Goal: Transaction & Acquisition: Purchase product/service

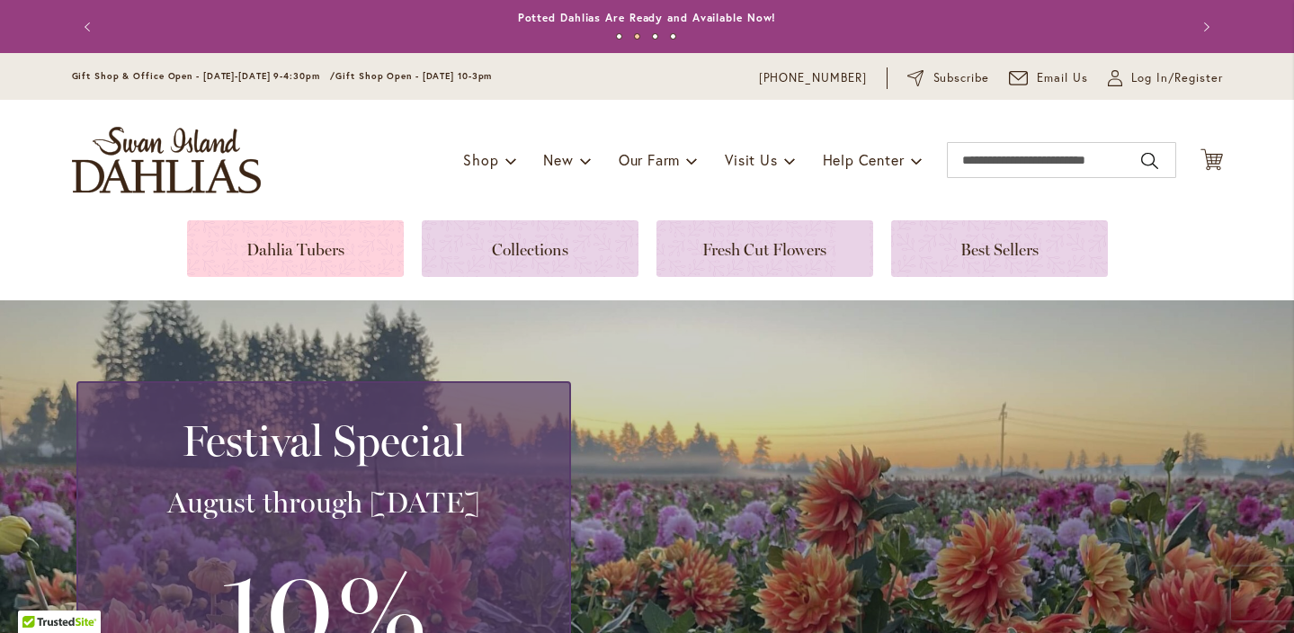
click at [275, 260] on link at bounding box center [295, 248] width 217 height 57
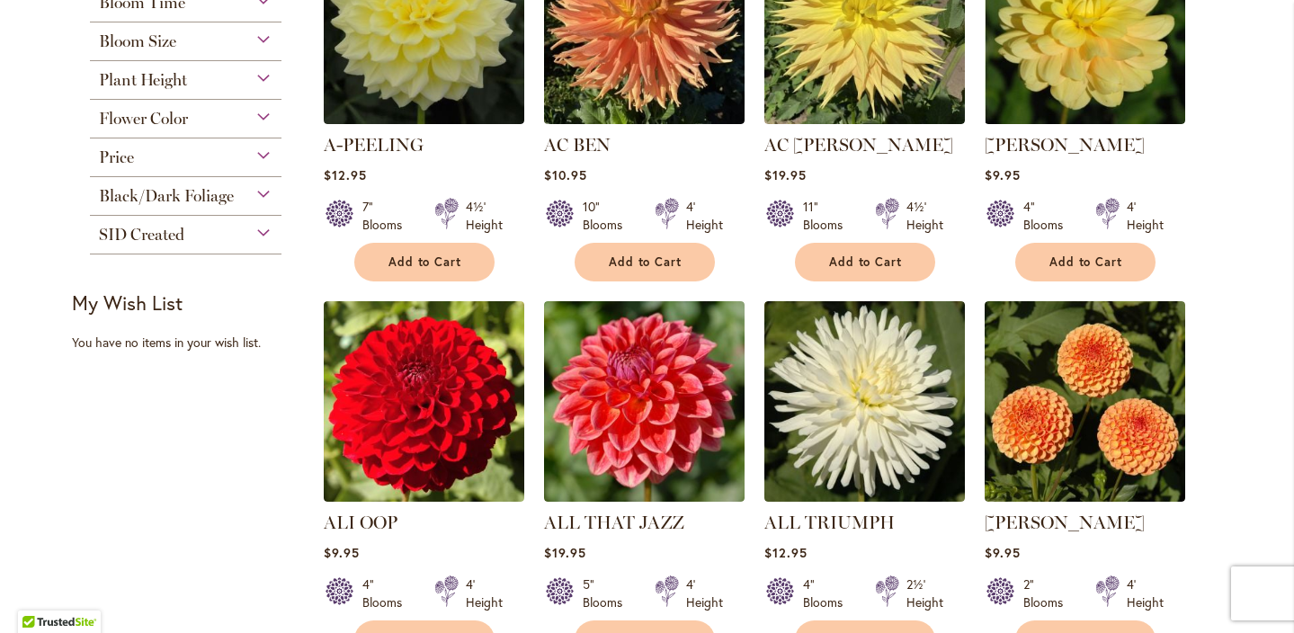
scroll to position [527, 0]
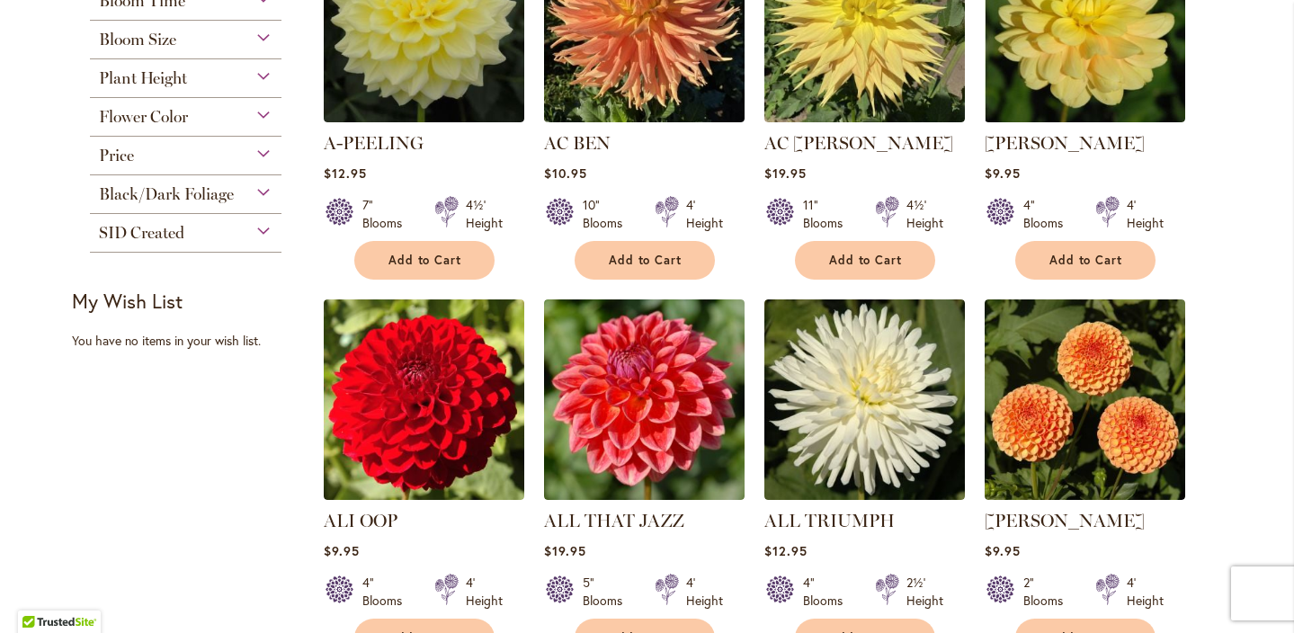
click at [264, 37] on div "Bloom Size" at bounding box center [186, 35] width 192 height 29
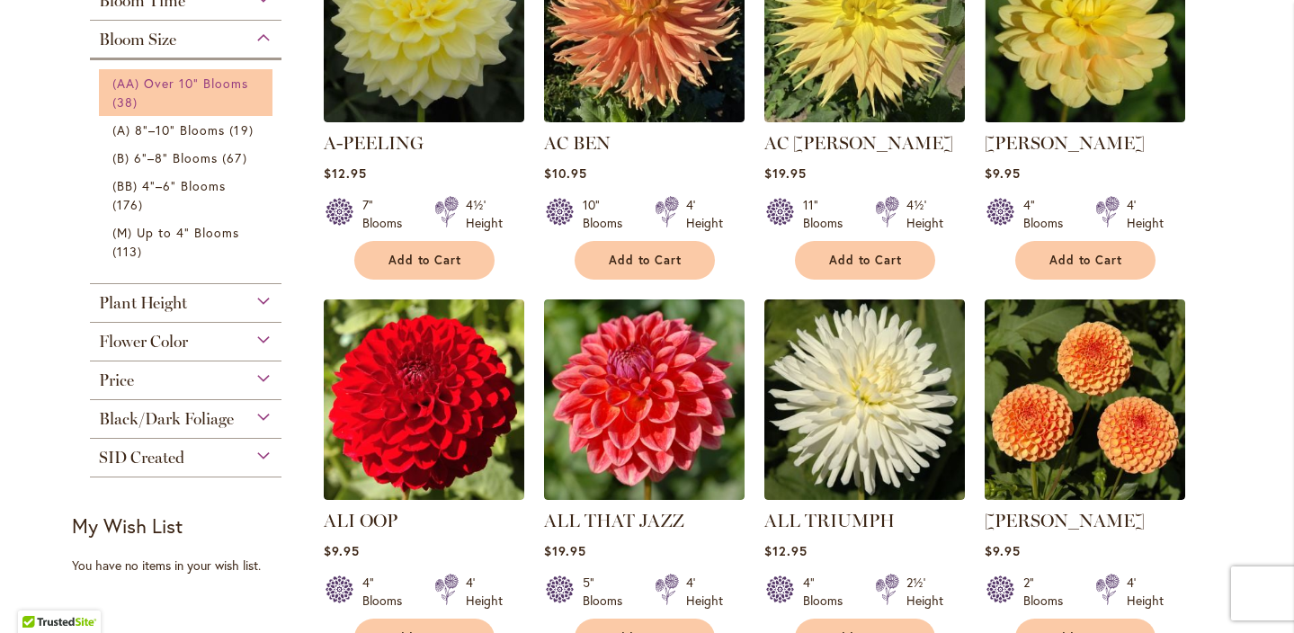
click at [155, 83] on span "(AA) Over 10" Blooms" at bounding box center [180, 83] width 137 height 17
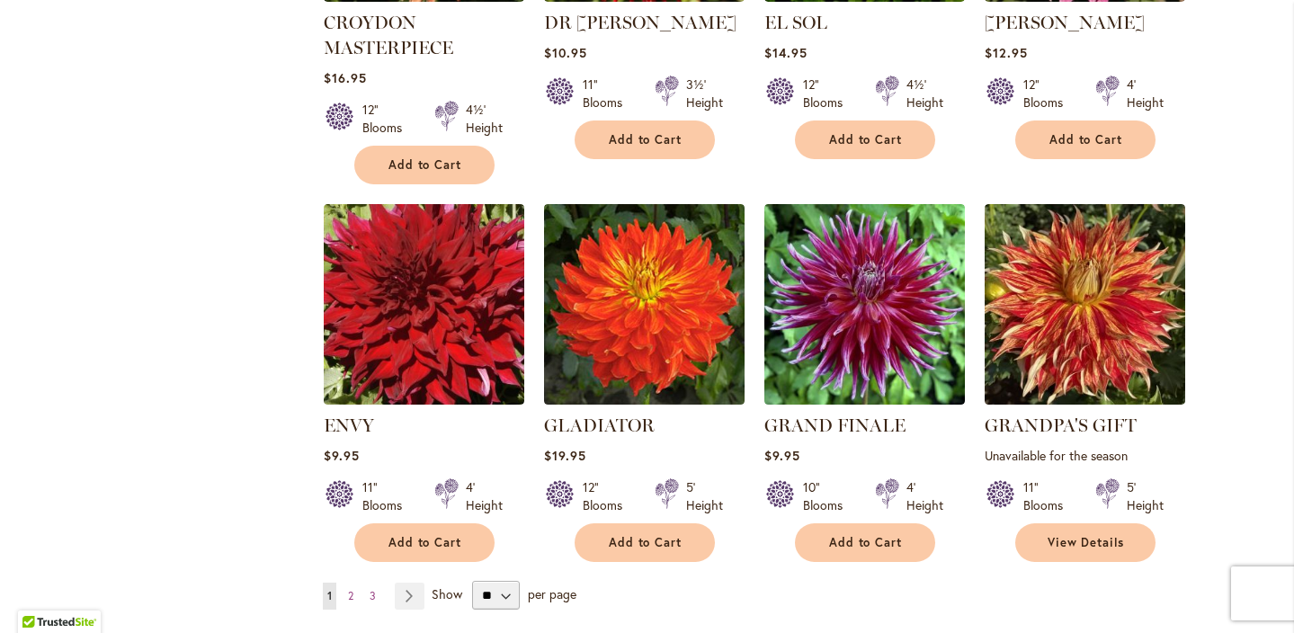
scroll to position [1366, 0]
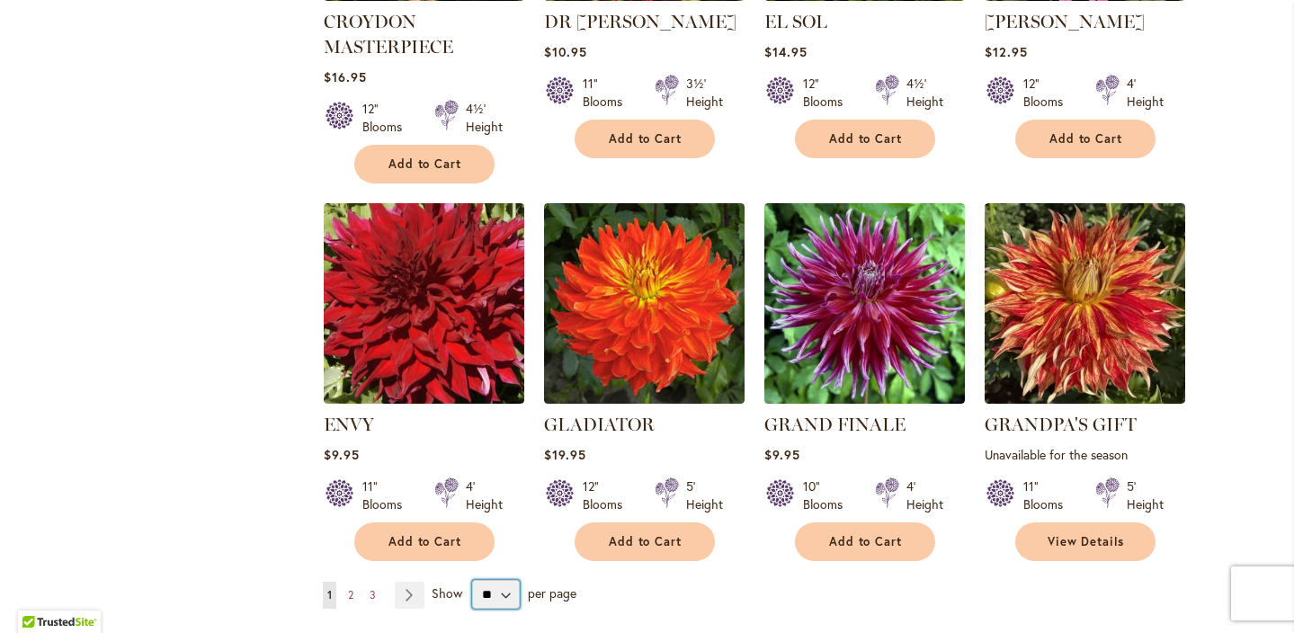
select select "**"
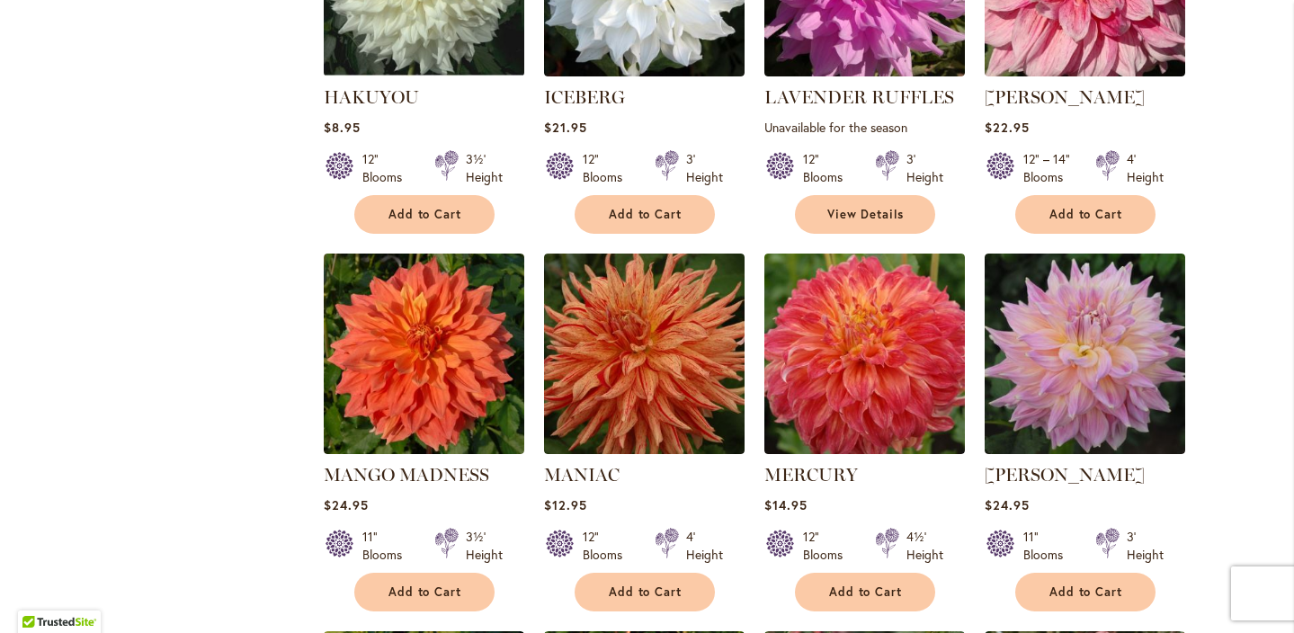
scroll to position [2068, 0]
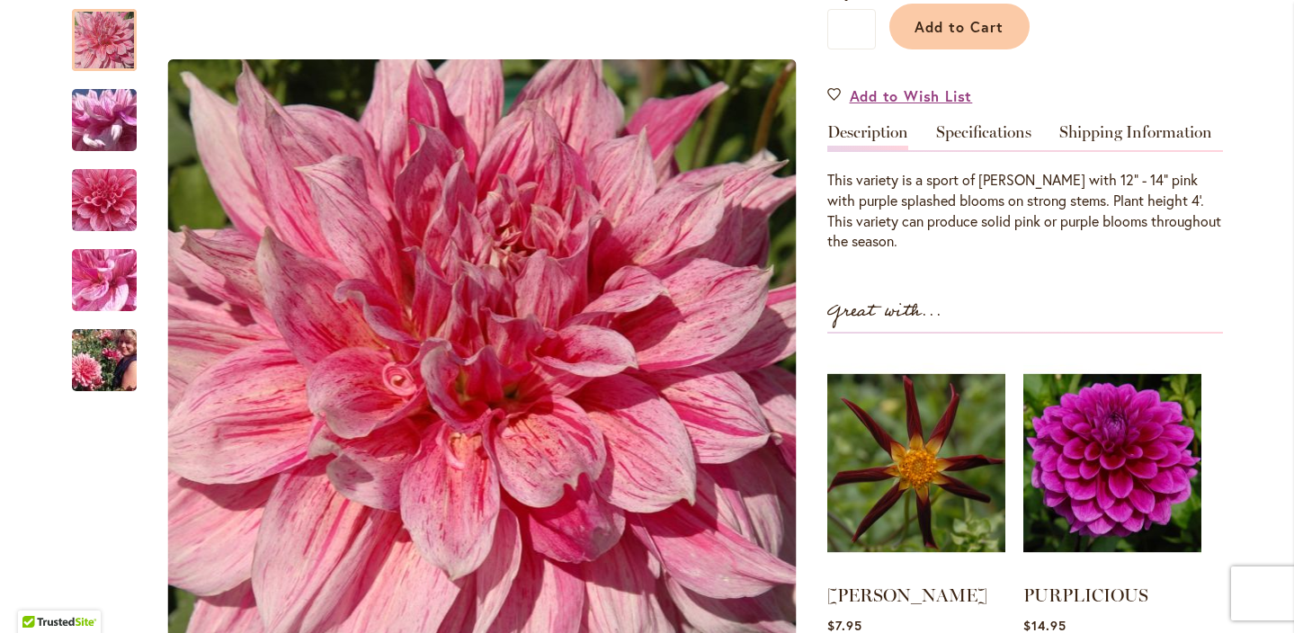
scroll to position [478, 0]
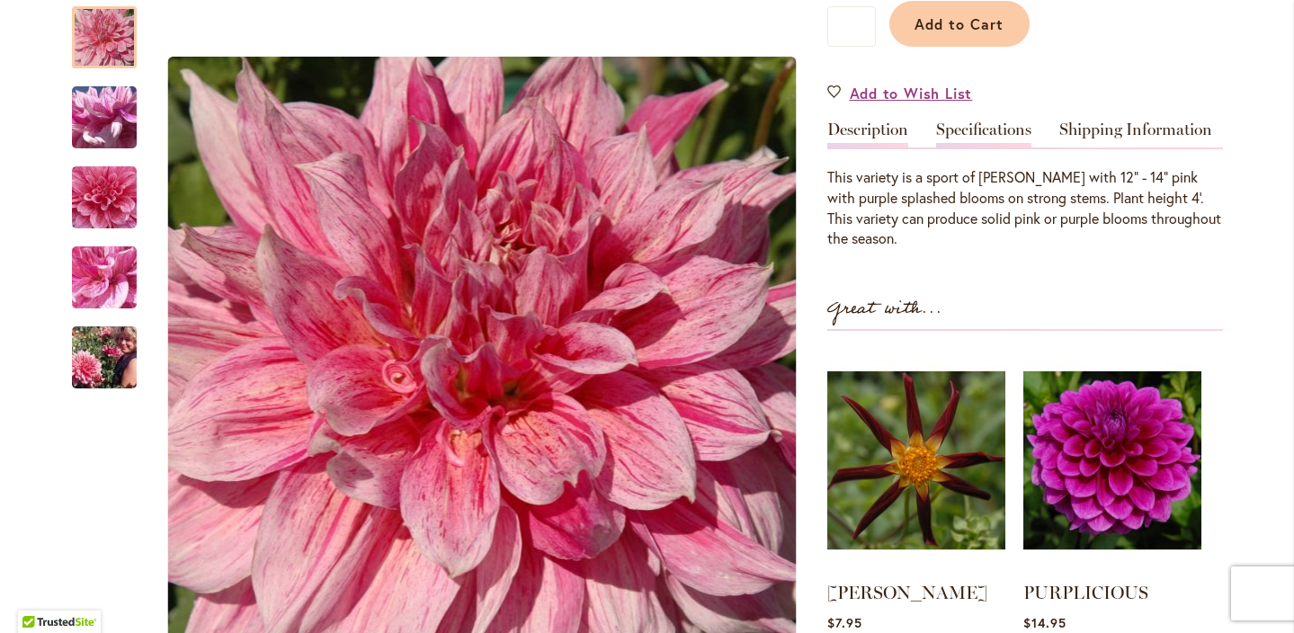
click at [986, 128] on link "Specifications" at bounding box center [983, 134] width 95 height 26
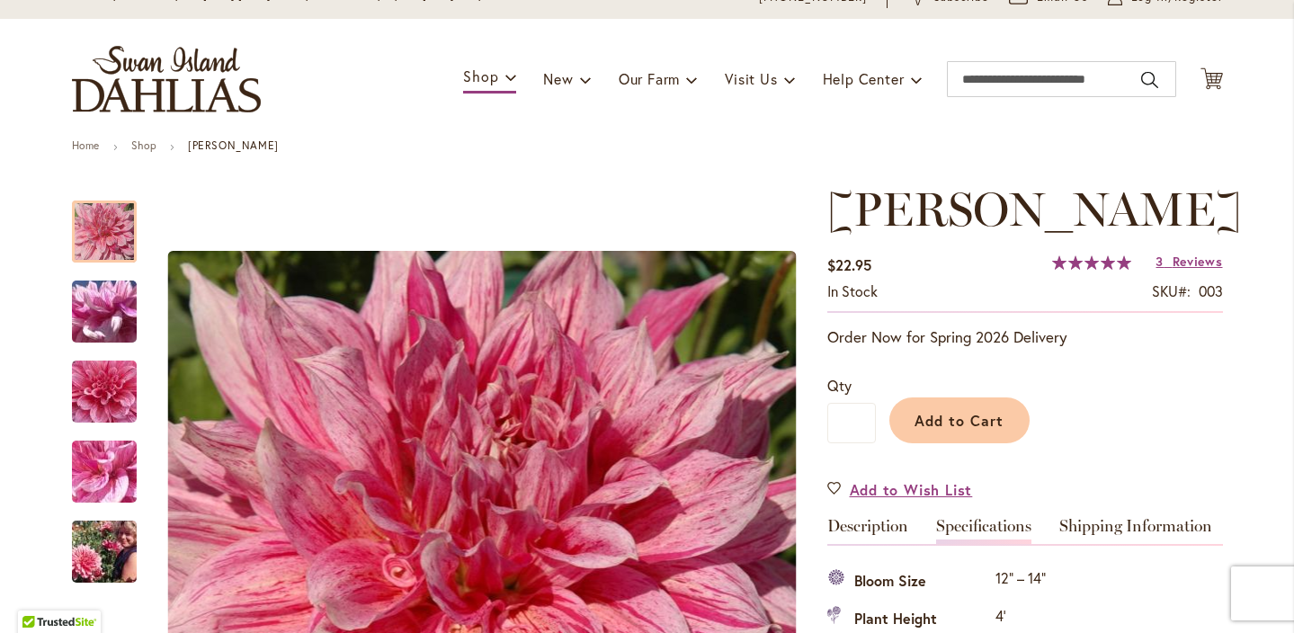
scroll to position [83, 0]
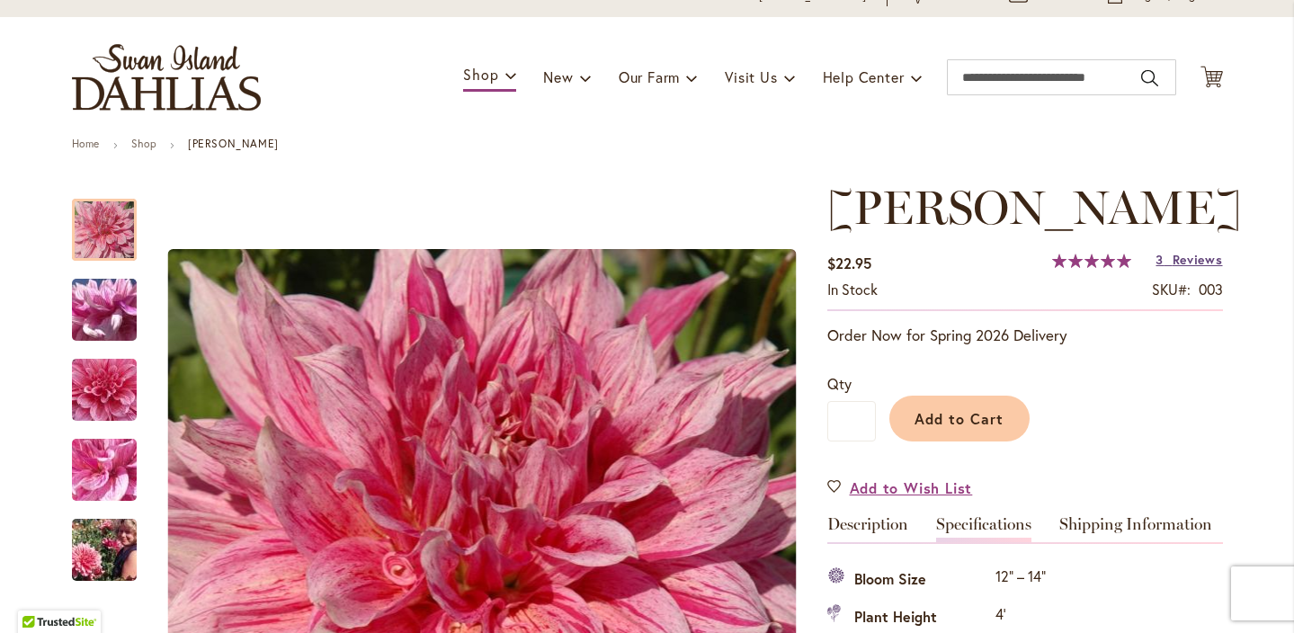
click at [1195, 257] on span "Reviews" at bounding box center [1198, 259] width 50 height 17
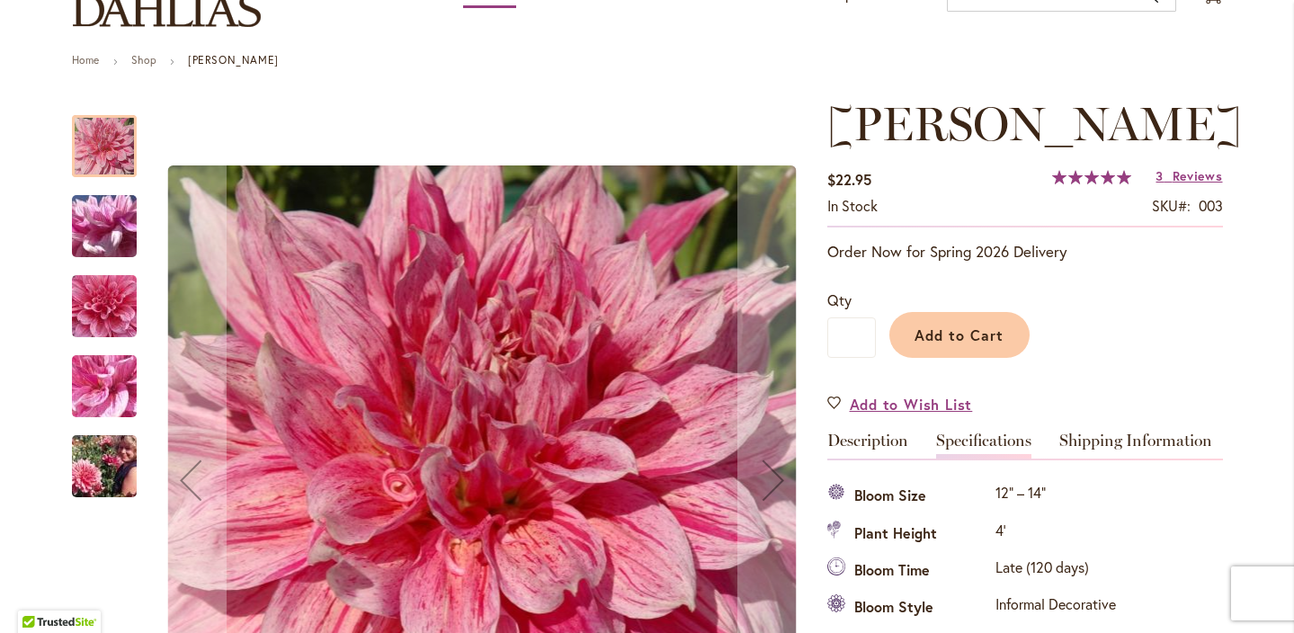
scroll to position [140, 0]
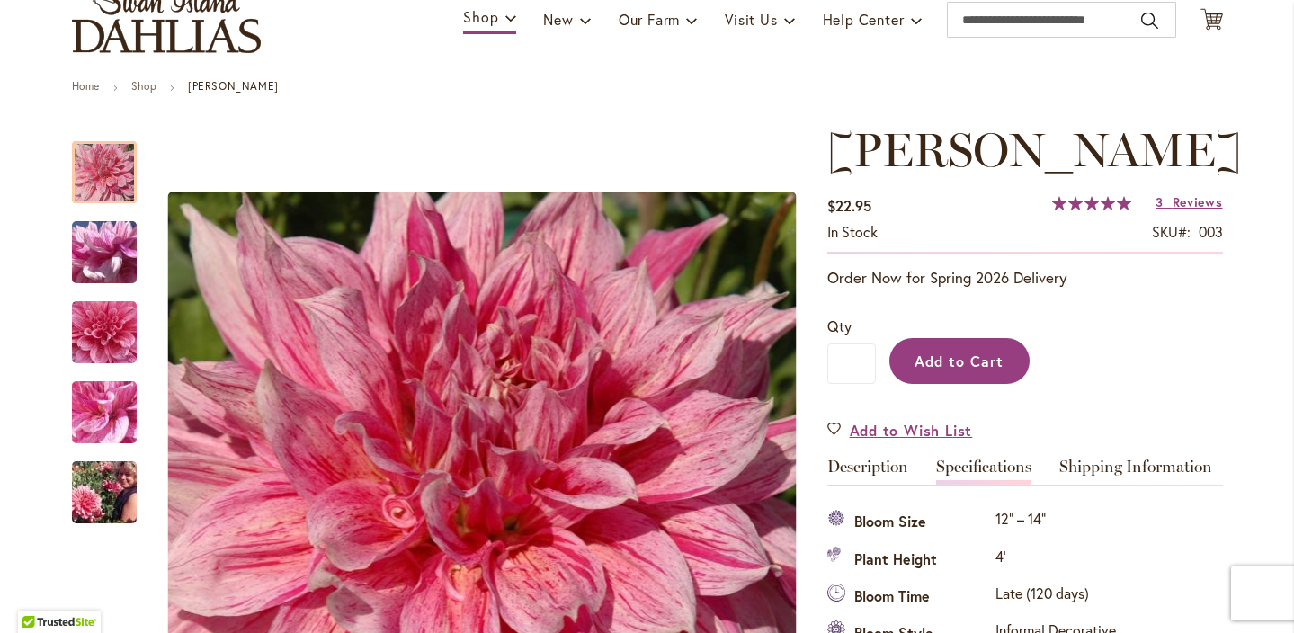
click at [975, 361] on span "Add to Cart" at bounding box center [959, 361] width 89 height 19
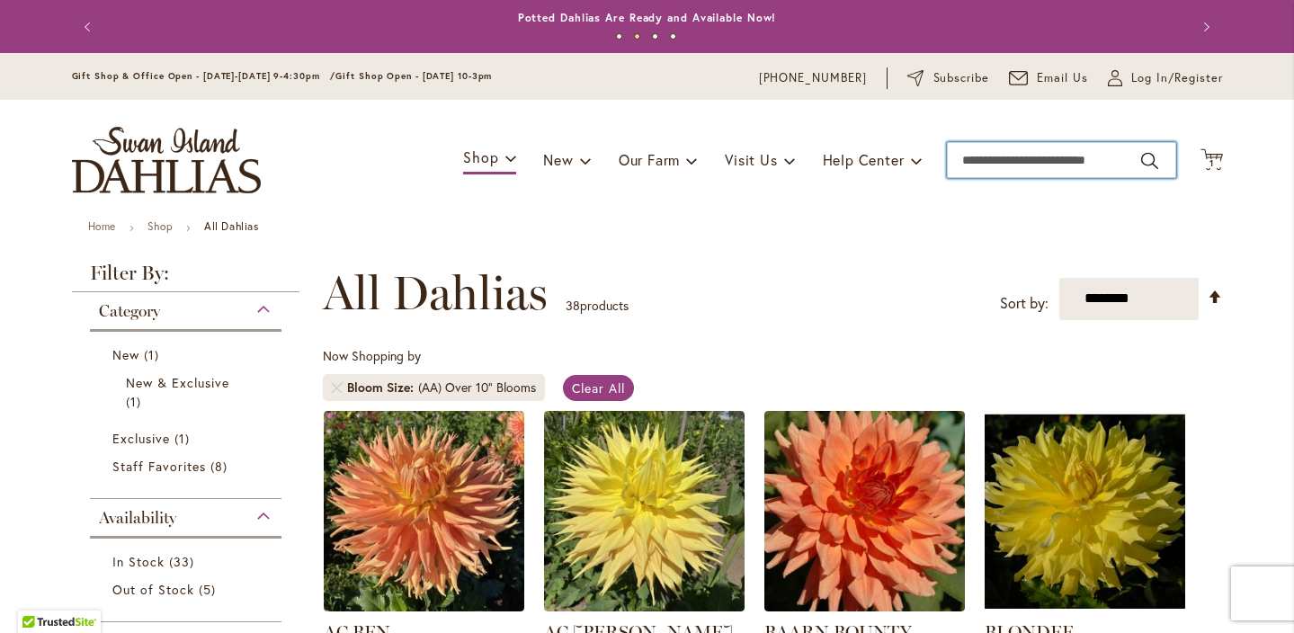
click at [977, 163] on input "Search" at bounding box center [1061, 160] width 229 height 36
type input "****"
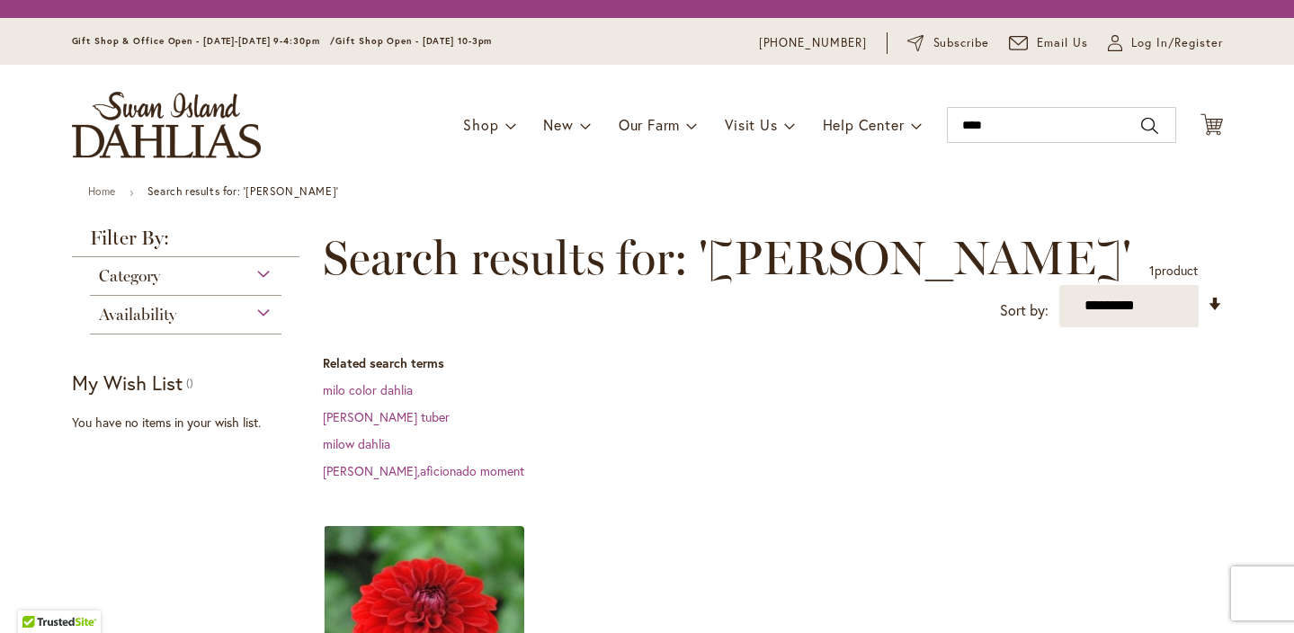
scroll to position [235, 0]
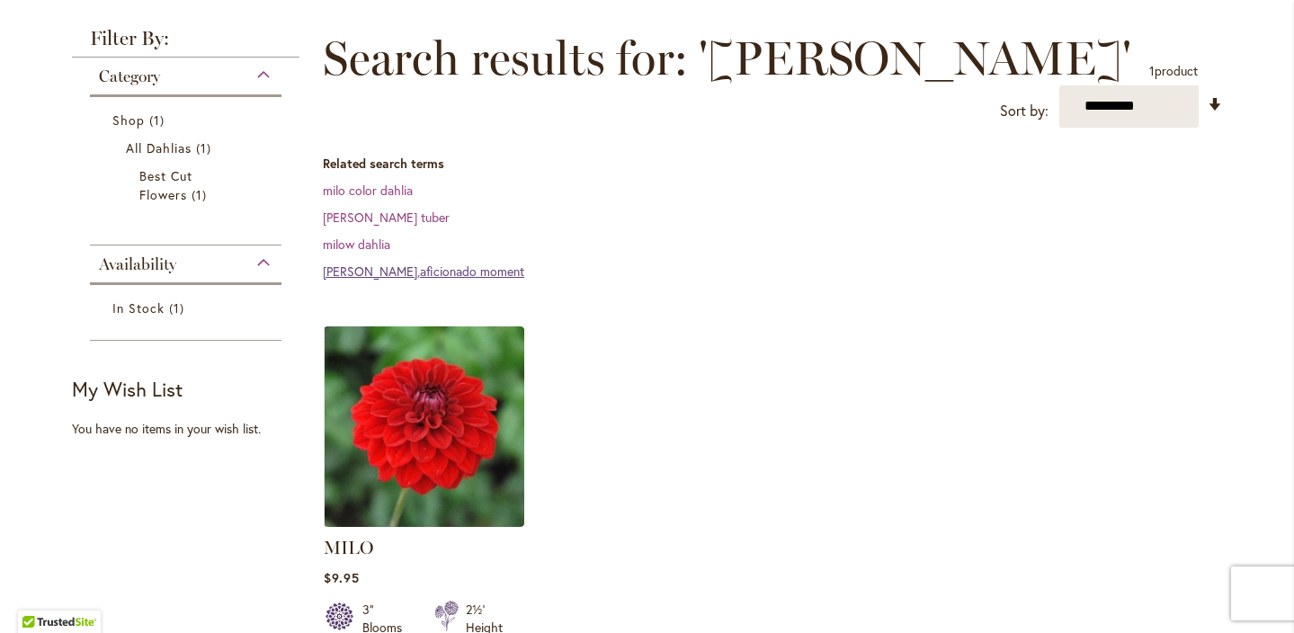
click at [449, 263] on link "Milo dahlia,aficionado moment" at bounding box center [423, 271] width 201 height 17
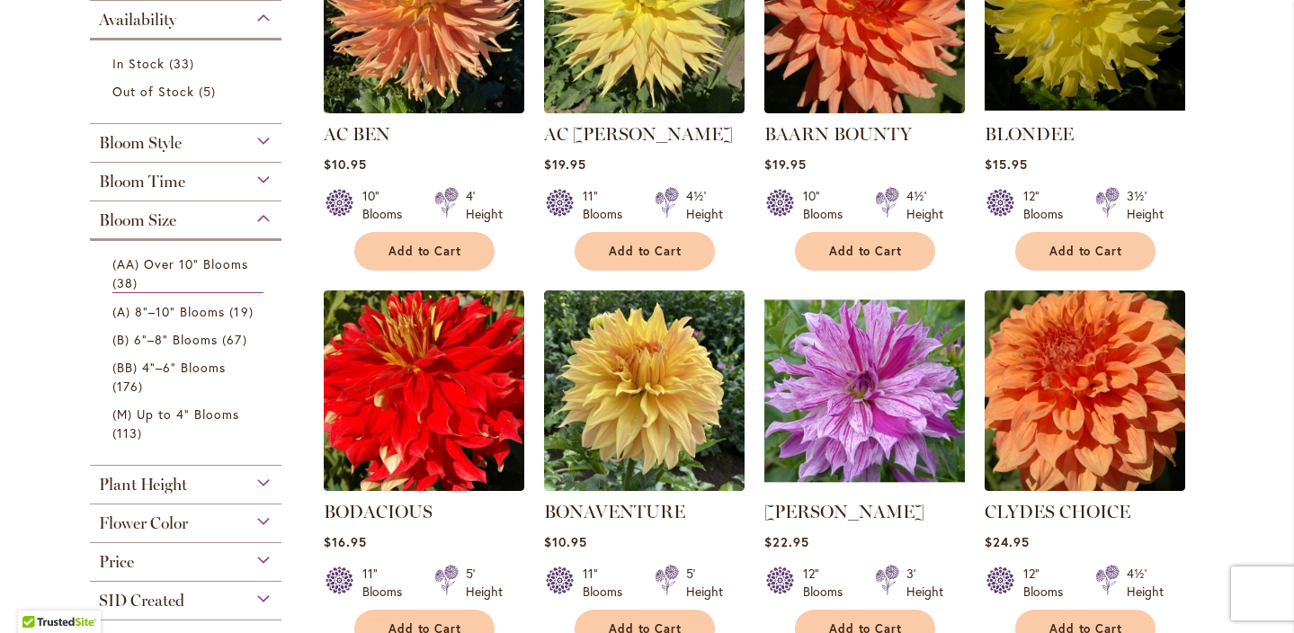
scroll to position [503, 0]
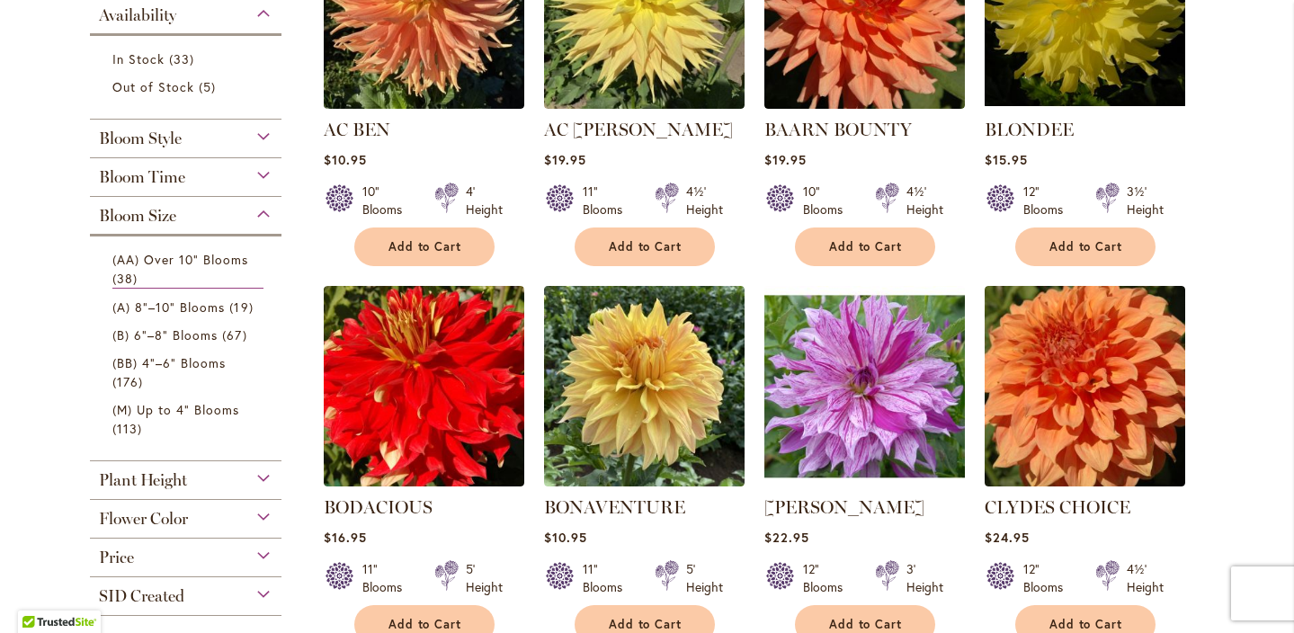
click at [273, 476] on div "Plant Height" at bounding box center [186, 475] width 192 height 29
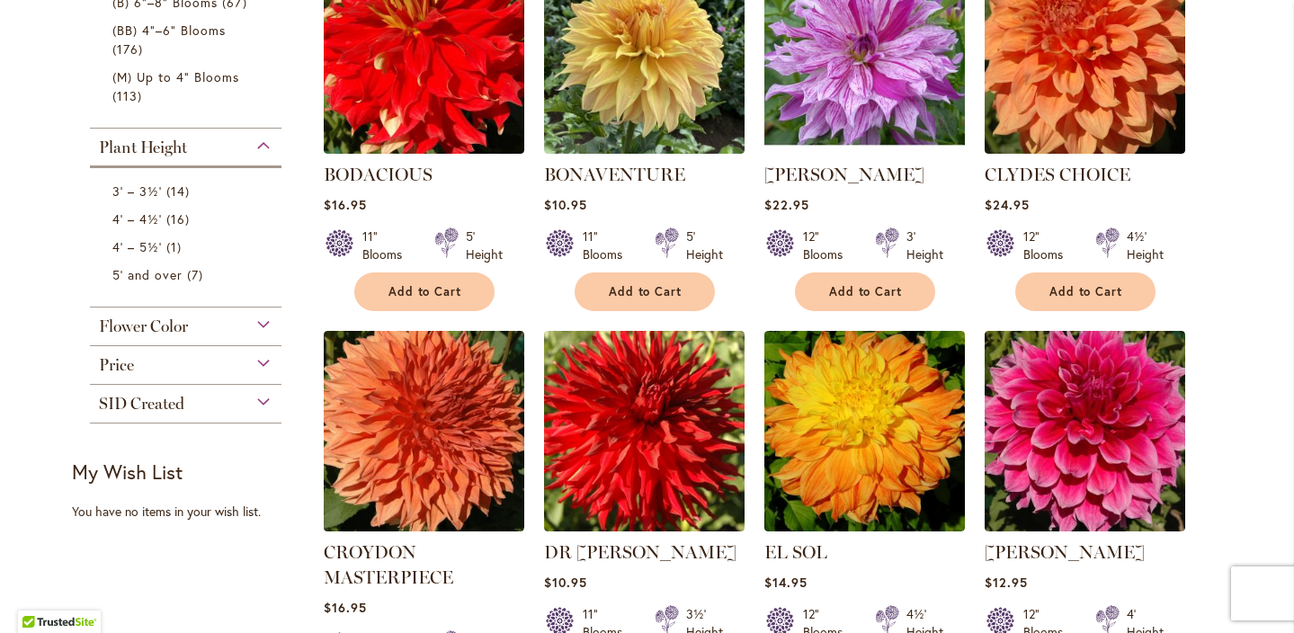
scroll to position [839, 0]
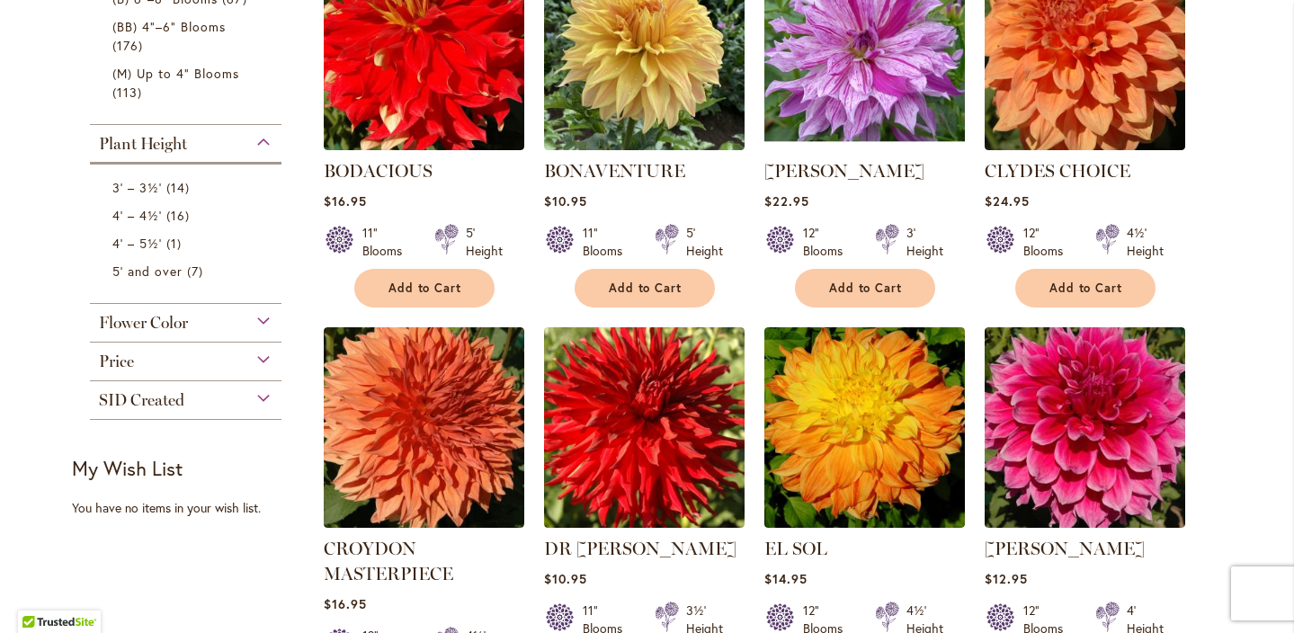
click at [266, 320] on div "Flower Color" at bounding box center [186, 318] width 192 height 29
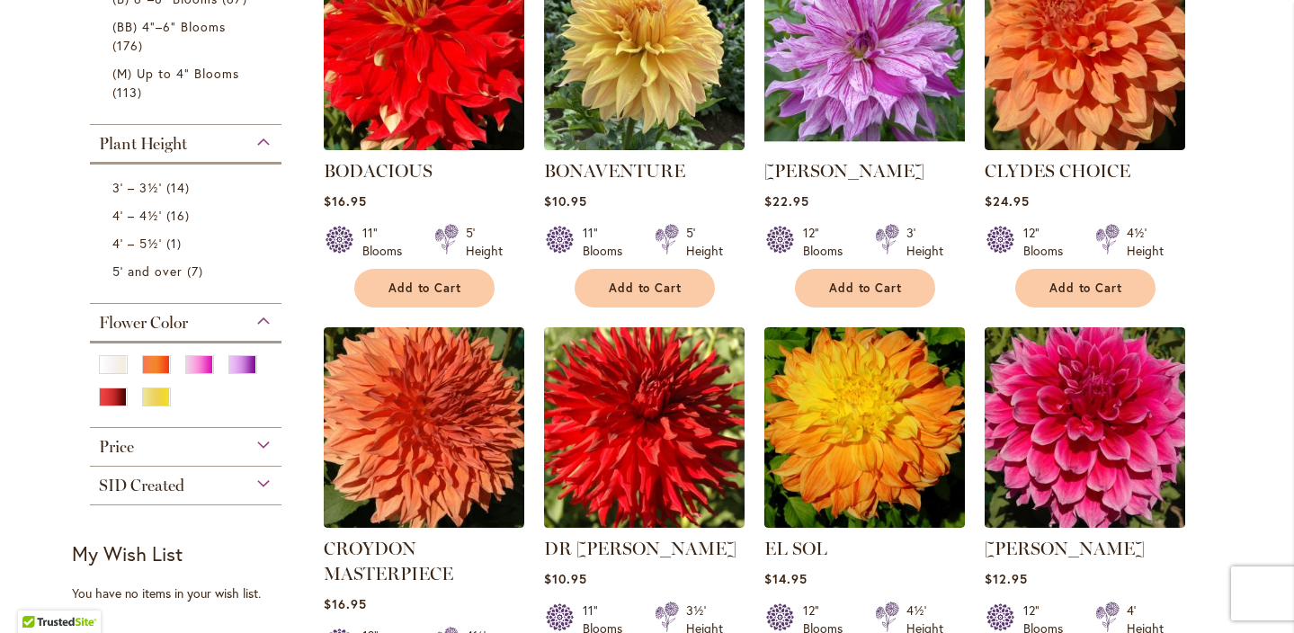
click at [265, 440] on div "Price" at bounding box center [186, 442] width 192 height 29
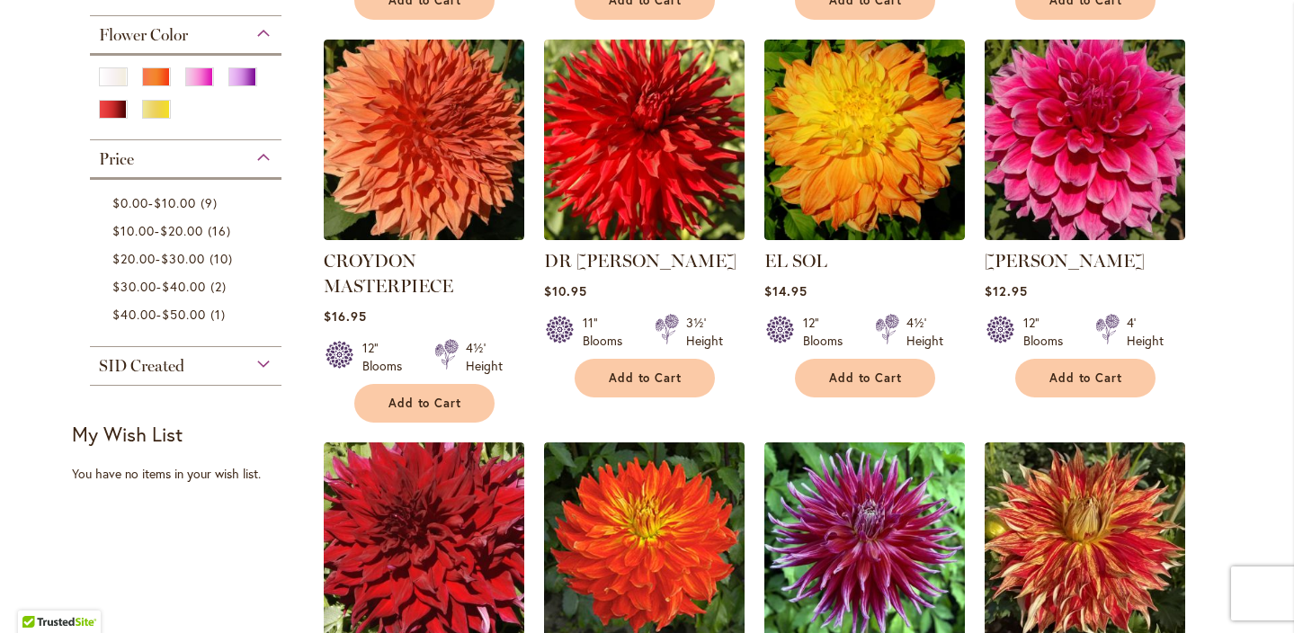
scroll to position [1131, 0]
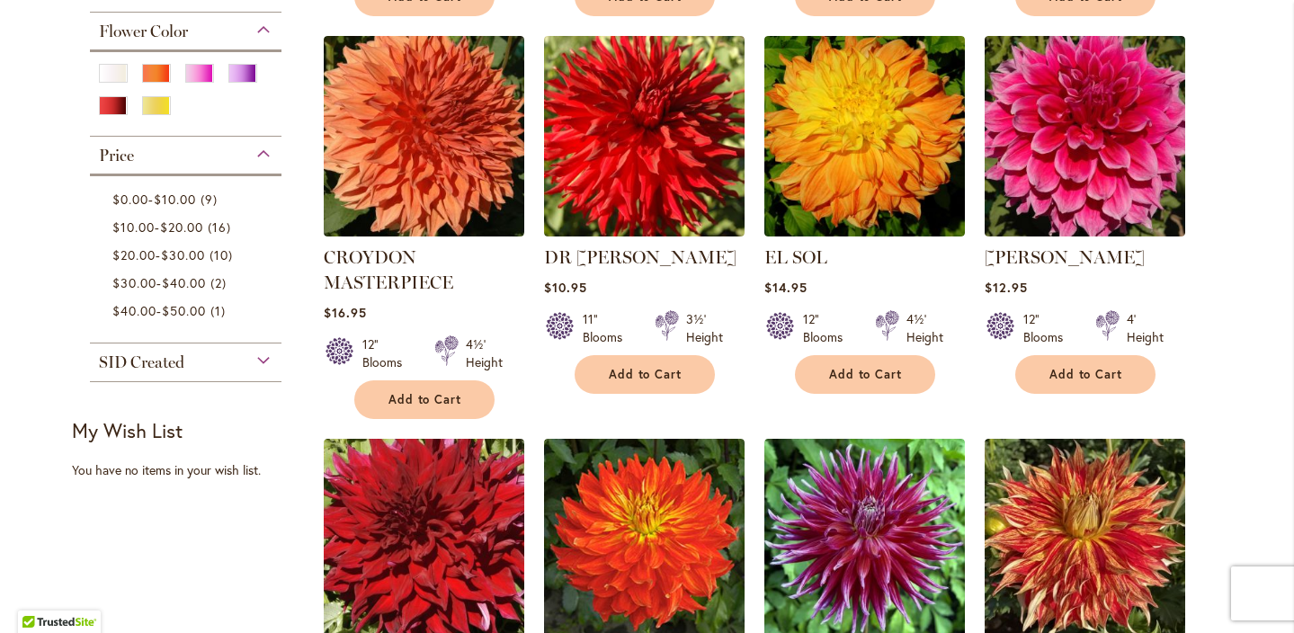
click at [268, 359] on div "SID Created" at bounding box center [186, 358] width 192 height 29
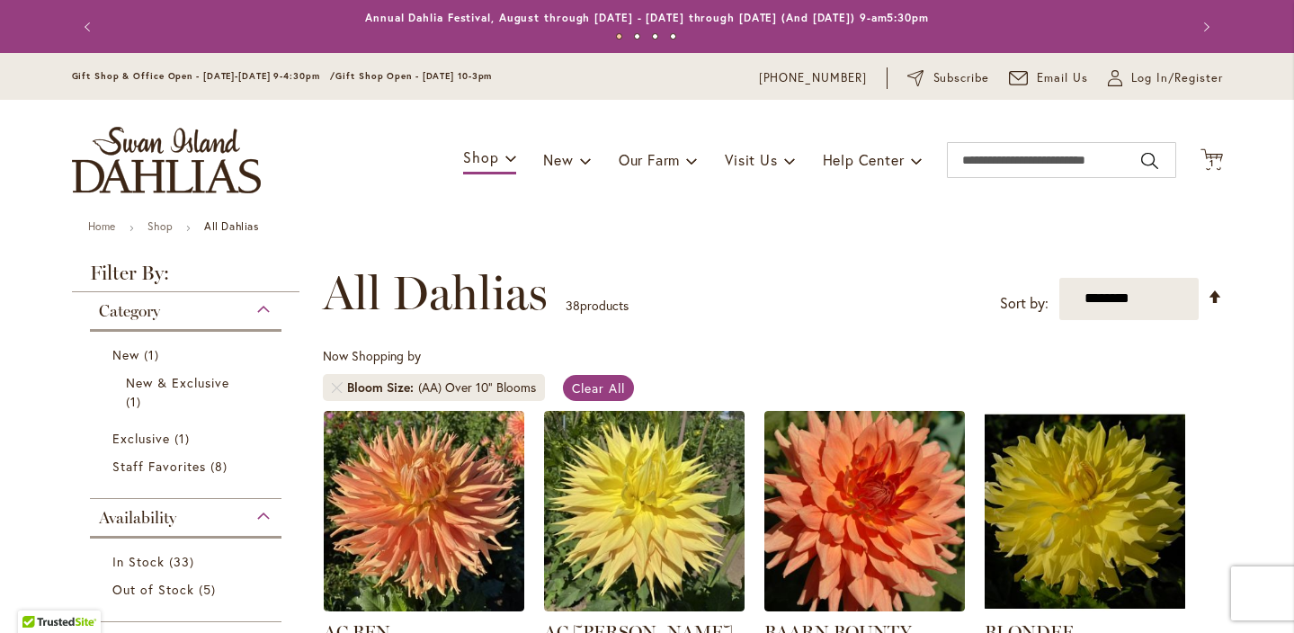
scroll to position [0, 0]
click at [1142, 73] on span "Log In/Register" at bounding box center [1178, 78] width 92 height 18
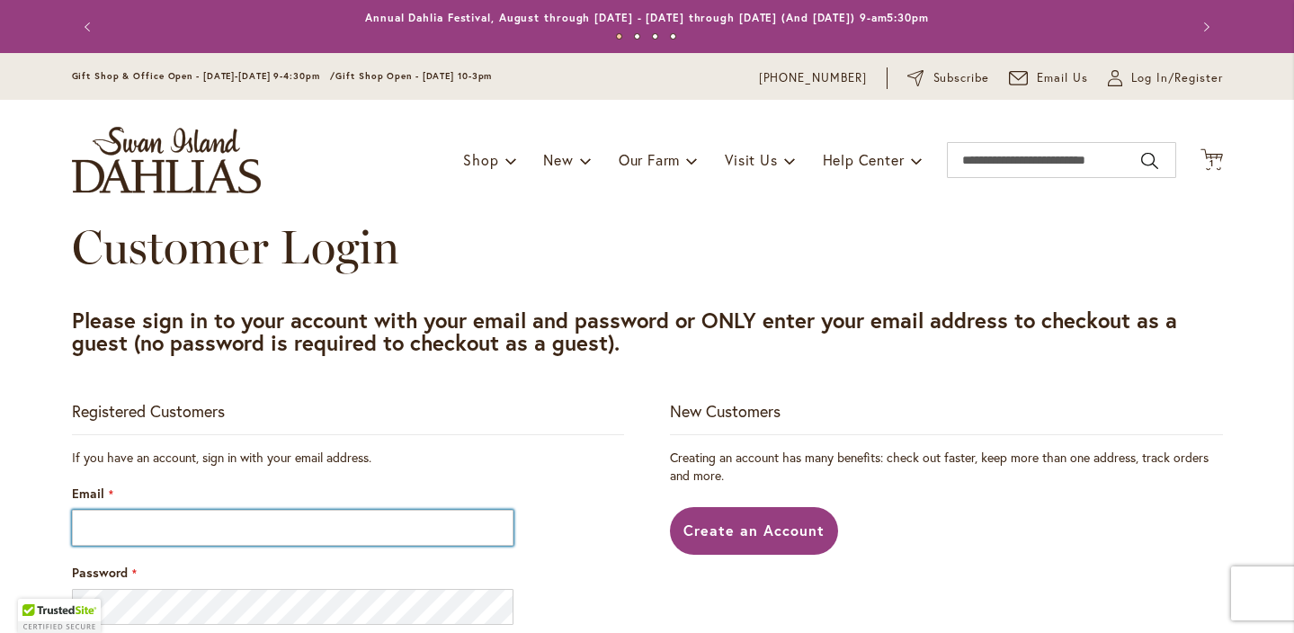
type input "**********"
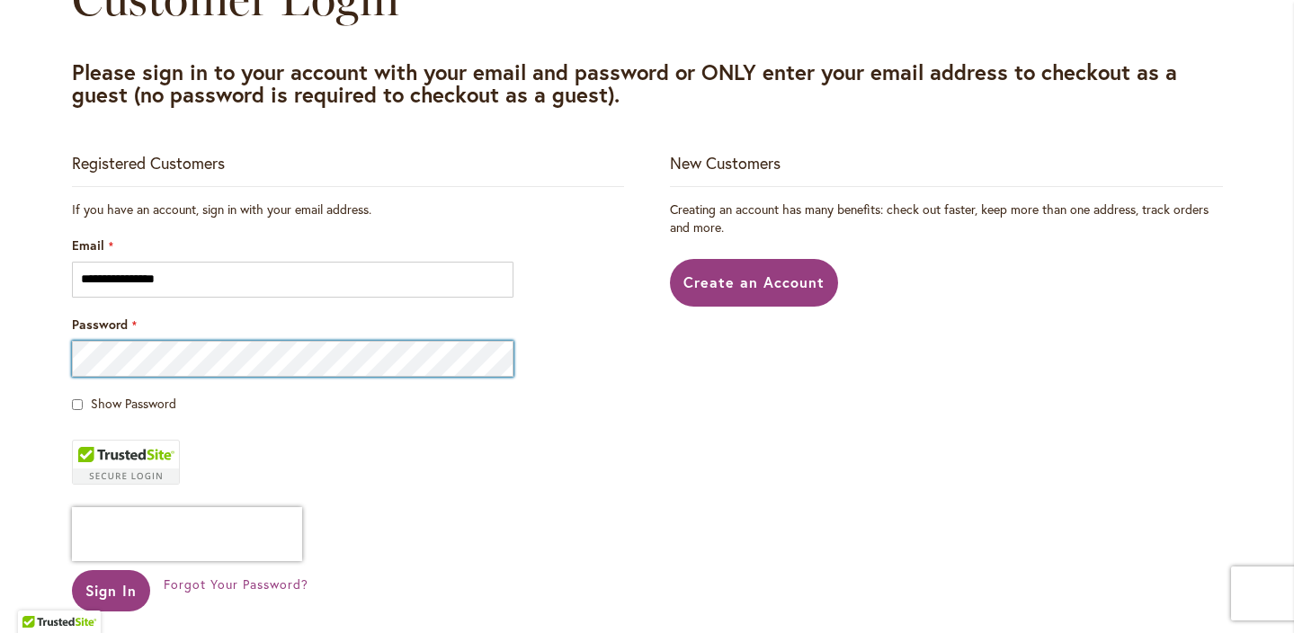
scroll to position [291, 0]
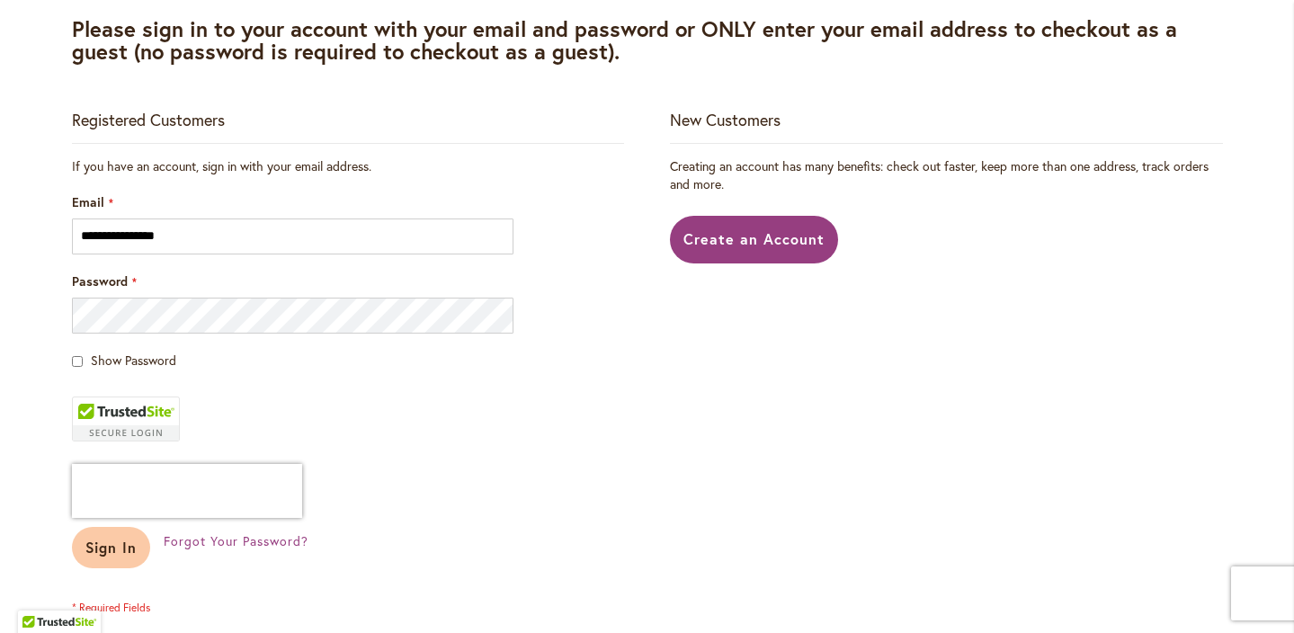
click at [106, 552] on span "Sign In" at bounding box center [111, 547] width 52 height 19
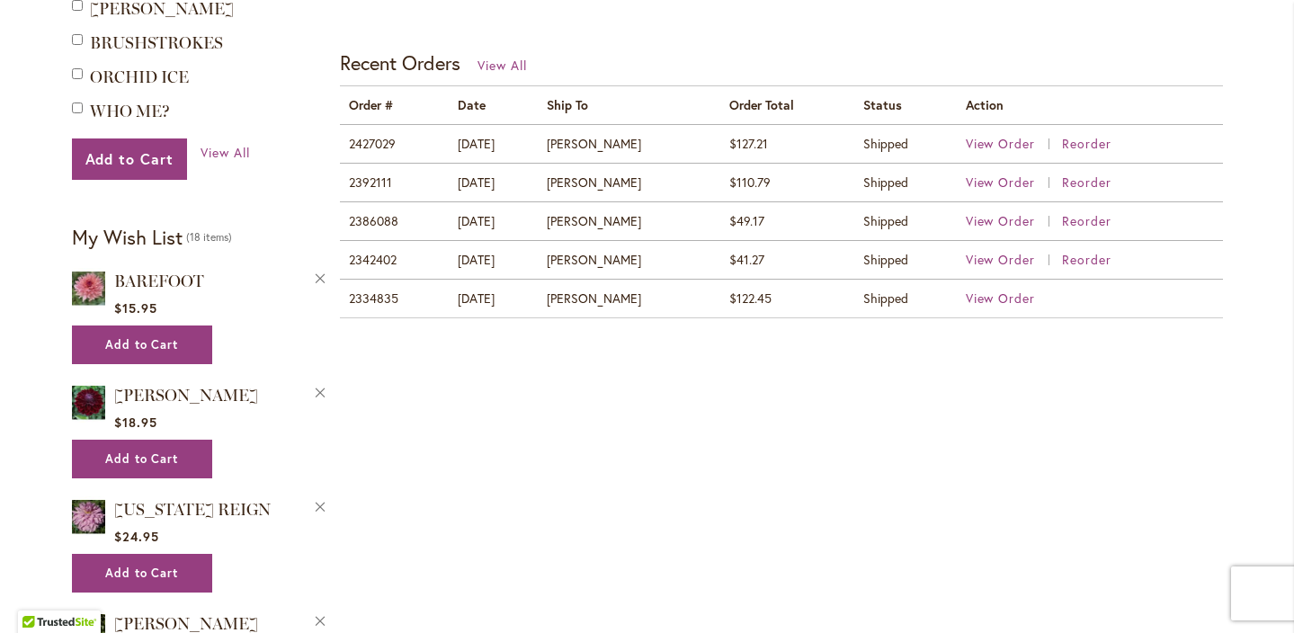
scroll to position [755, 0]
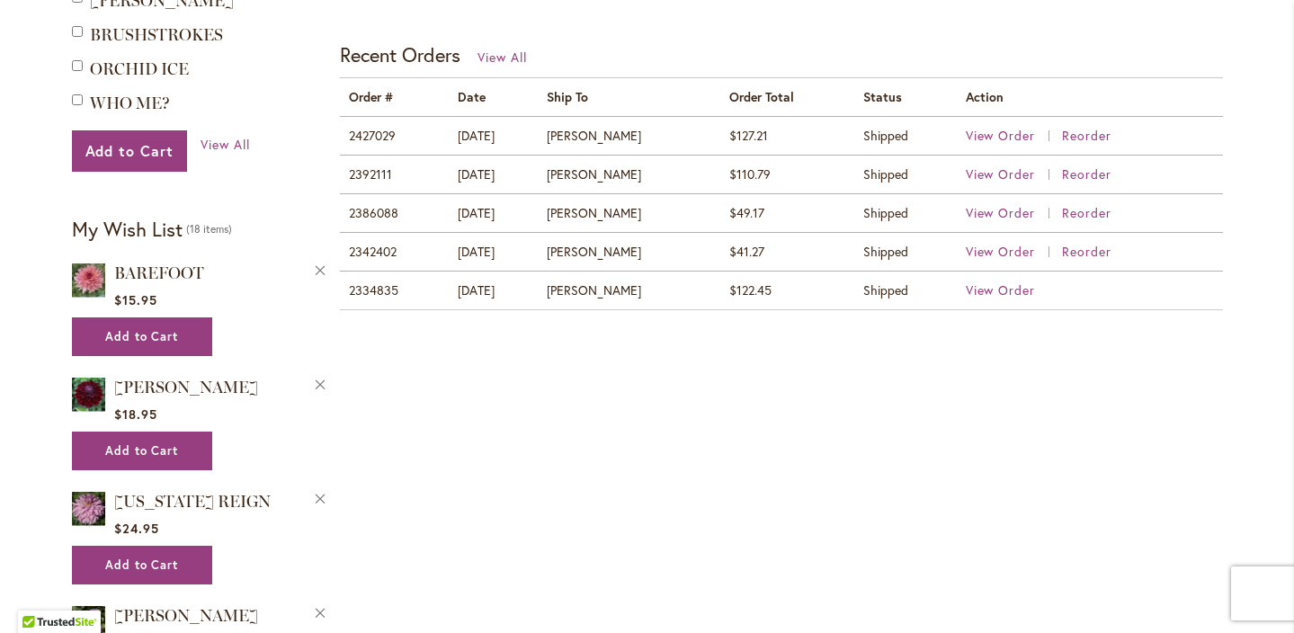
click at [81, 284] on img at bounding box center [89, 280] width 34 height 40
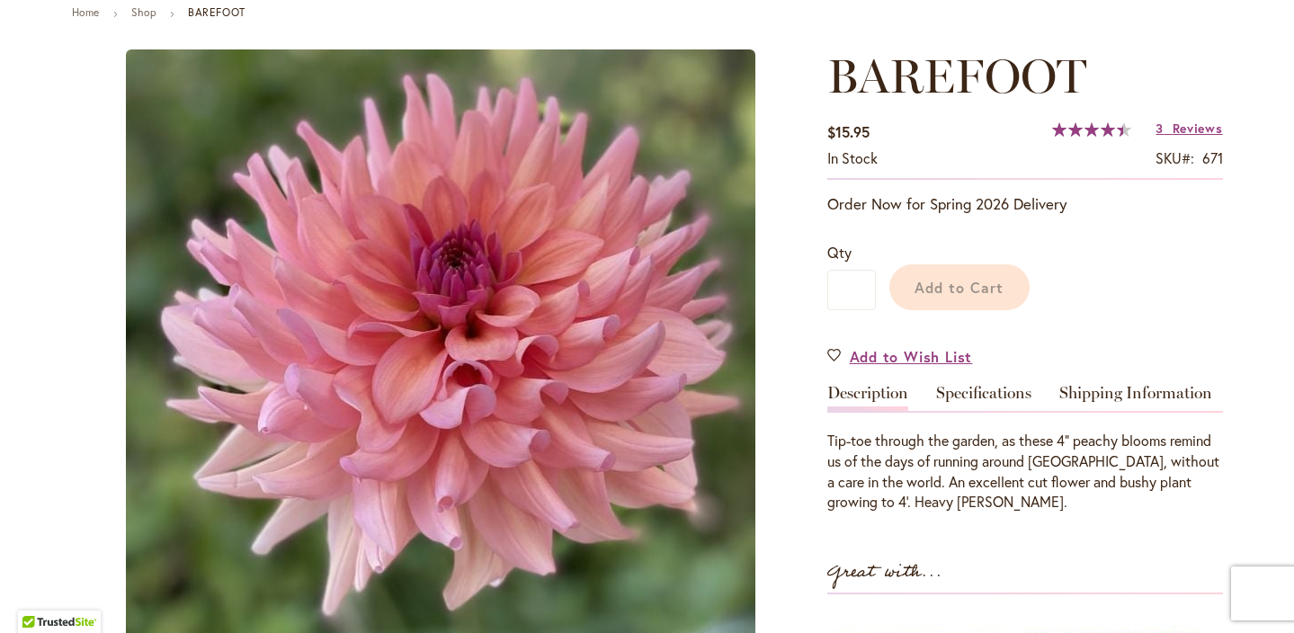
scroll to position [183, 0]
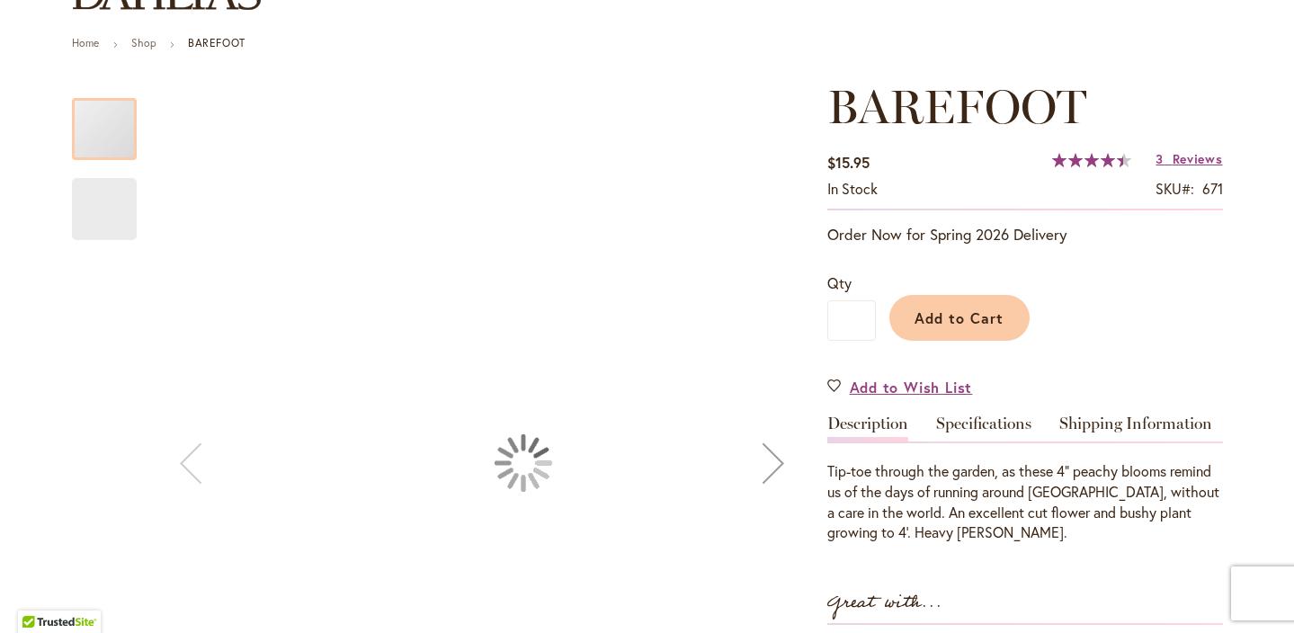
type input "****"
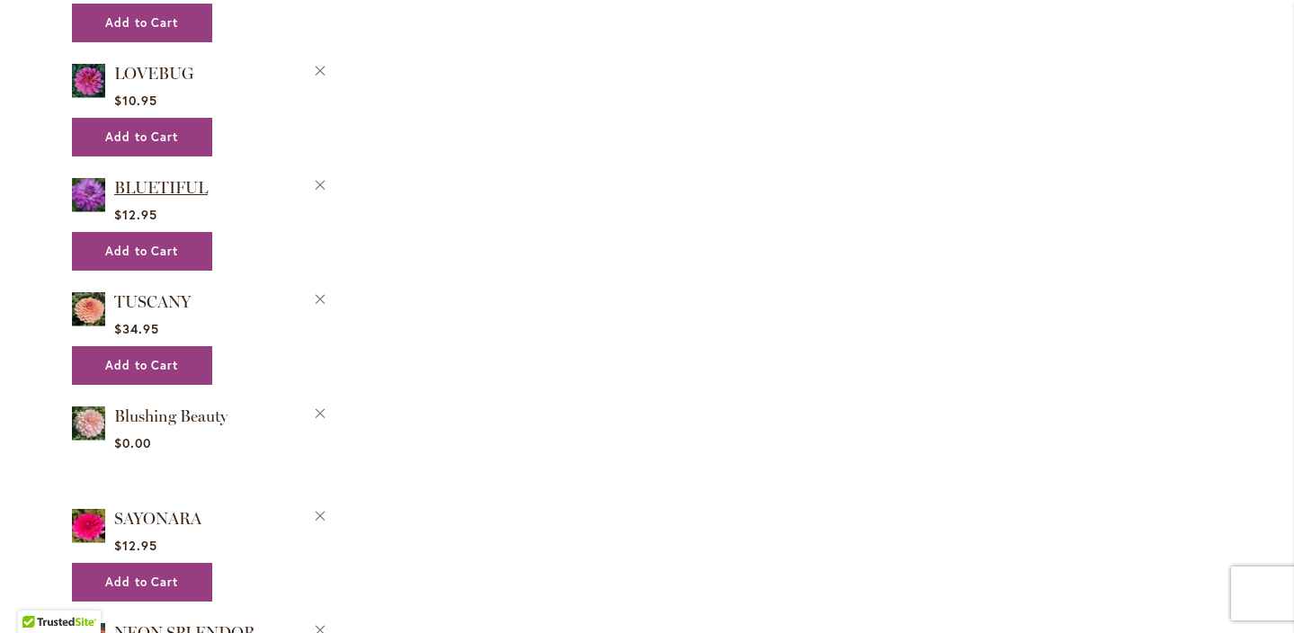
scroll to position [1528, 0]
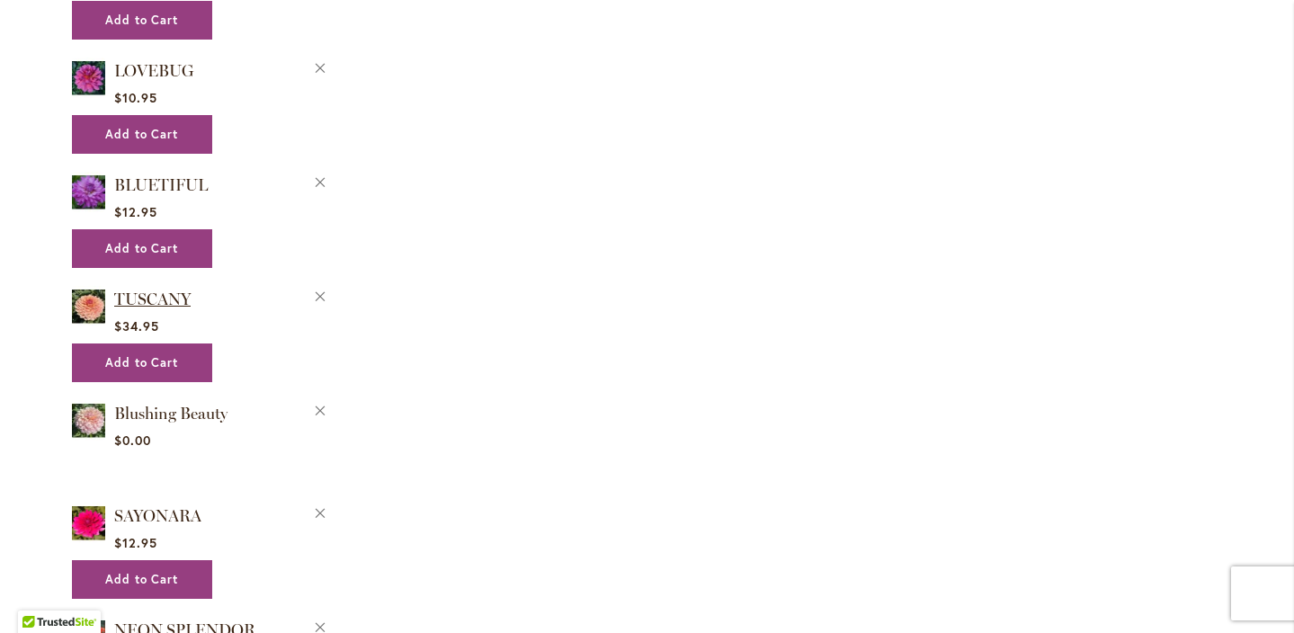
click at [153, 308] on span "TUSCANY" at bounding box center [152, 300] width 76 height 20
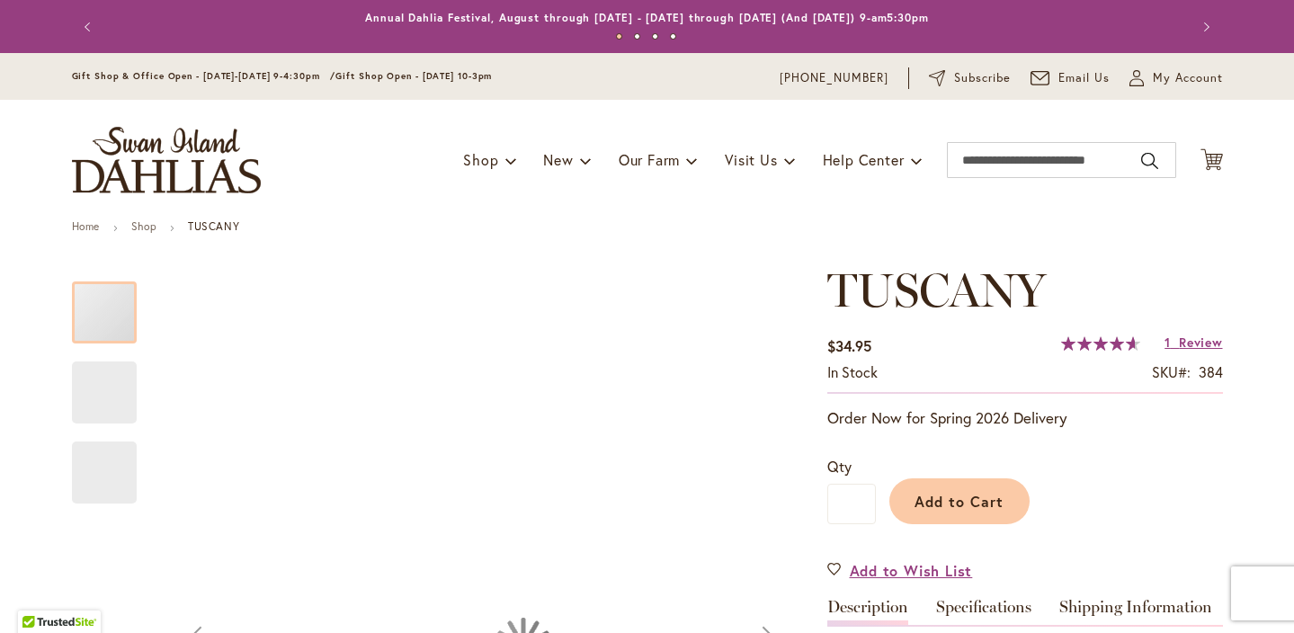
type input "****"
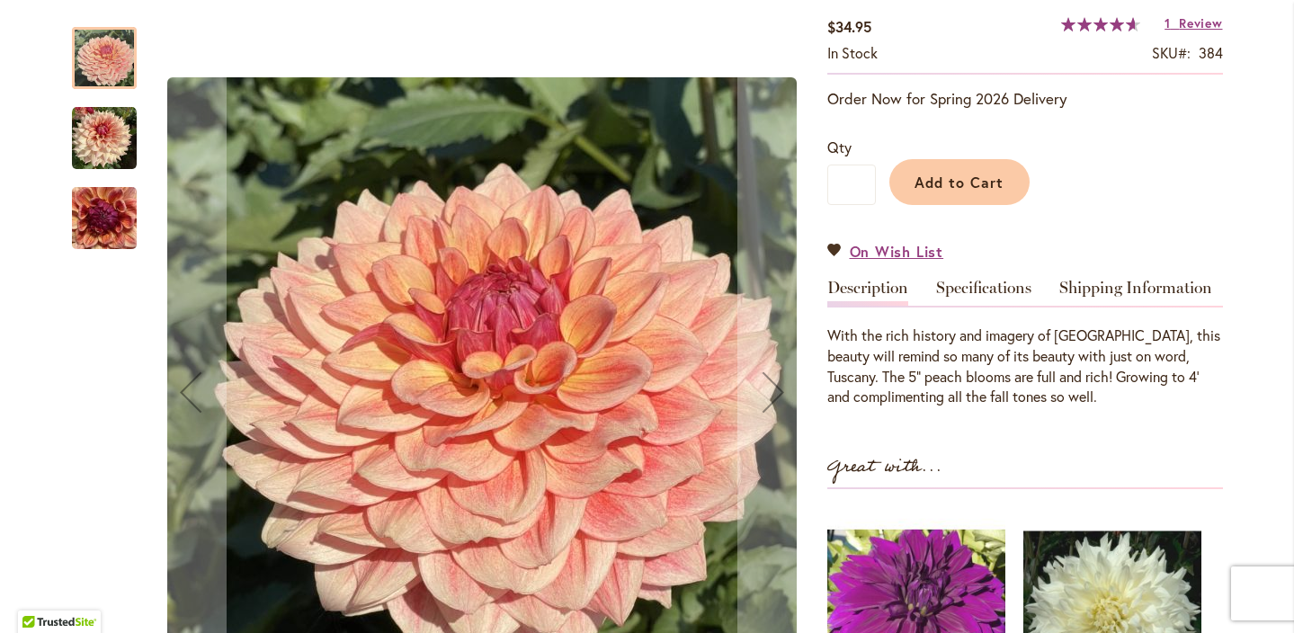
scroll to position [321, 0]
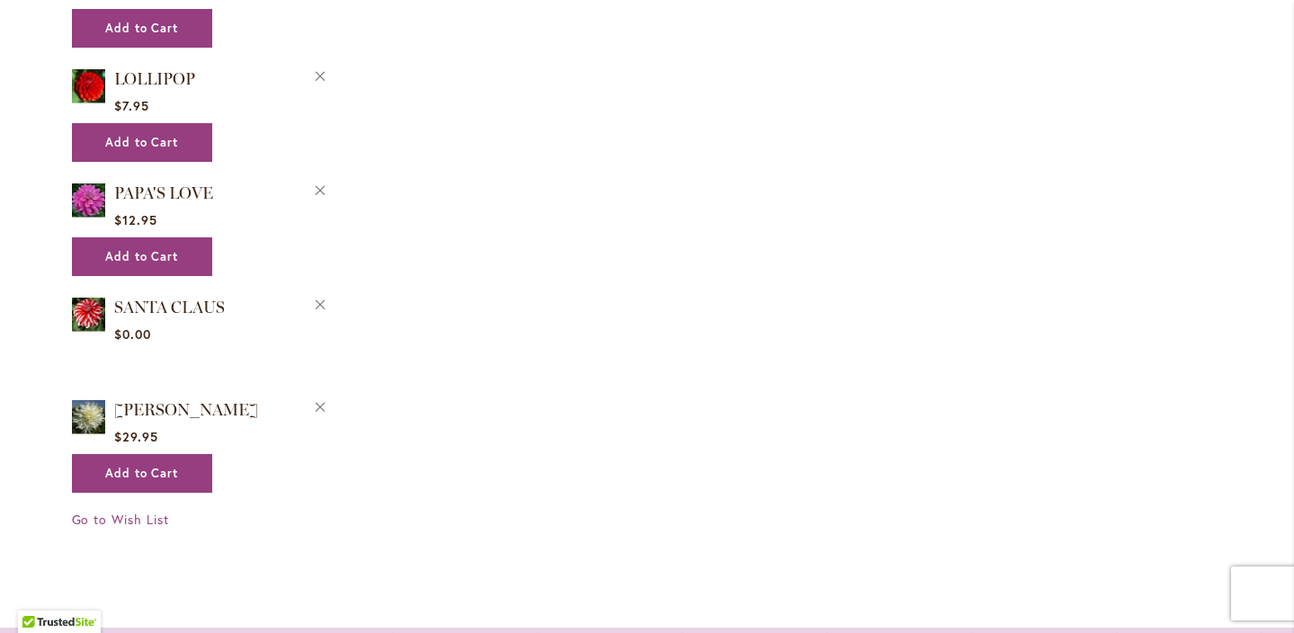
scroll to position [2564, 0]
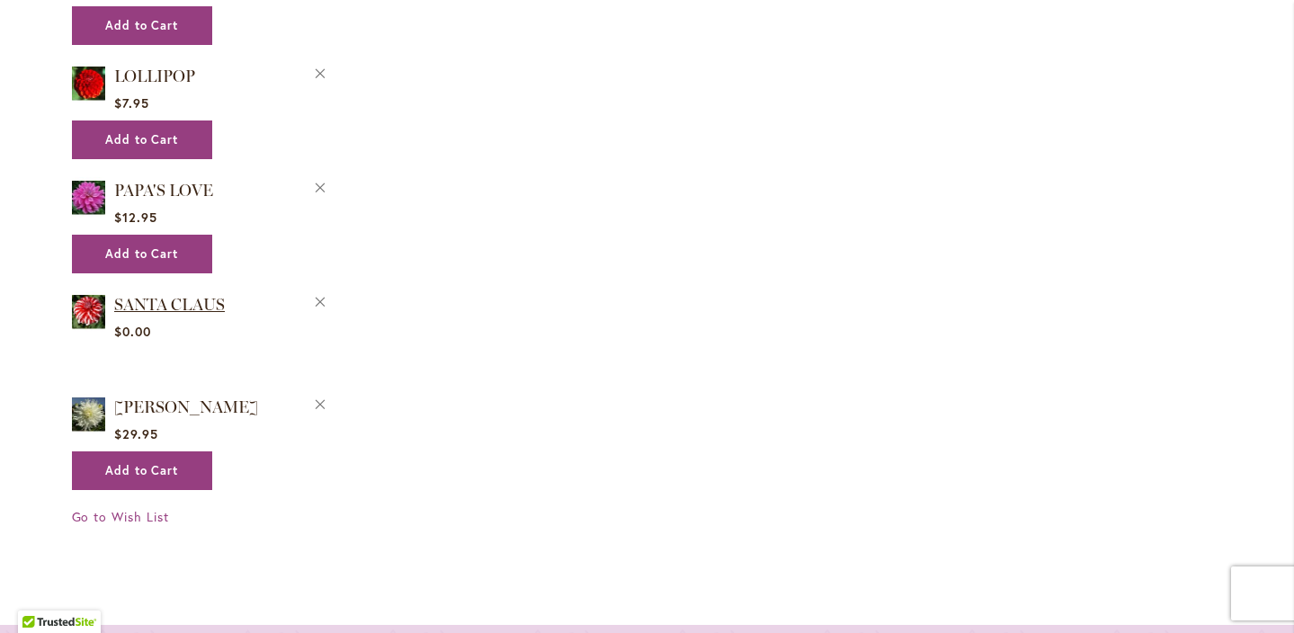
click at [185, 295] on span "SANTA CLAUS" at bounding box center [169, 305] width 111 height 20
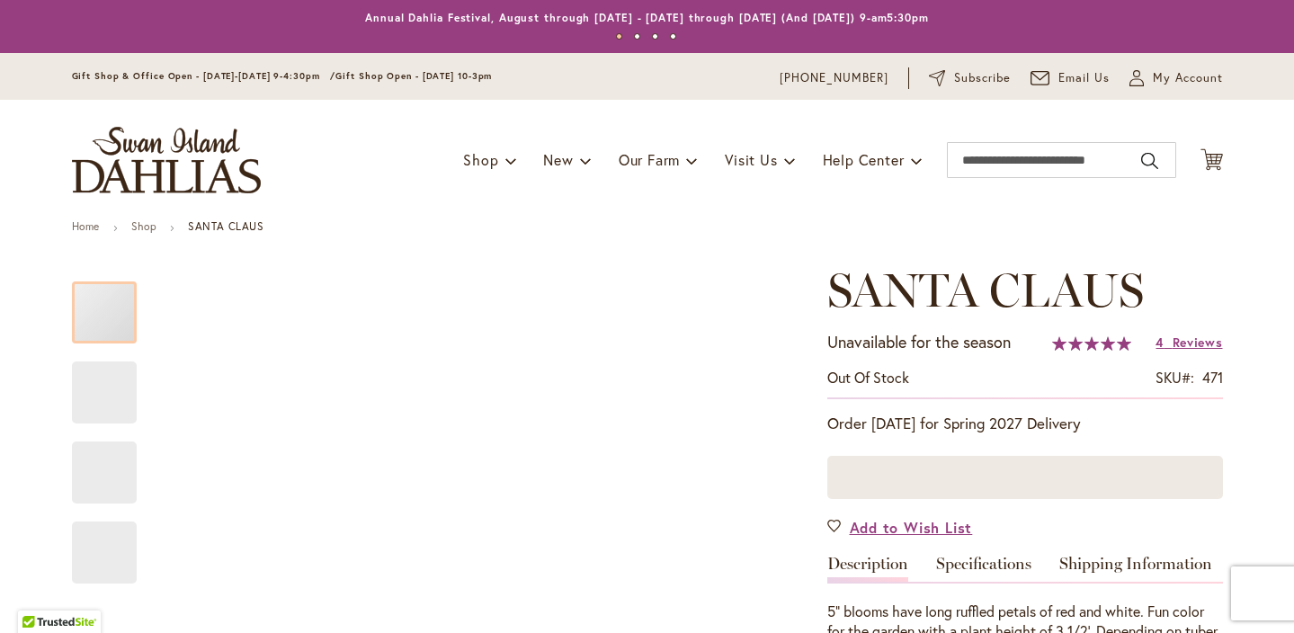
type input "****"
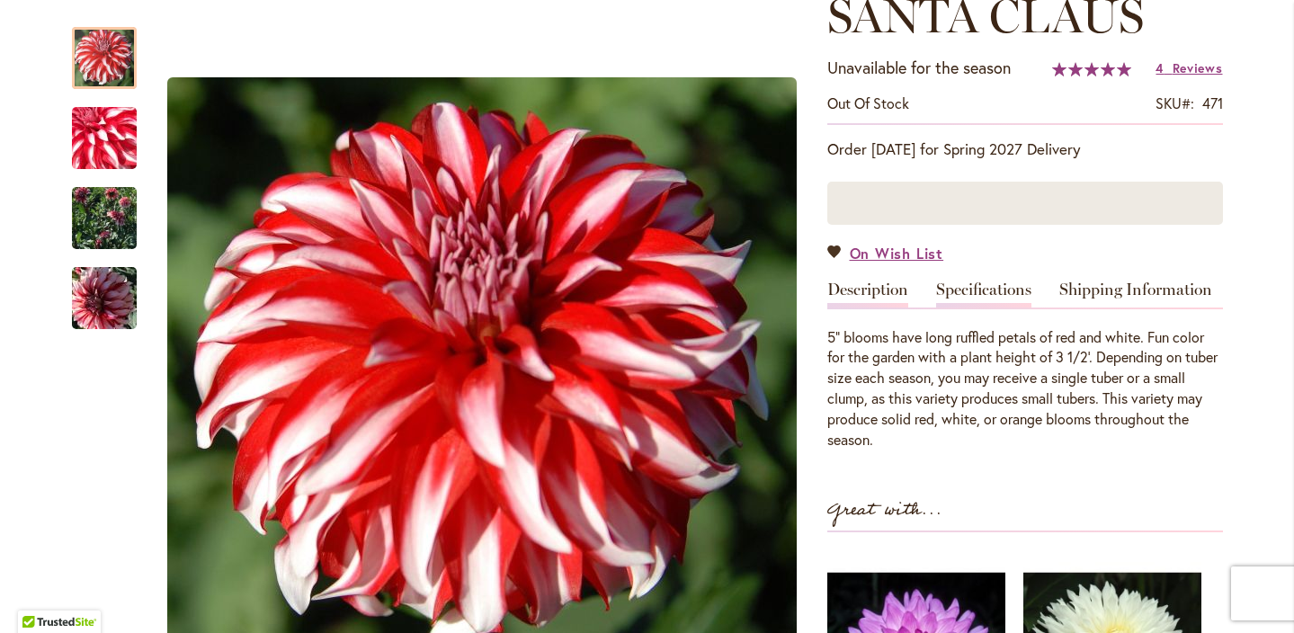
click at [972, 282] on link "Specifications" at bounding box center [983, 295] width 95 height 26
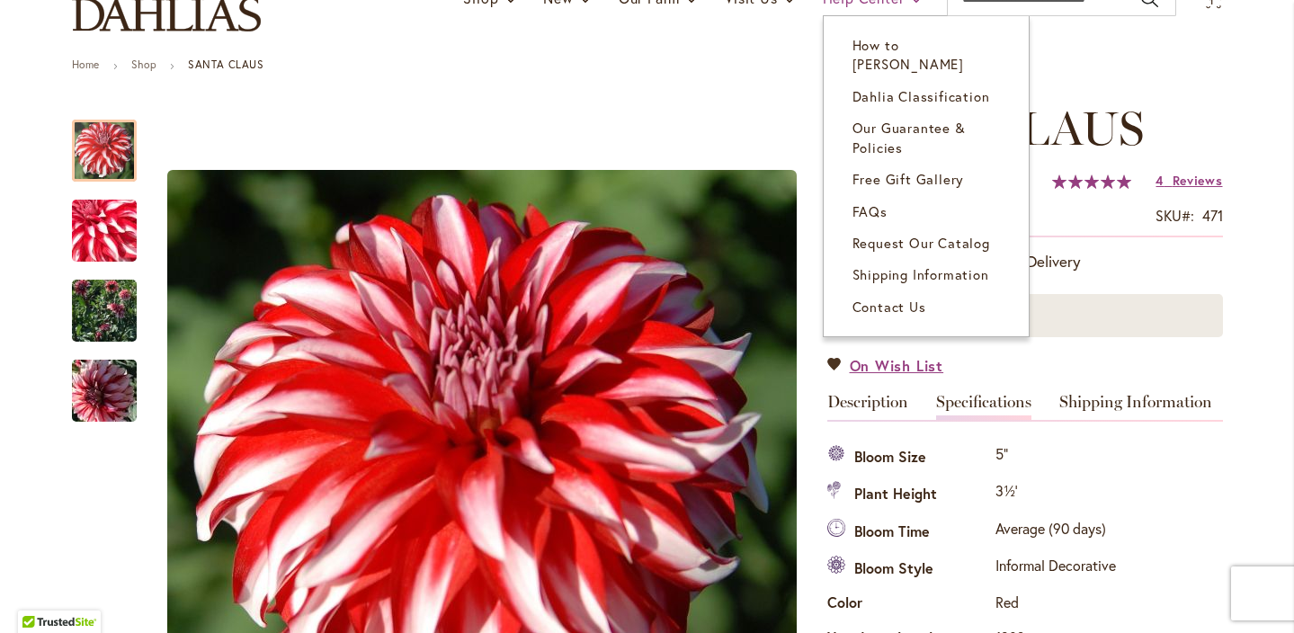
scroll to position [253, 0]
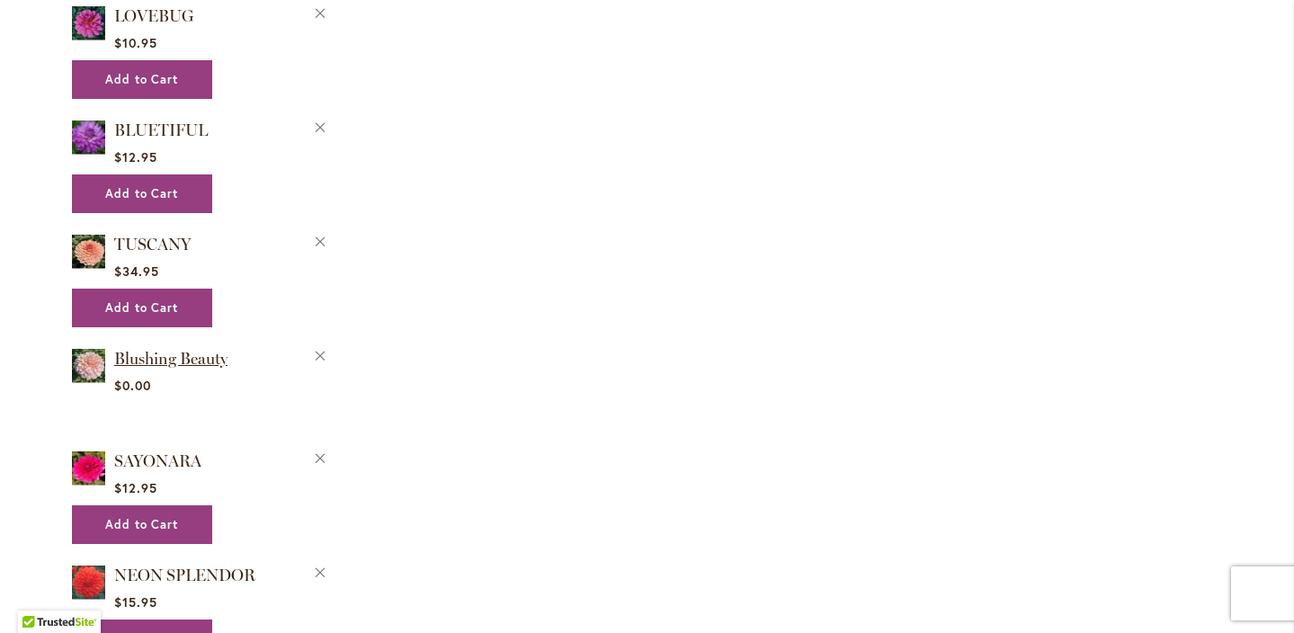
scroll to position [1588, 0]
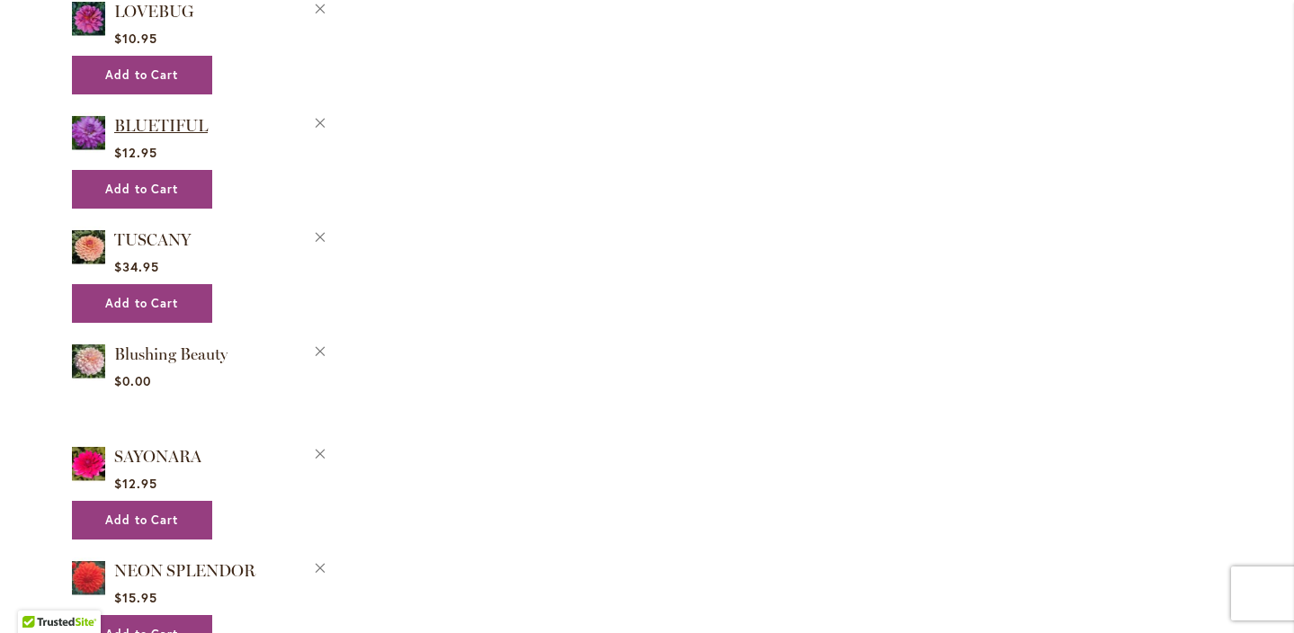
click at [168, 124] on span "BLUETIFUL" at bounding box center [161, 126] width 94 height 20
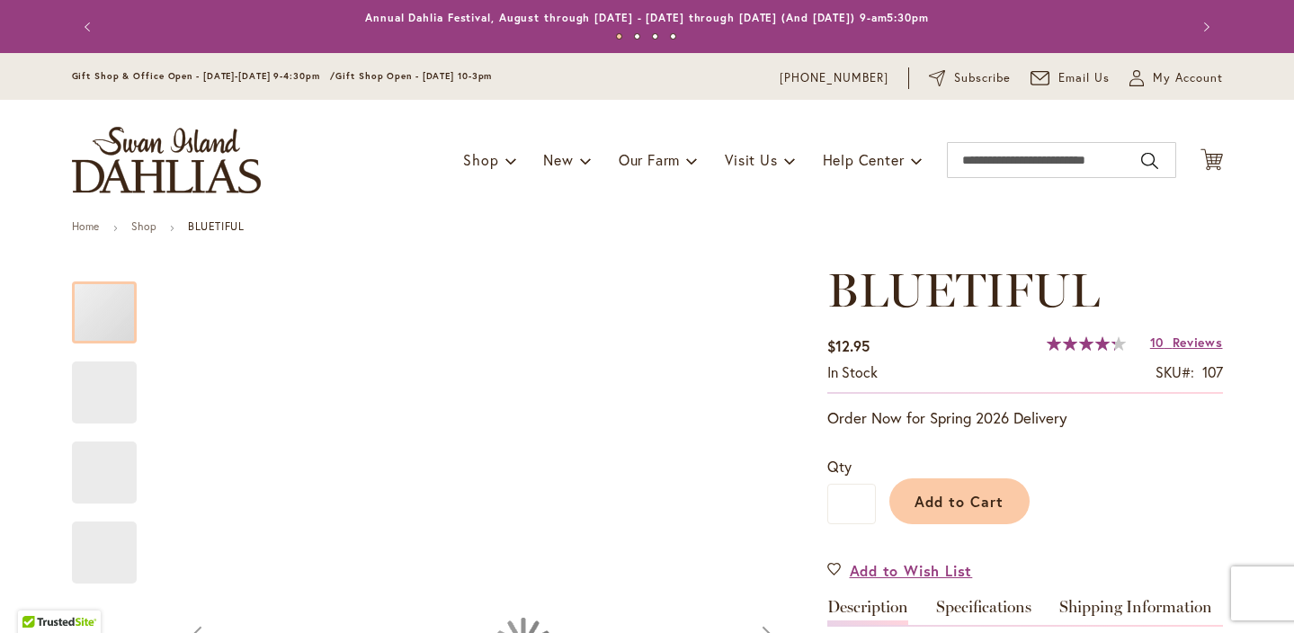
type input "****"
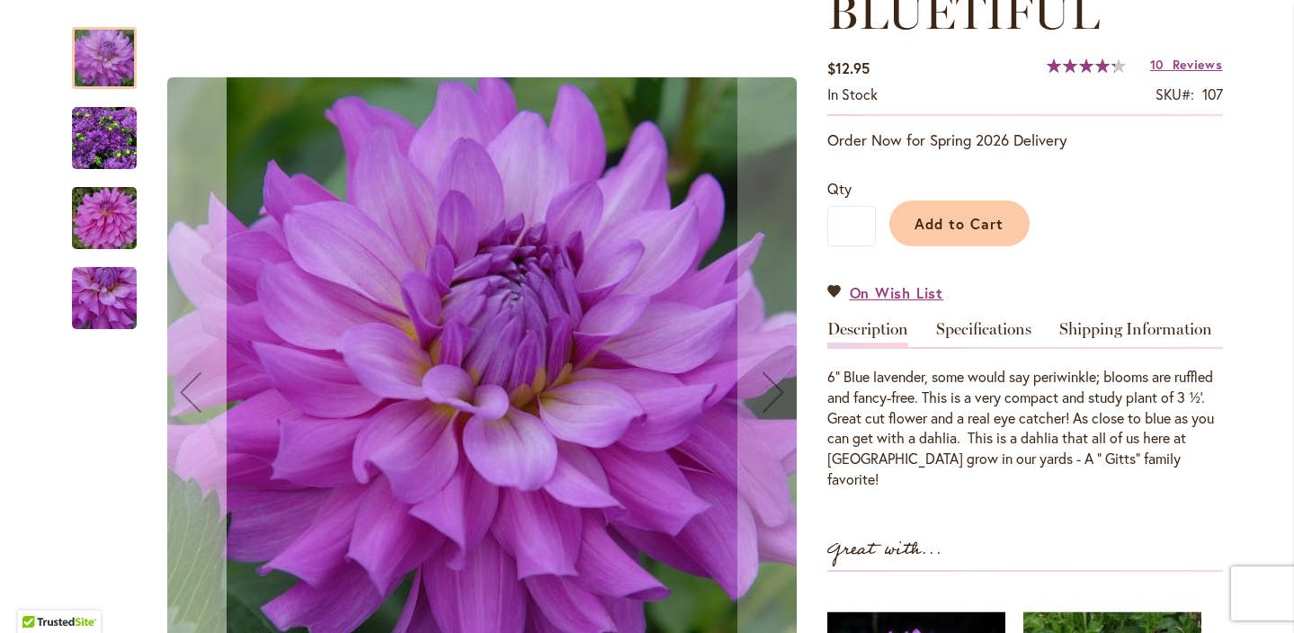
scroll to position [276, 0]
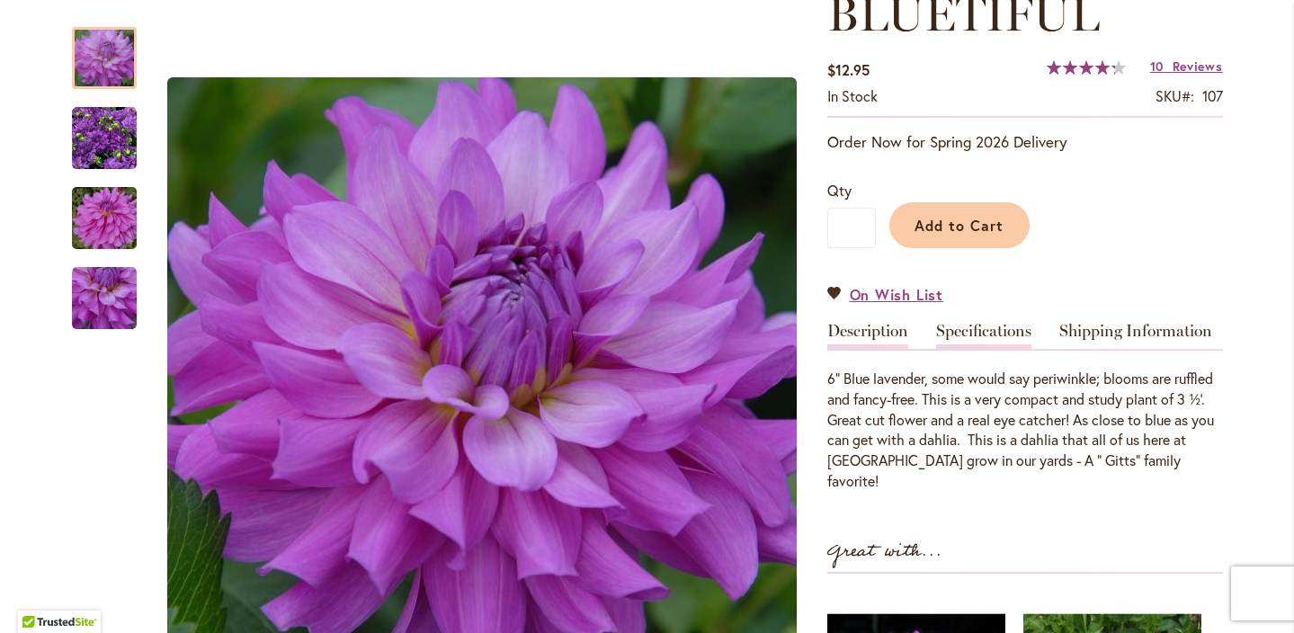
click at [981, 329] on link "Specifications" at bounding box center [983, 336] width 95 height 26
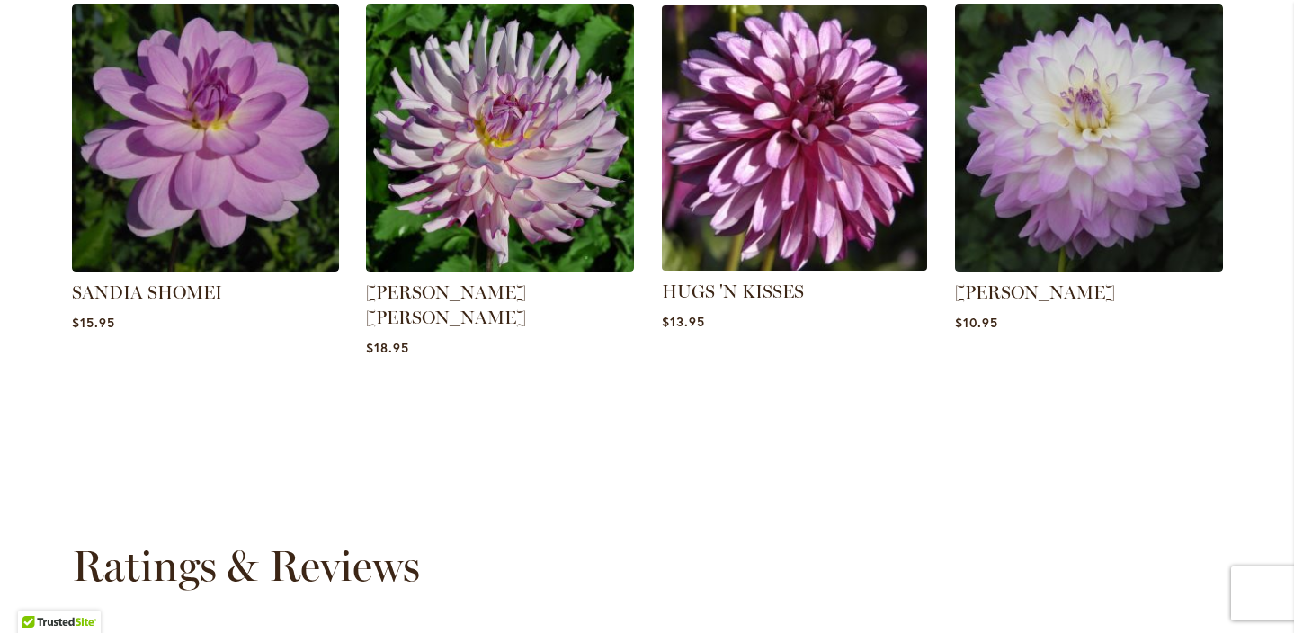
scroll to position [1636, 0]
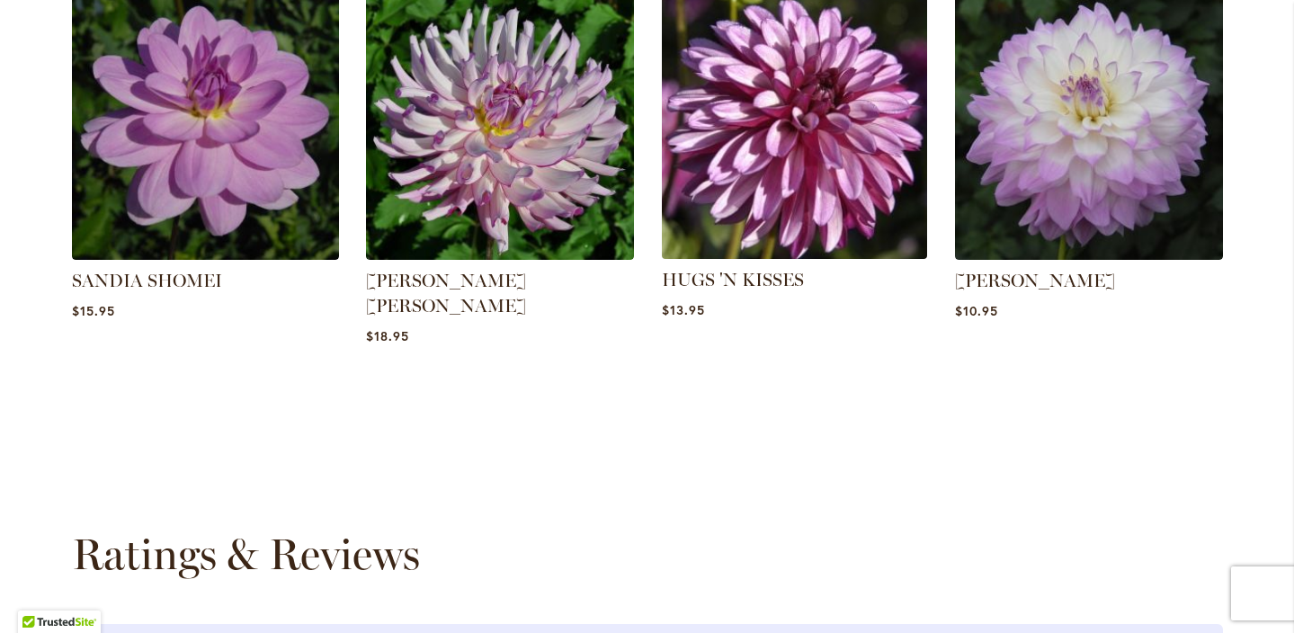
click at [817, 154] on img at bounding box center [794, 126] width 279 height 279
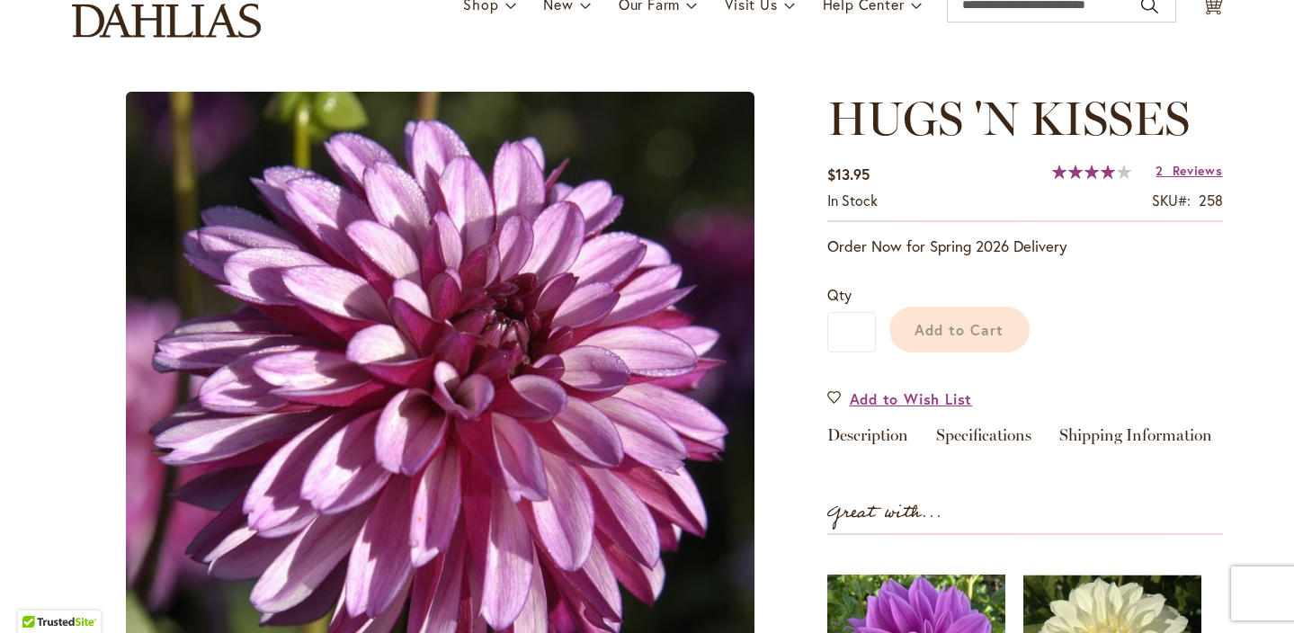
scroll to position [139, 0]
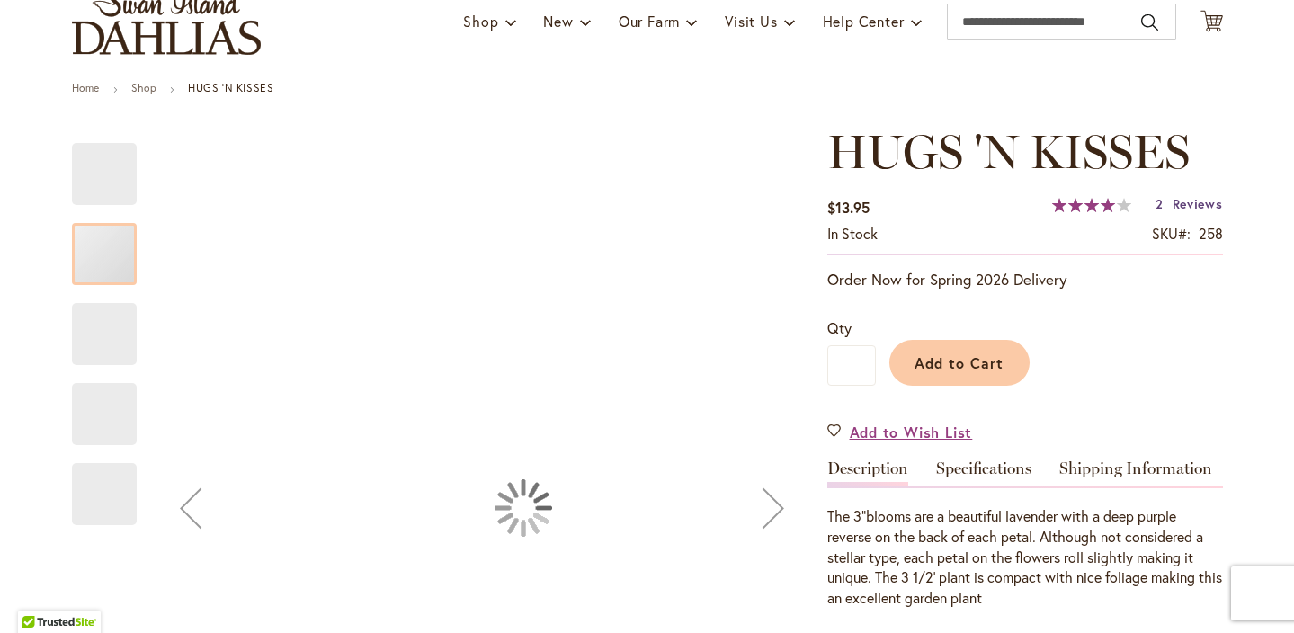
type input "****"
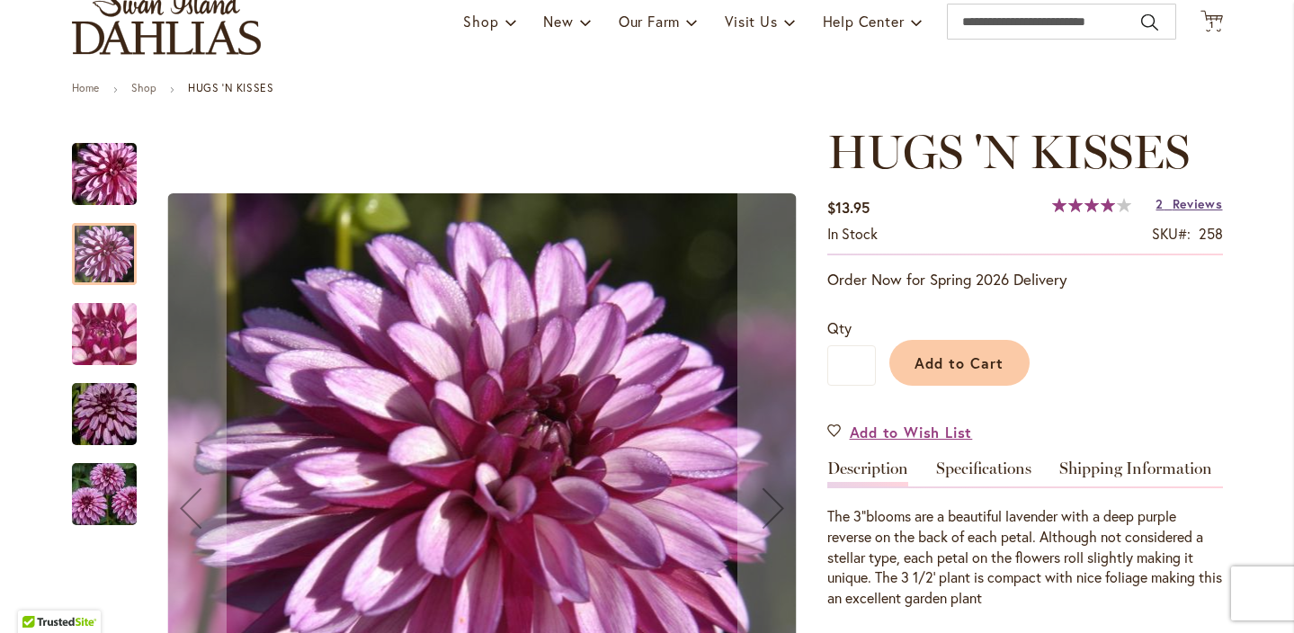
click at [1174, 201] on span "Reviews" at bounding box center [1198, 203] width 50 height 17
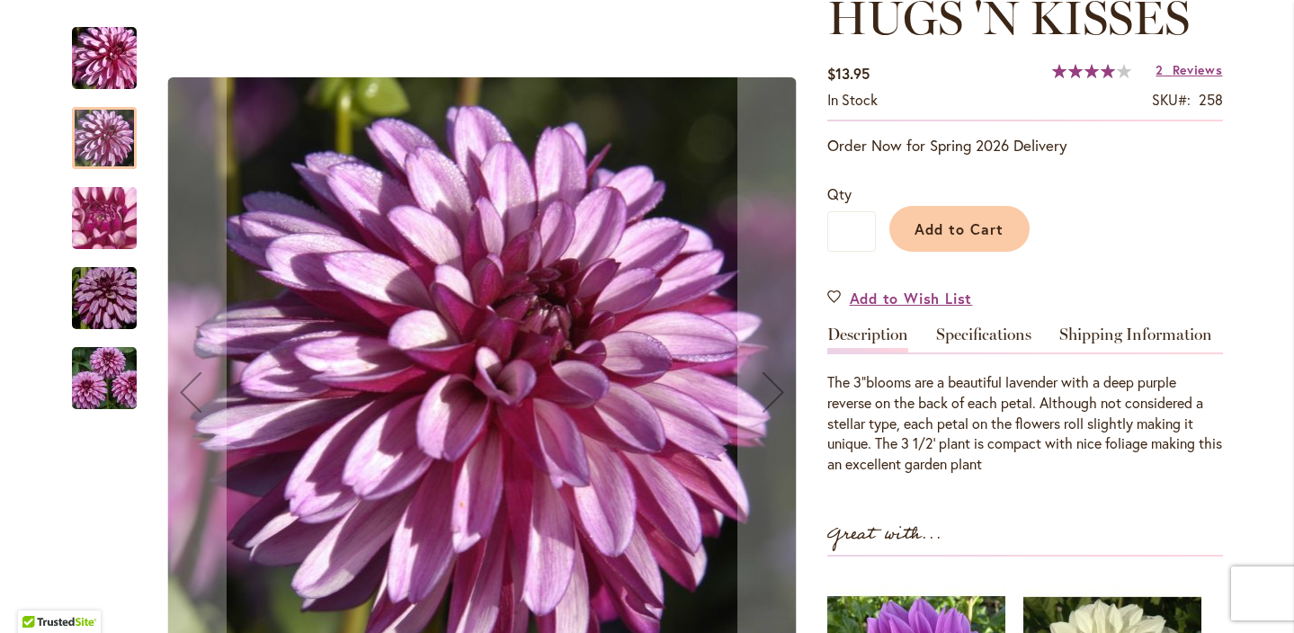
scroll to position [272, 0]
click at [993, 332] on link "Specifications" at bounding box center [983, 340] width 95 height 26
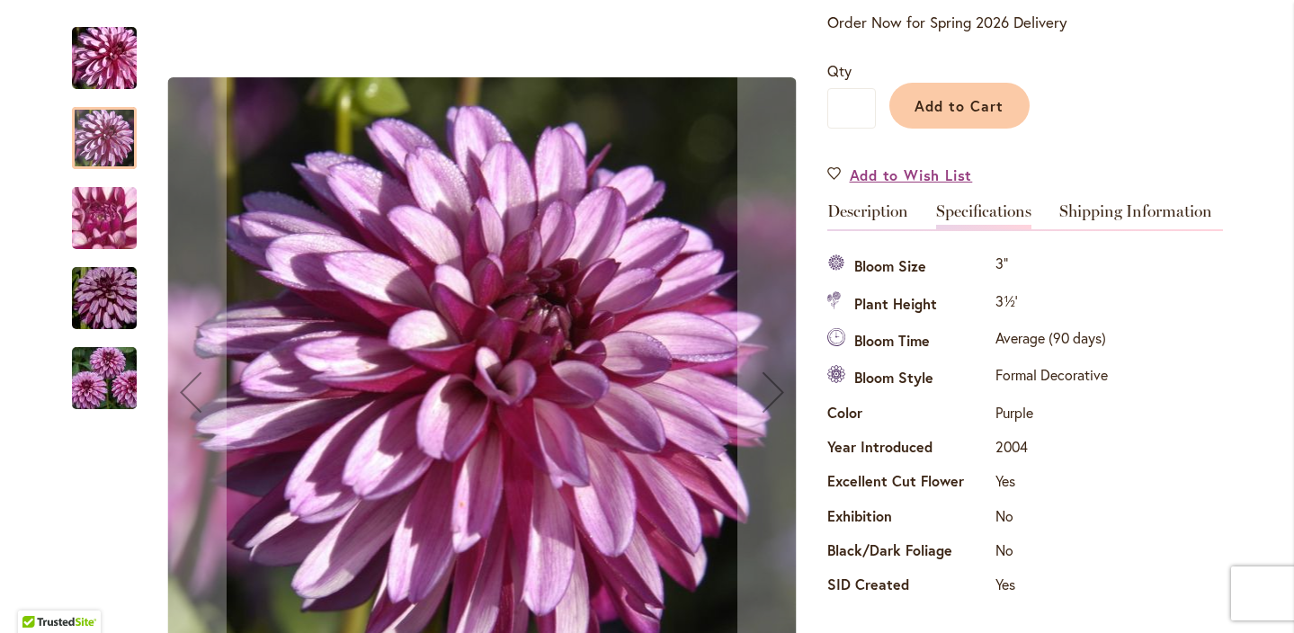
scroll to position [394, 0]
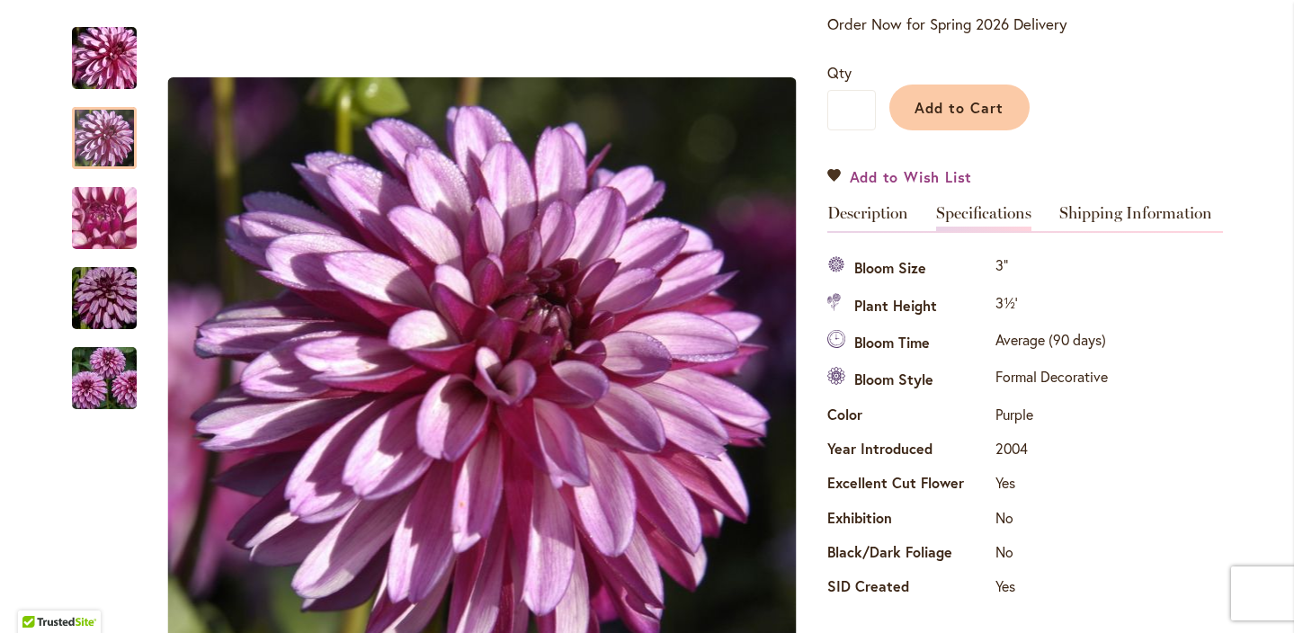
click at [898, 175] on span "Add to Wish List" at bounding box center [911, 176] width 123 height 21
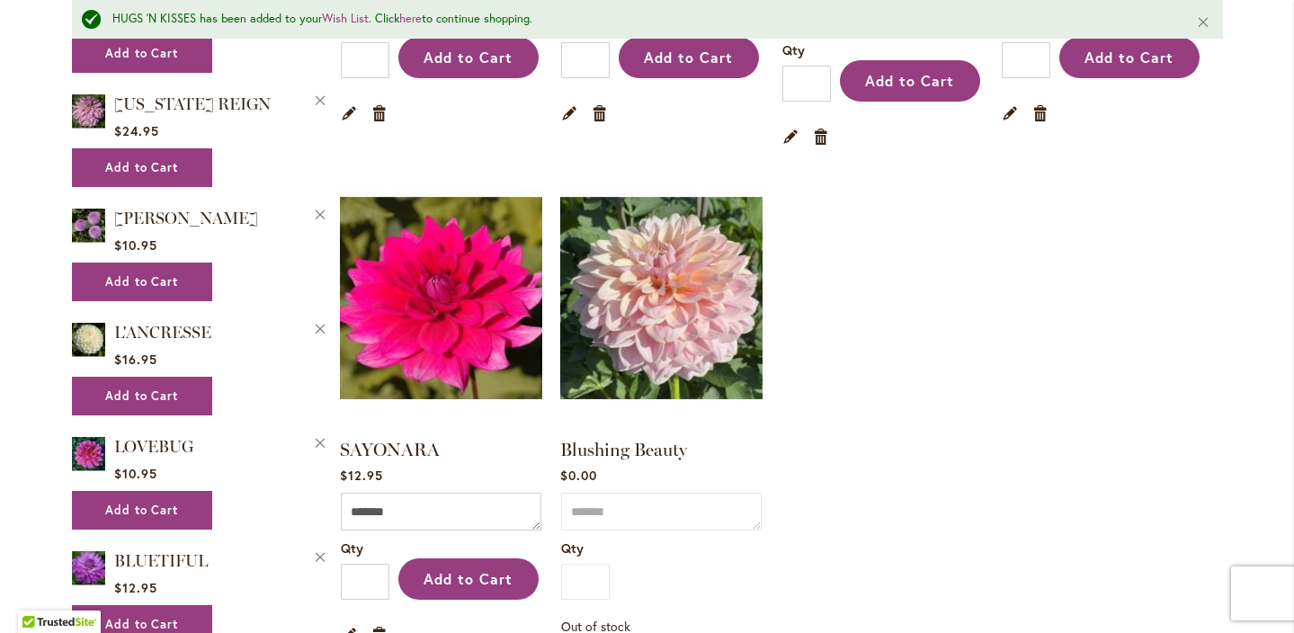
scroll to position [1308, 0]
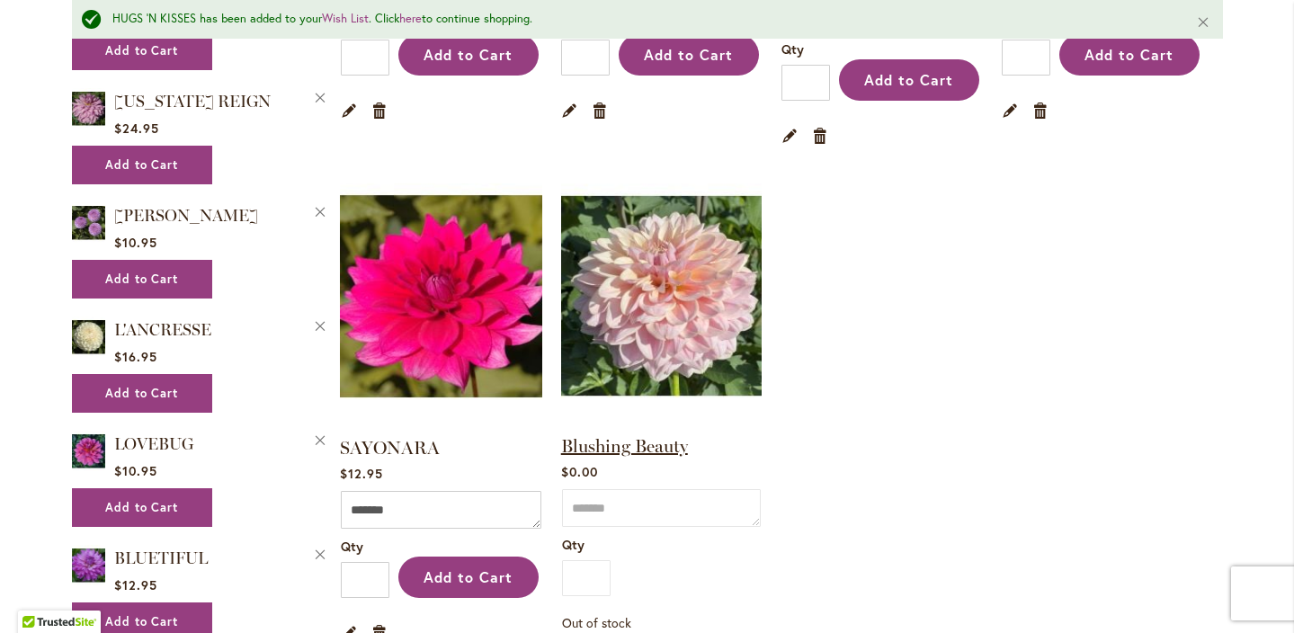
click at [622, 435] on link "Blushing Beauty" at bounding box center [624, 446] width 127 height 22
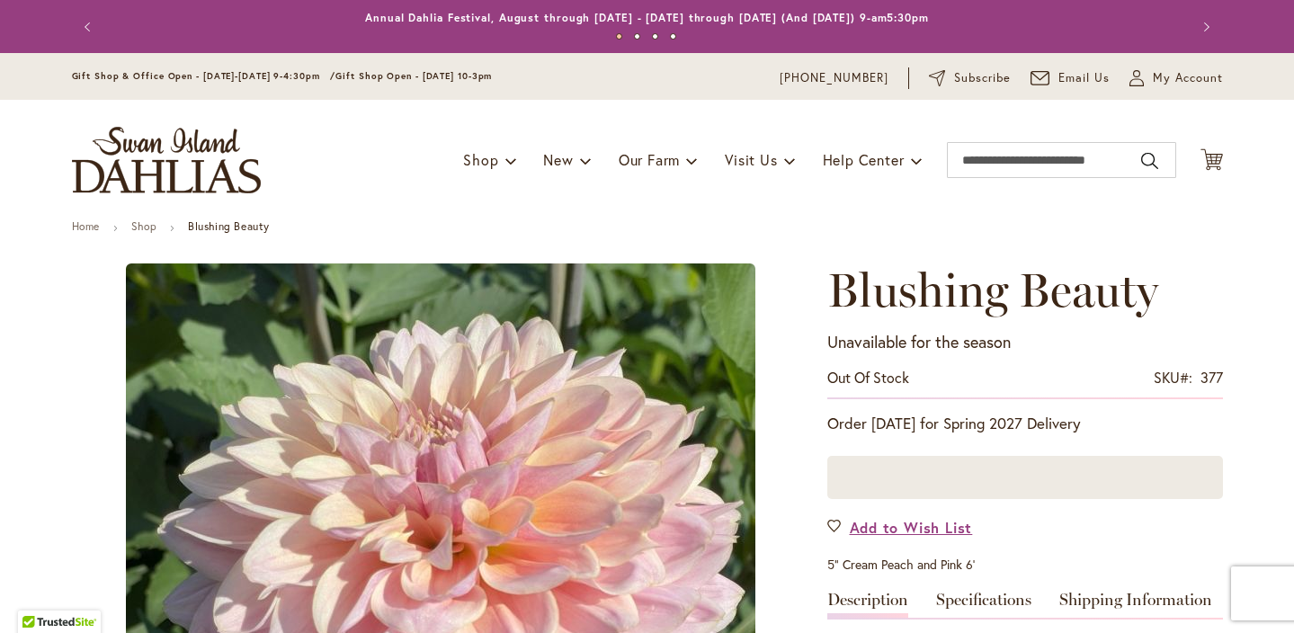
type input "****"
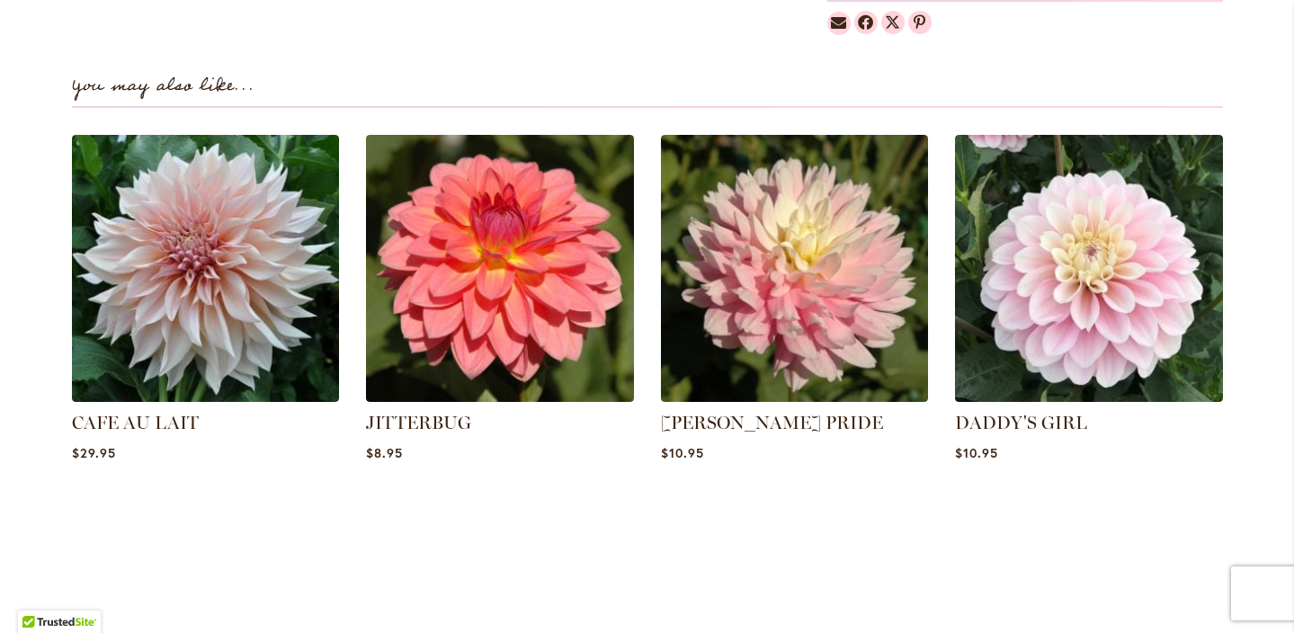
scroll to position [1318, 0]
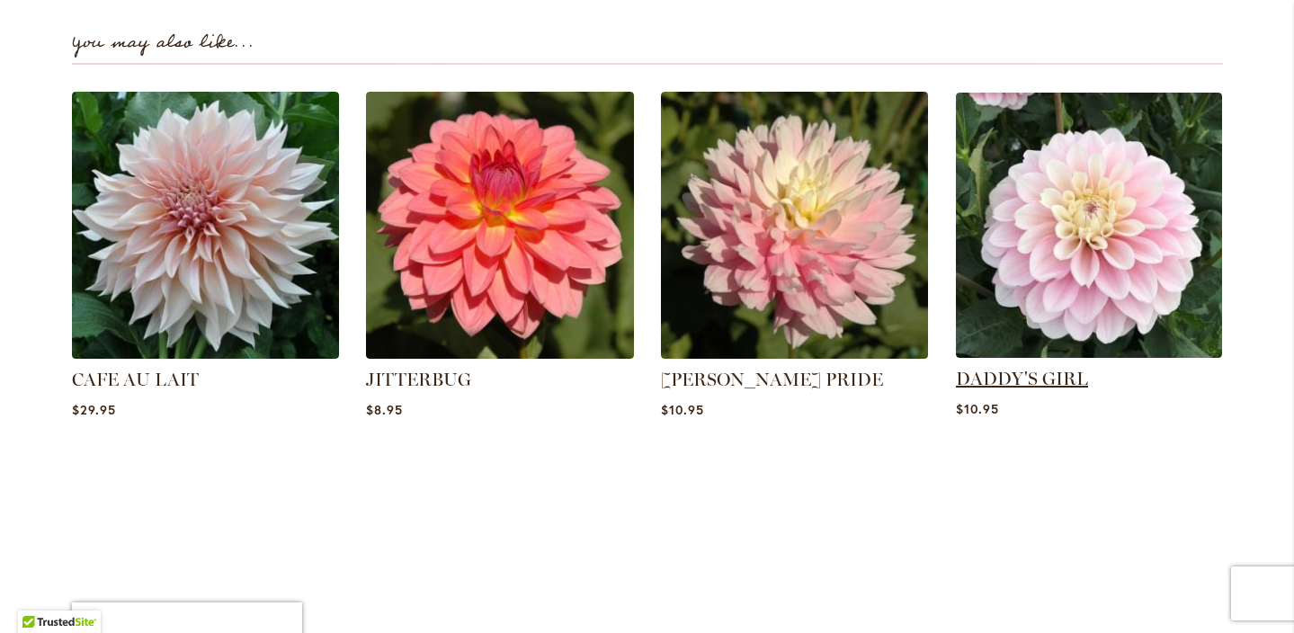
click at [1020, 371] on link "DADDY'S GIRL" at bounding box center [1022, 379] width 132 height 22
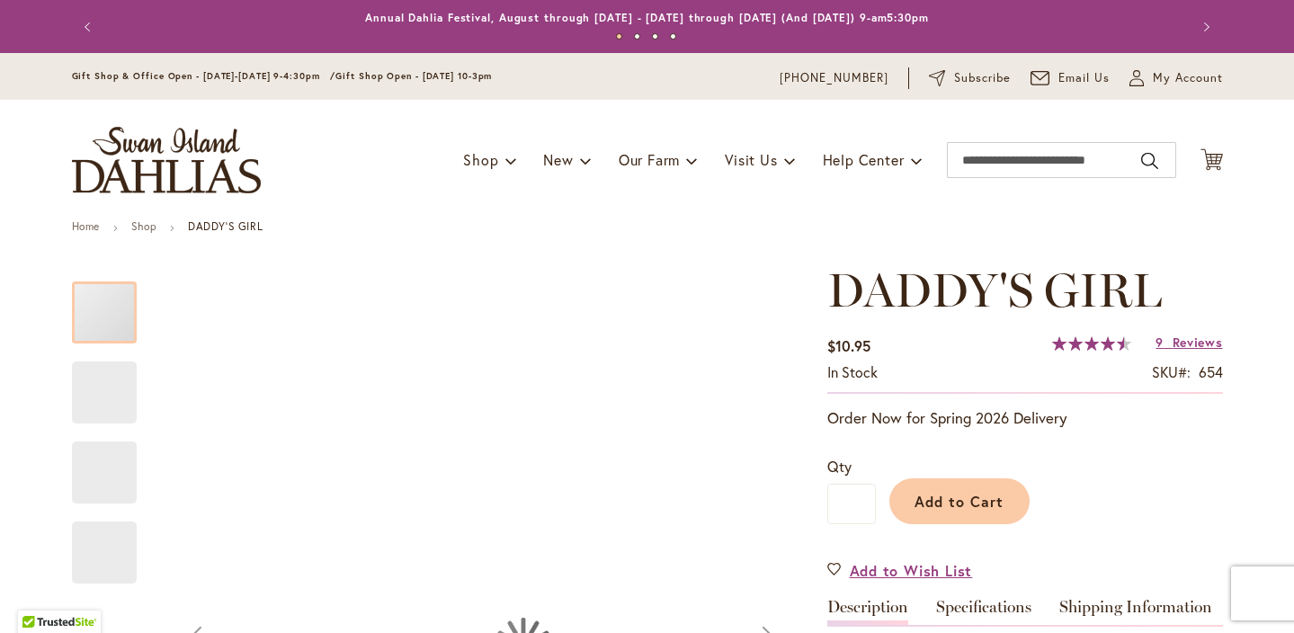
scroll to position [69, 0]
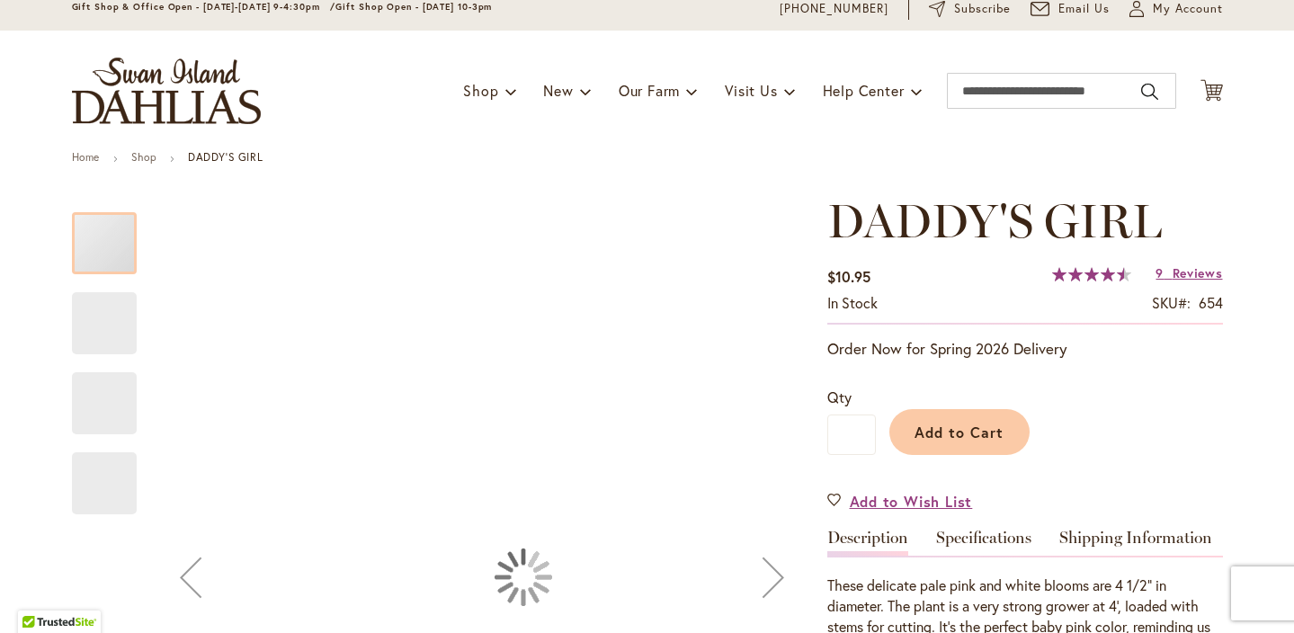
type input "****"
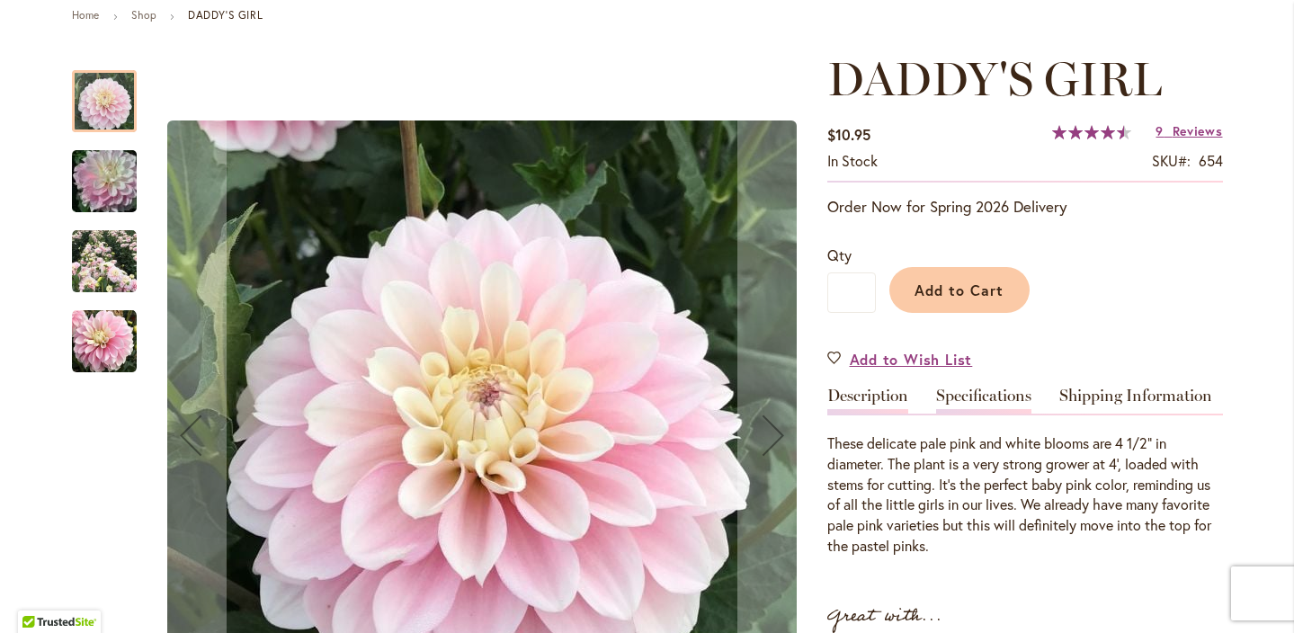
scroll to position [196, 0]
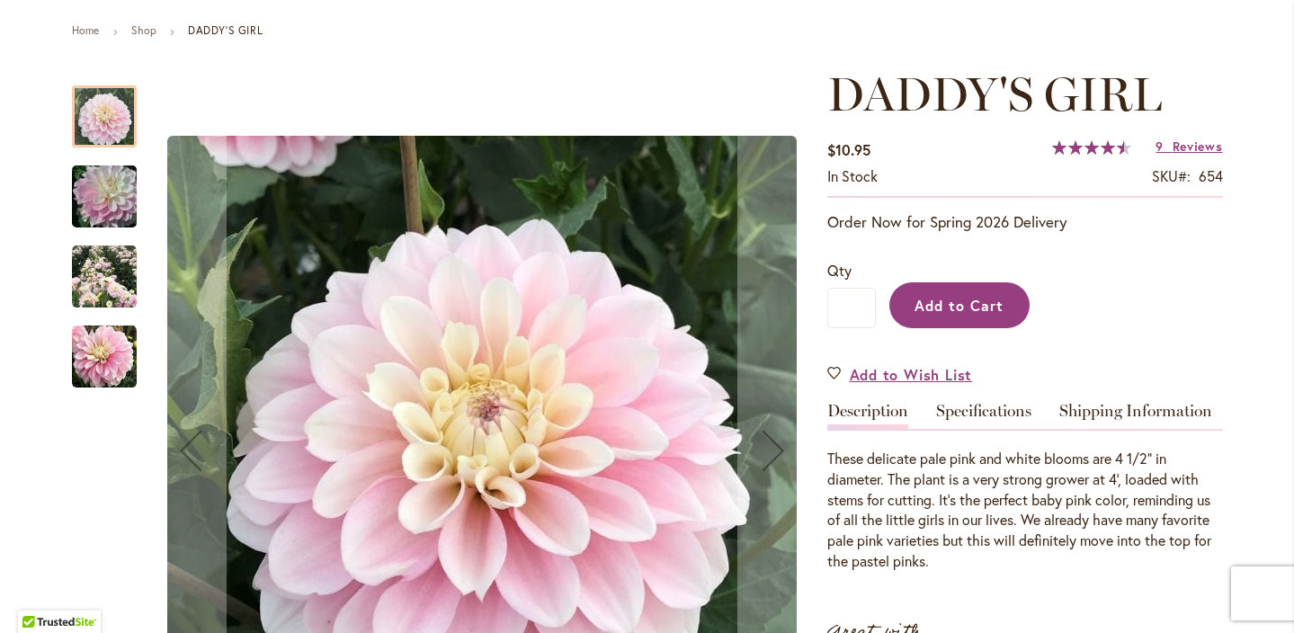
click at [968, 309] on span "Add to Cart" at bounding box center [959, 305] width 89 height 19
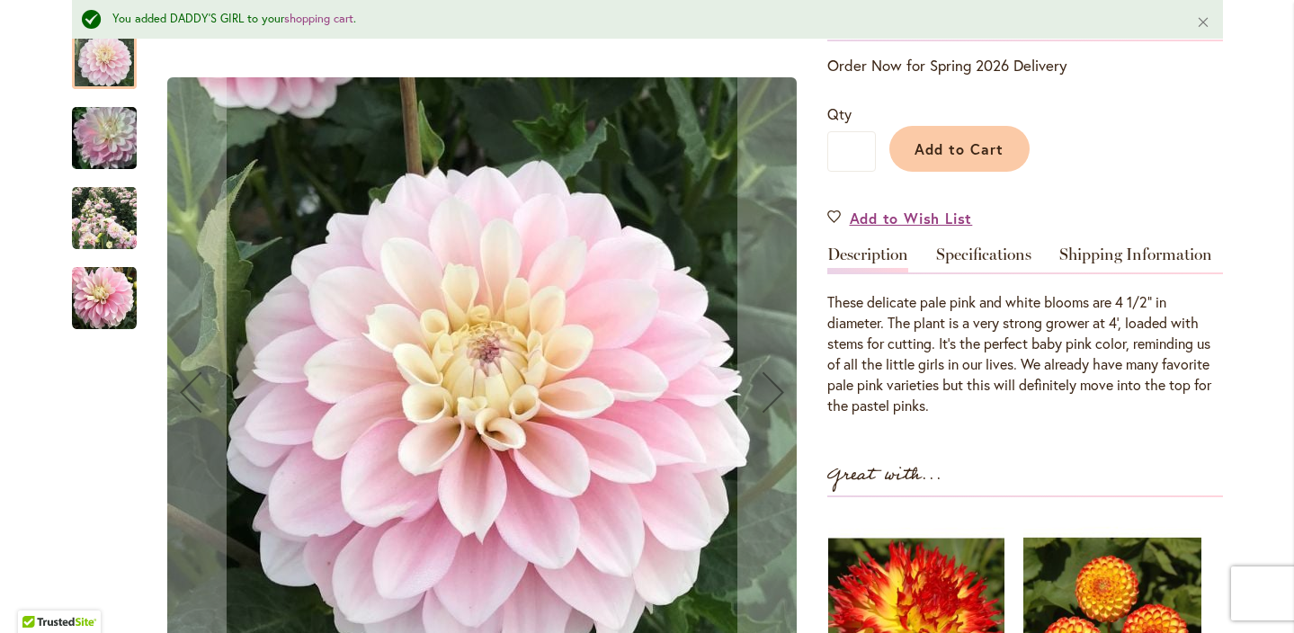
scroll to position [361, 0]
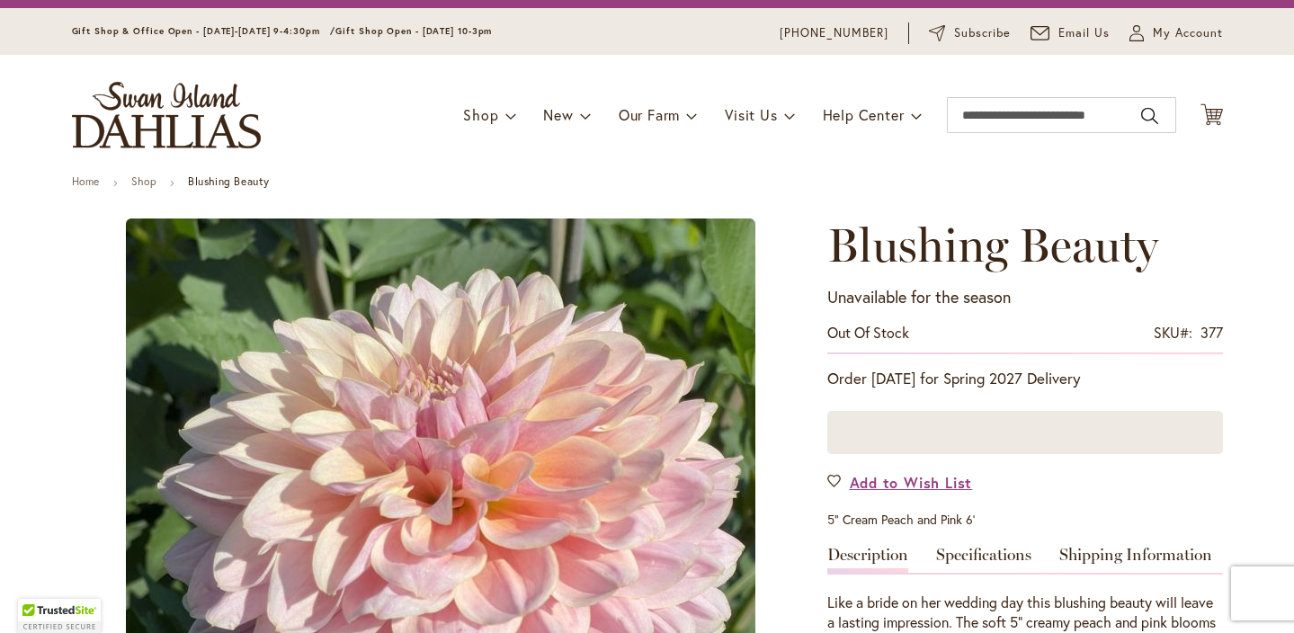
scroll to position [-1, 0]
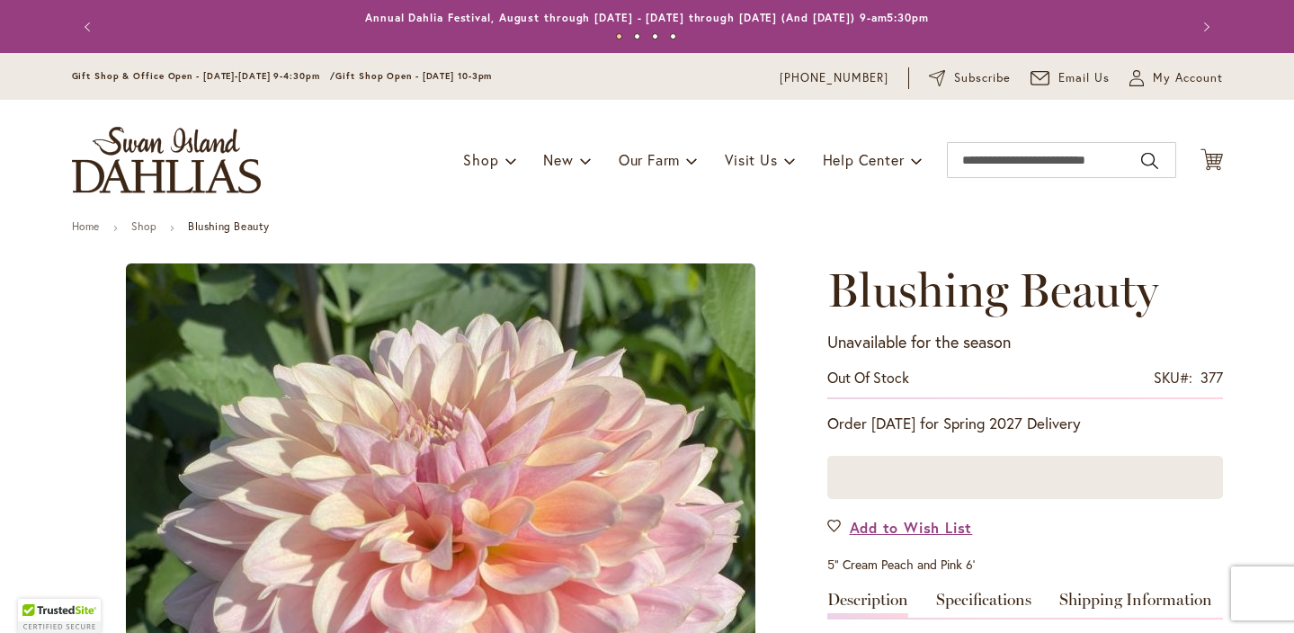
type input "****"
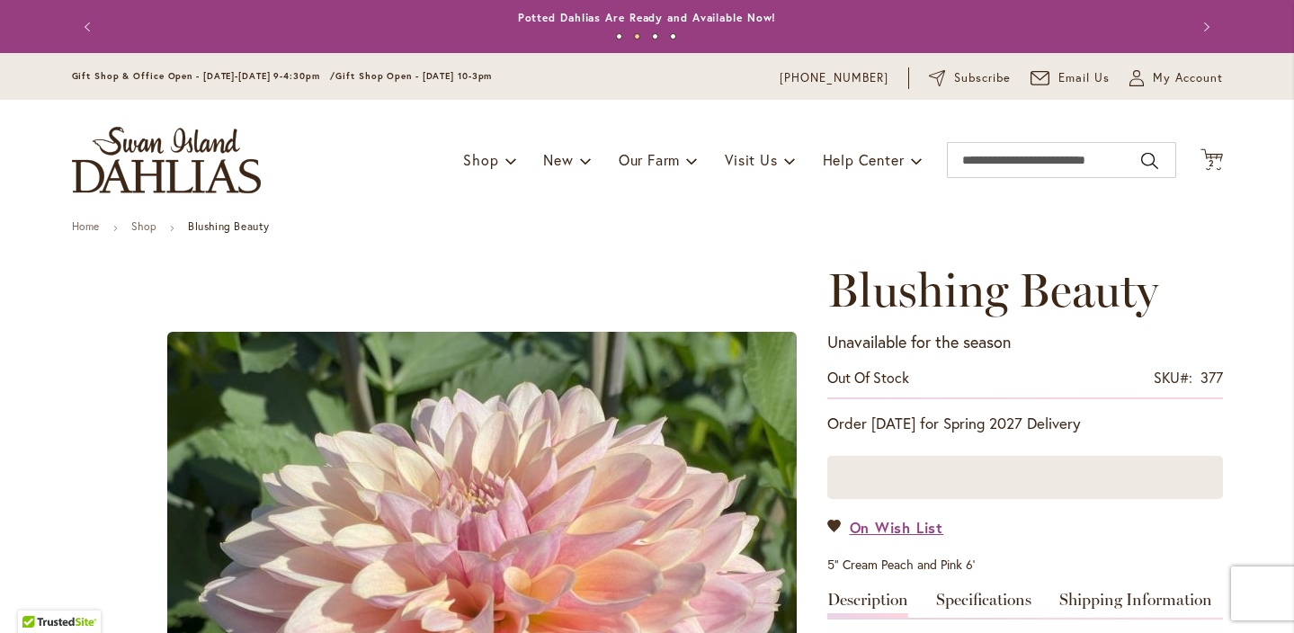
scroll to position [0, 0]
click at [989, 155] on input "Search" at bounding box center [1061, 160] width 229 height 36
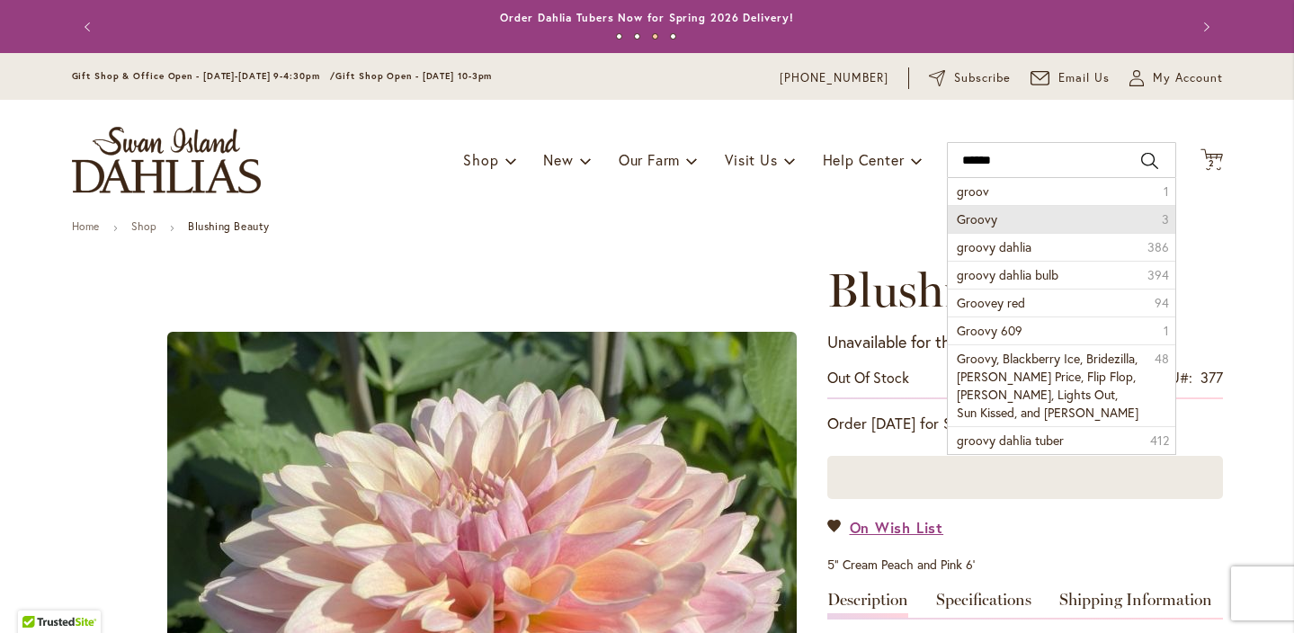
drag, startPoint x: 981, startPoint y: 192, endPoint x: 1006, endPoint y: 231, distance: 46.4
click at [1006, 231] on li "Groovy 3" at bounding box center [1062, 219] width 228 height 28
type input "******"
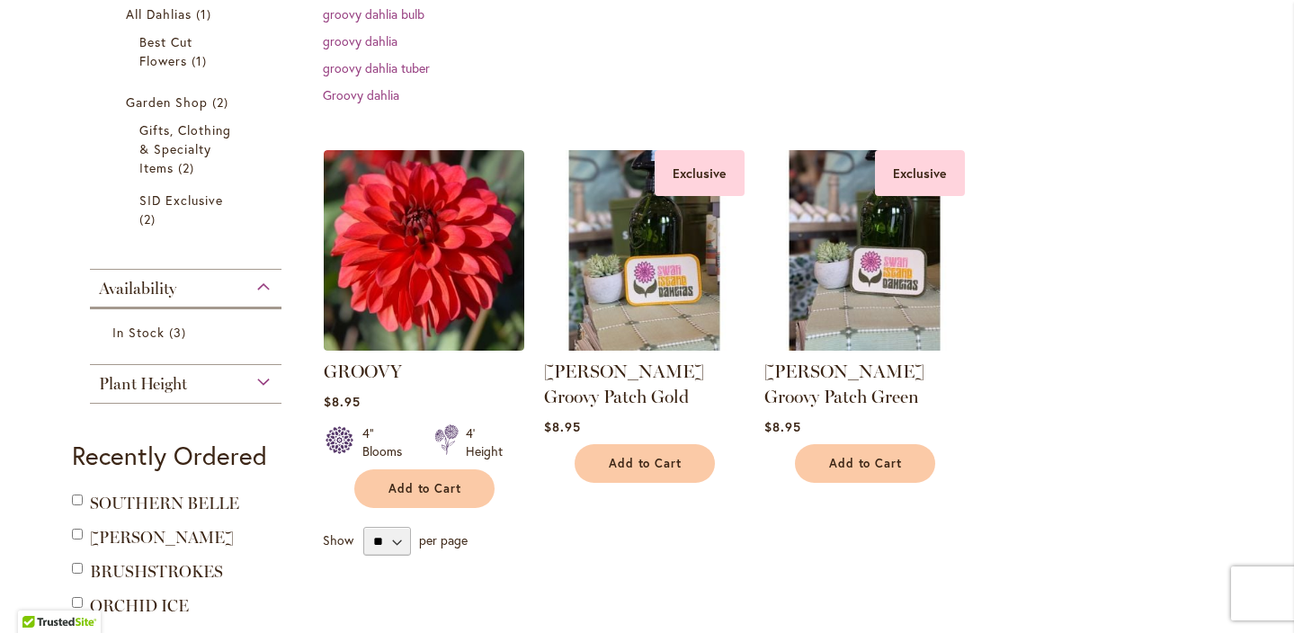
scroll to position [370, 0]
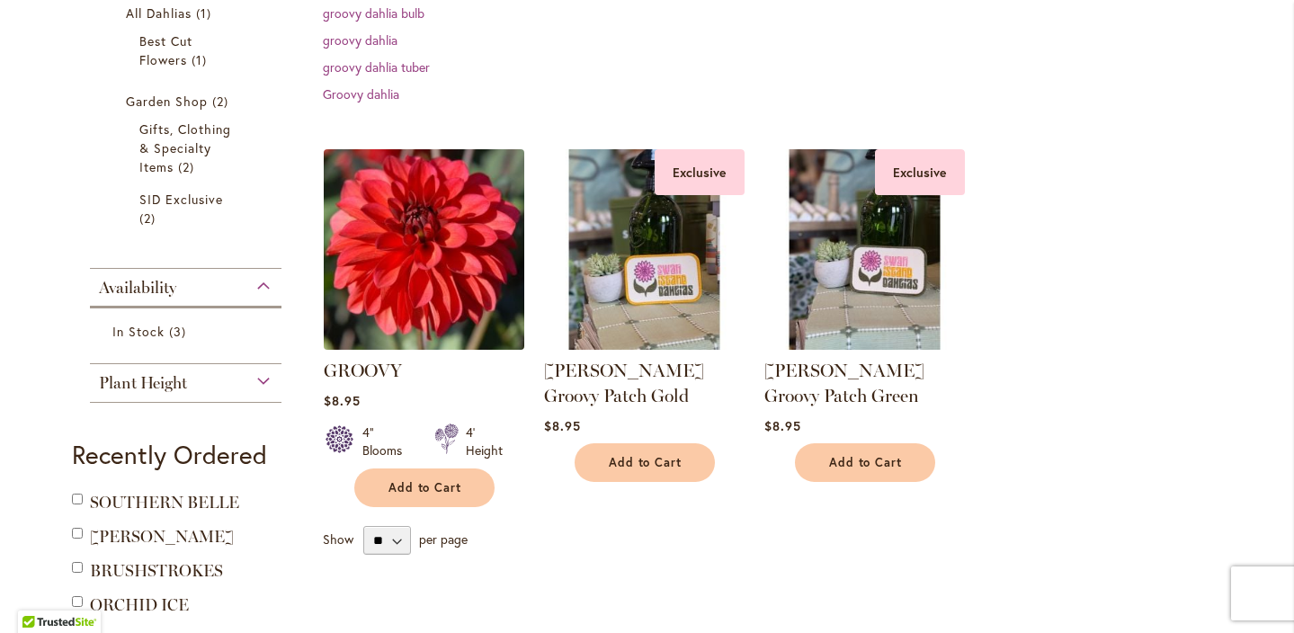
click at [445, 273] on img at bounding box center [423, 249] width 210 height 210
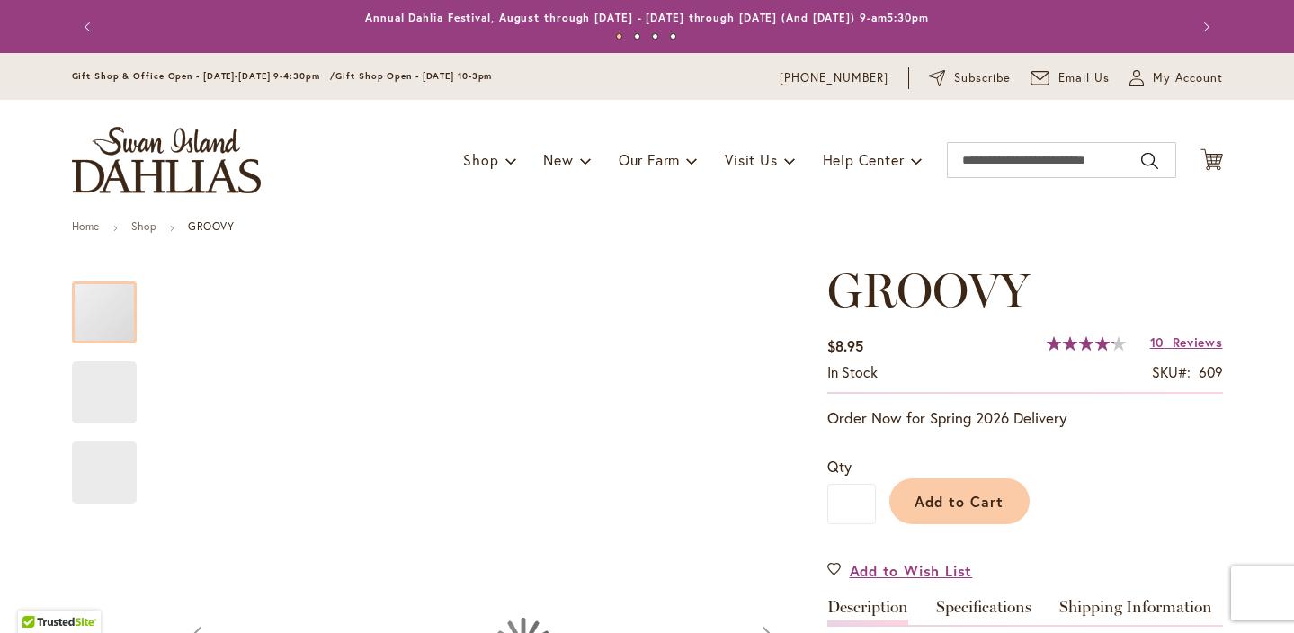
scroll to position [238, 0]
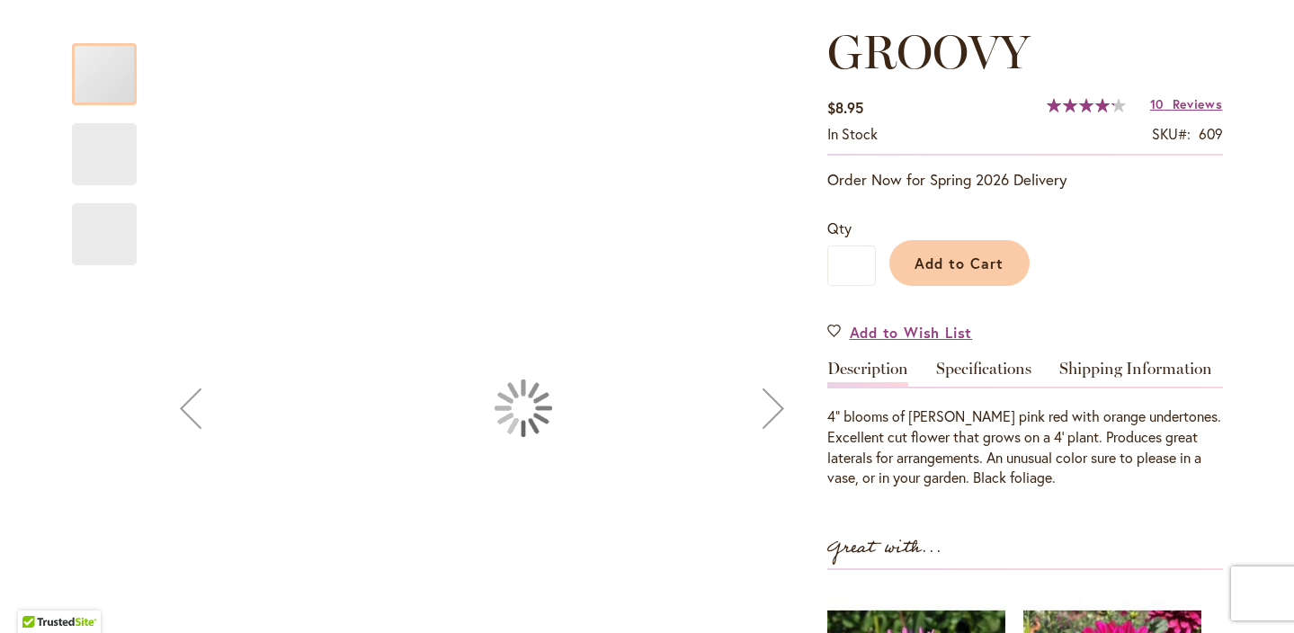
type input "****"
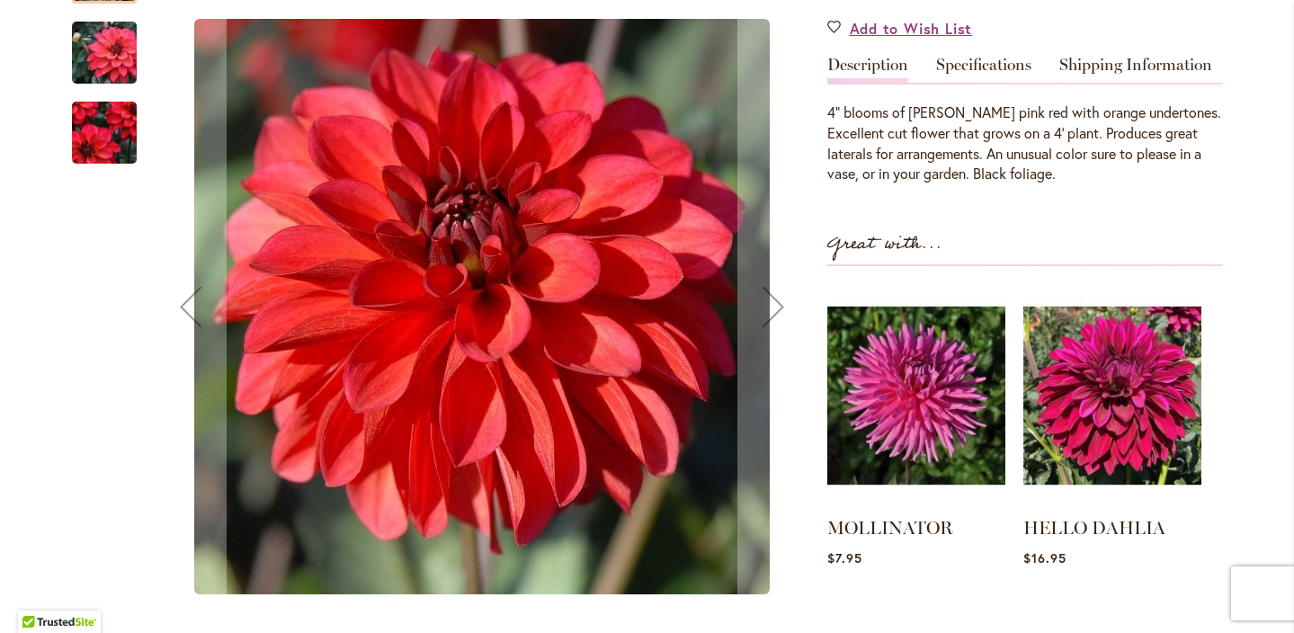
scroll to position [545, 0]
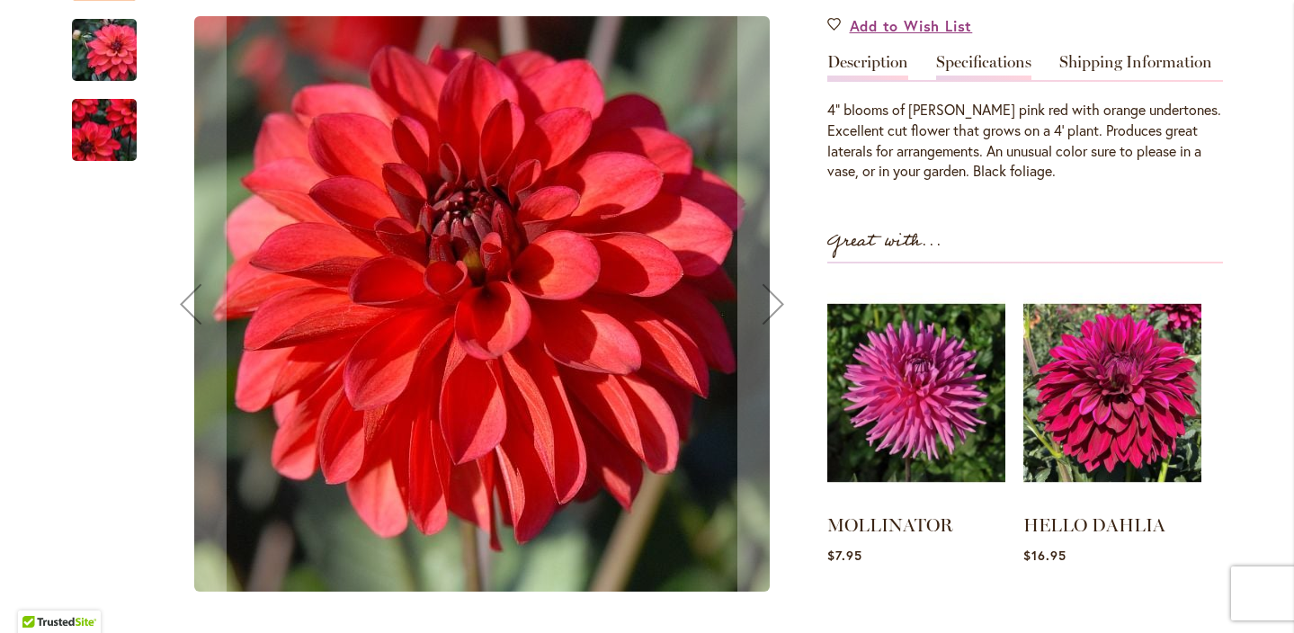
click at [1027, 64] on link "Specifications" at bounding box center [983, 67] width 95 height 26
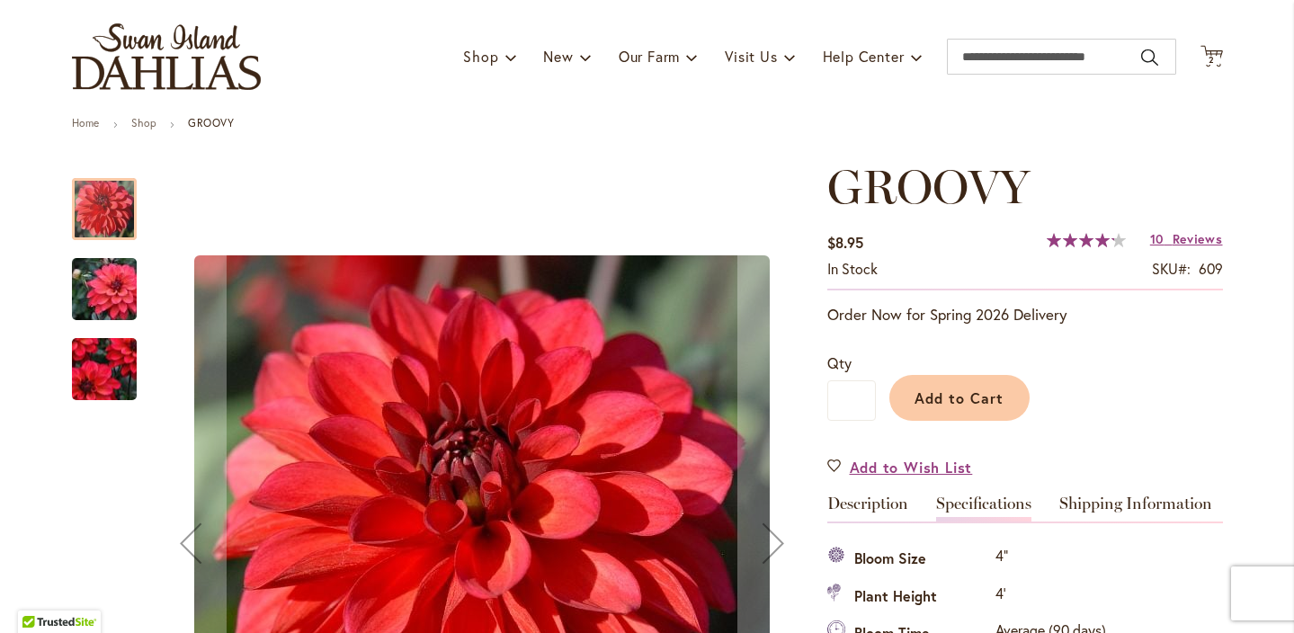
scroll to position [106, 0]
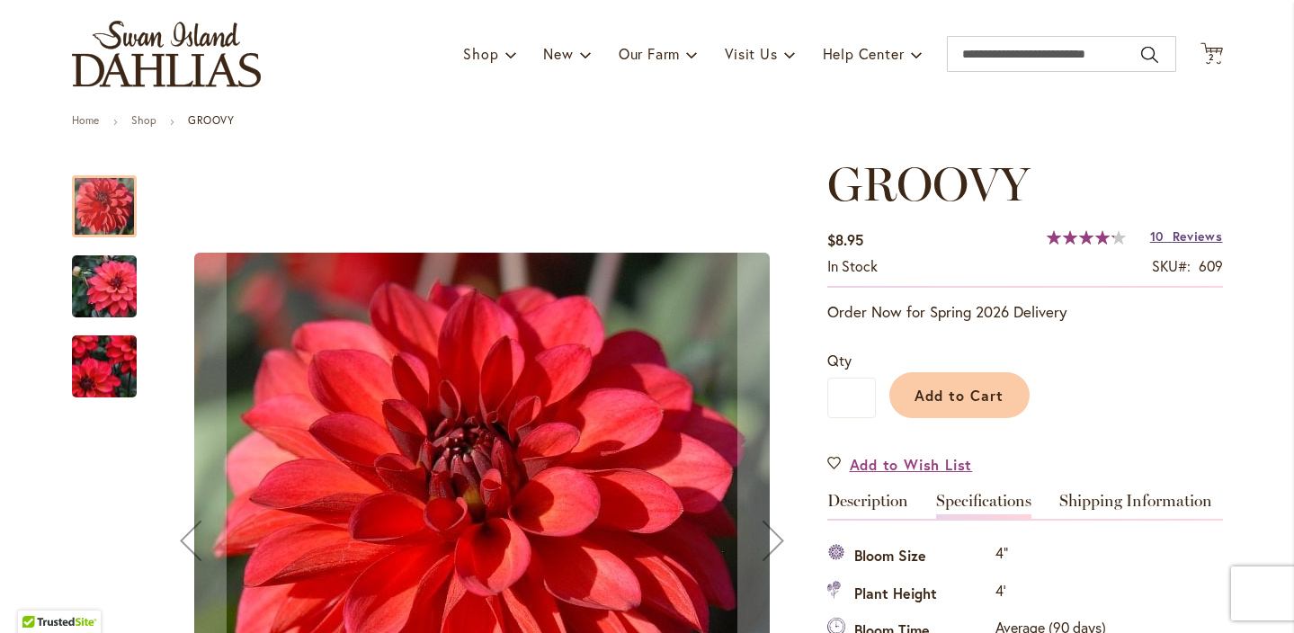
click at [1162, 240] on span "10" at bounding box center [1156, 236] width 13 height 17
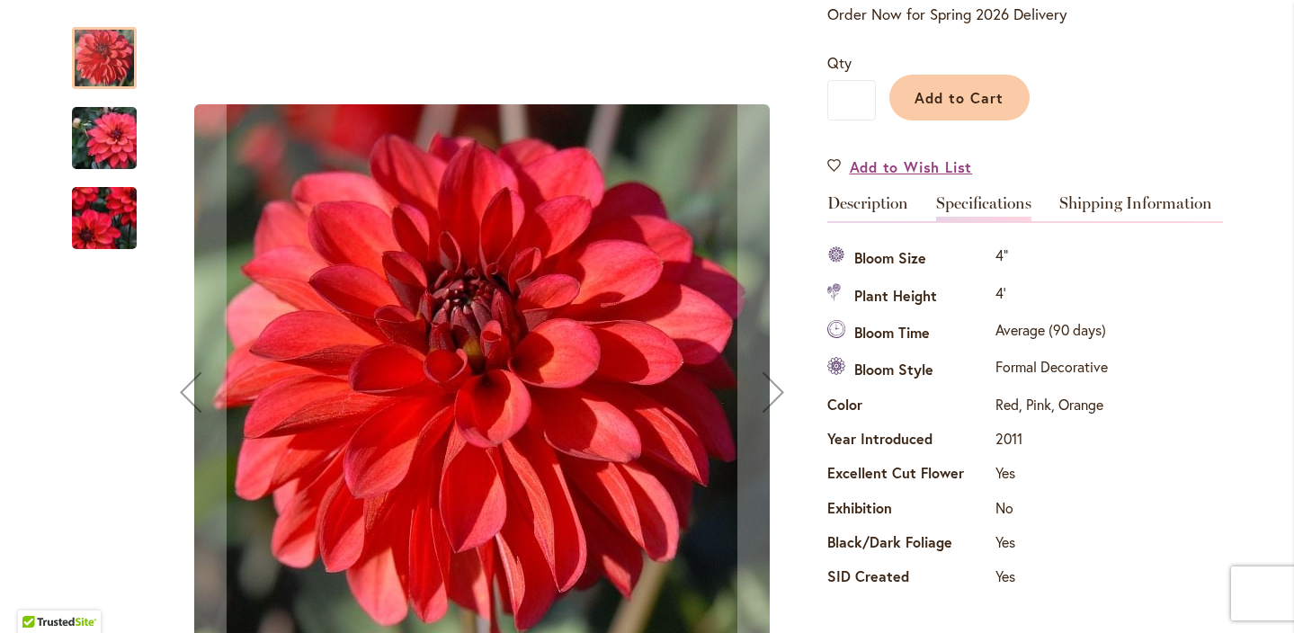
scroll to position [403, 0]
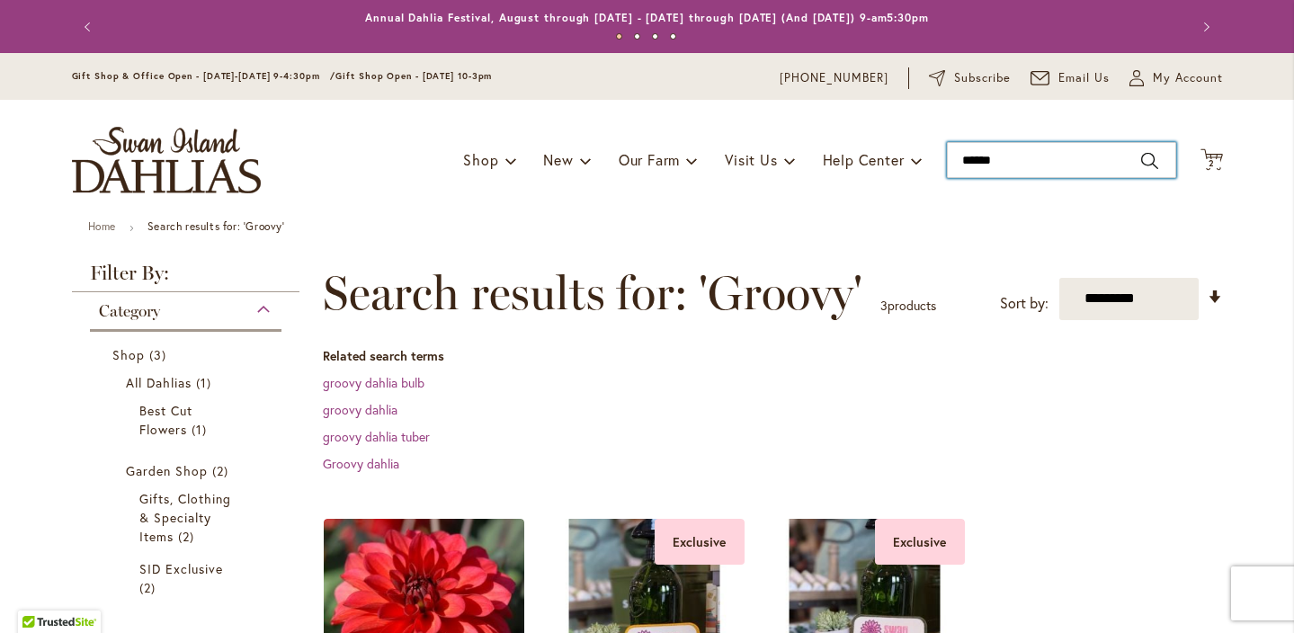
click at [1062, 156] on input "******" at bounding box center [1061, 160] width 229 height 36
type input "*"
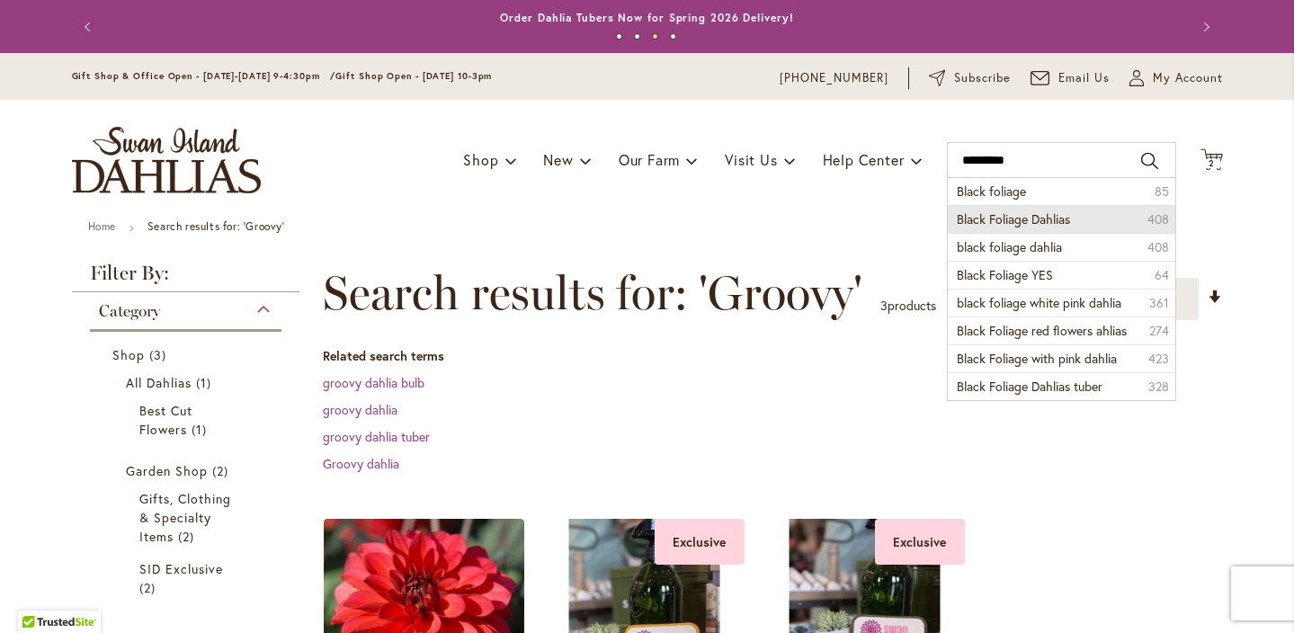
drag, startPoint x: 1062, startPoint y: 155, endPoint x: 1015, endPoint y: 216, distance: 77.6
click at [1015, 216] on span "Black Foliage Dahlias" at bounding box center [1013, 218] width 113 height 17
type input "**********"
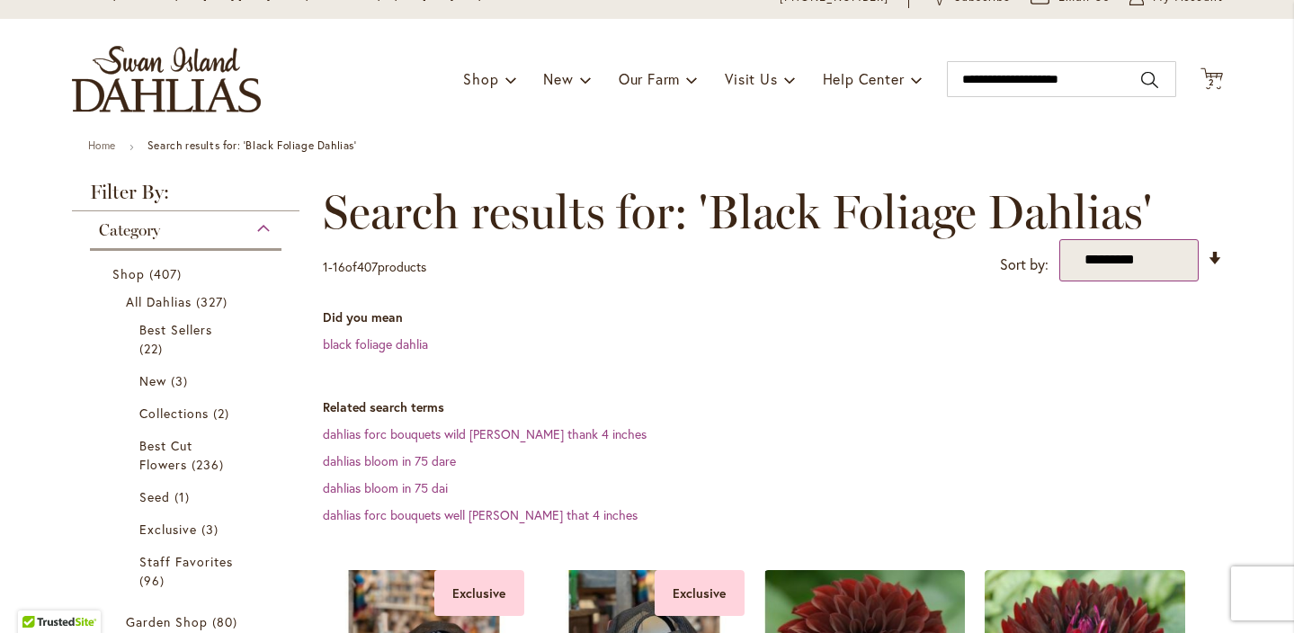
scroll to position [84, 0]
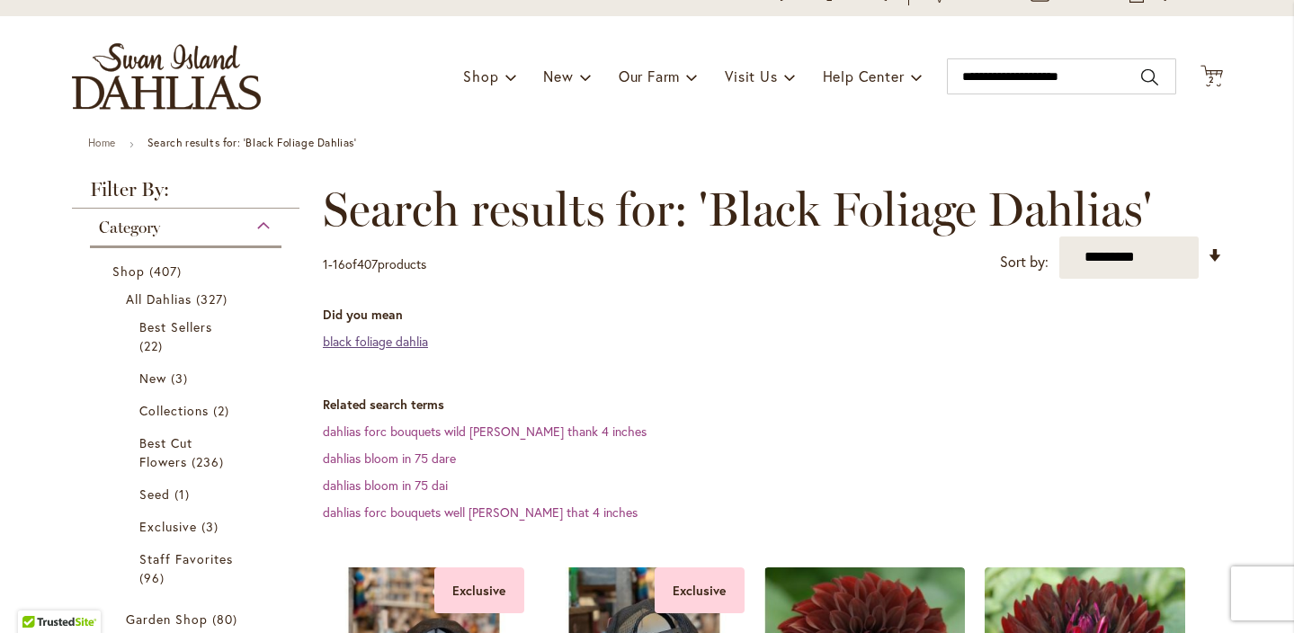
click at [366, 344] on link "black foliage dahlia" at bounding box center [375, 341] width 105 height 17
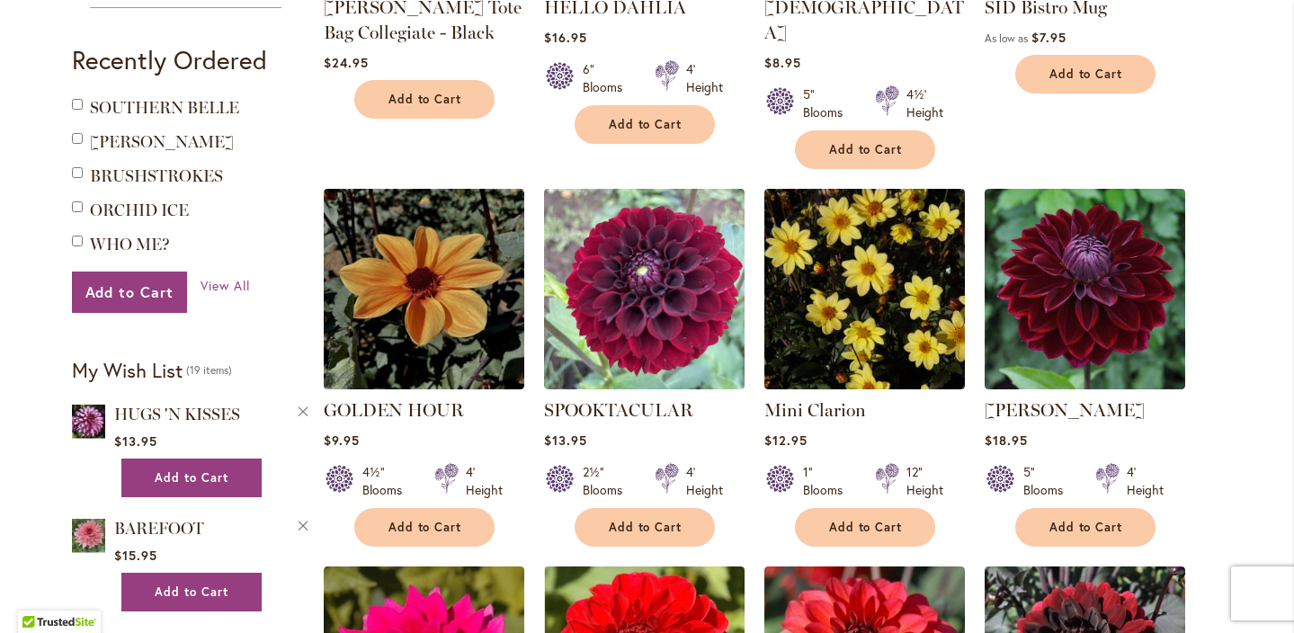
scroll to position [1196, 0]
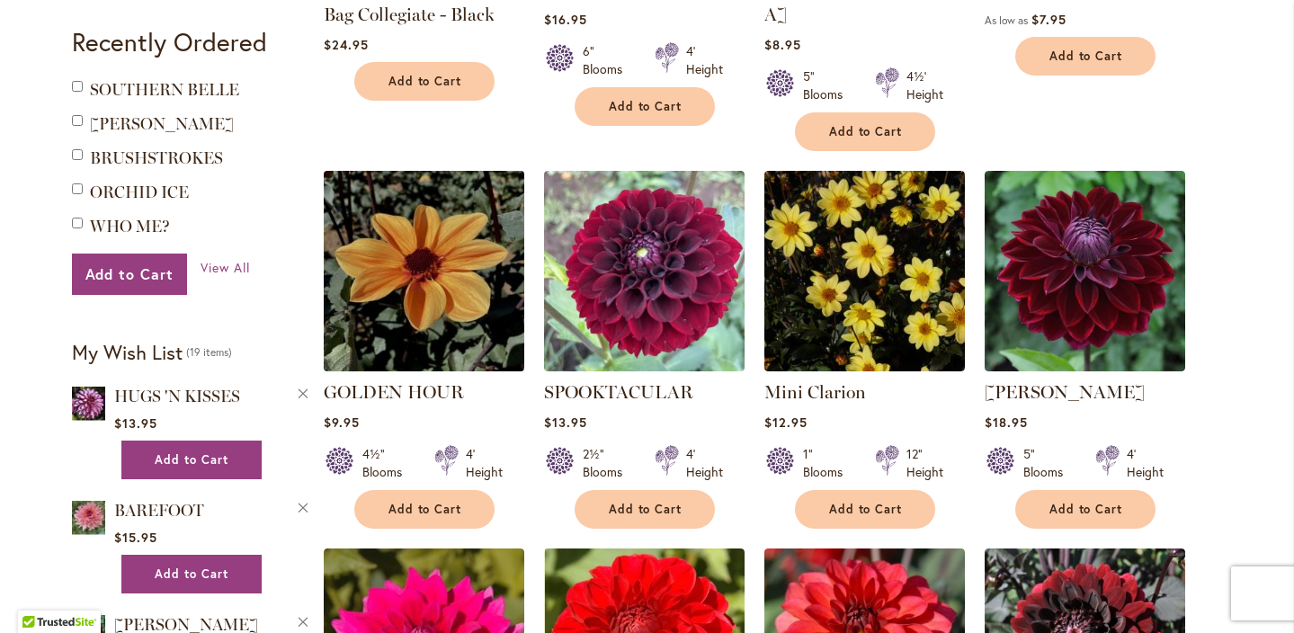
click at [424, 214] on img at bounding box center [423, 271] width 210 height 210
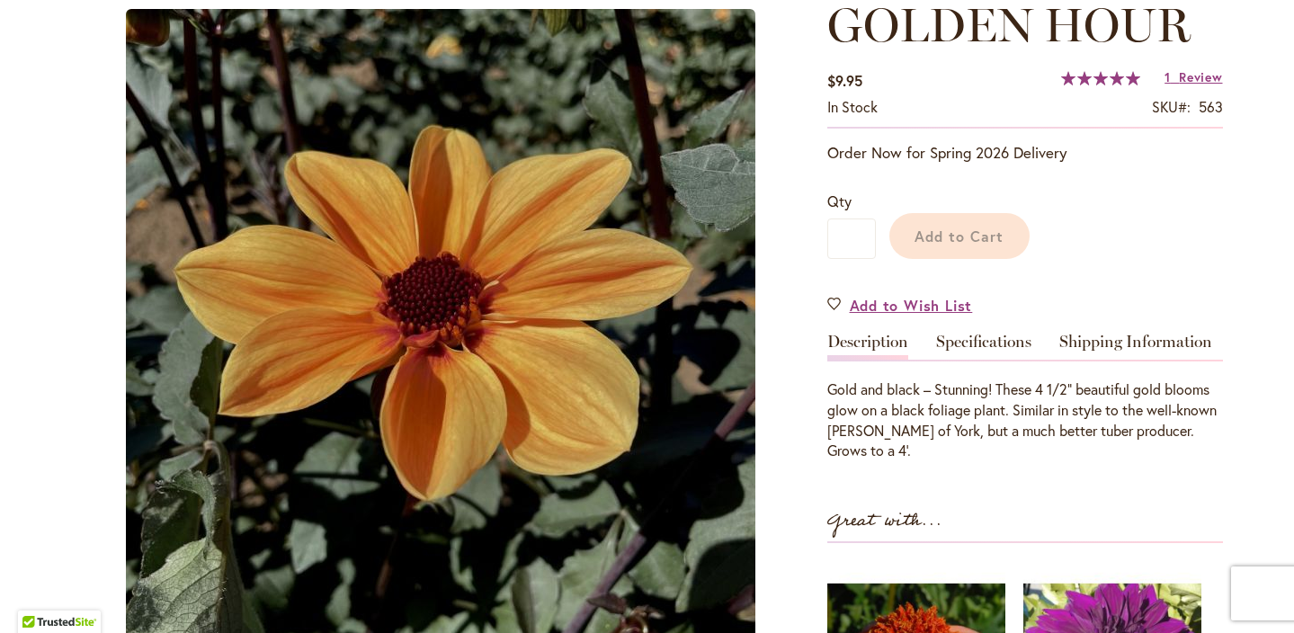
scroll to position [237, 0]
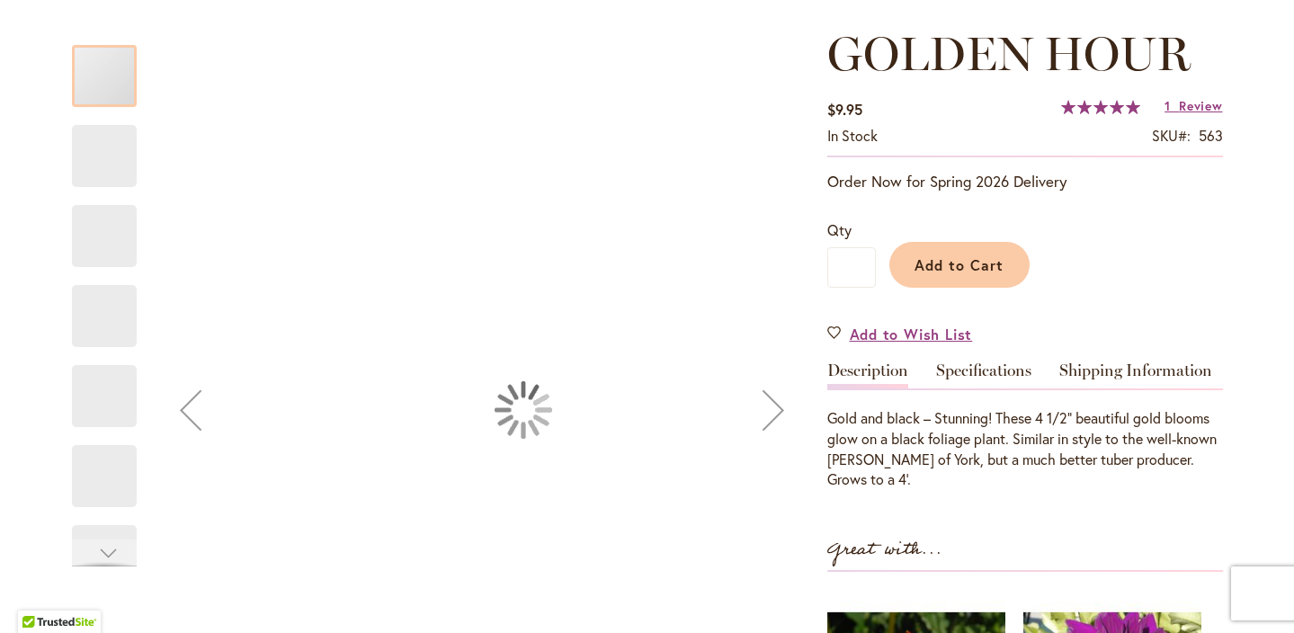
type input "****"
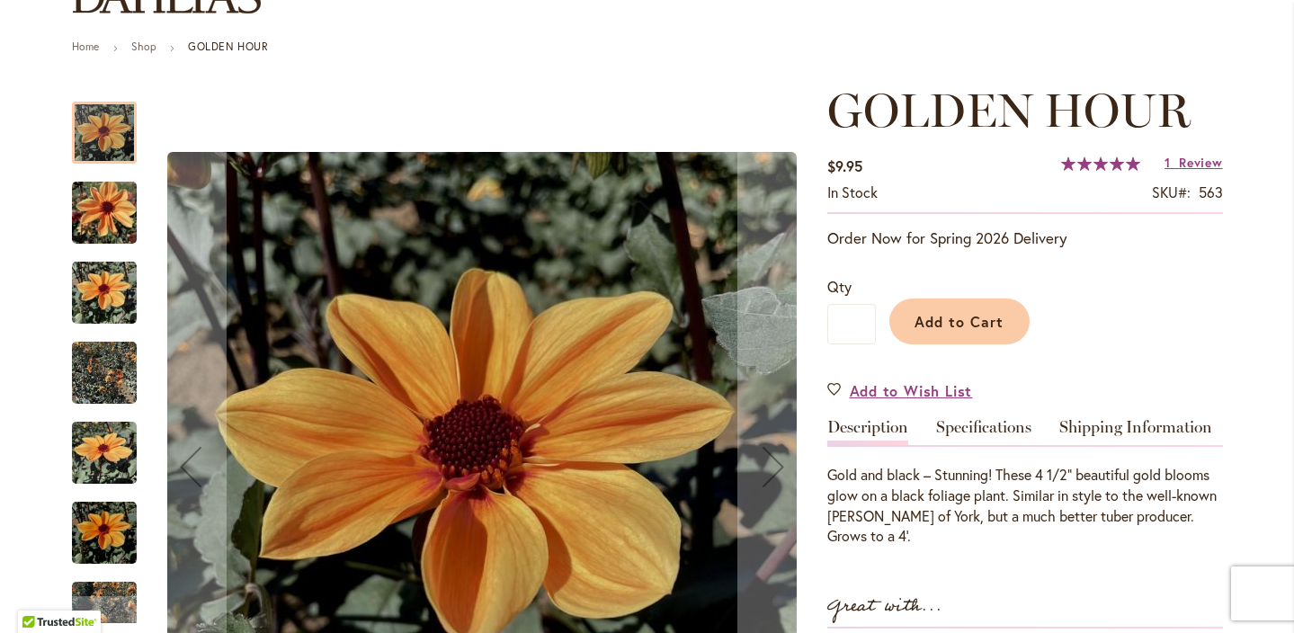
scroll to position [162, 0]
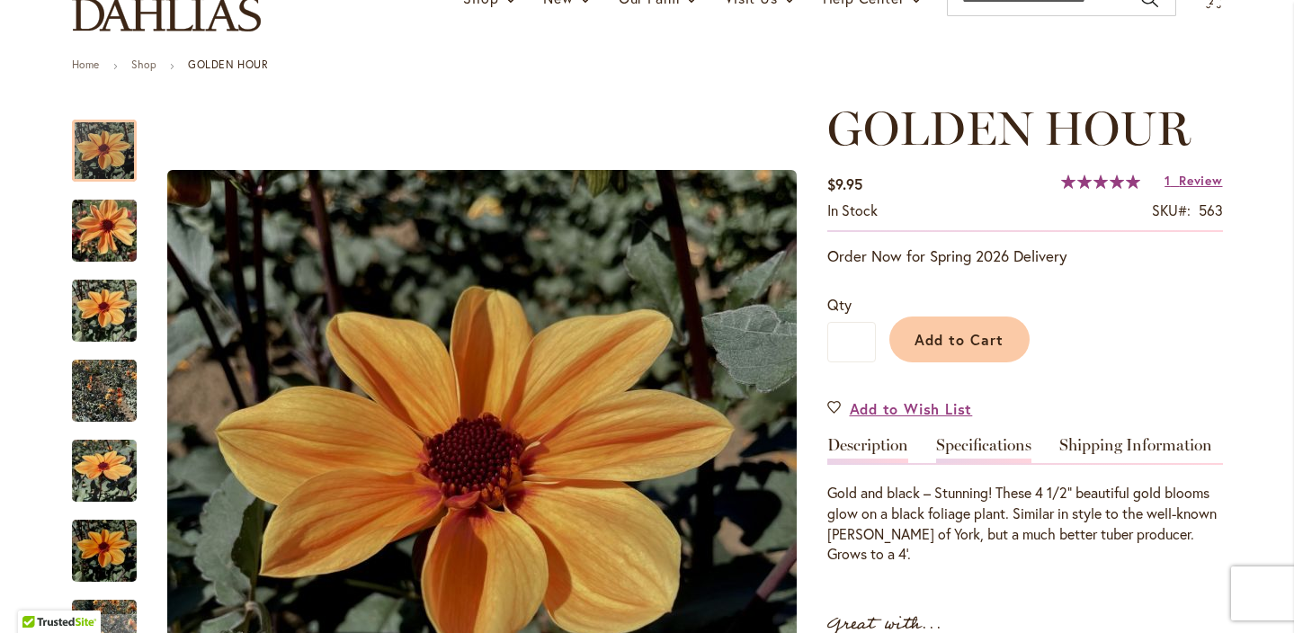
click at [962, 438] on link "Specifications" at bounding box center [983, 450] width 95 height 26
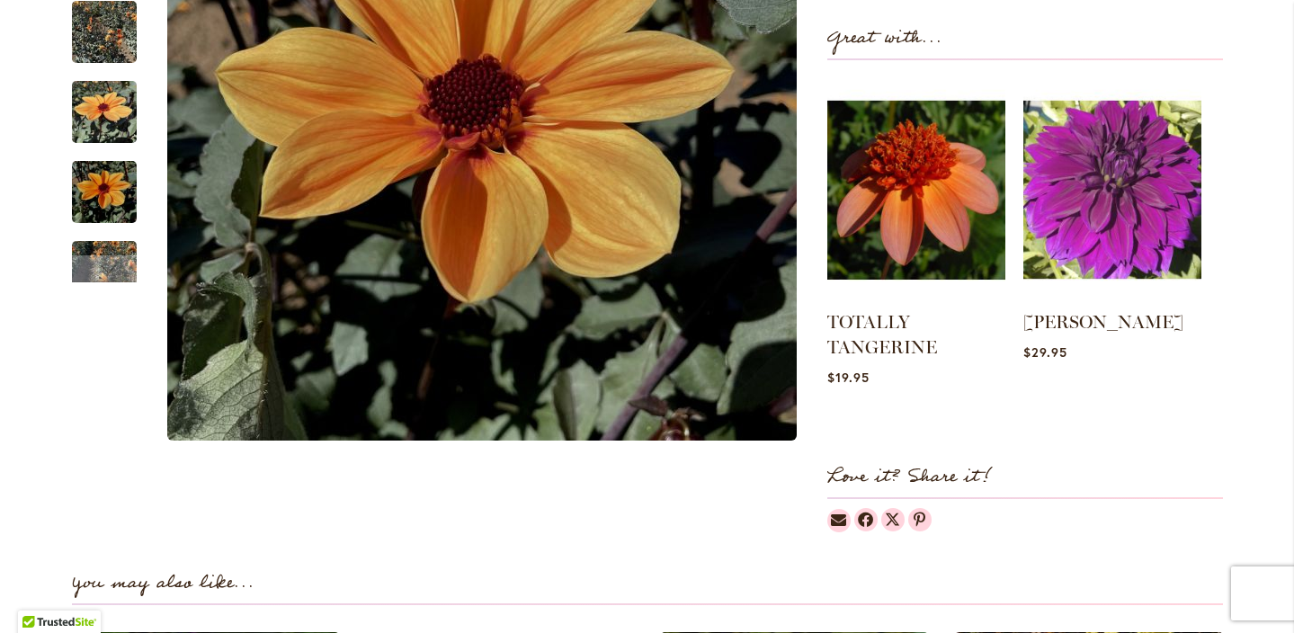
scroll to position [1020, 0]
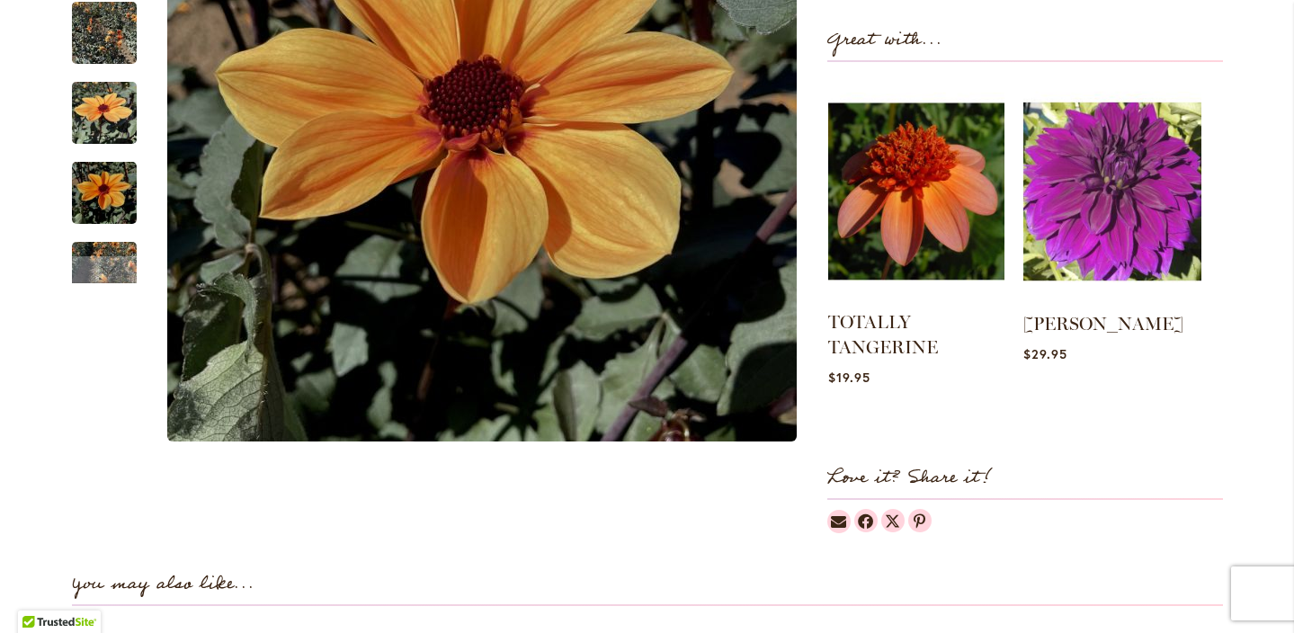
click at [926, 175] on img at bounding box center [916, 191] width 176 height 220
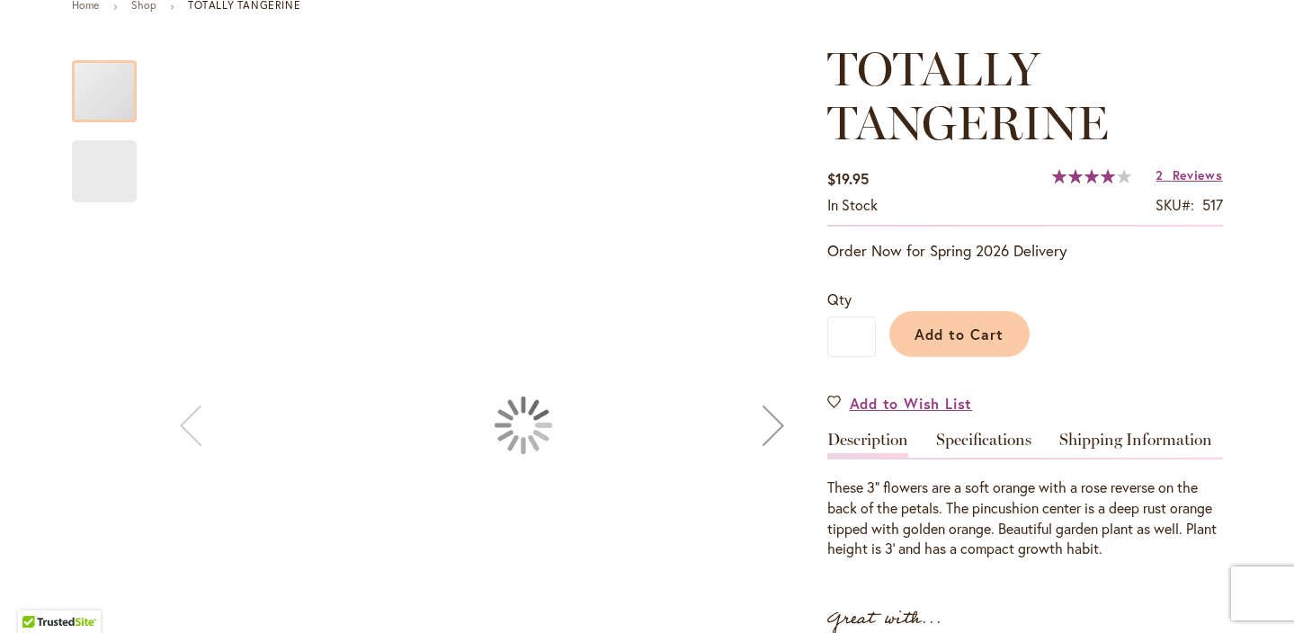
type input "****"
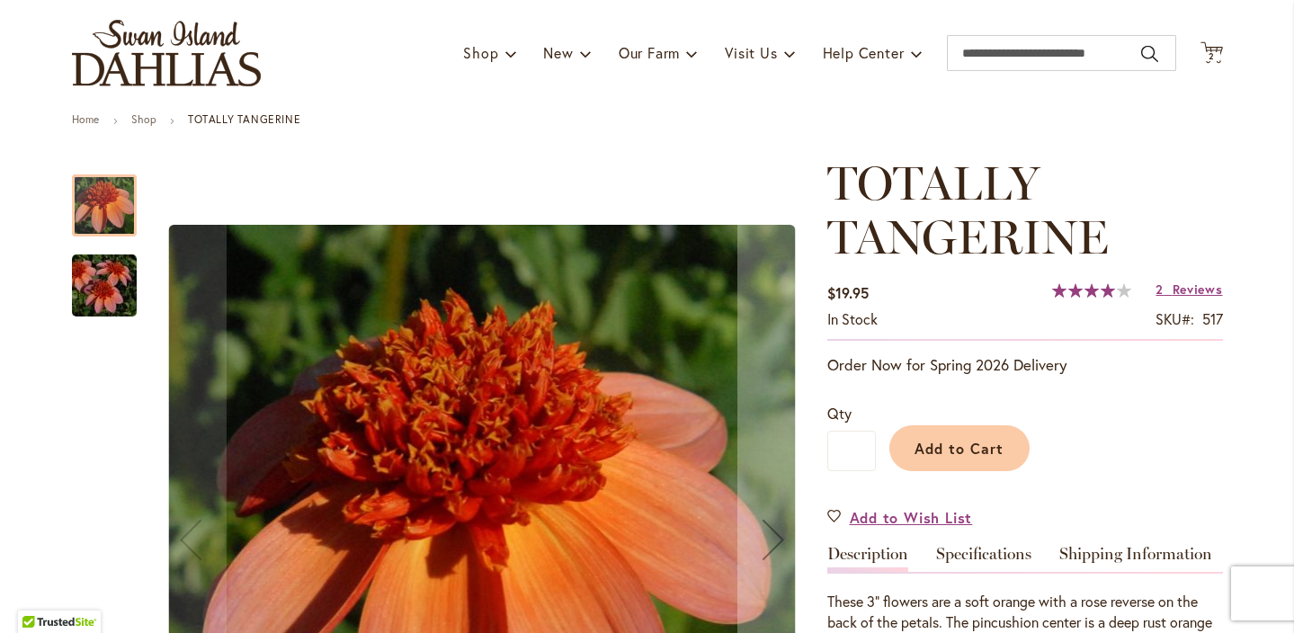
scroll to position [97, 0]
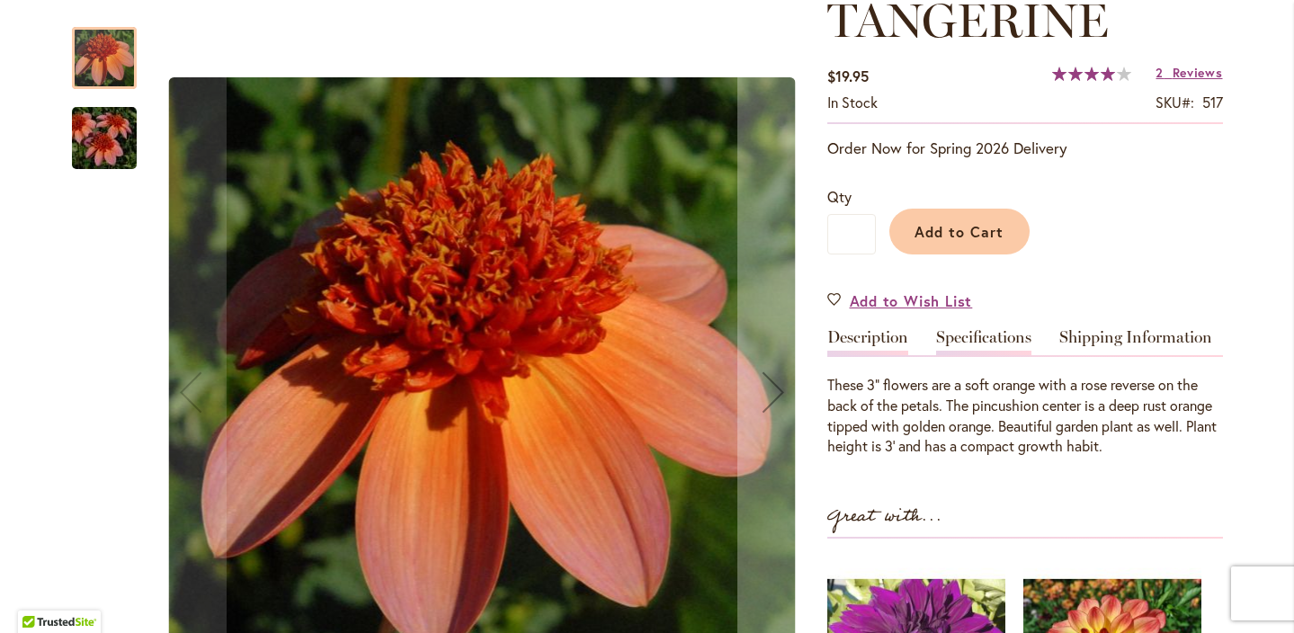
click at [989, 345] on link "Specifications" at bounding box center [983, 342] width 95 height 26
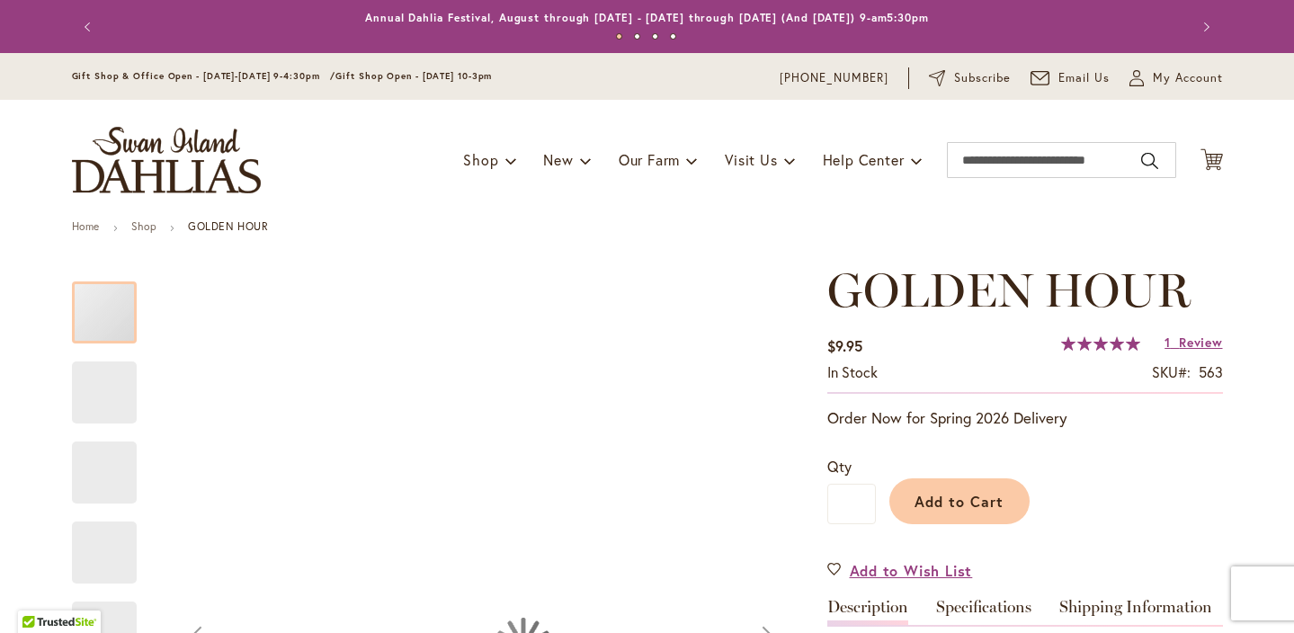
type input "****"
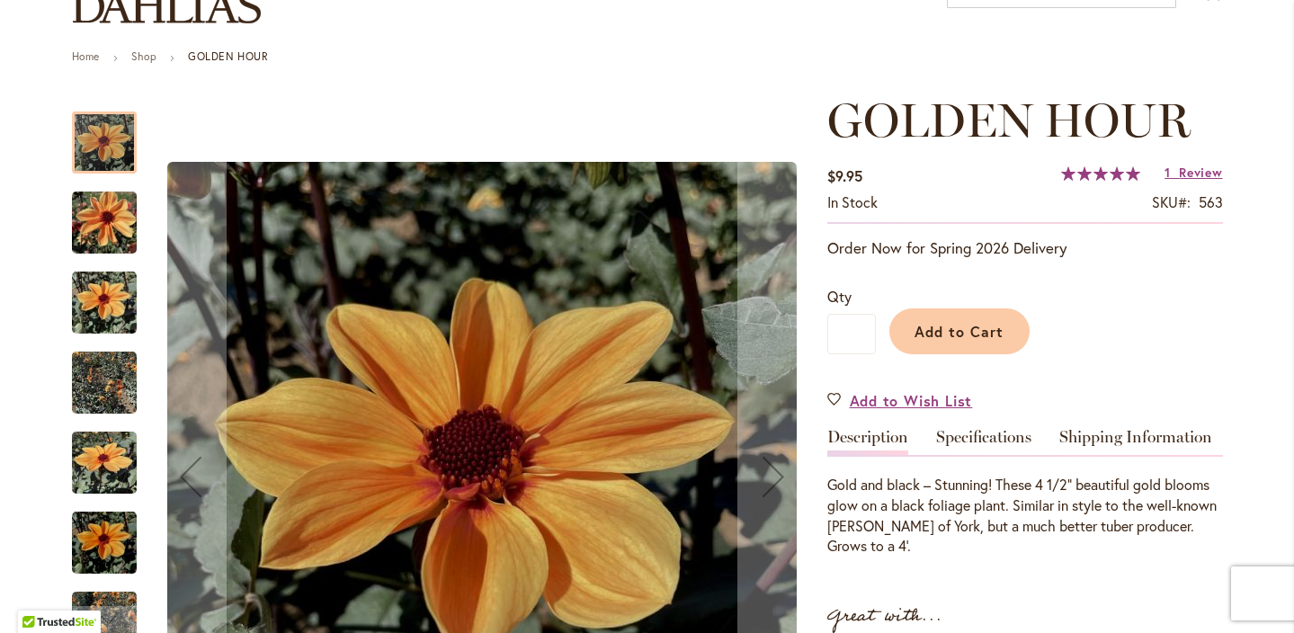
scroll to position [179, 0]
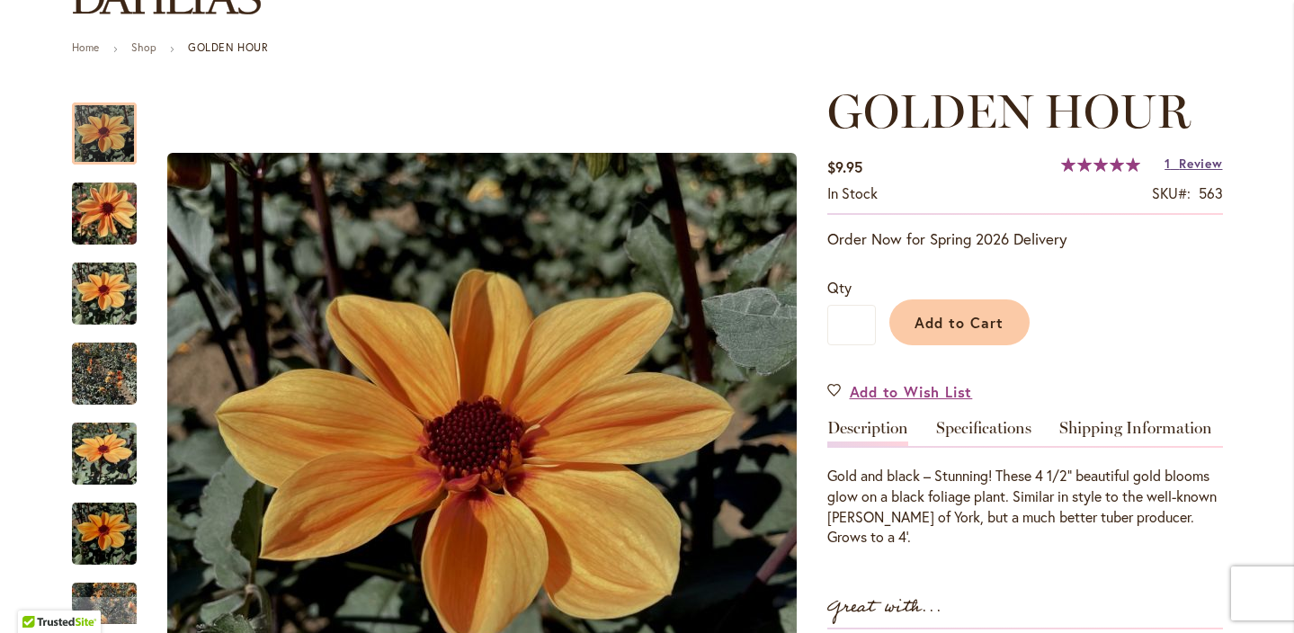
click at [1176, 164] on link "1 Review" at bounding box center [1194, 163] width 58 height 17
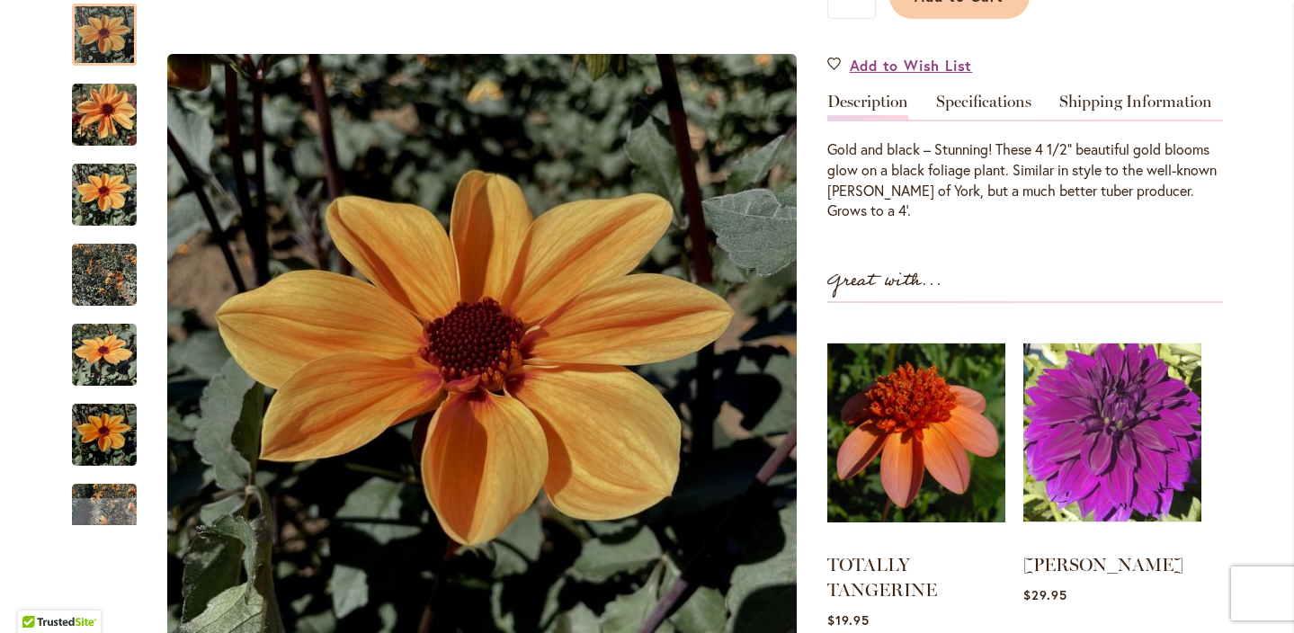
scroll to position [504, 0]
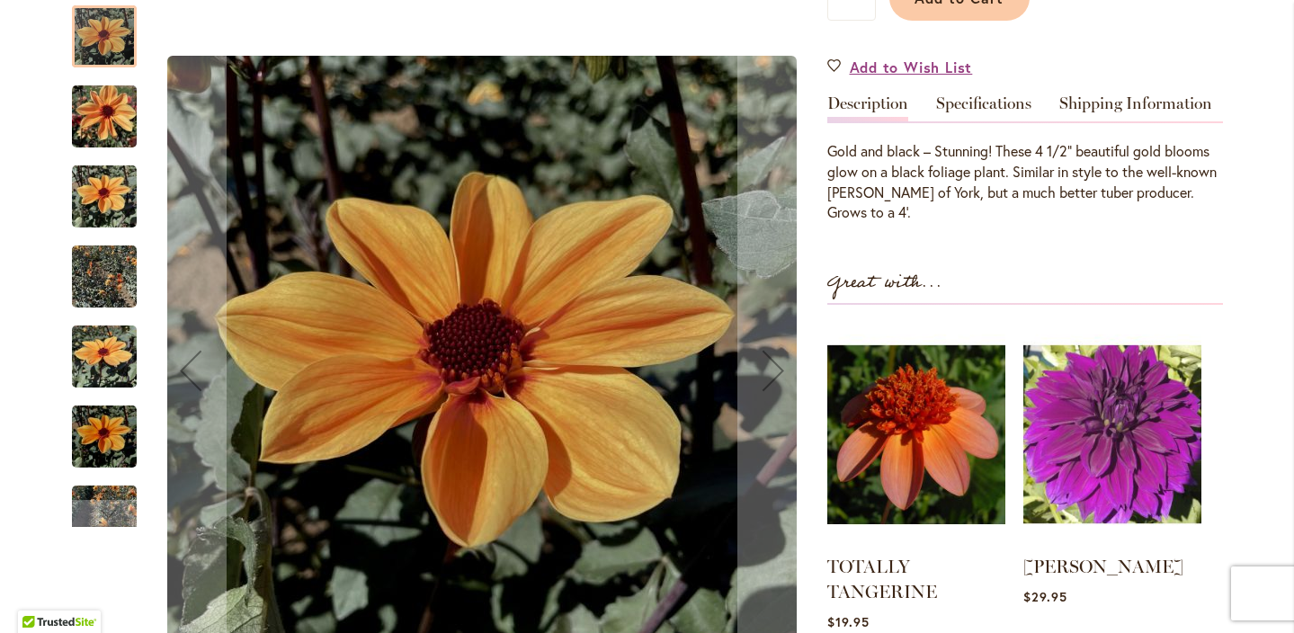
click at [122, 203] on img "Golden Hour" at bounding box center [104, 197] width 65 height 86
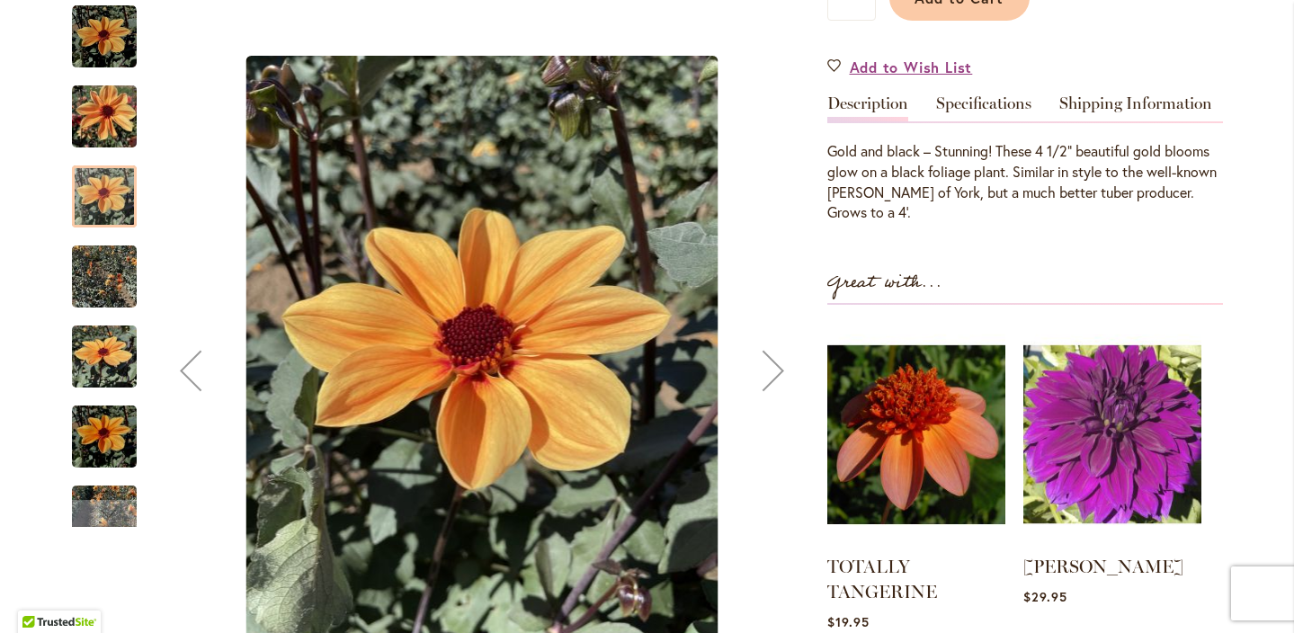
click at [782, 371] on div "Next" at bounding box center [774, 371] width 72 height 72
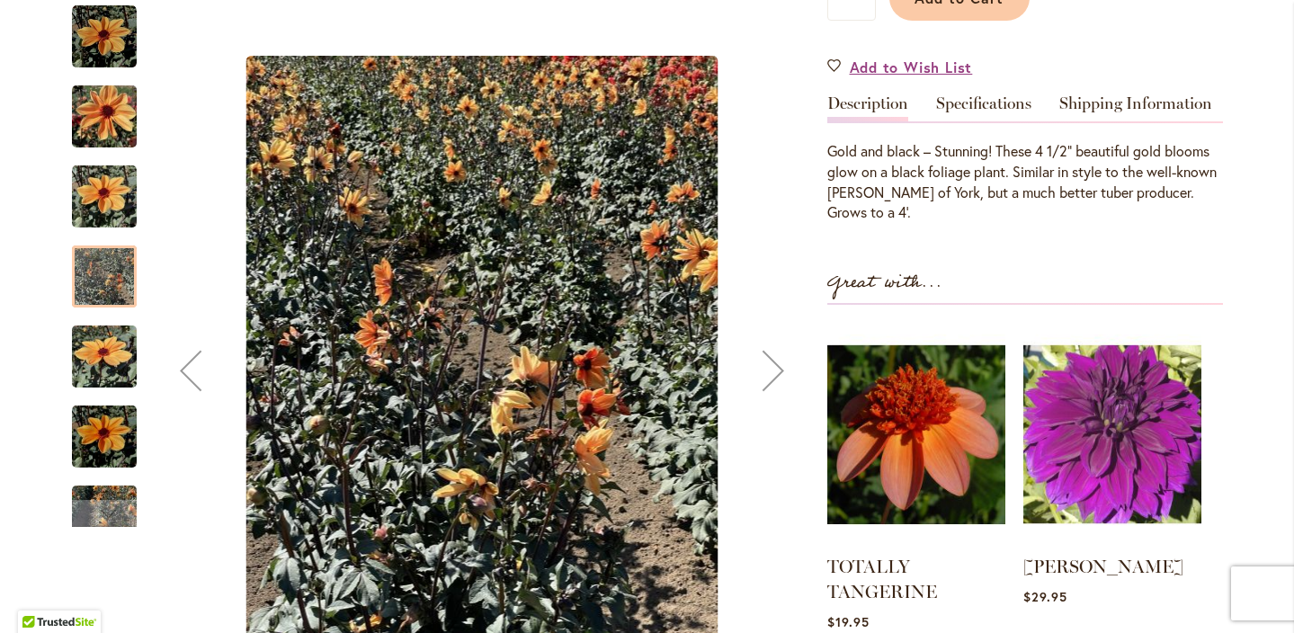
click at [781, 371] on div "Next" at bounding box center [774, 371] width 72 height 72
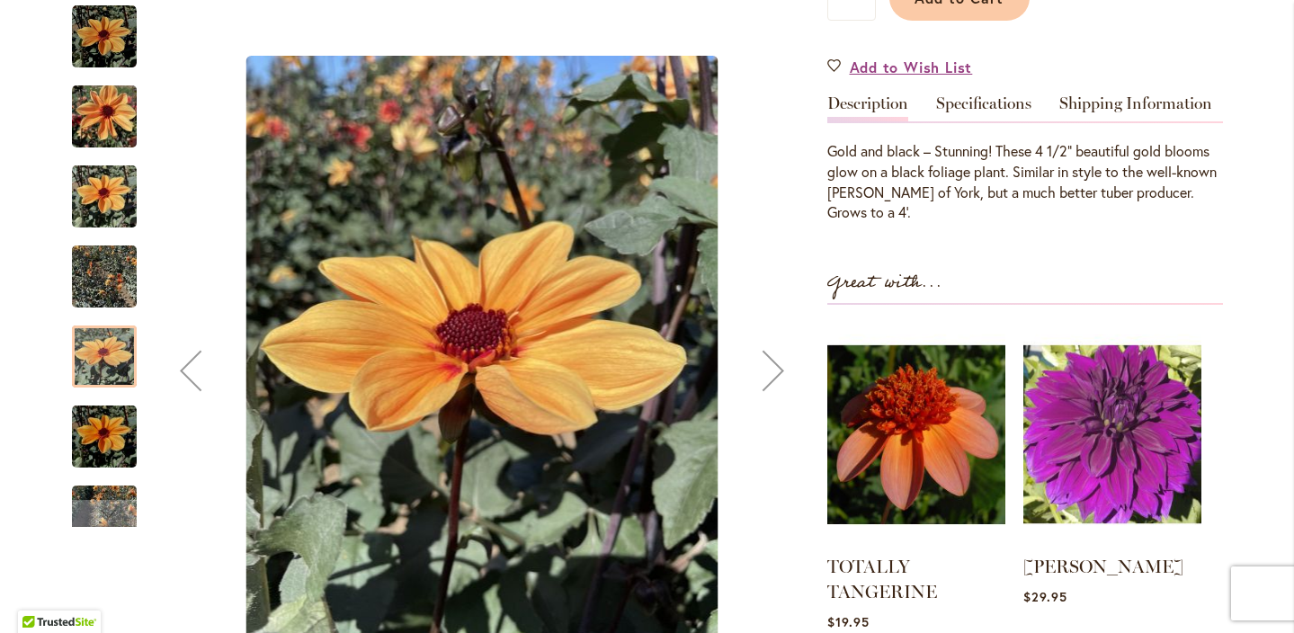
click at [781, 371] on div "Next" at bounding box center [774, 371] width 72 height 72
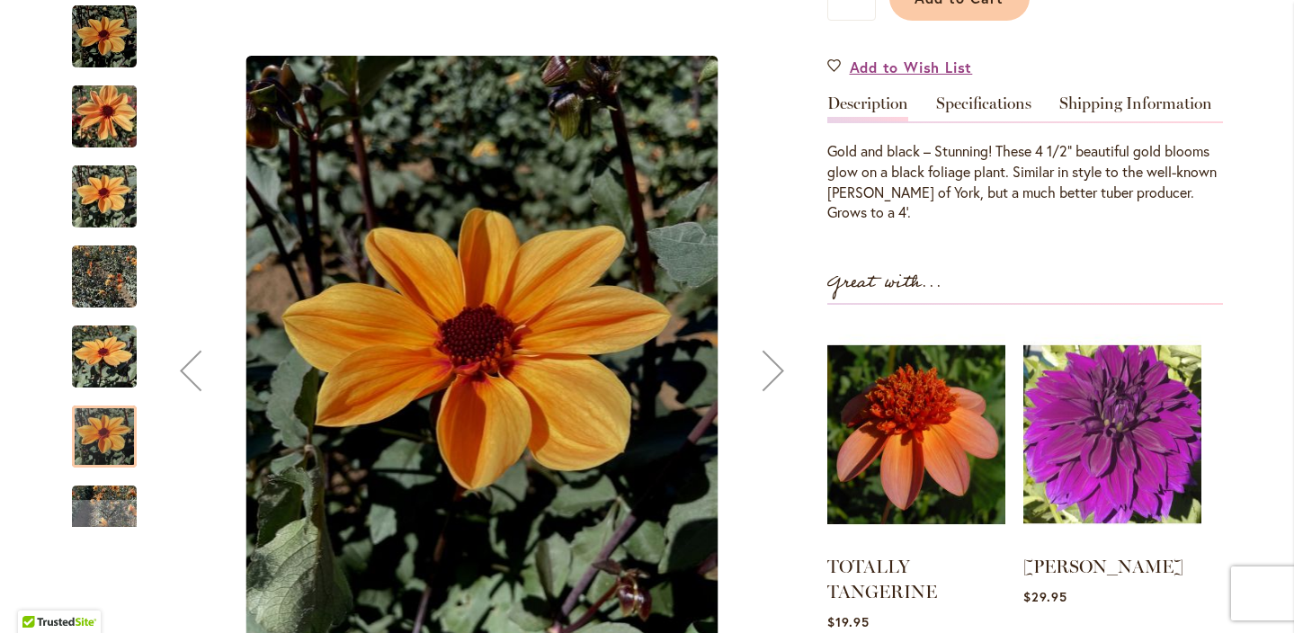
click at [783, 370] on div "Next" at bounding box center [774, 371] width 72 height 72
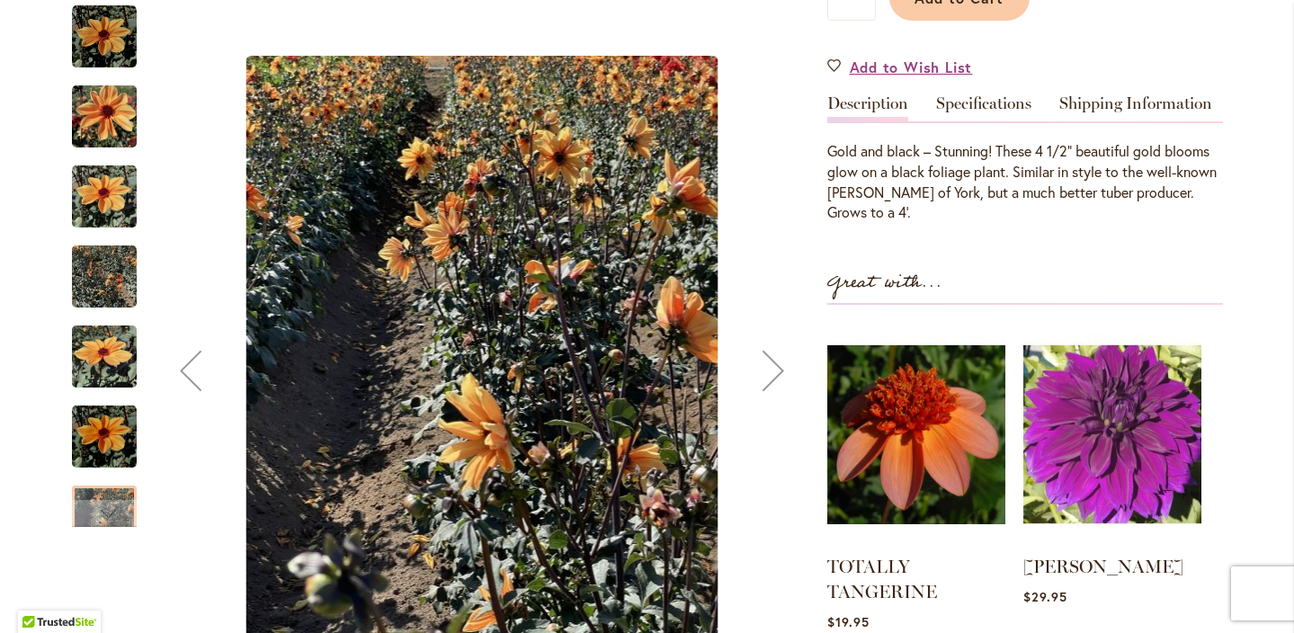
click at [783, 370] on div "Next" at bounding box center [774, 371] width 72 height 72
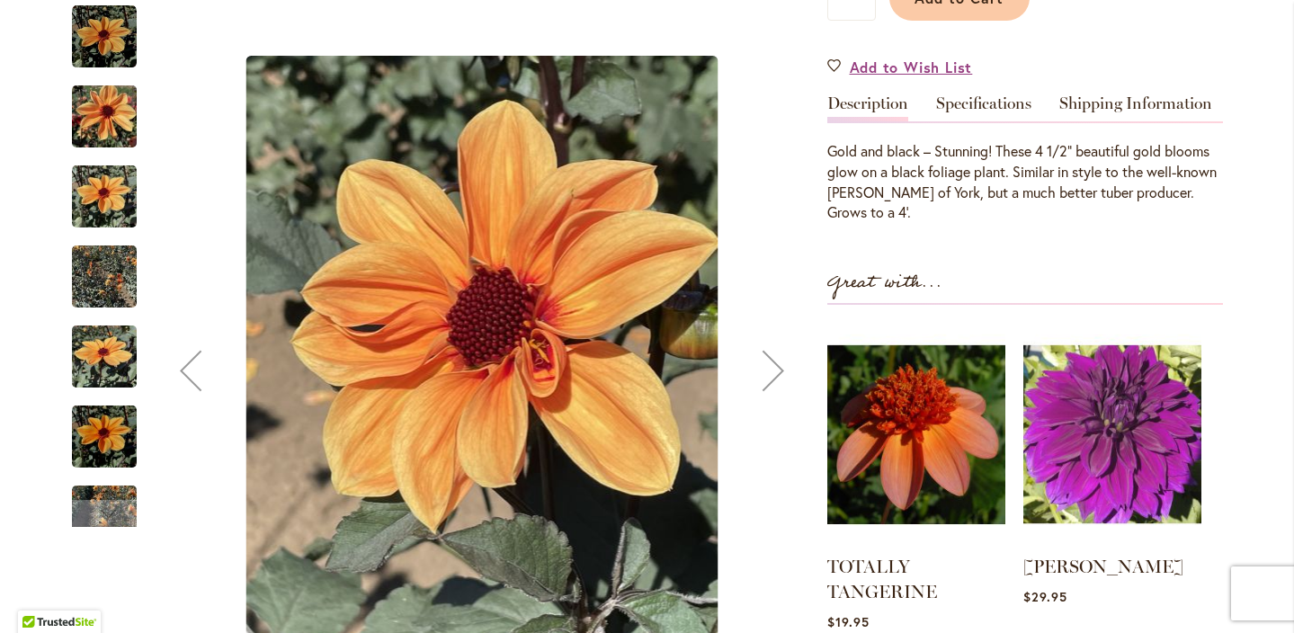
click at [783, 371] on div "Next" at bounding box center [774, 371] width 72 height 72
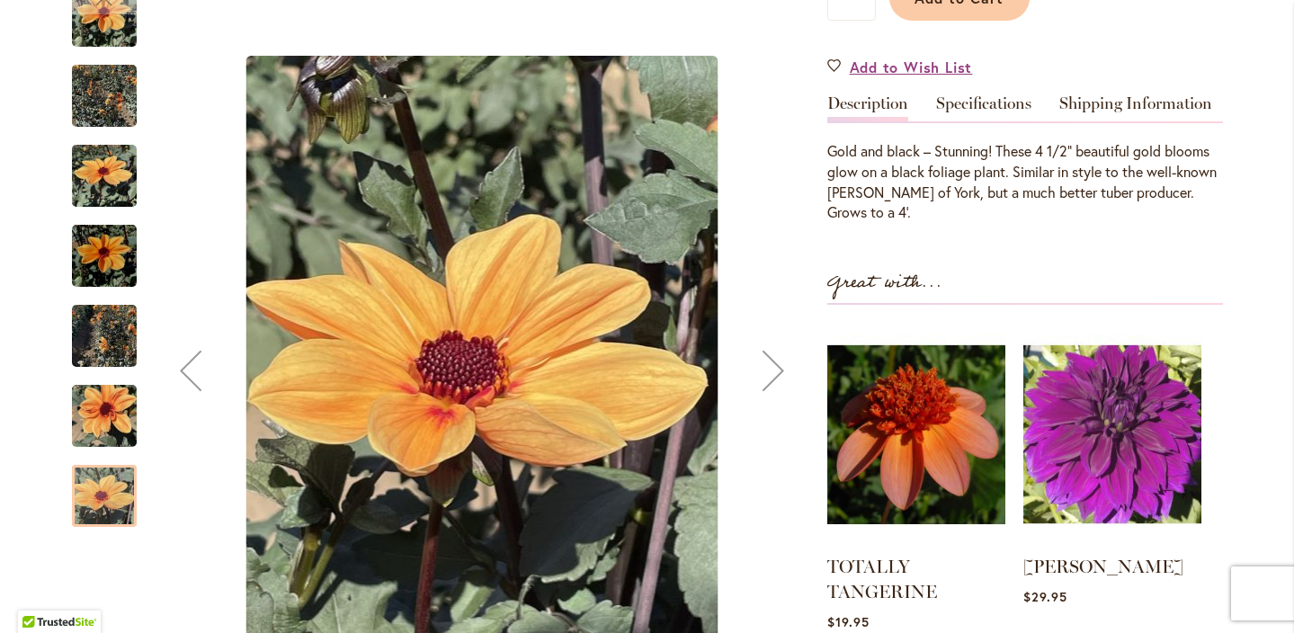
click at [783, 372] on div "Next" at bounding box center [774, 371] width 72 height 72
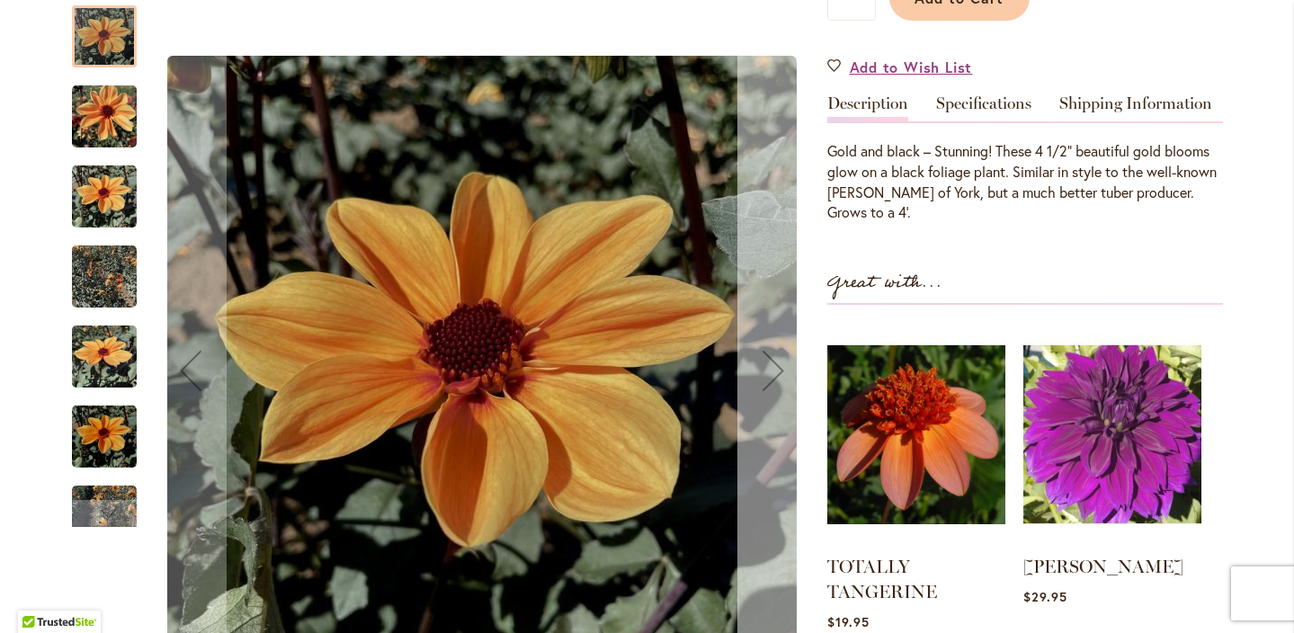
click at [783, 372] on div "Next" at bounding box center [774, 371] width 72 height 72
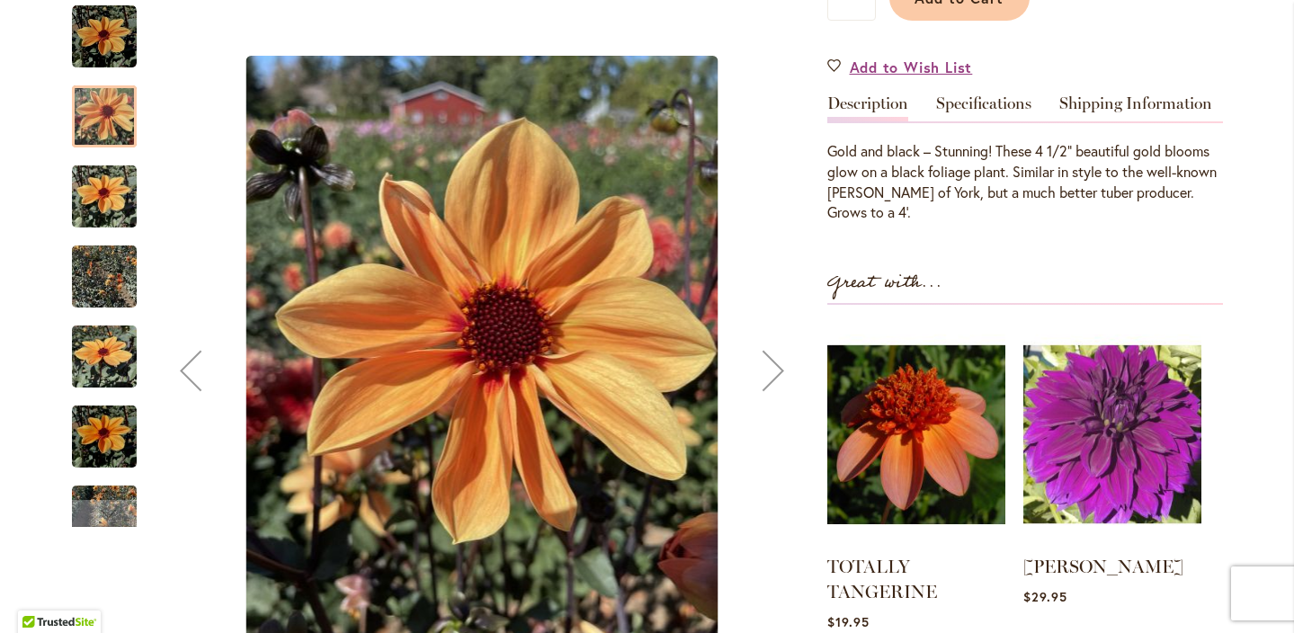
click at [783, 372] on div "Next" at bounding box center [774, 371] width 72 height 72
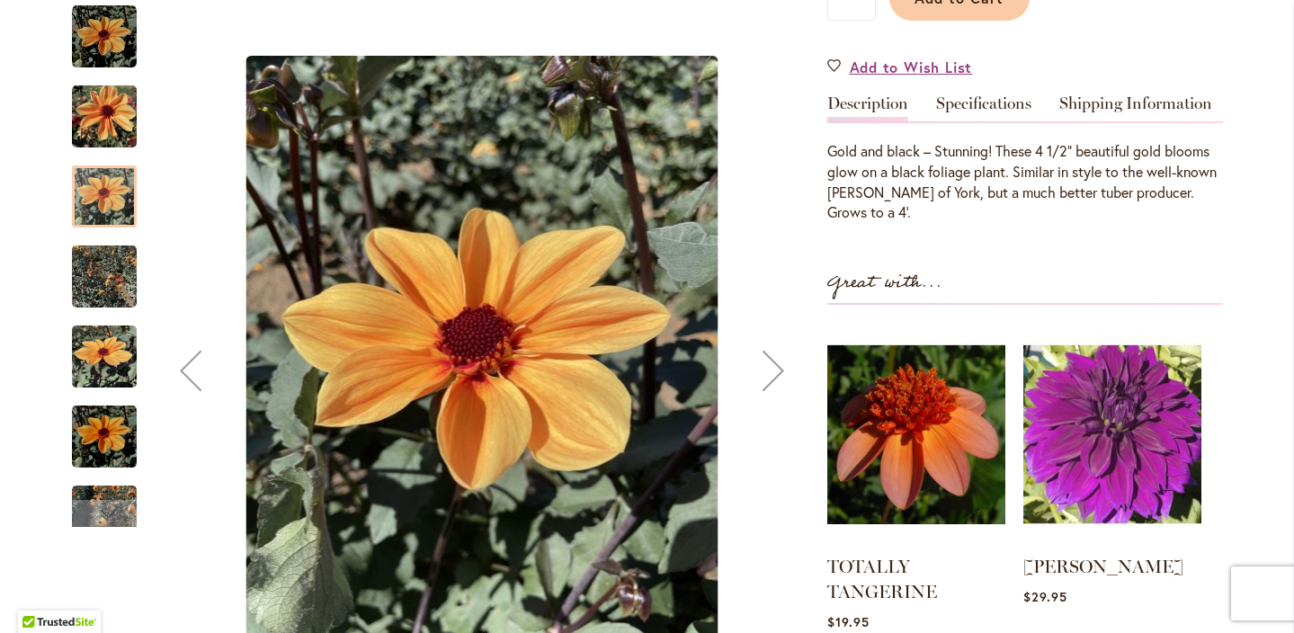
click at [783, 372] on div "Next" at bounding box center [774, 371] width 72 height 72
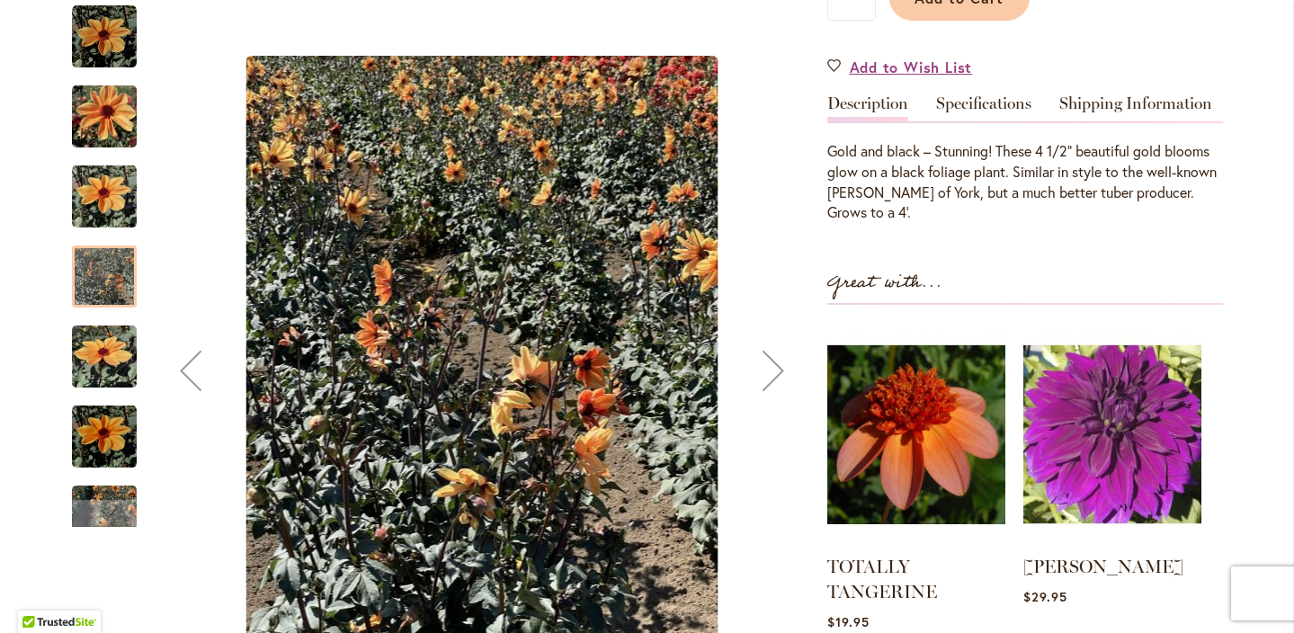
click at [783, 372] on div "Next" at bounding box center [774, 371] width 72 height 72
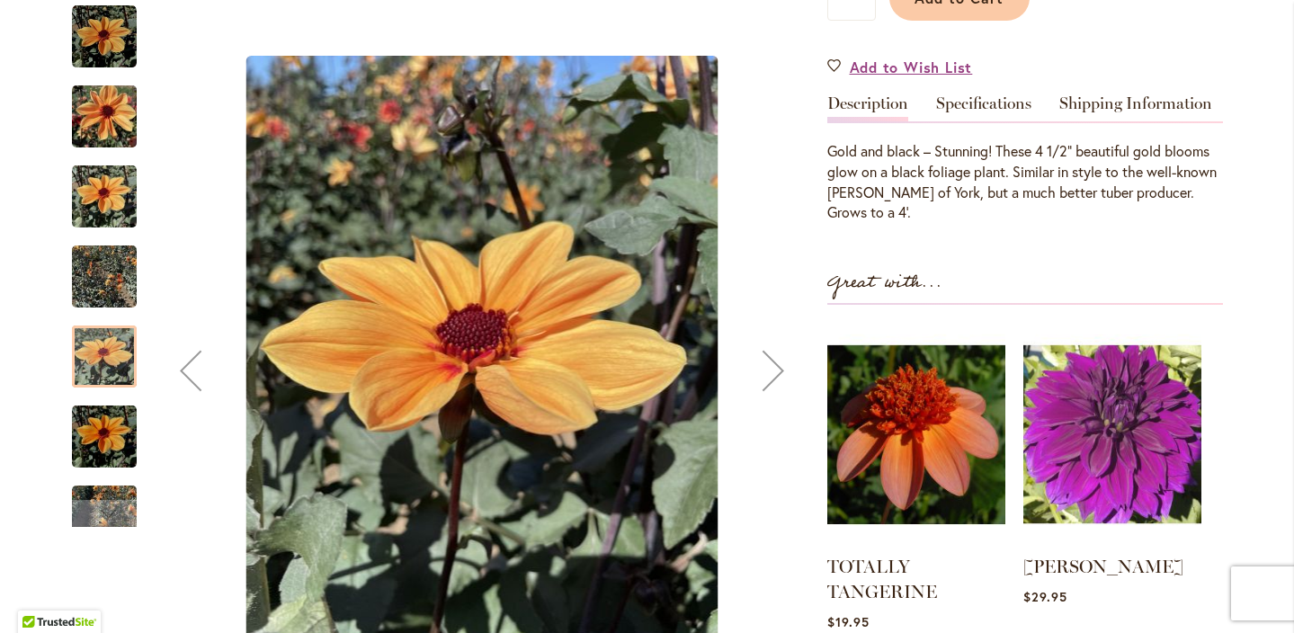
click at [783, 372] on div "Next" at bounding box center [774, 371] width 72 height 72
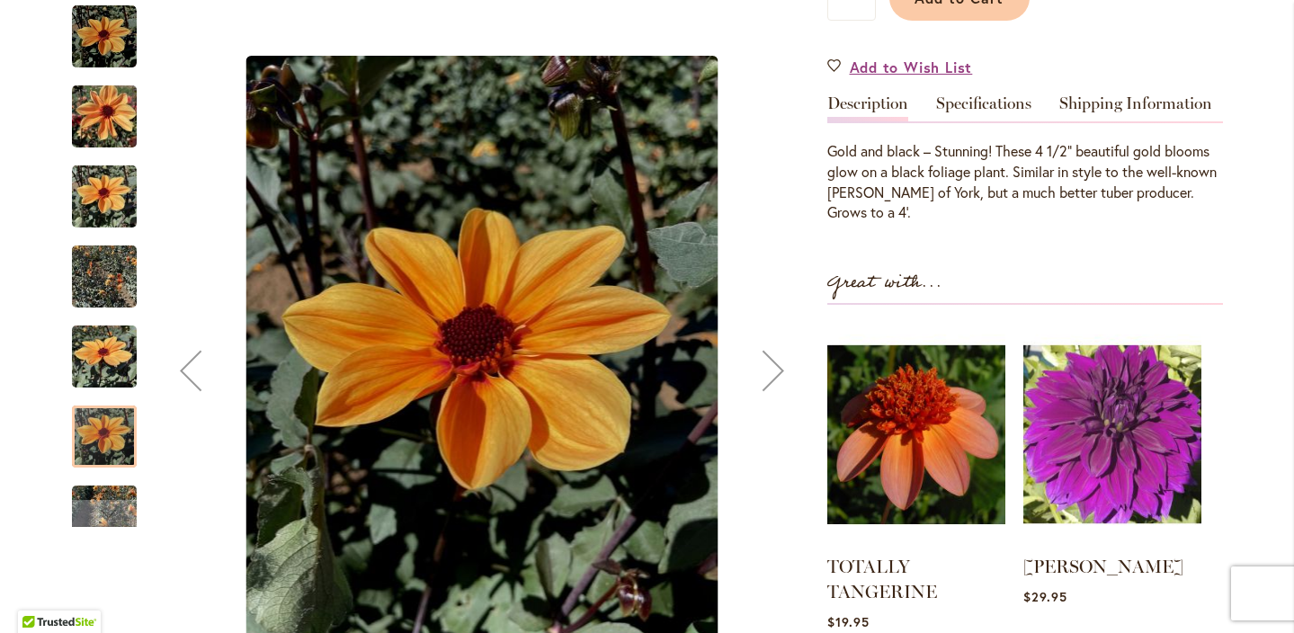
click at [783, 373] on div "Next" at bounding box center [774, 371] width 72 height 72
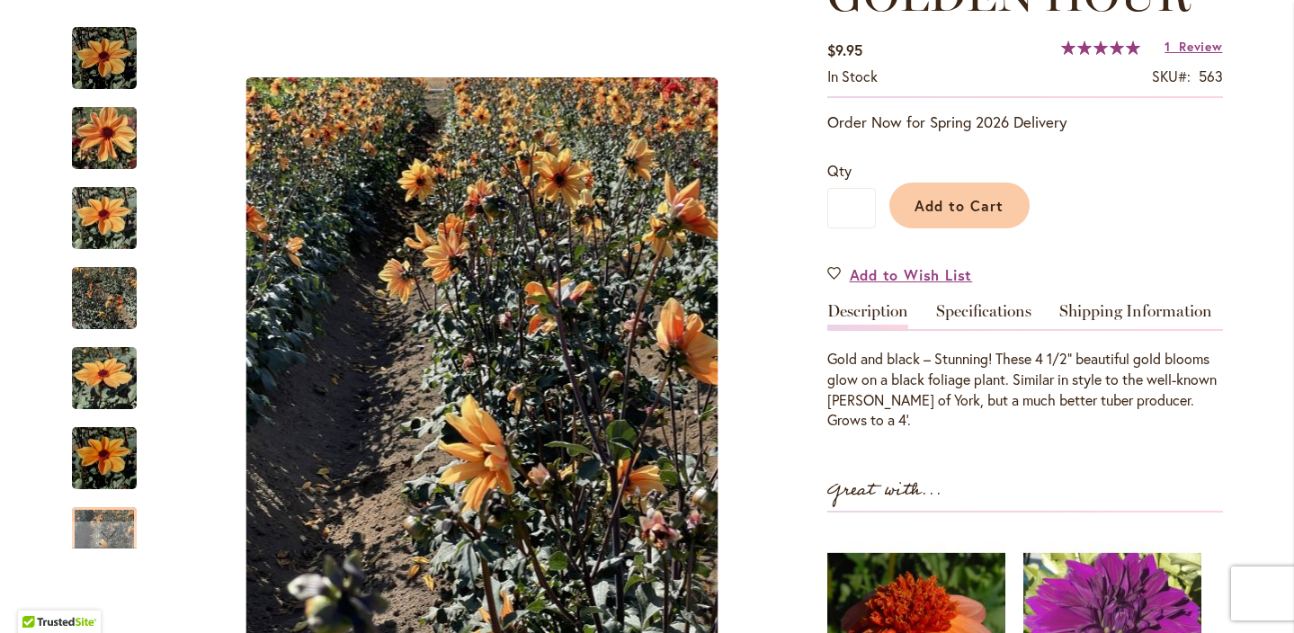
scroll to position [295, 0]
click at [960, 203] on span "Add to Cart" at bounding box center [959, 206] width 89 height 19
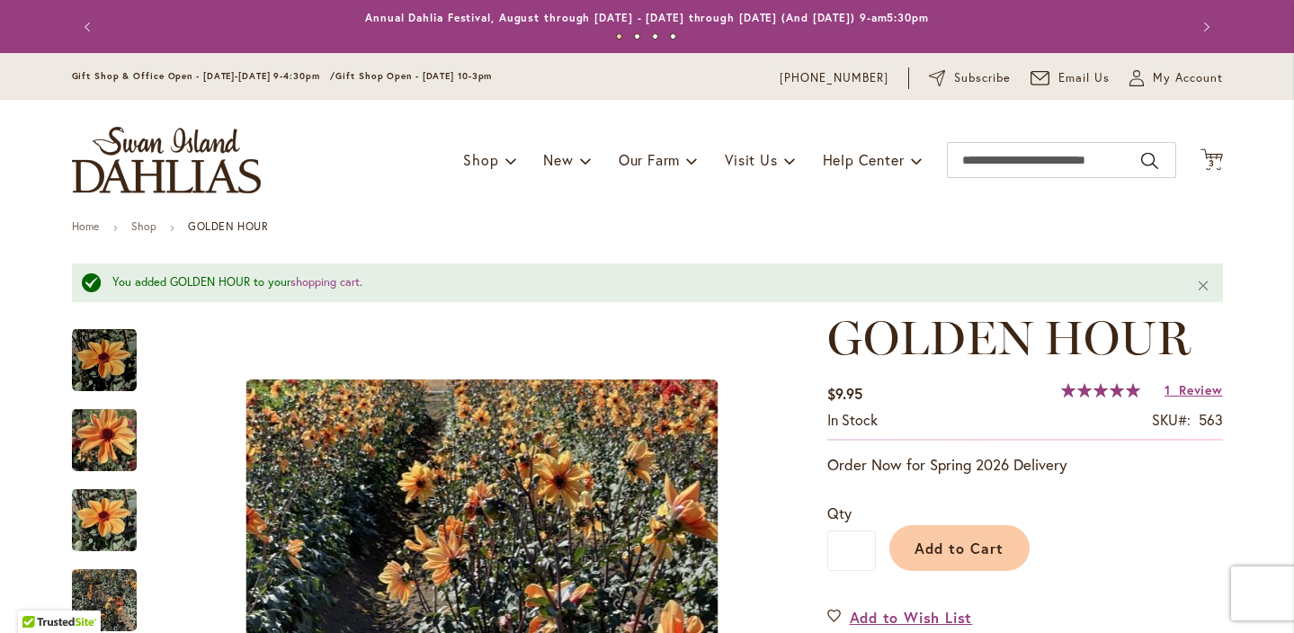
scroll to position [0, 0]
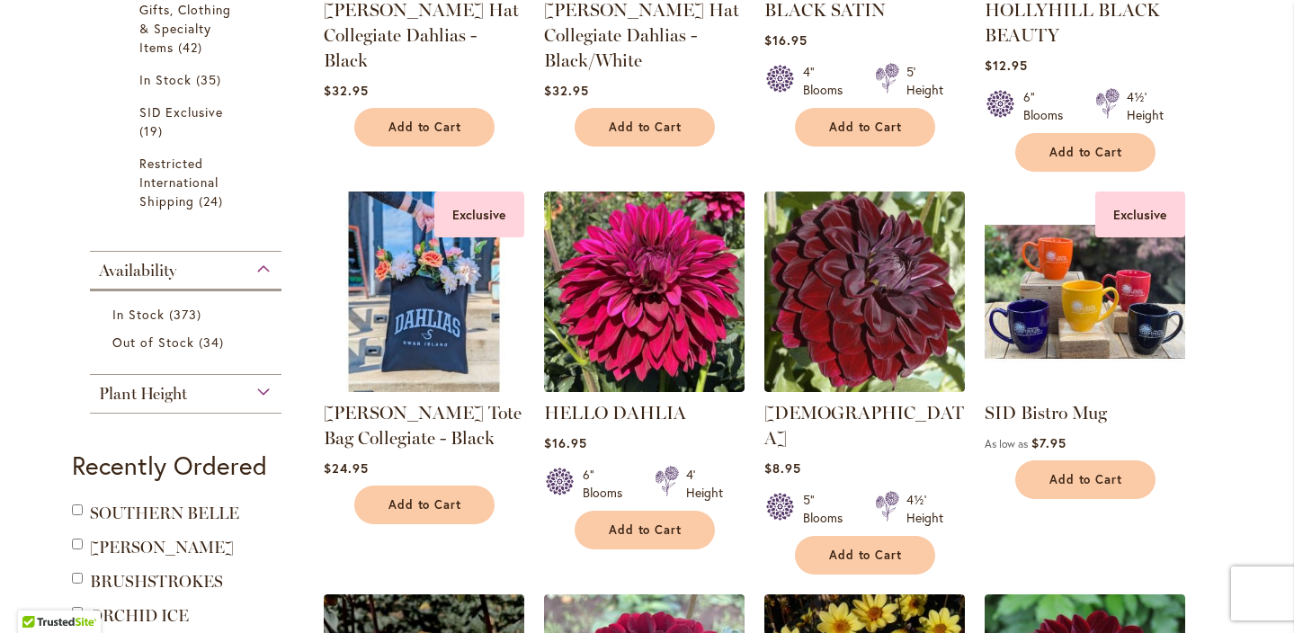
scroll to position [774, 0]
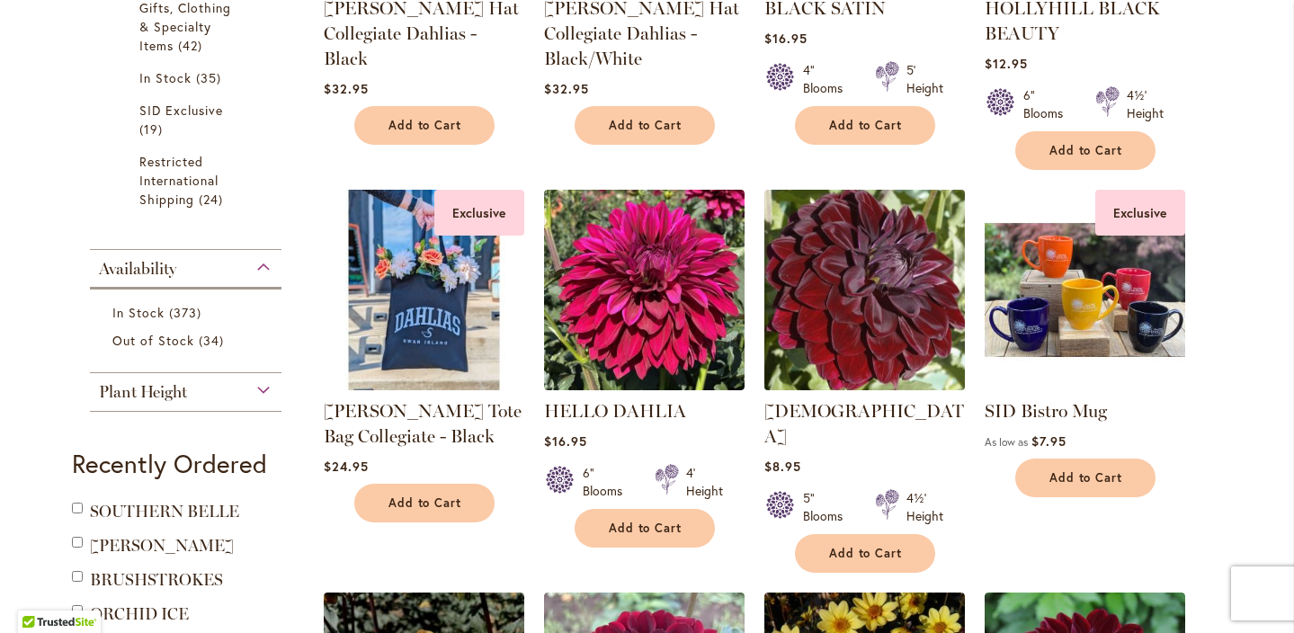
click at [827, 308] on img at bounding box center [864, 289] width 210 height 210
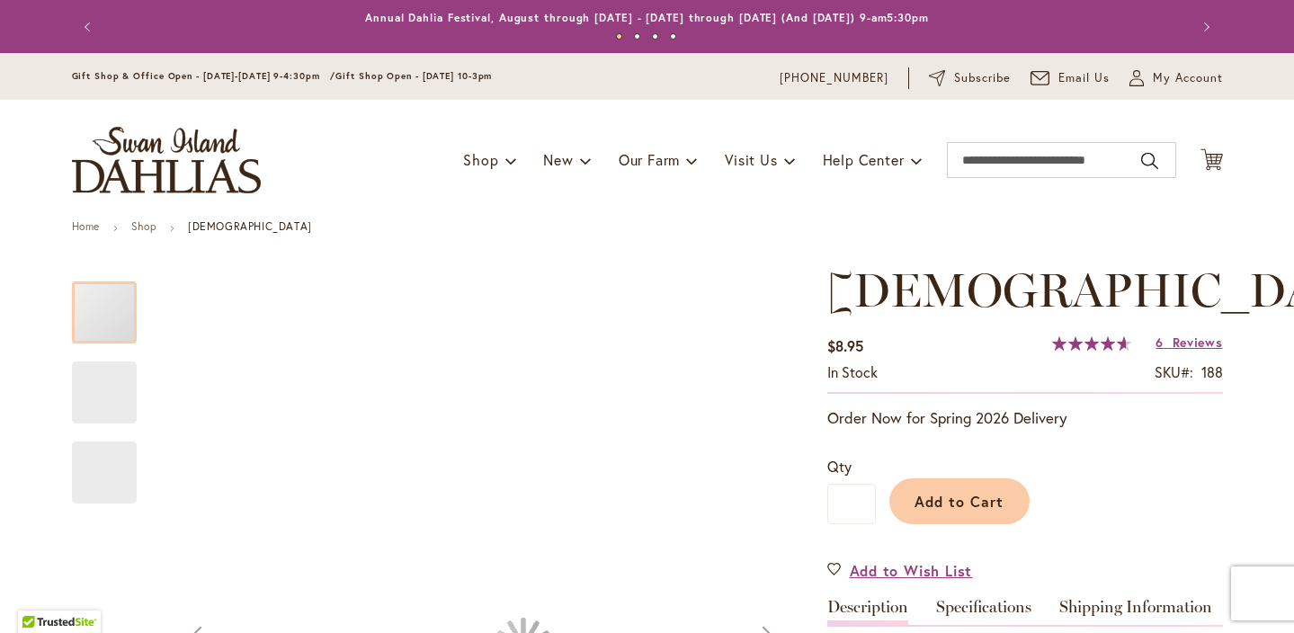
type input "****"
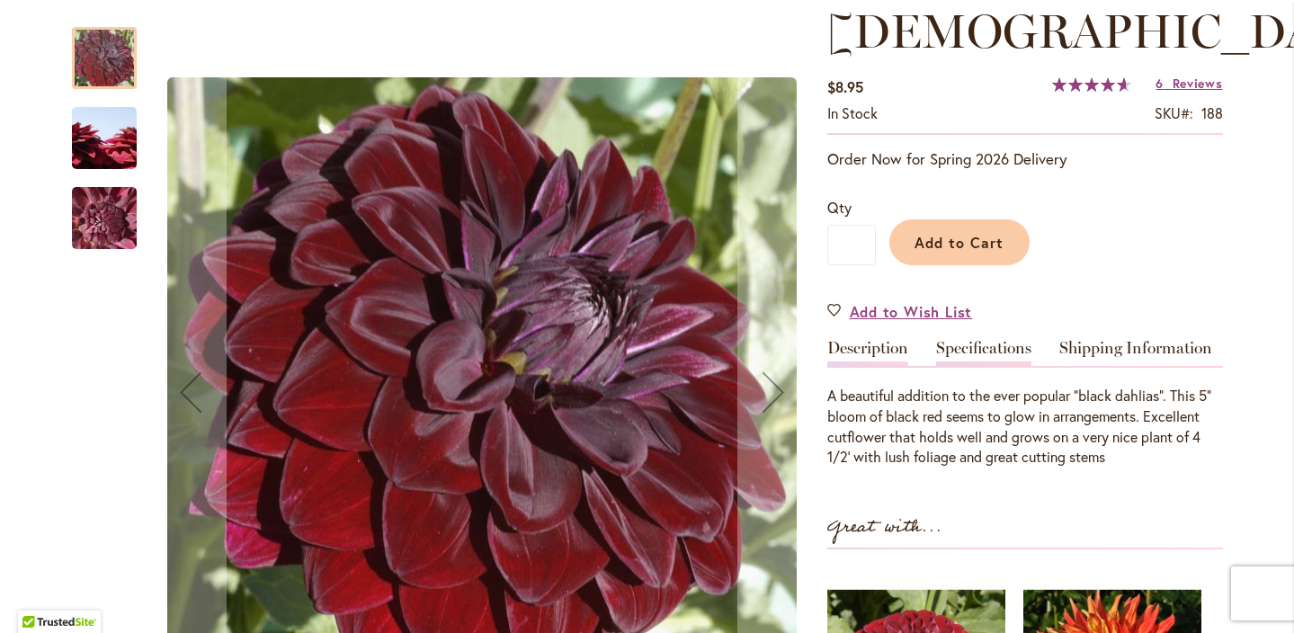
scroll to position [290, 0]
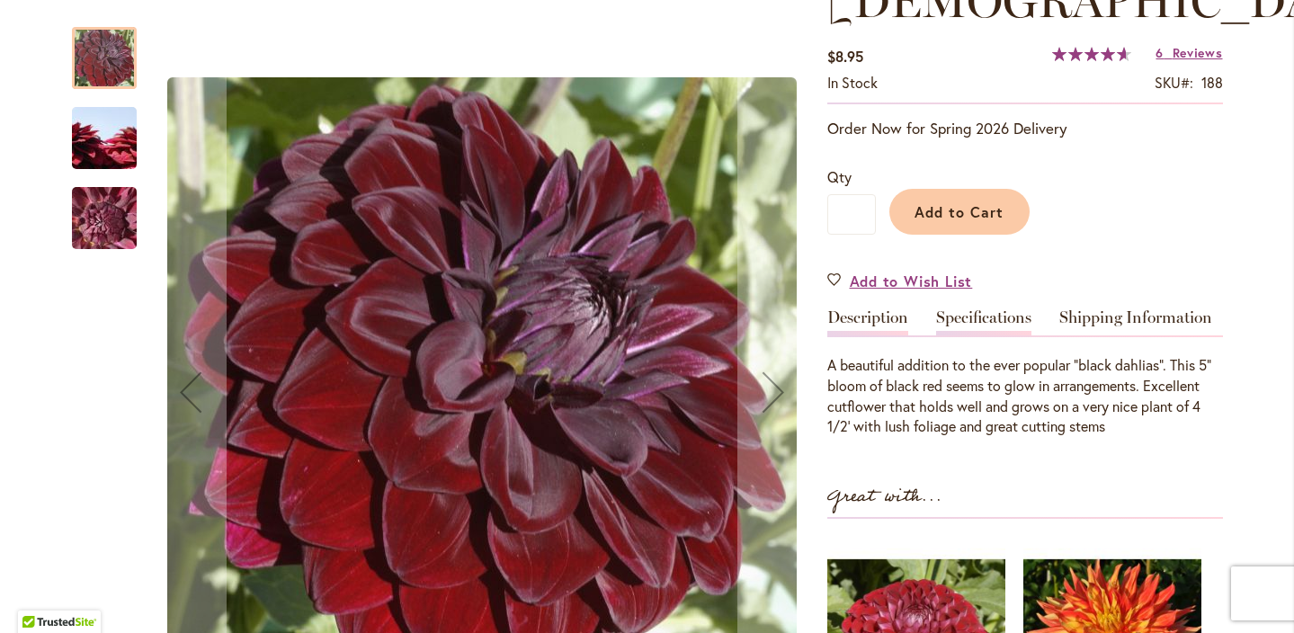
click at [968, 314] on link "Specifications" at bounding box center [983, 322] width 95 height 26
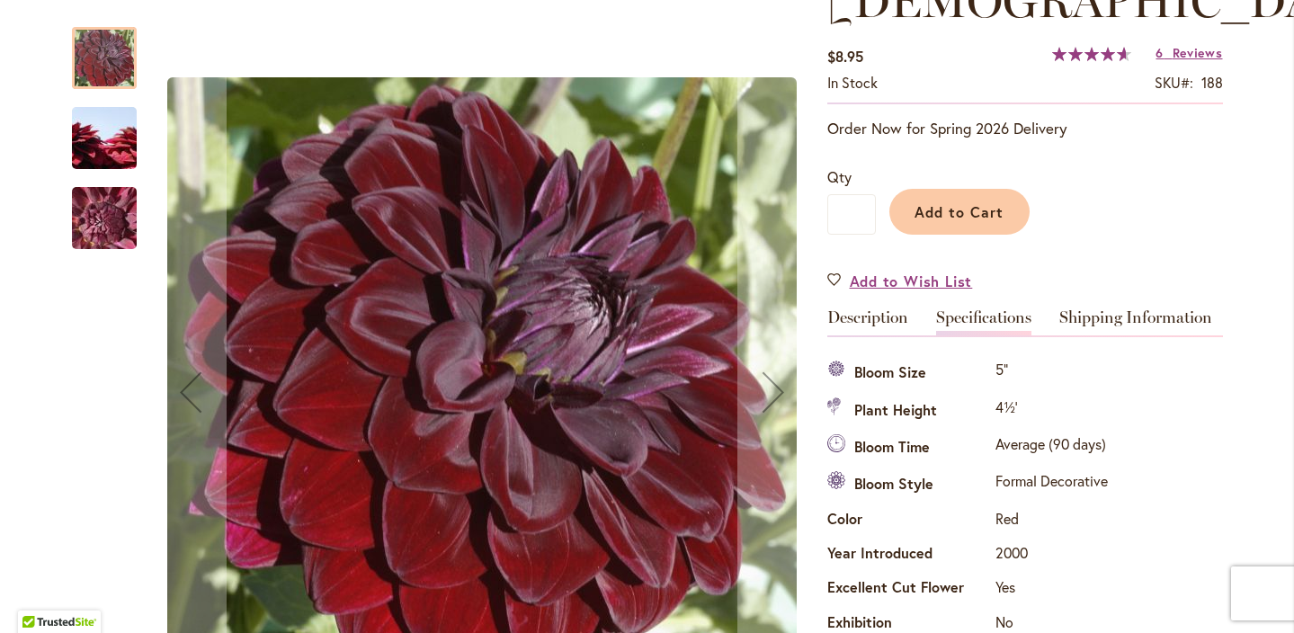
scroll to position [597, 0]
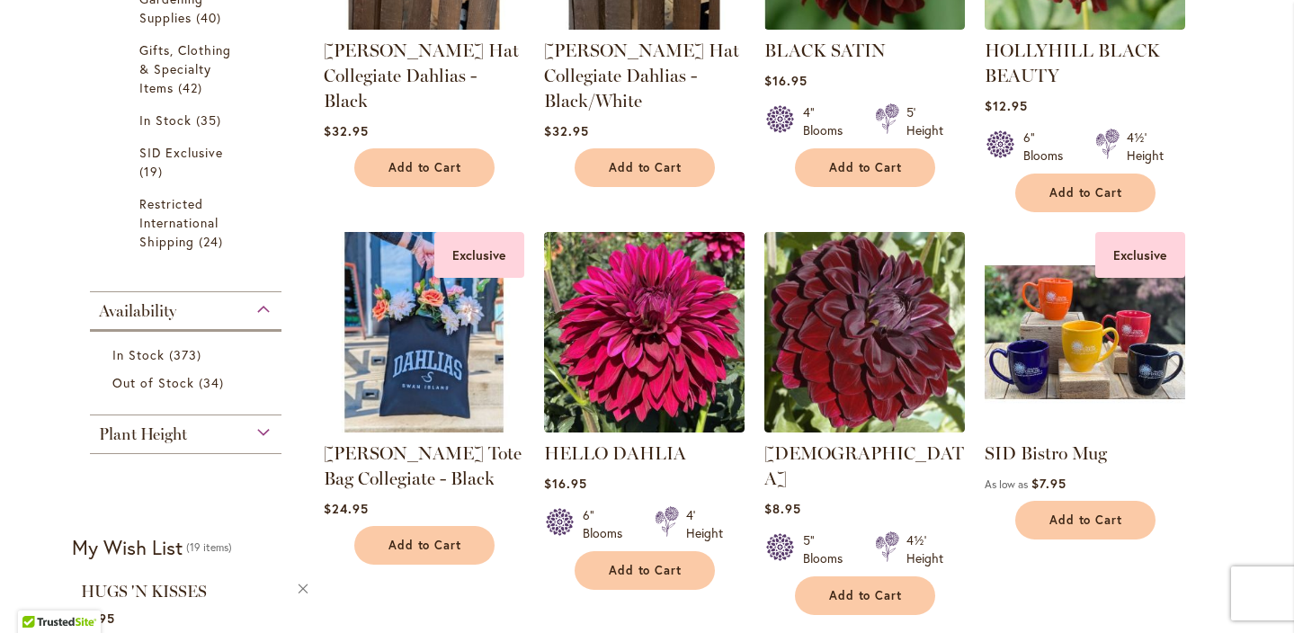
scroll to position [742, 0]
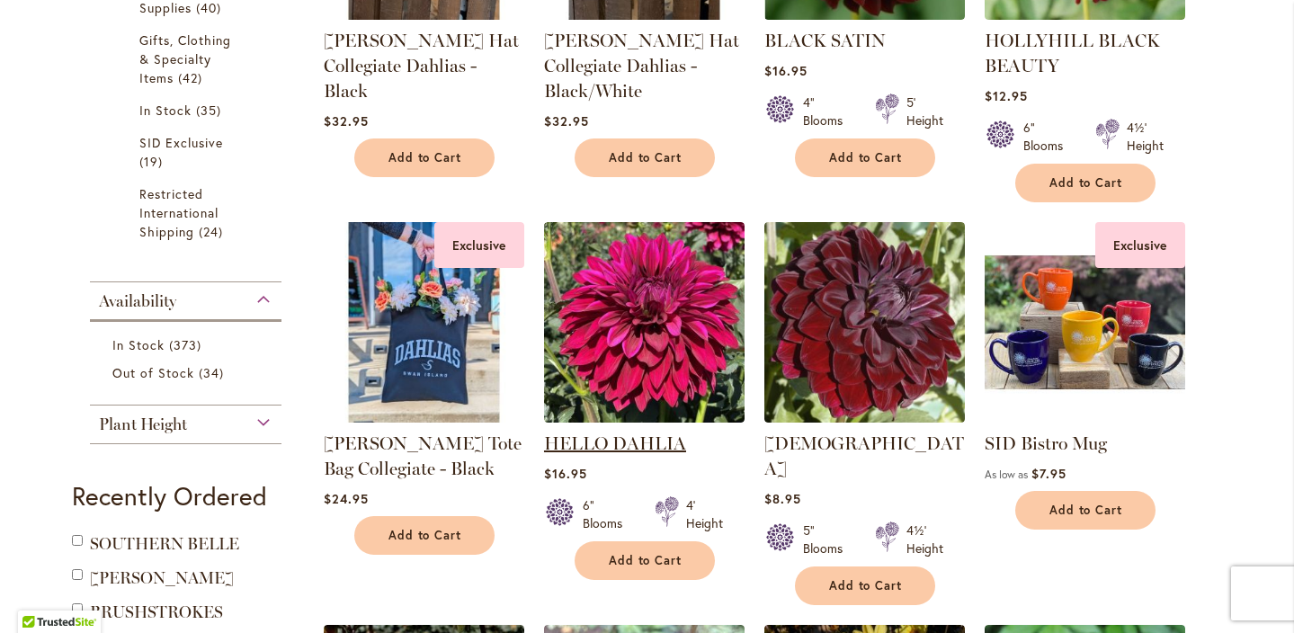
click at [623, 450] on link "HELLO DAHLIA" at bounding box center [615, 444] width 142 height 22
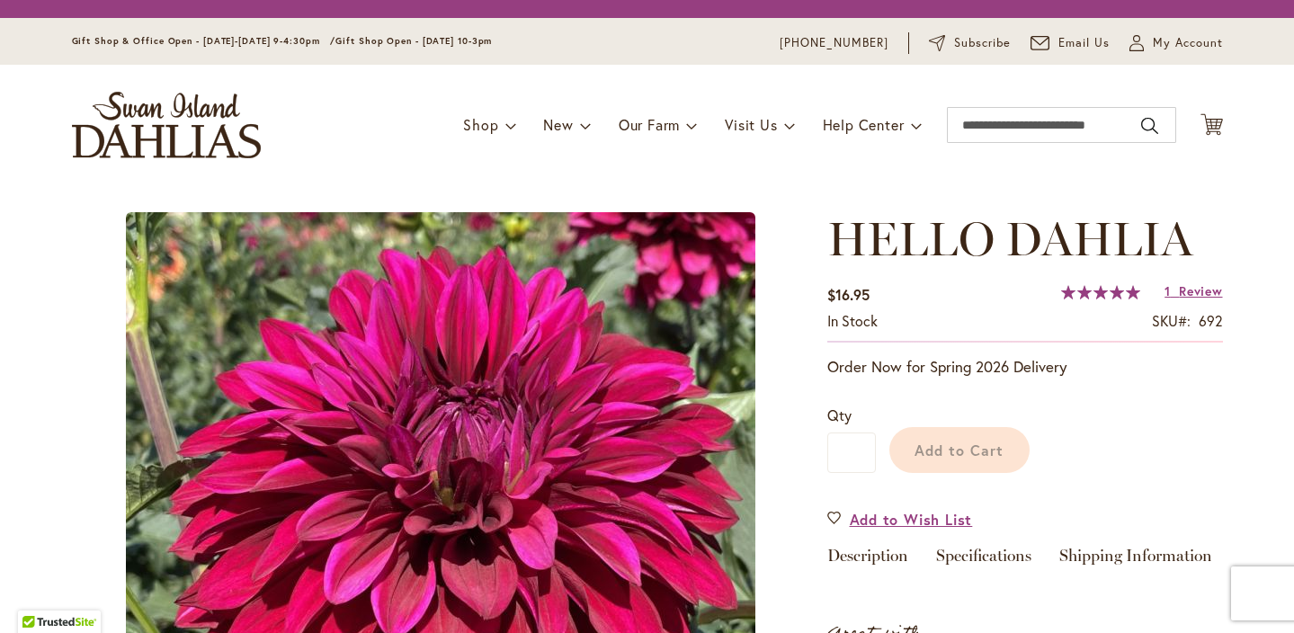
scroll to position [452, 0]
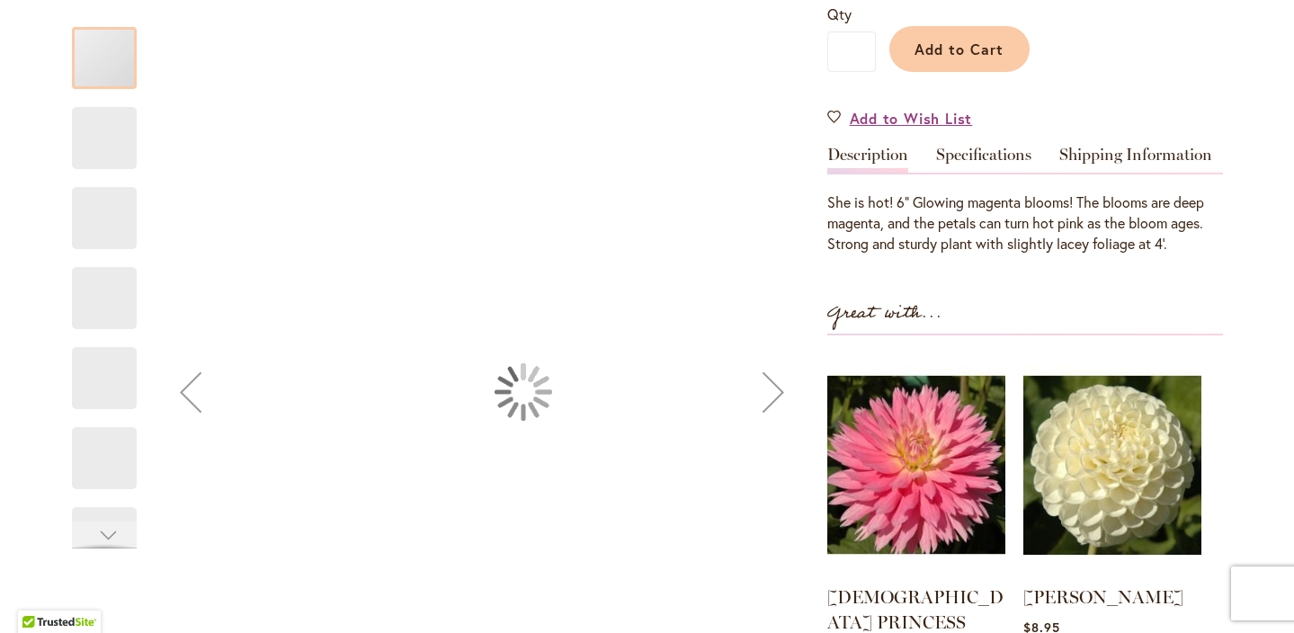
type input "****"
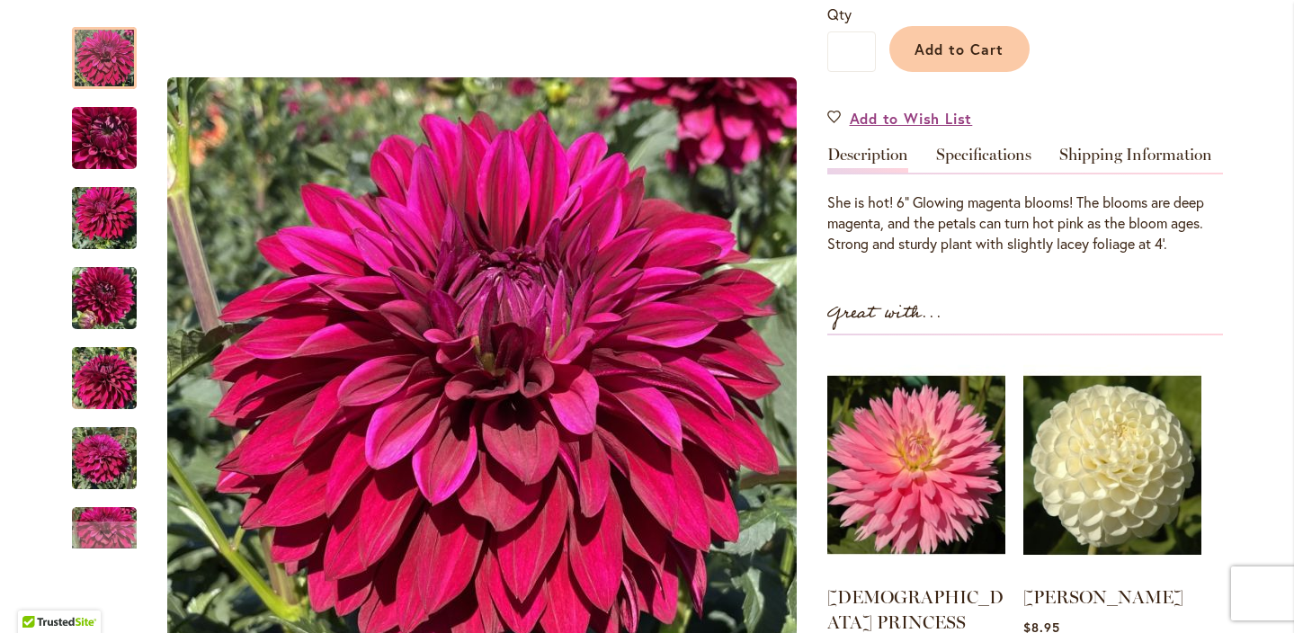
scroll to position [318, 0]
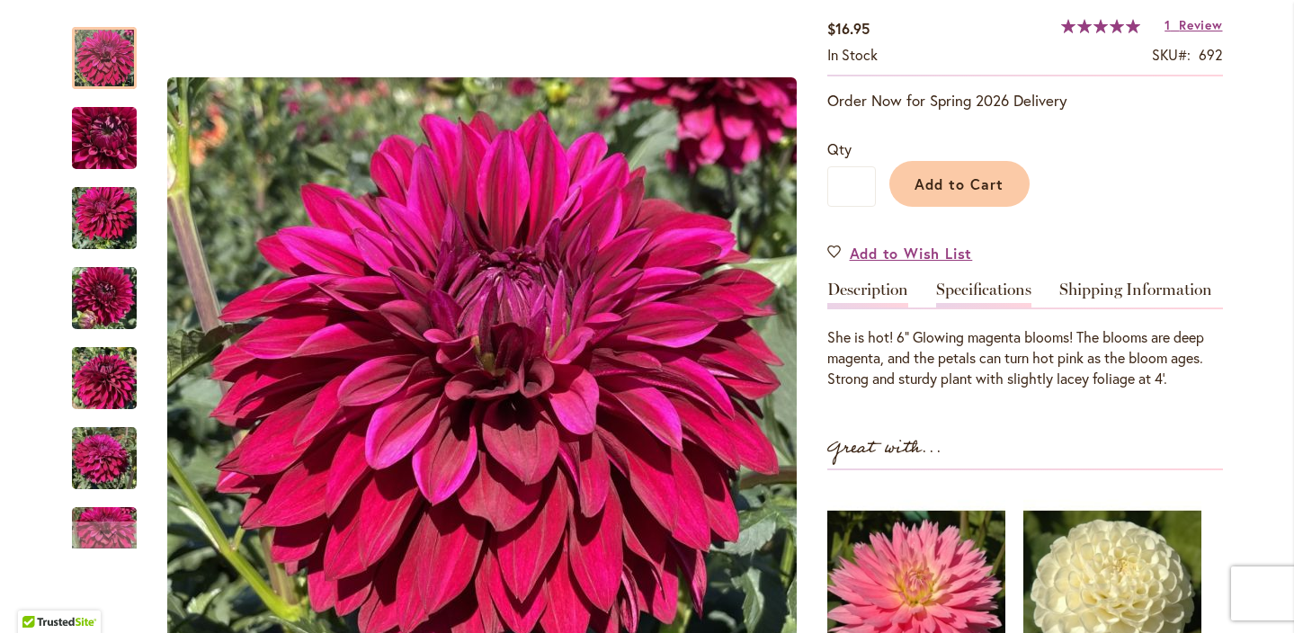
click at [996, 290] on link "Specifications" at bounding box center [983, 295] width 95 height 26
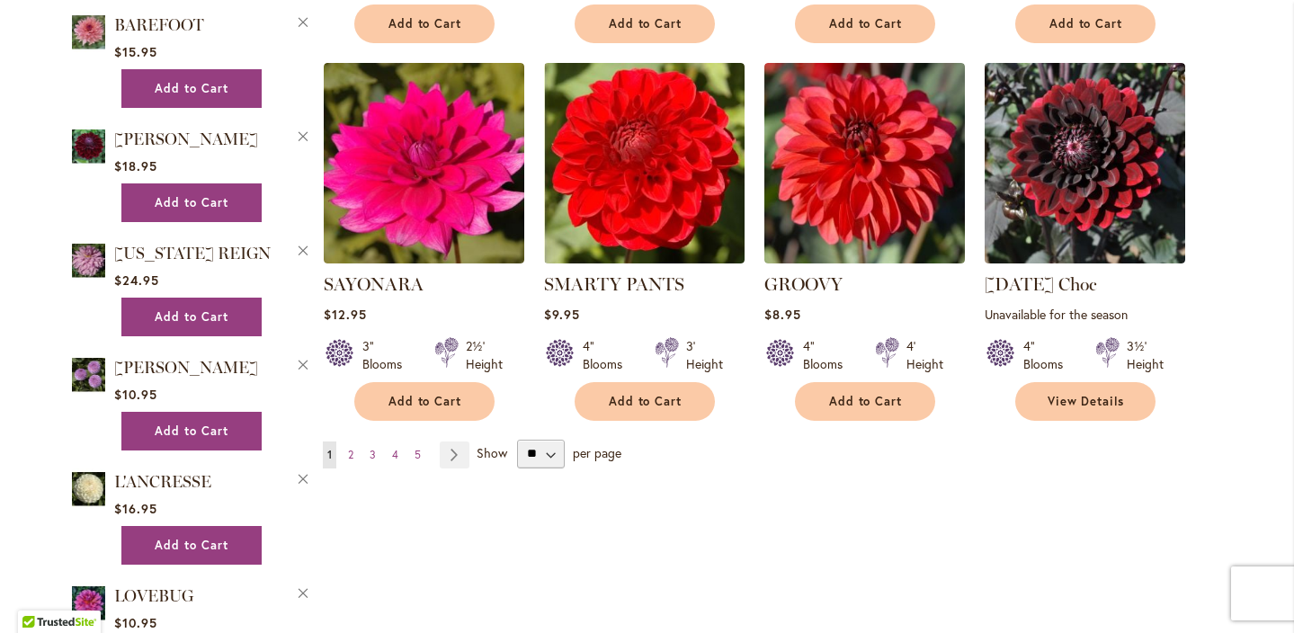
scroll to position [1685, 0]
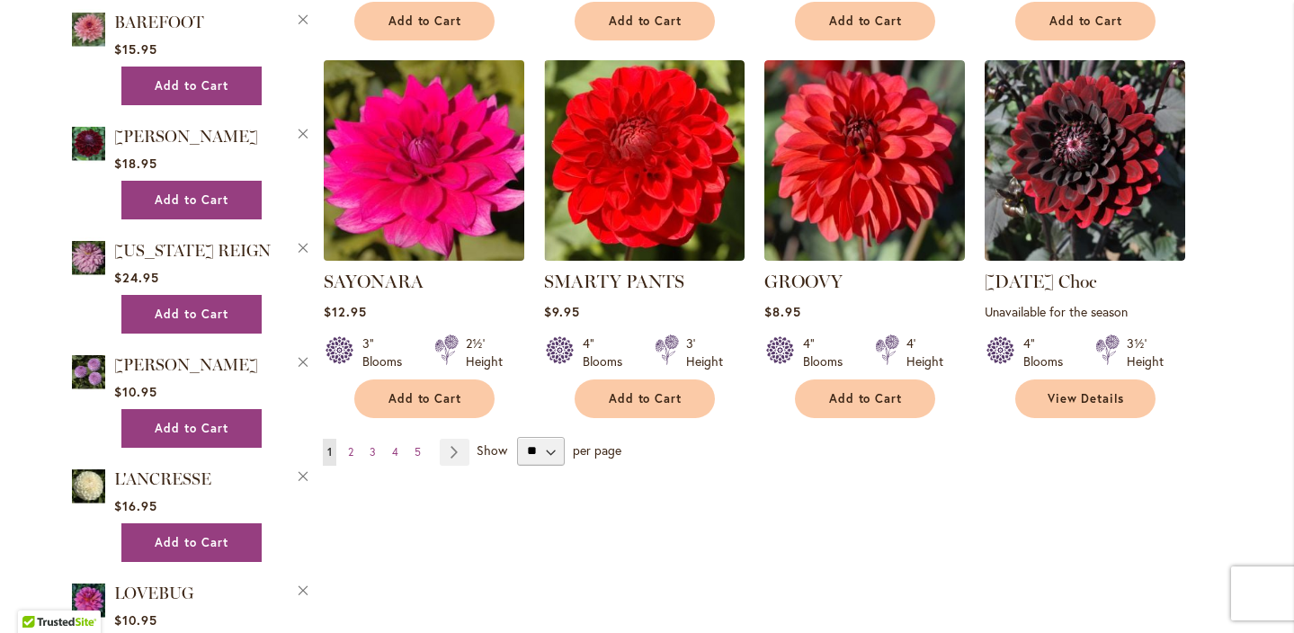
click at [464, 173] on img at bounding box center [423, 160] width 210 height 210
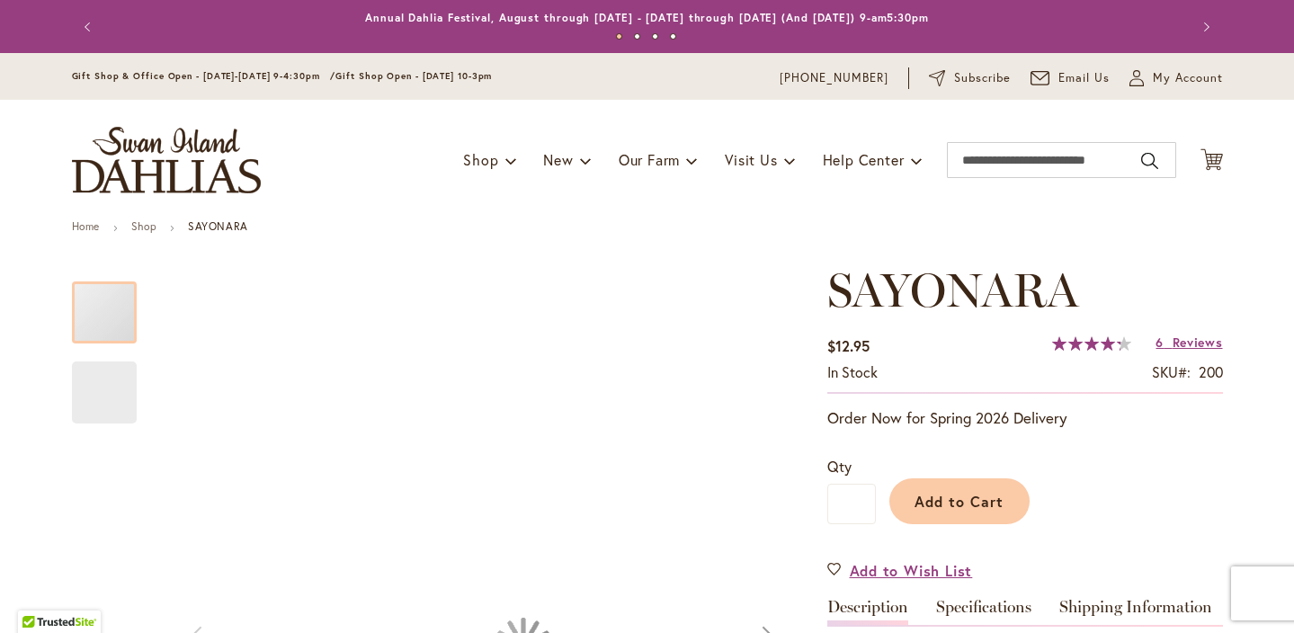
type input "****"
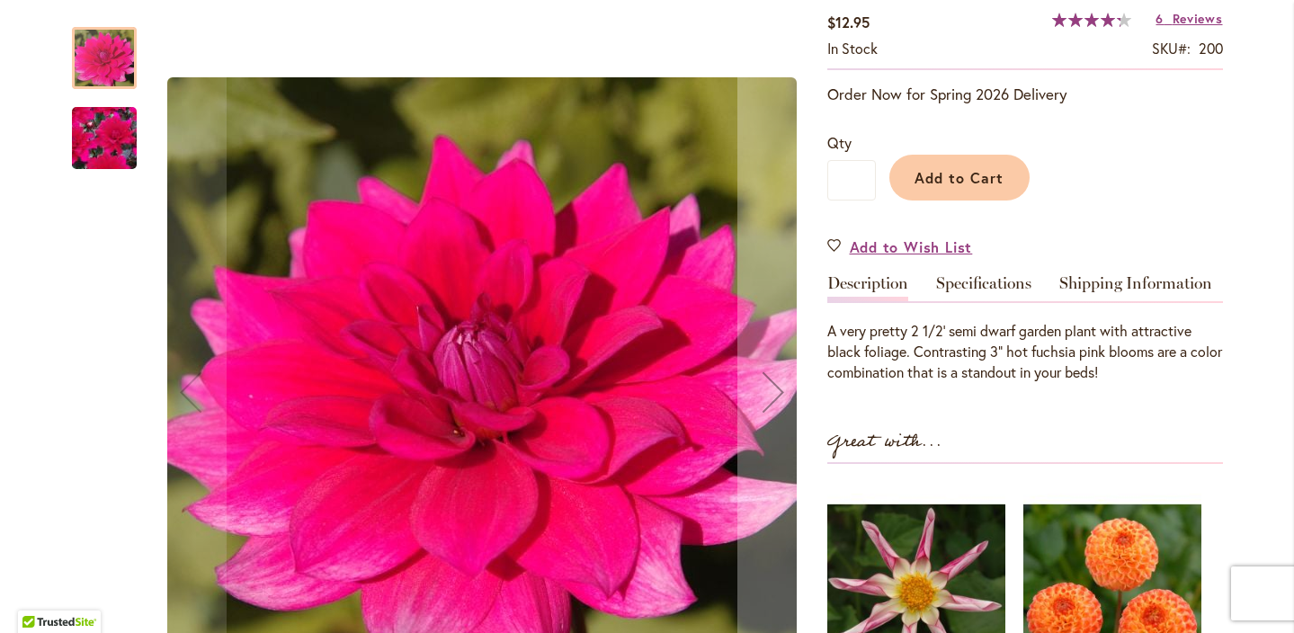
scroll to position [327, 0]
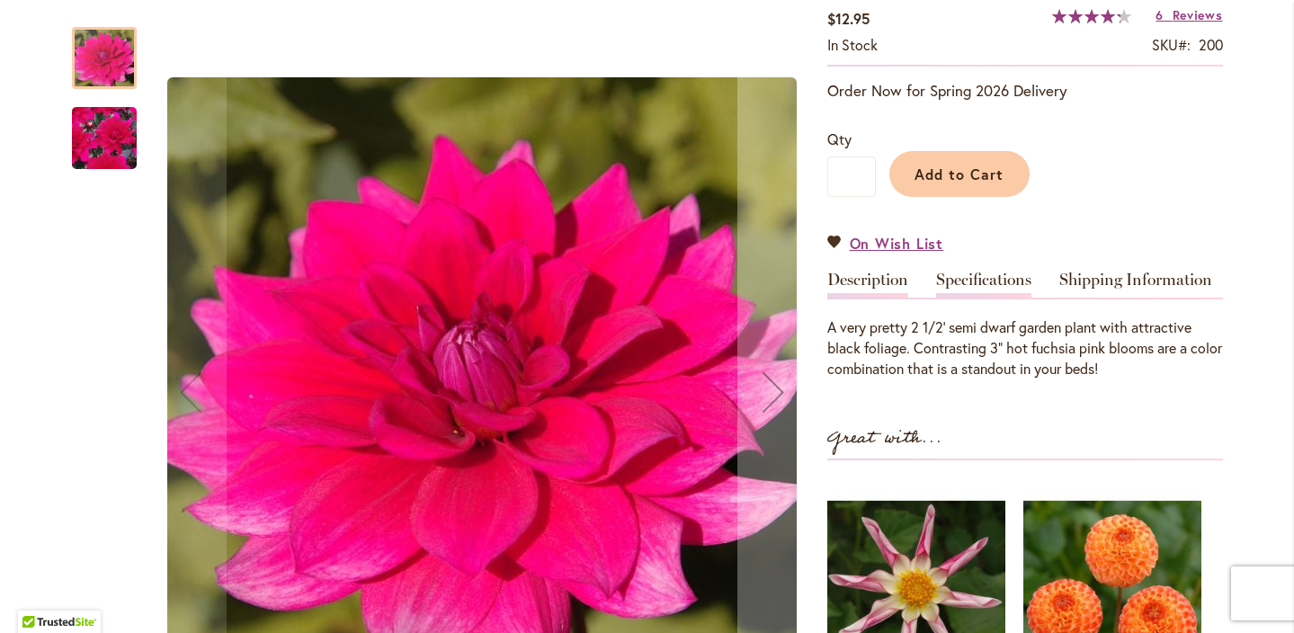
click at [973, 277] on link "Specifications" at bounding box center [983, 285] width 95 height 26
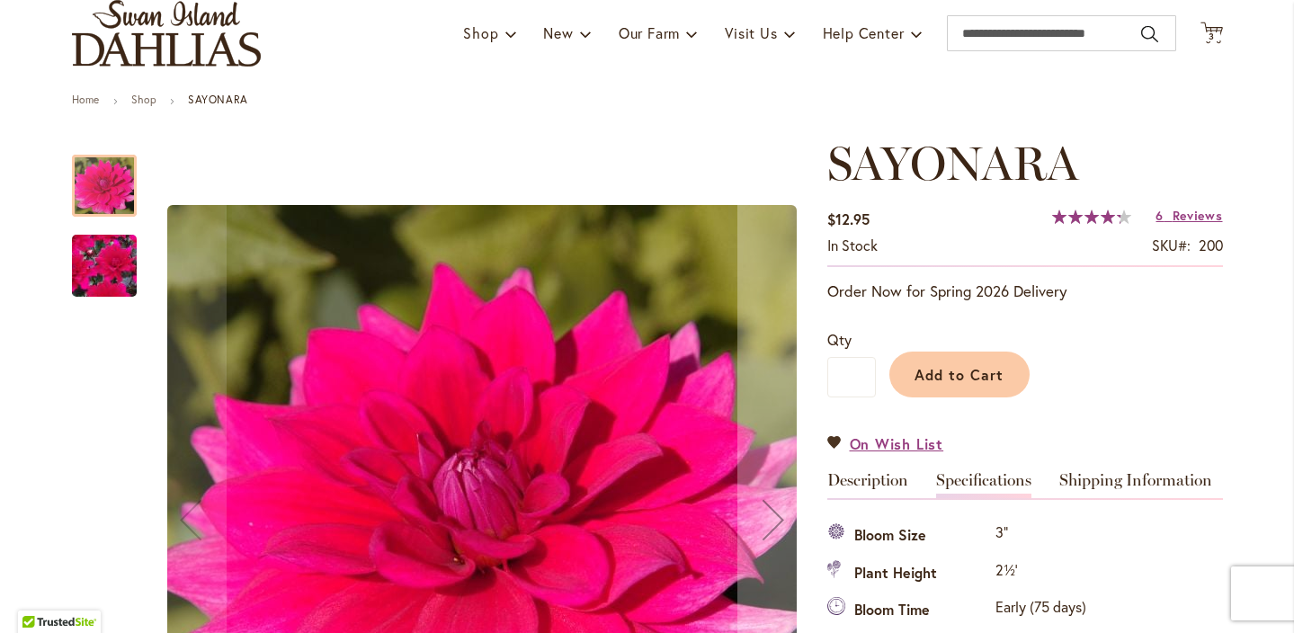
scroll to position [121, 0]
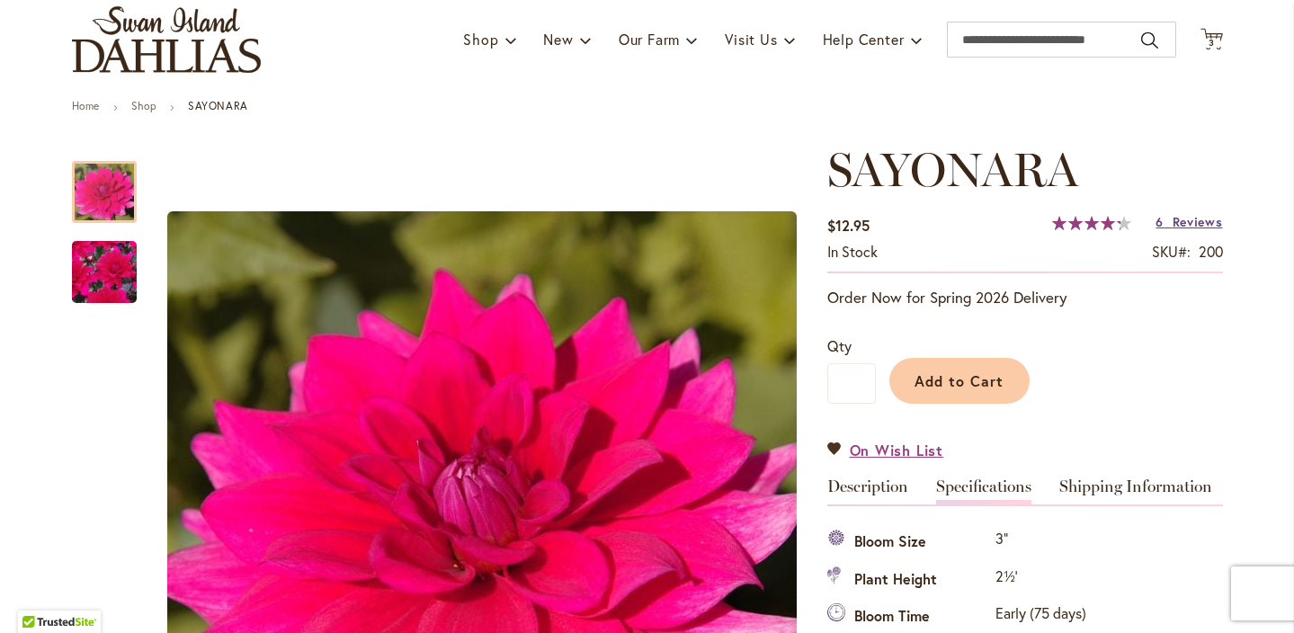
click at [1203, 221] on span "Reviews" at bounding box center [1198, 221] width 50 height 17
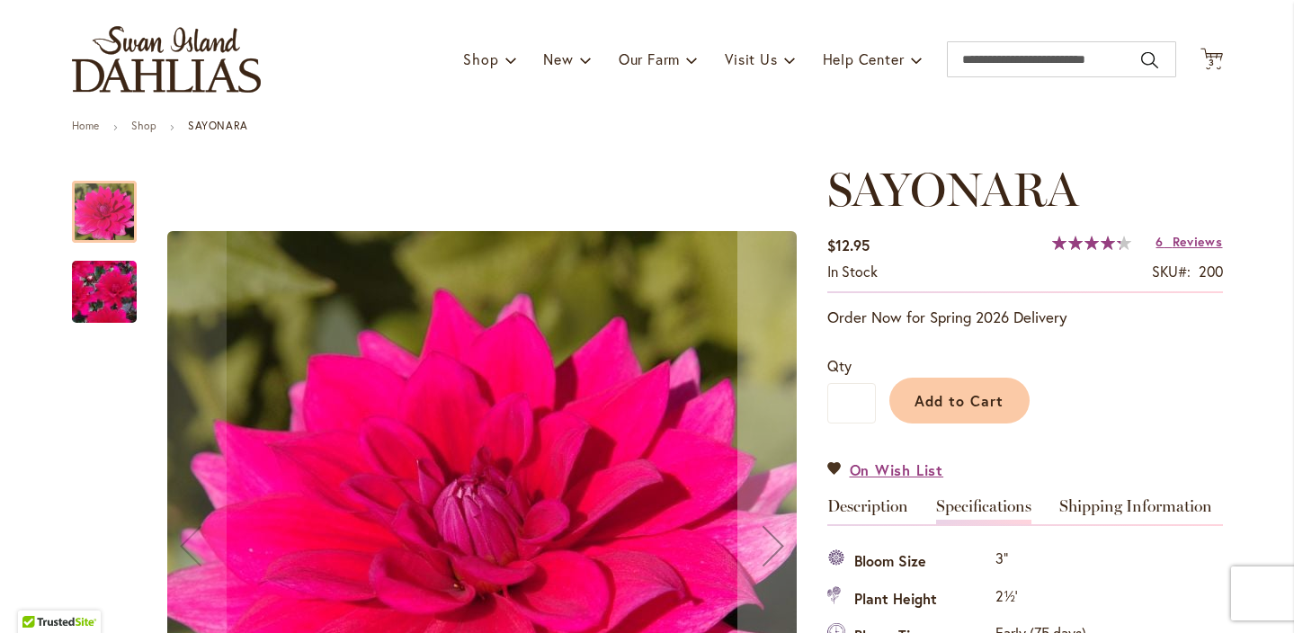
scroll to position [104, 0]
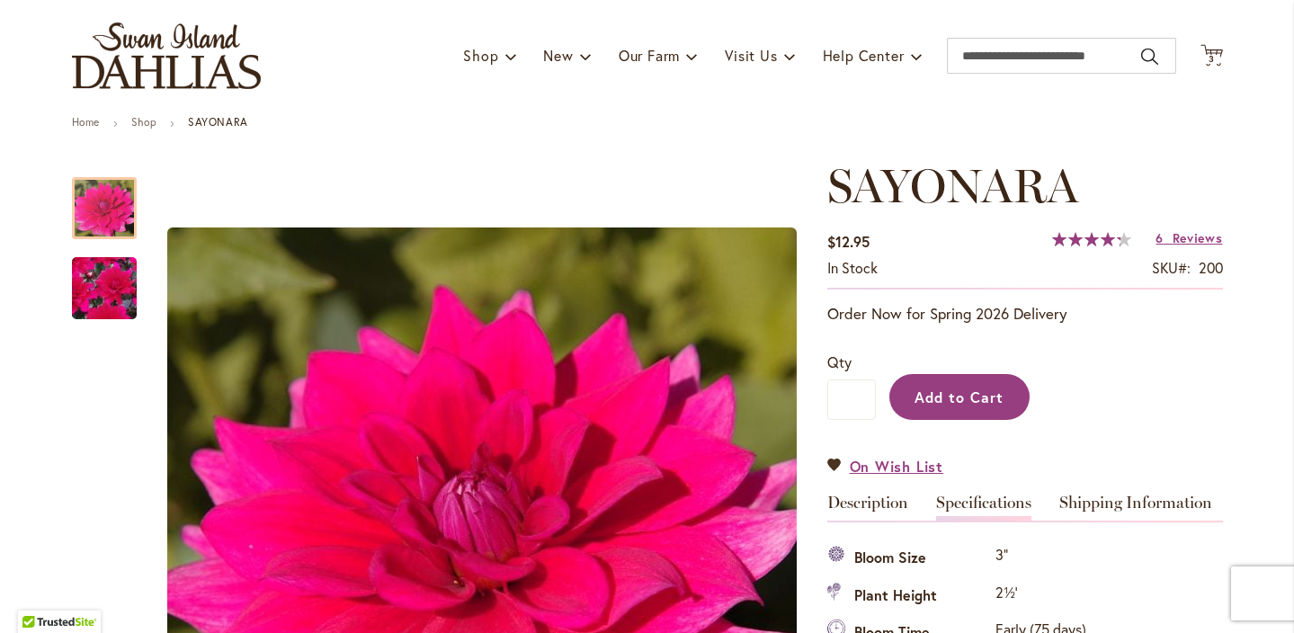
click at [975, 388] on span "Add to Cart" at bounding box center [959, 397] width 89 height 19
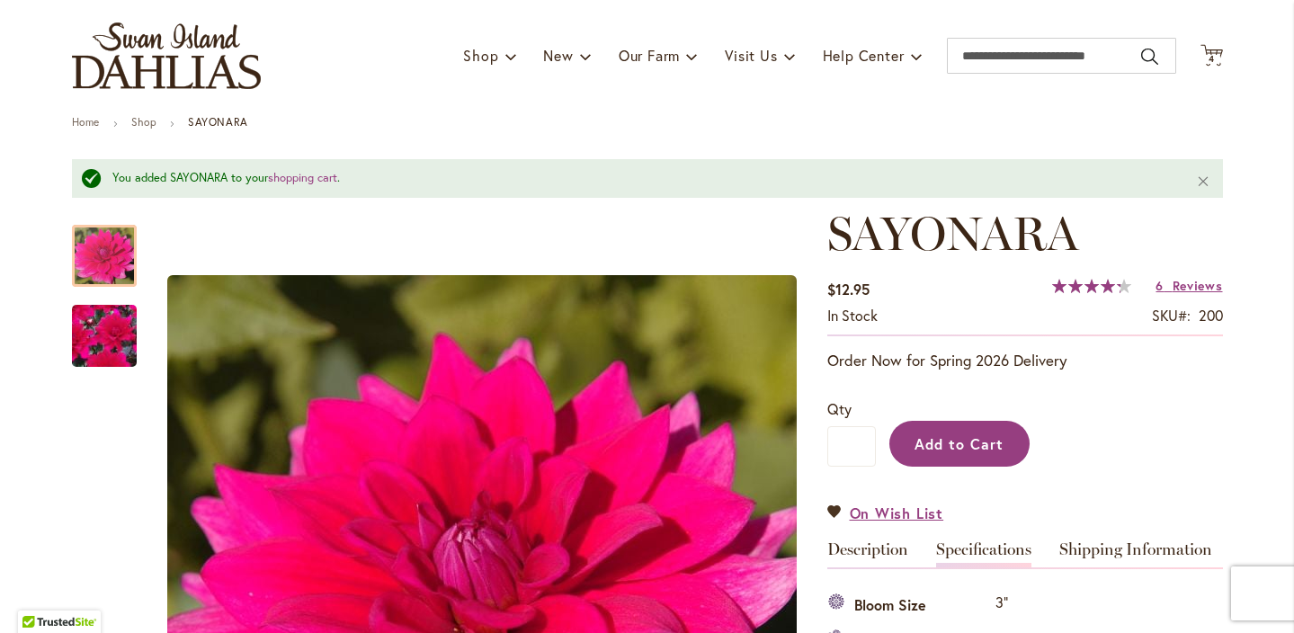
scroll to position [108, 0]
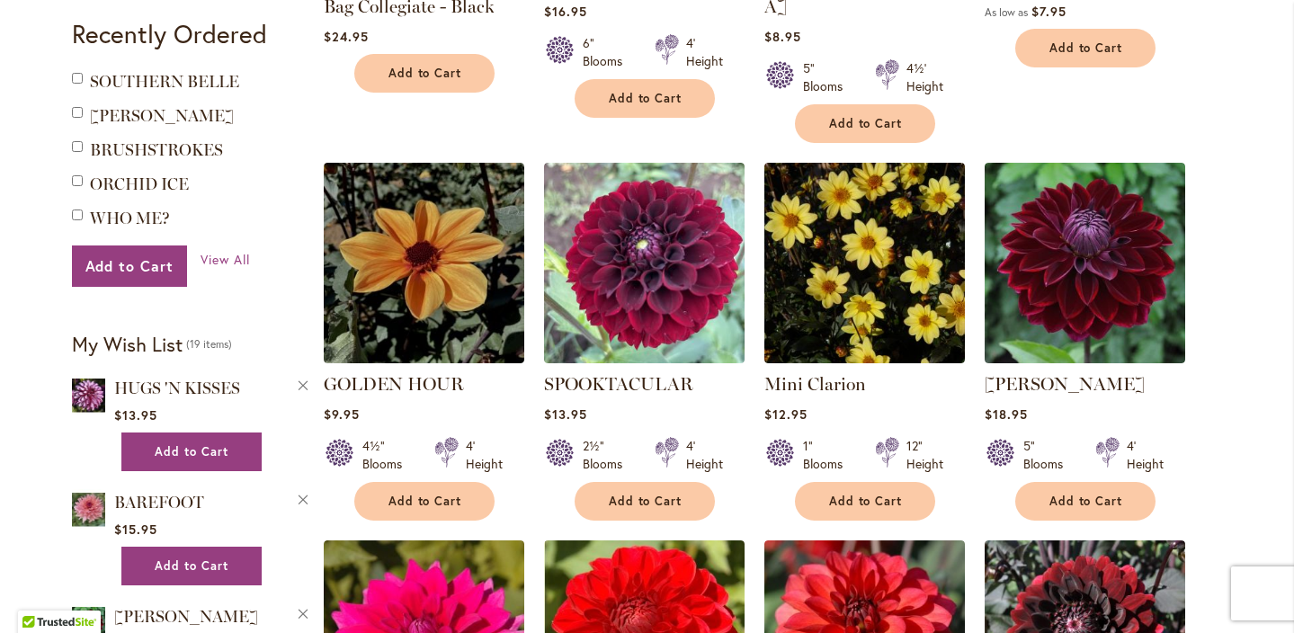
scroll to position [1205, 0]
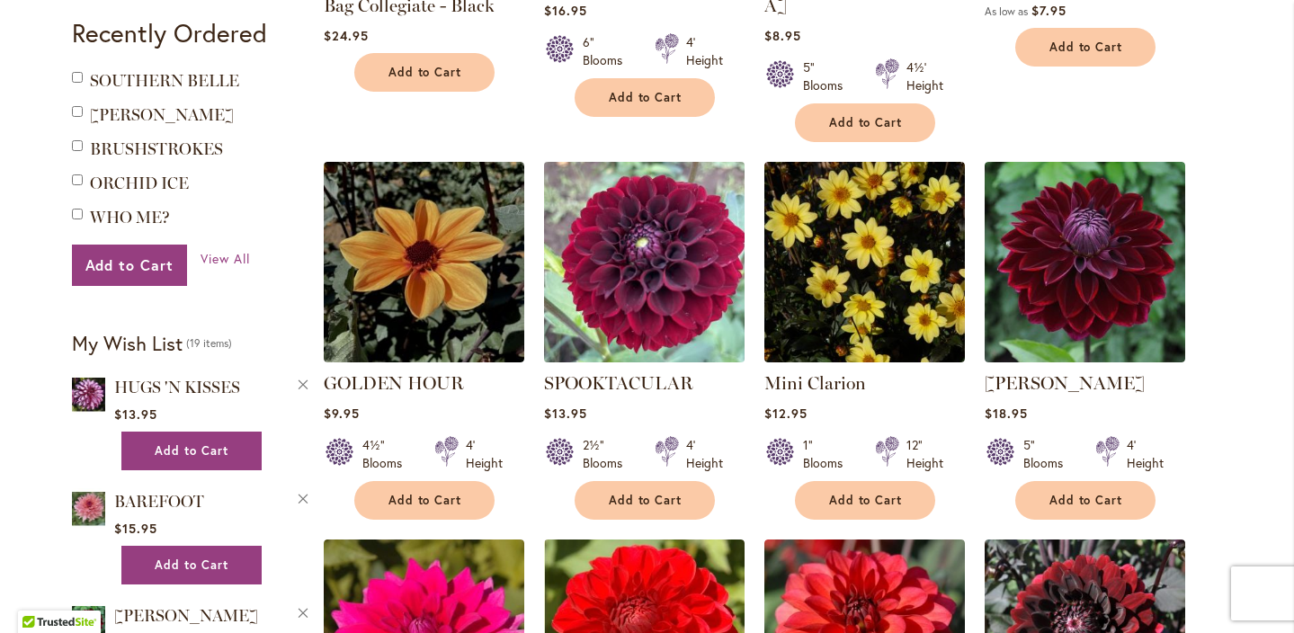
click at [627, 240] on img at bounding box center [644, 262] width 210 height 210
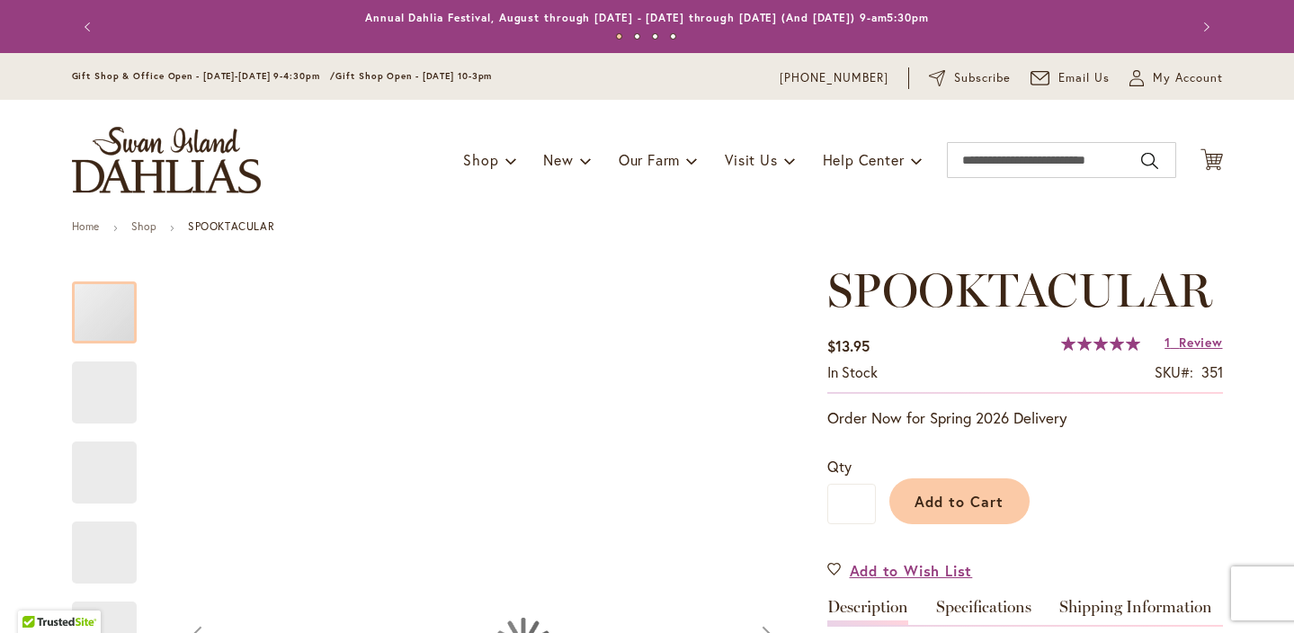
type input "****"
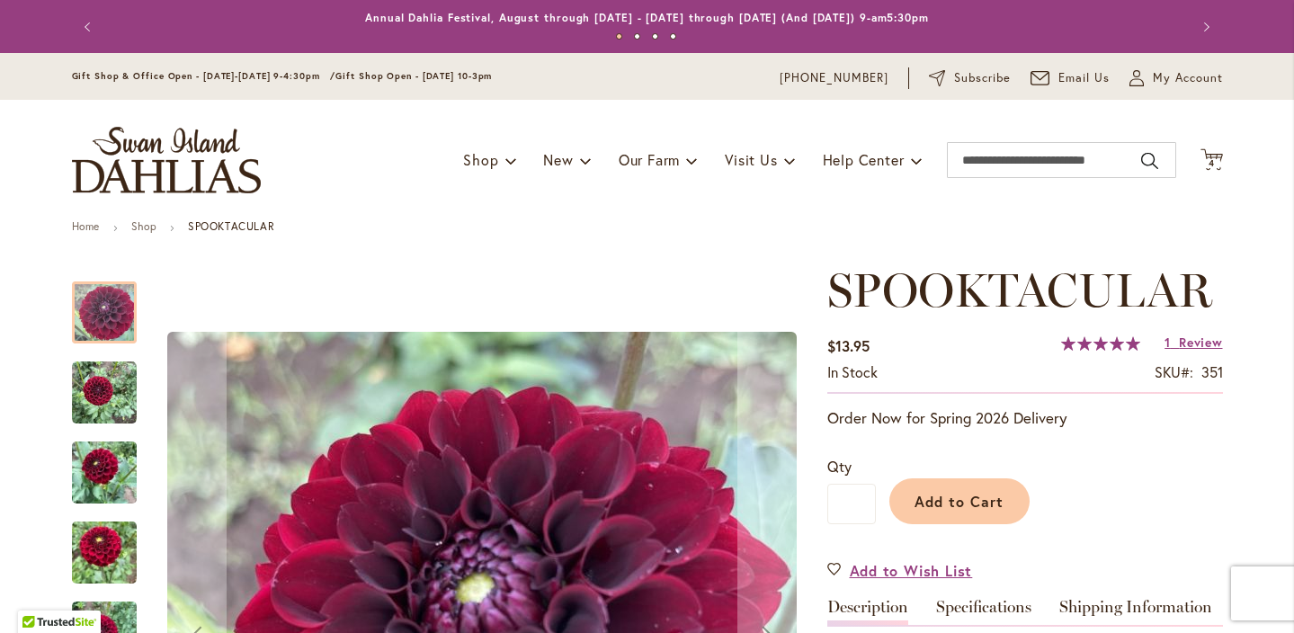
scroll to position [309, 0]
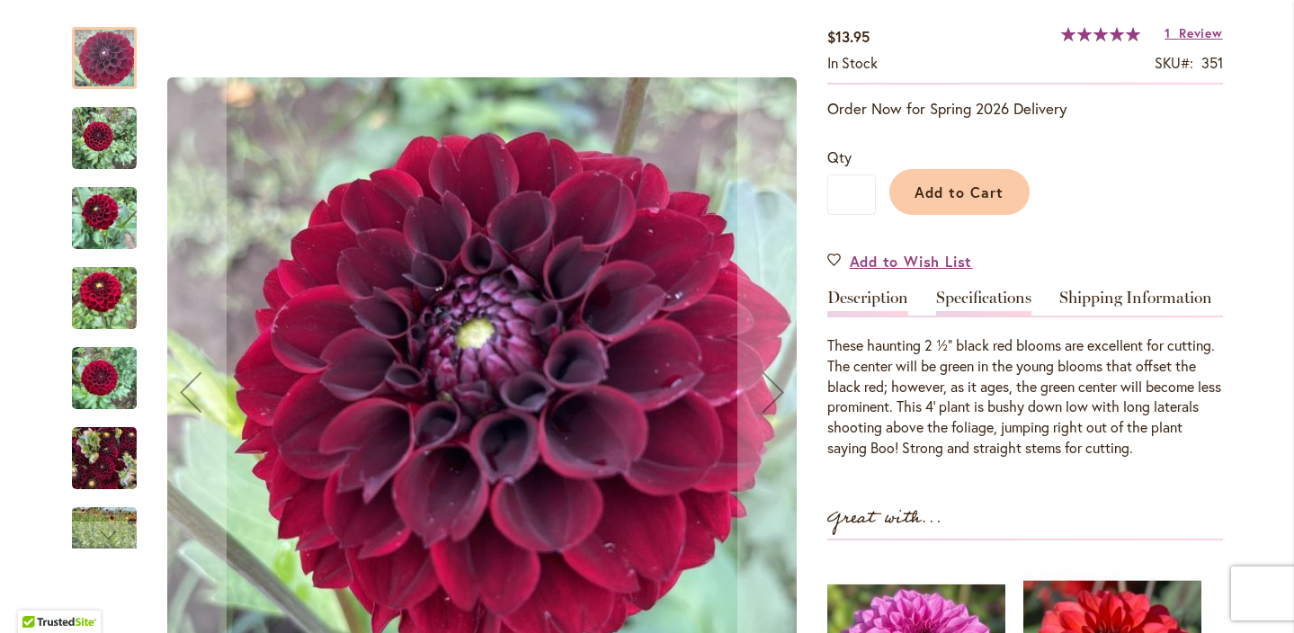
click at [990, 293] on link "Specifications" at bounding box center [983, 303] width 95 height 26
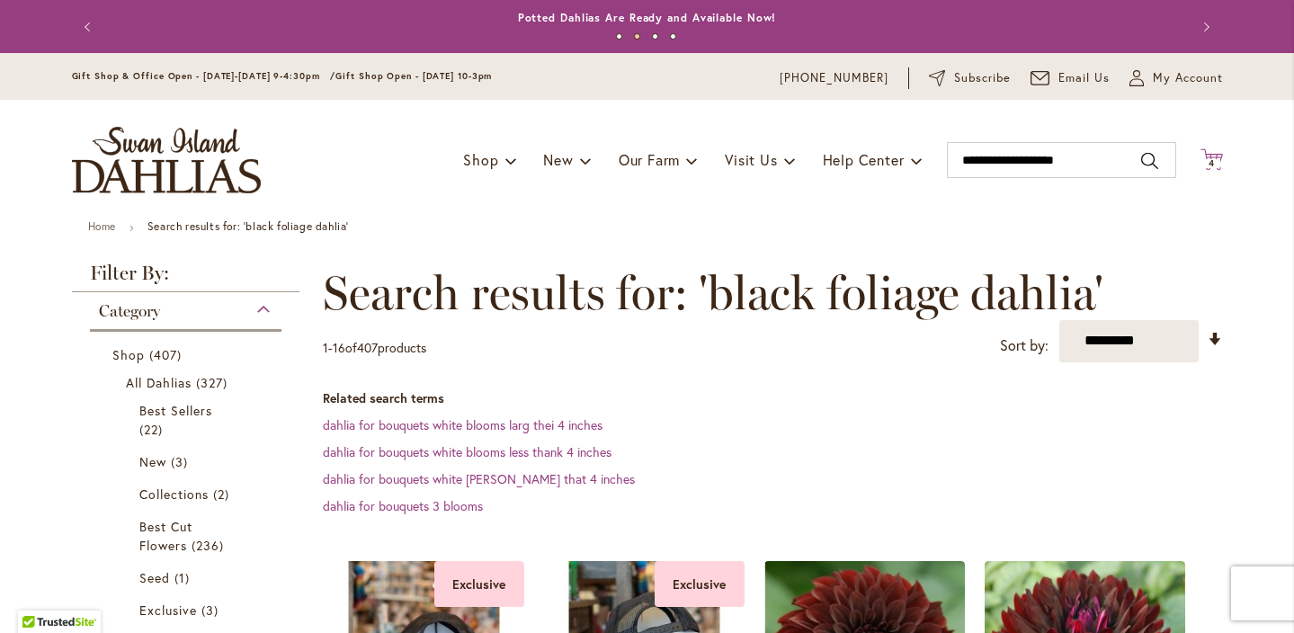
click at [1217, 166] on icon at bounding box center [1212, 159] width 22 height 22
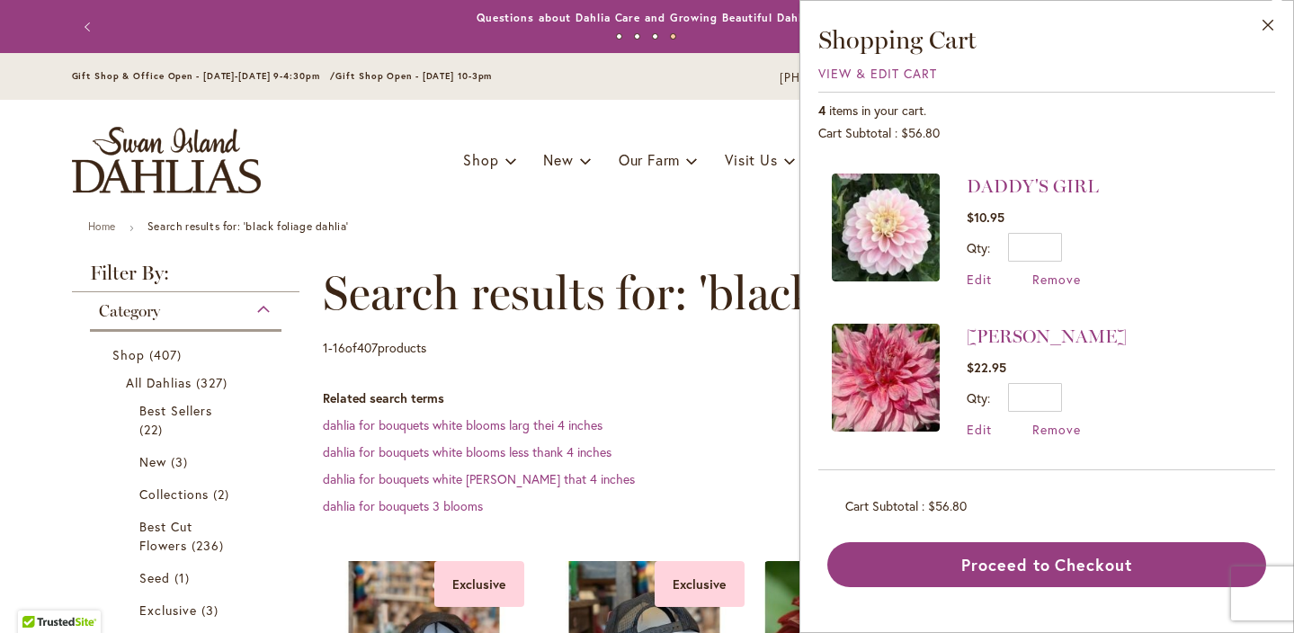
scroll to position [291, 0]
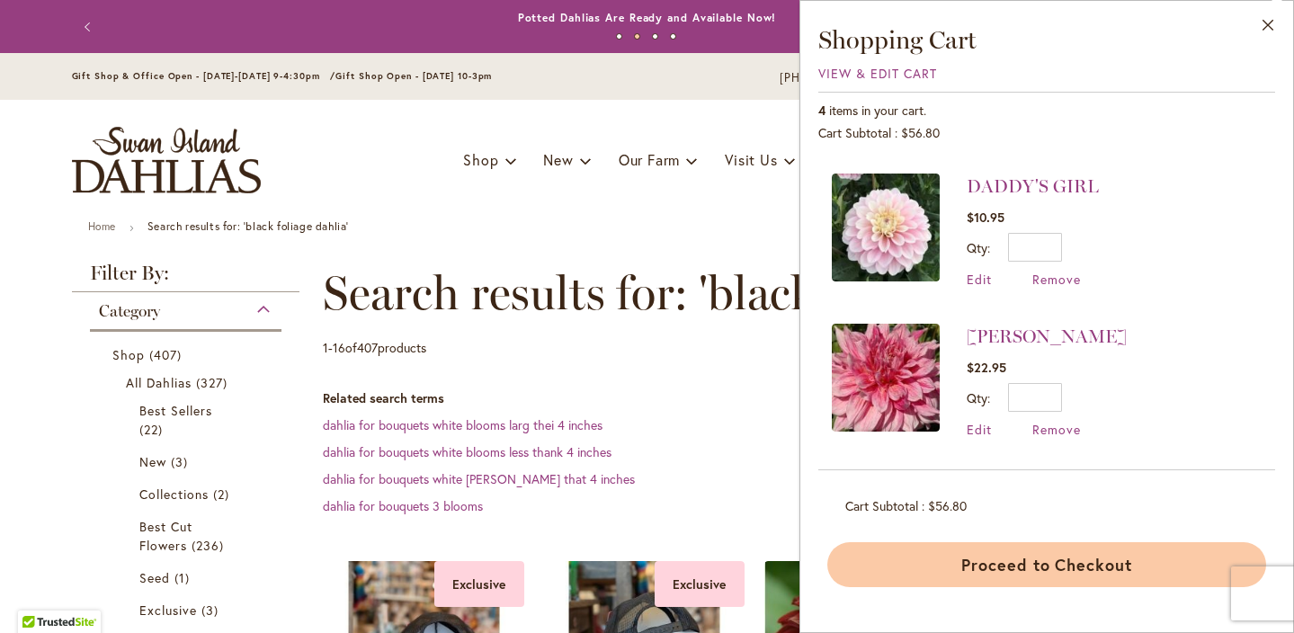
click at [1007, 560] on button "Proceed to Checkout" at bounding box center [1047, 564] width 439 height 45
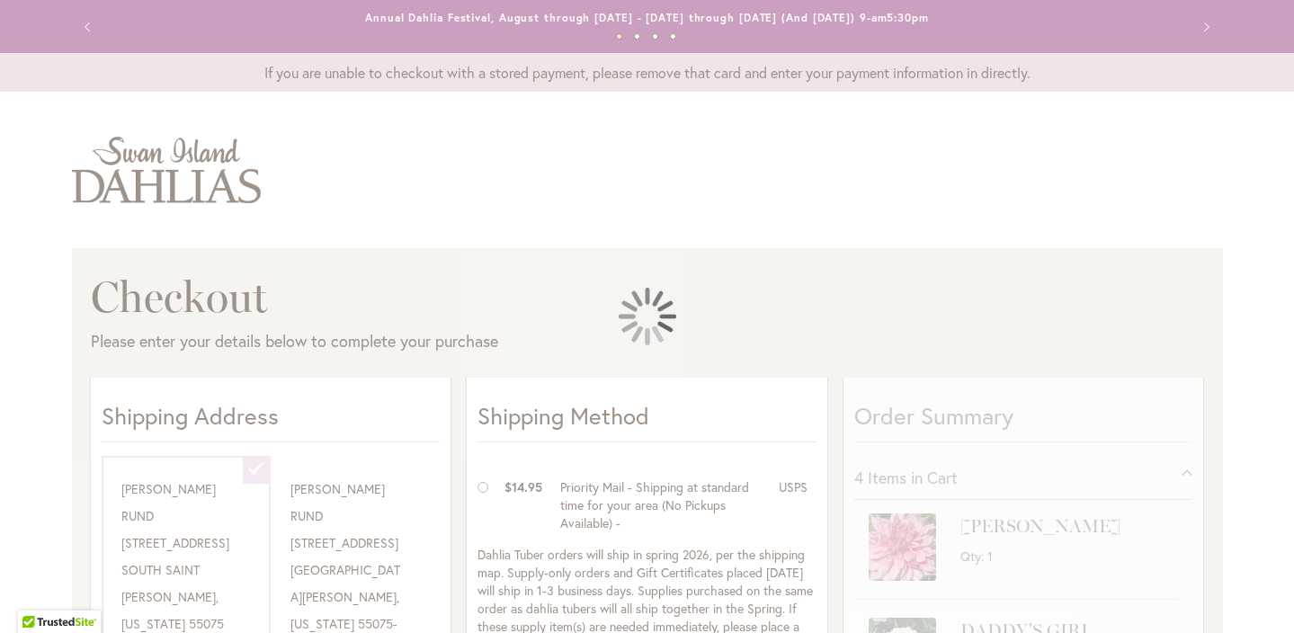
select select "**********"
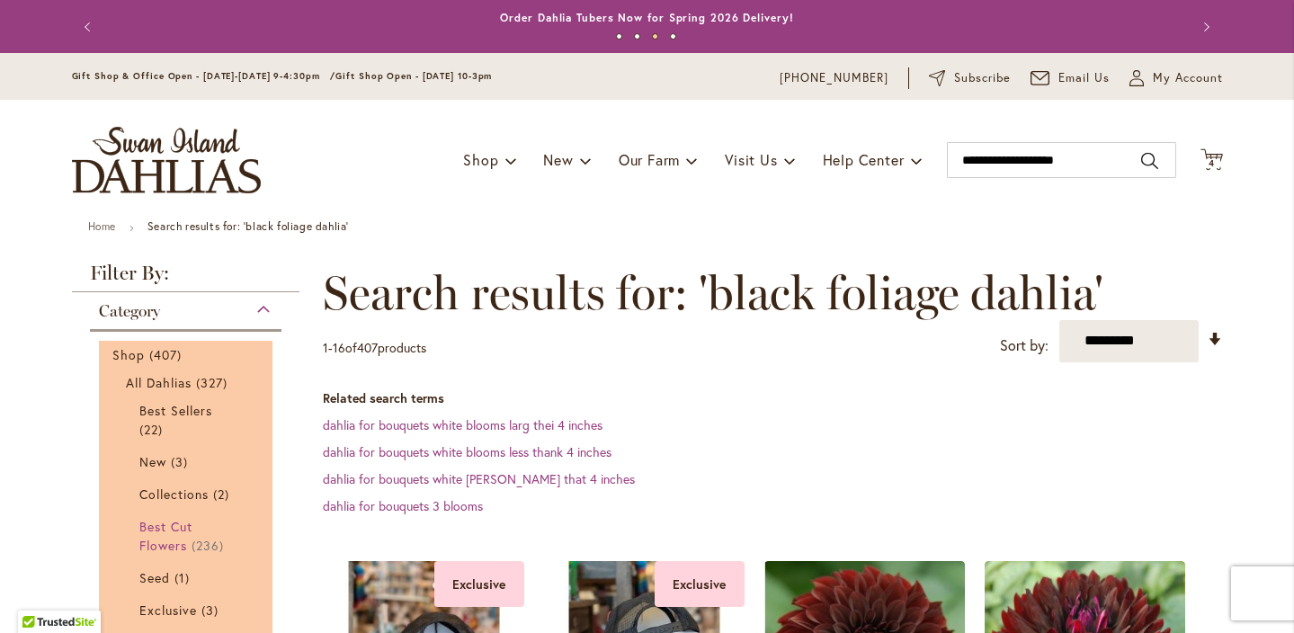
click at [210, 547] on span "236 items" at bounding box center [210, 545] width 37 height 19
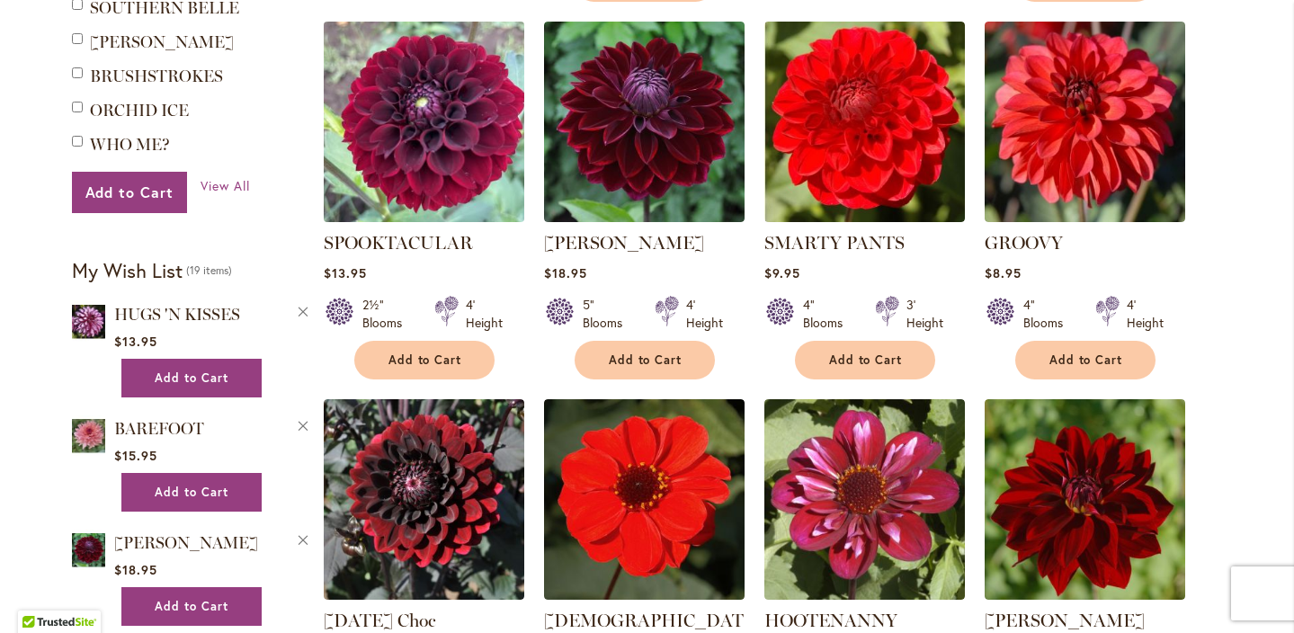
scroll to position [1017, 0]
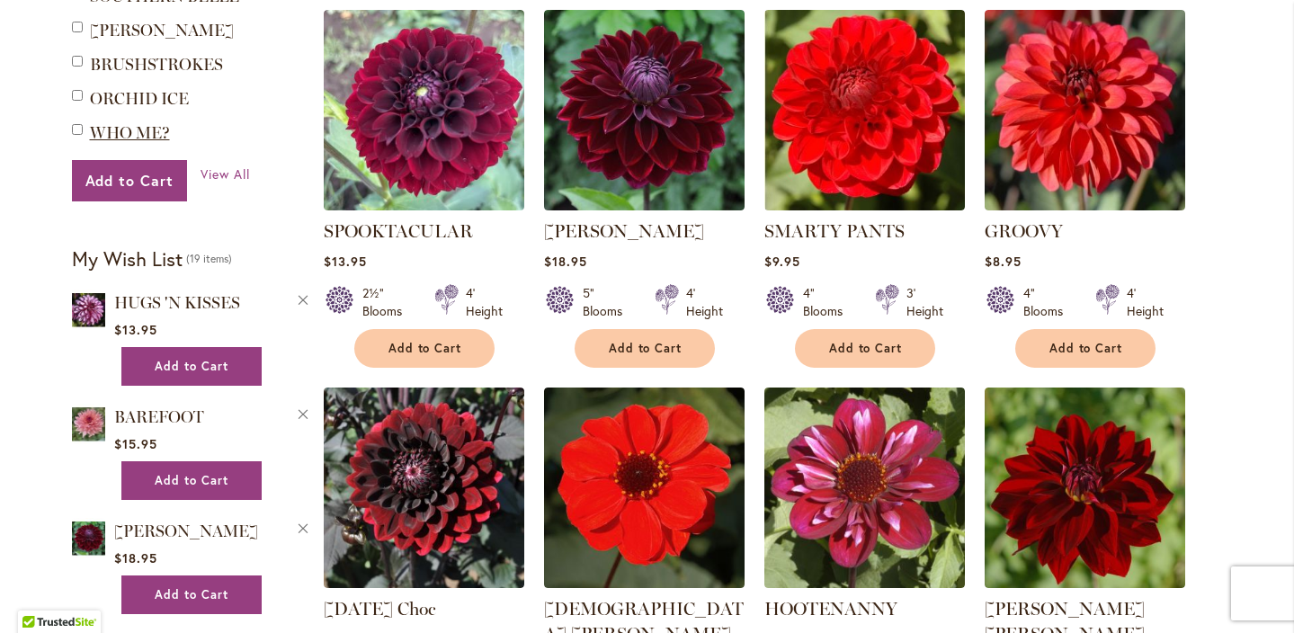
click at [128, 134] on span "WHO ME?" at bounding box center [130, 133] width 80 height 20
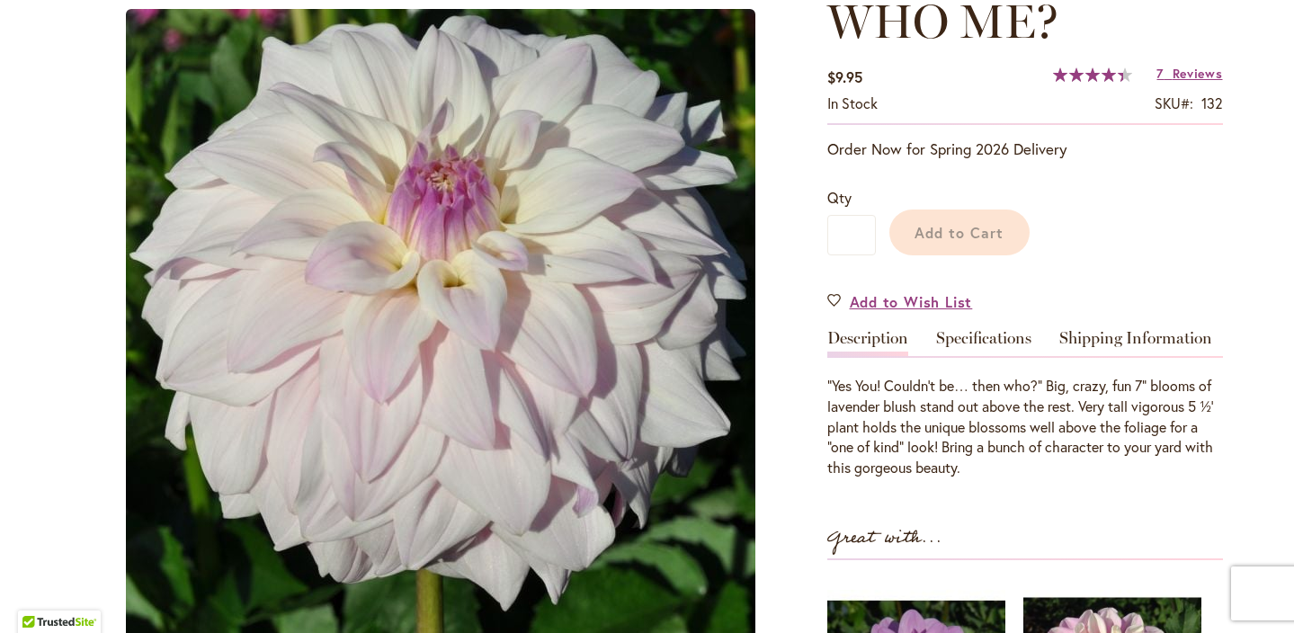
scroll to position [218, 0]
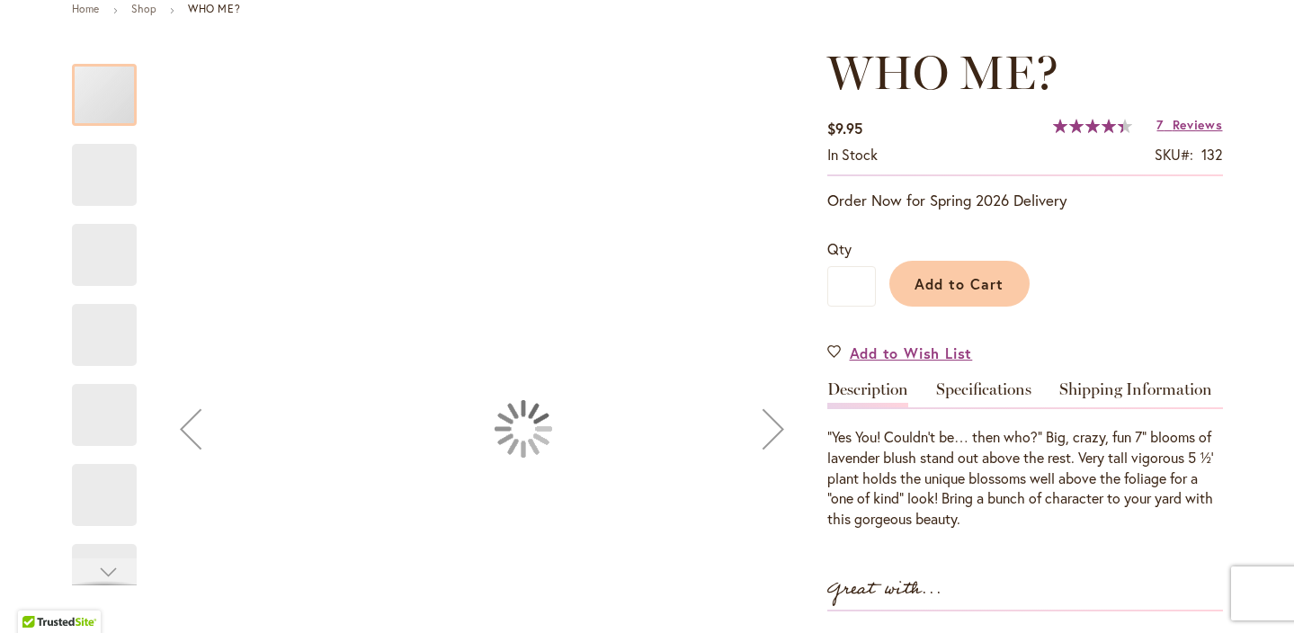
type input "****"
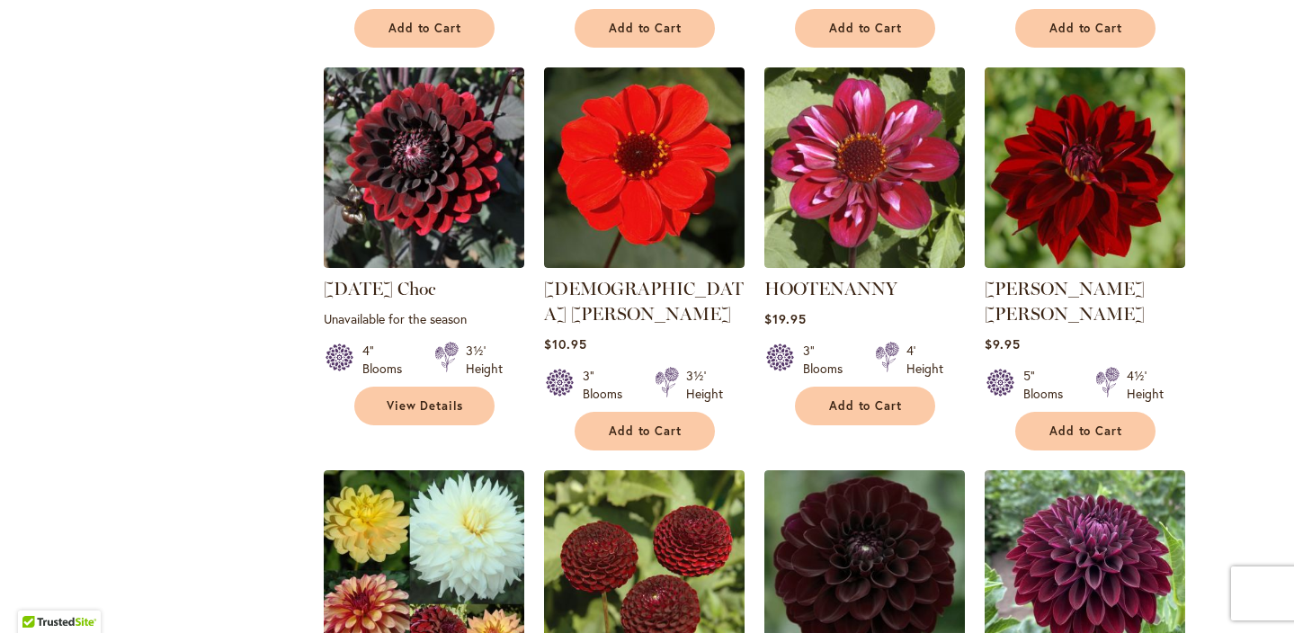
scroll to position [1325, 0]
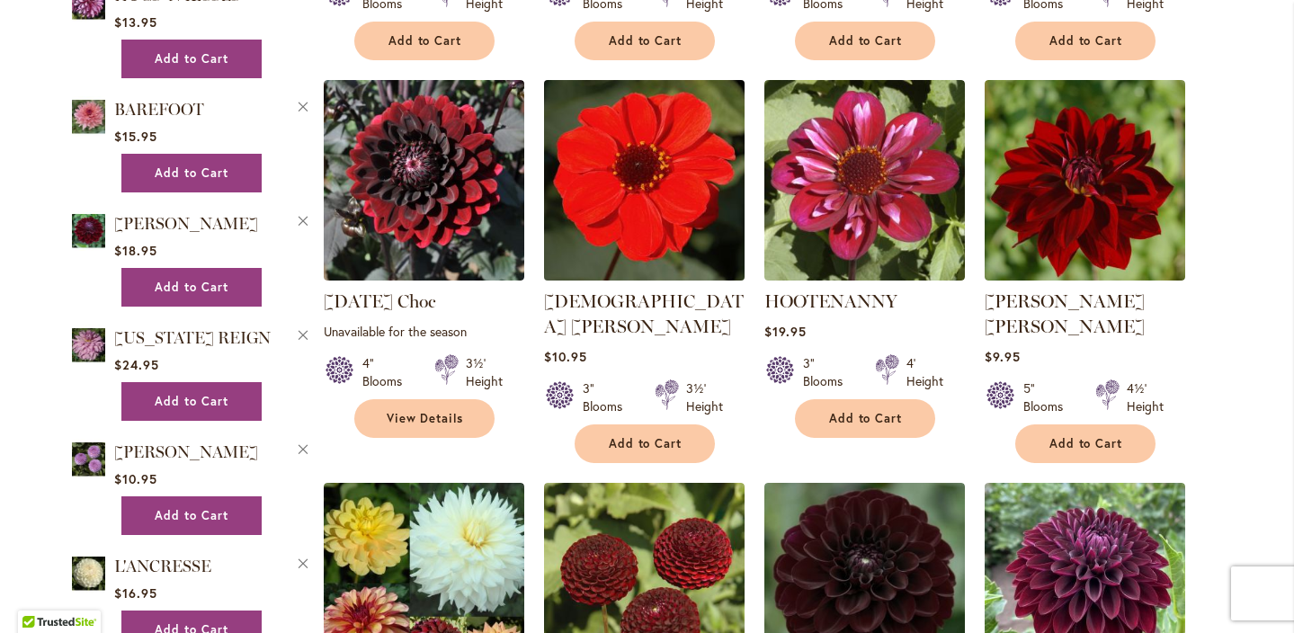
click at [634, 198] on img at bounding box center [644, 180] width 210 height 210
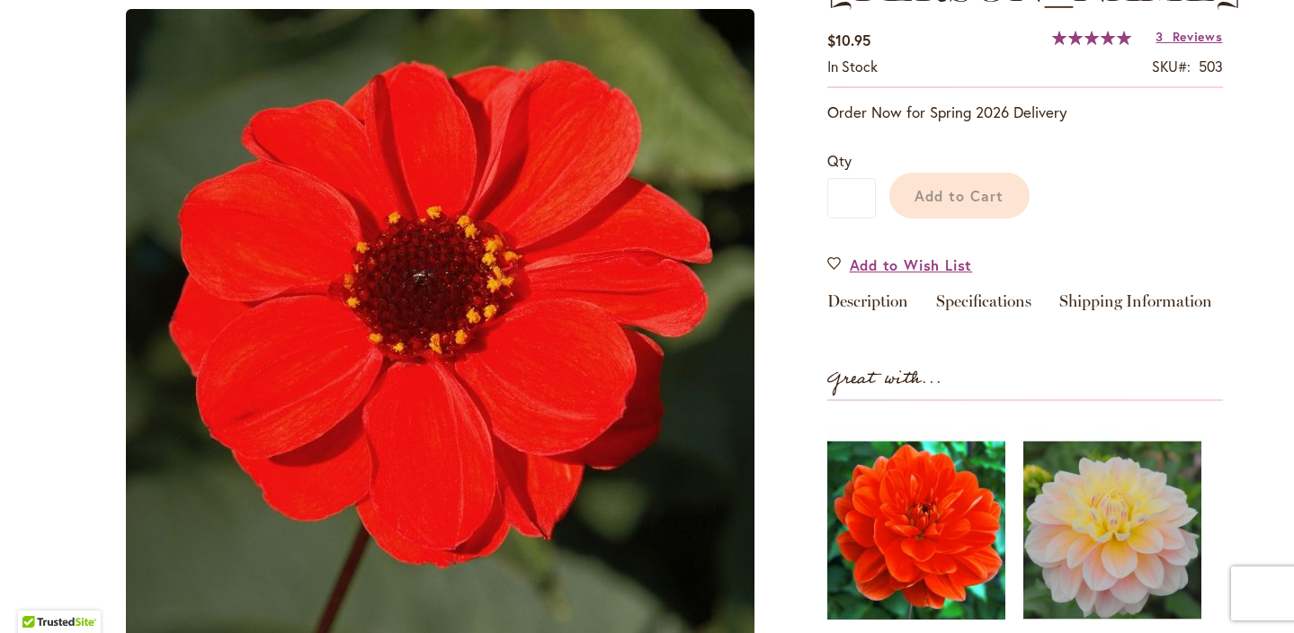
scroll to position [311, 0]
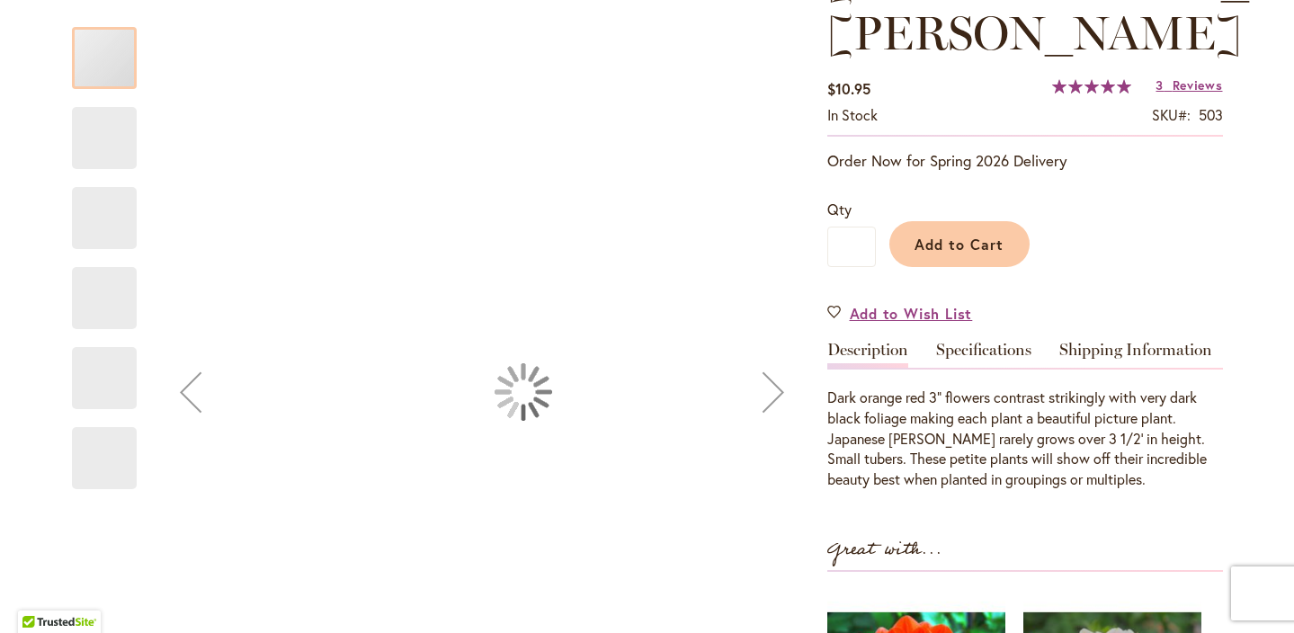
type input "****"
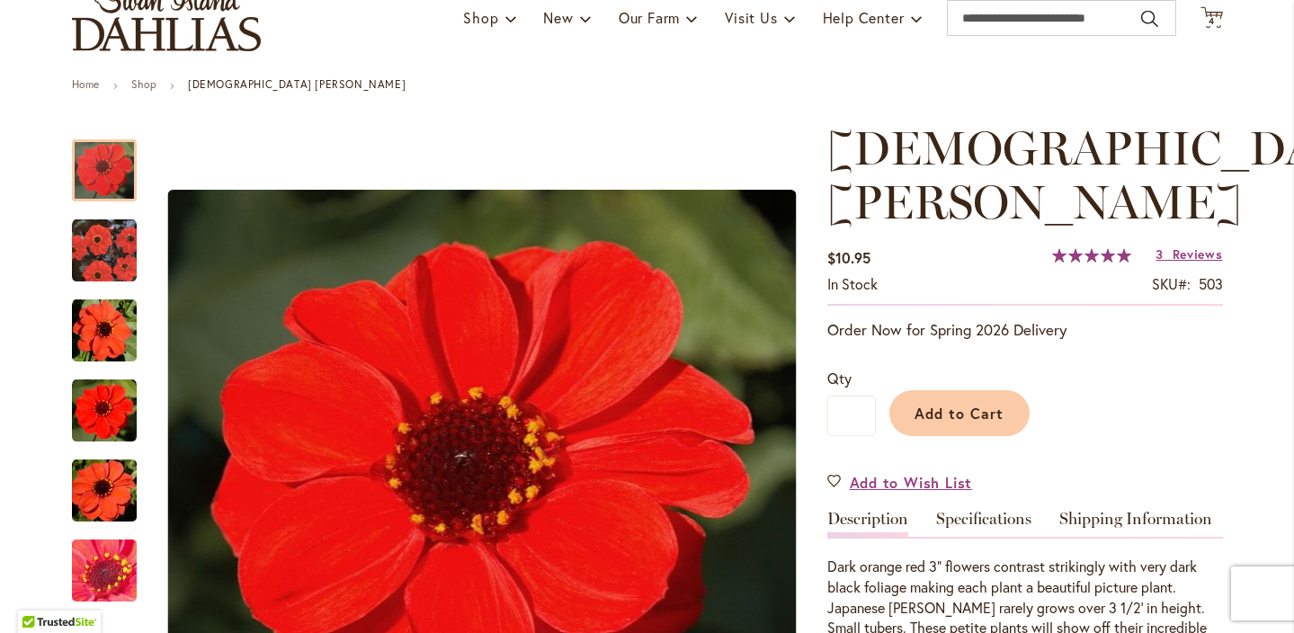
scroll to position [67, 0]
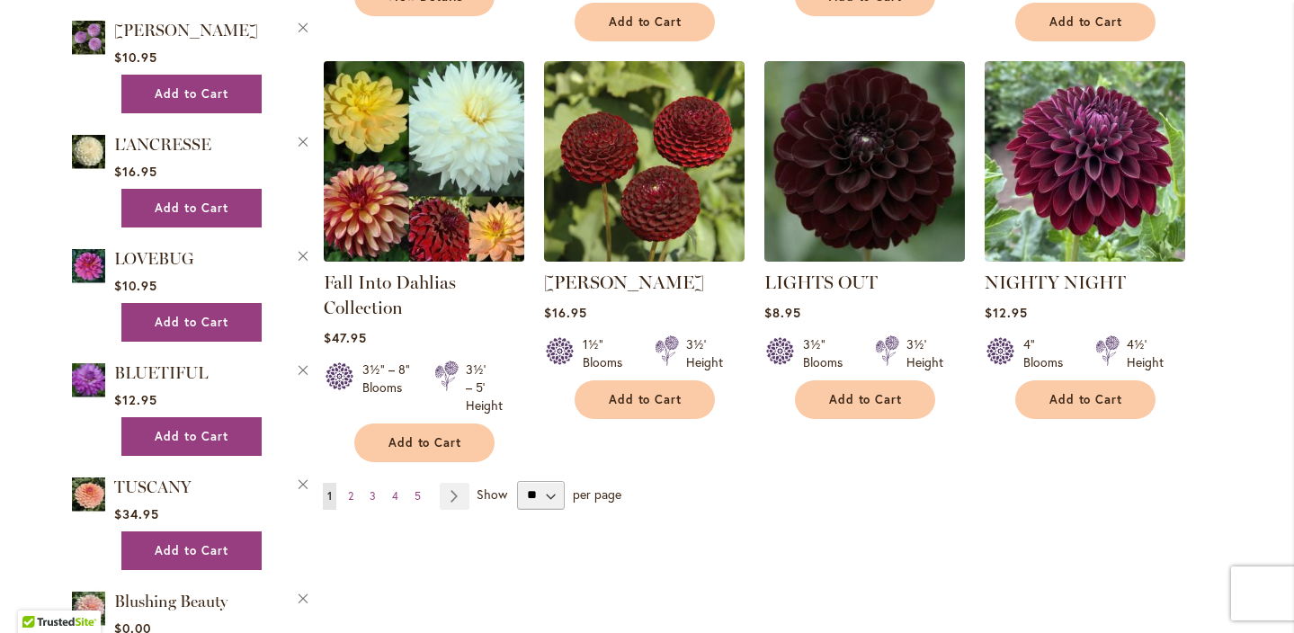
scroll to position [1749, 0]
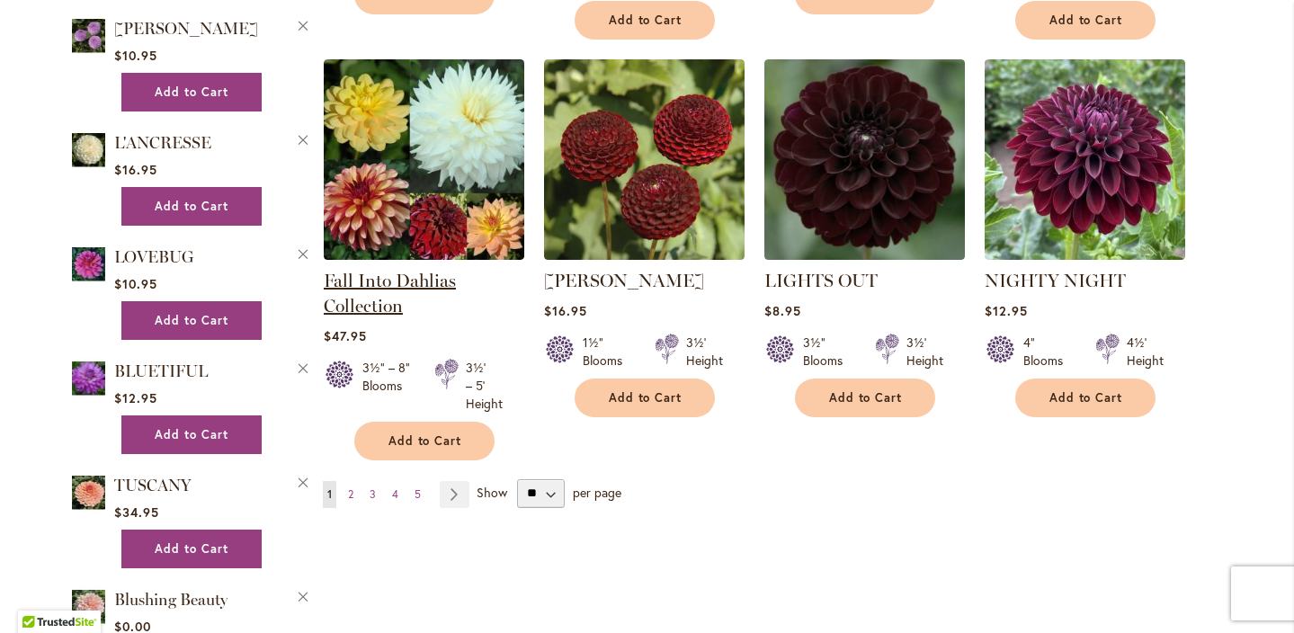
click at [397, 270] on link "Fall Into Dahlias Collection" at bounding box center [390, 293] width 132 height 47
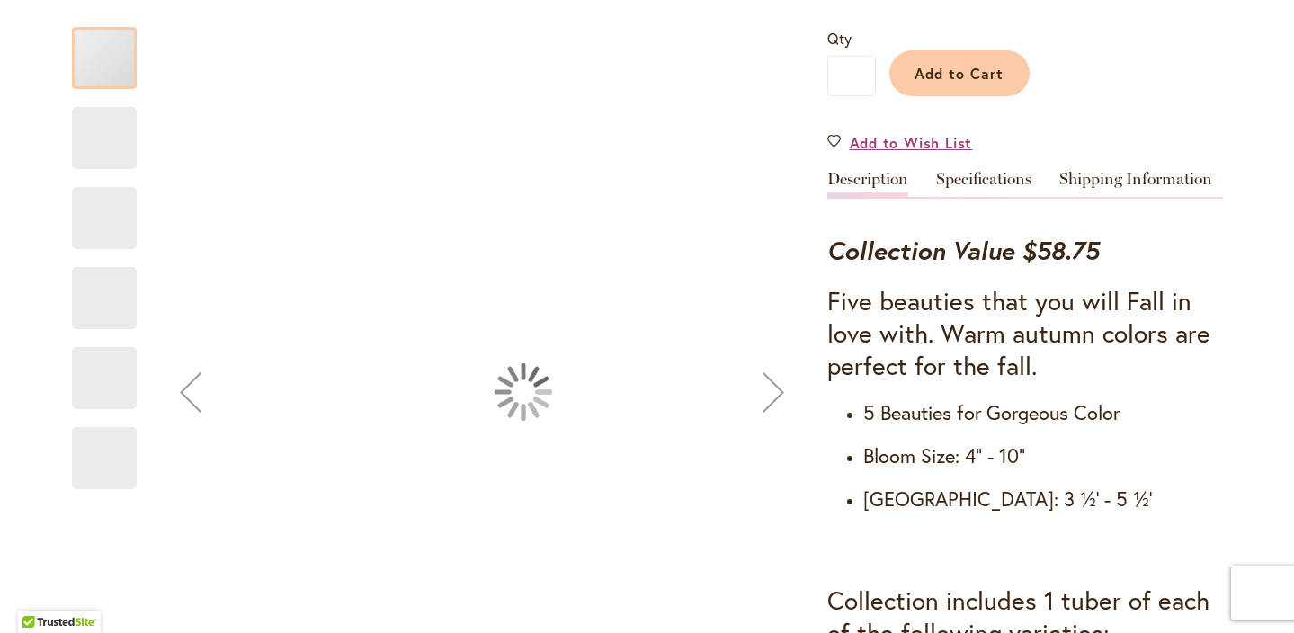
type input "****"
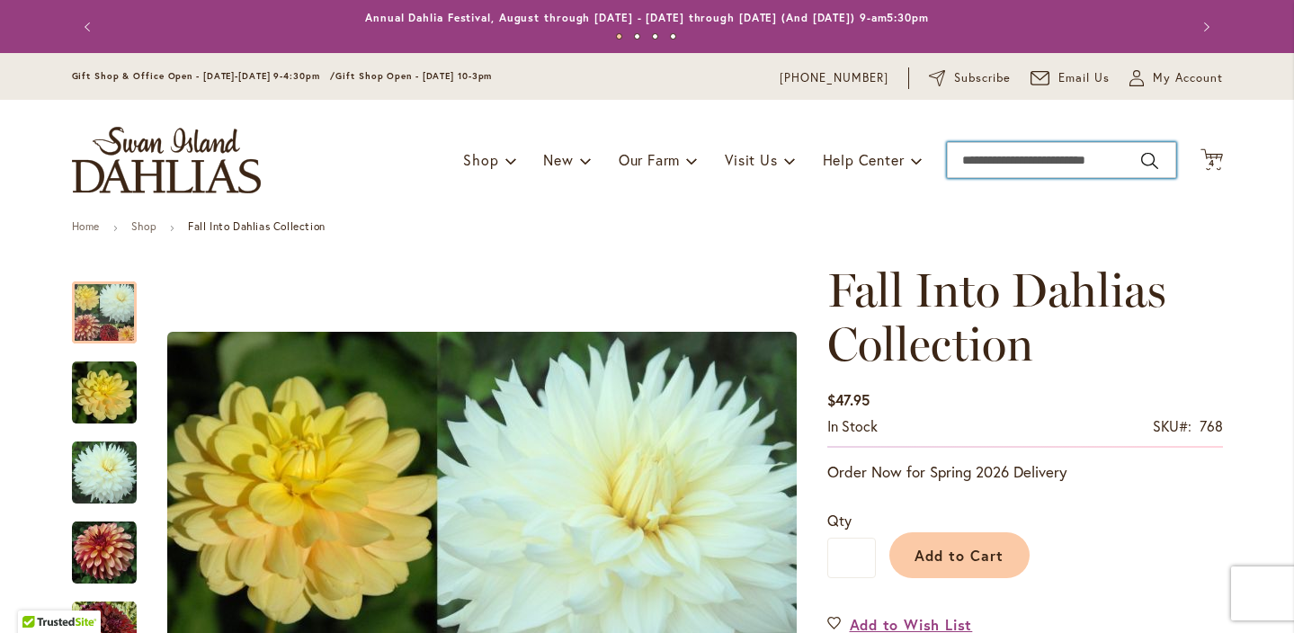
click at [979, 164] on input "Search" at bounding box center [1061, 160] width 229 height 36
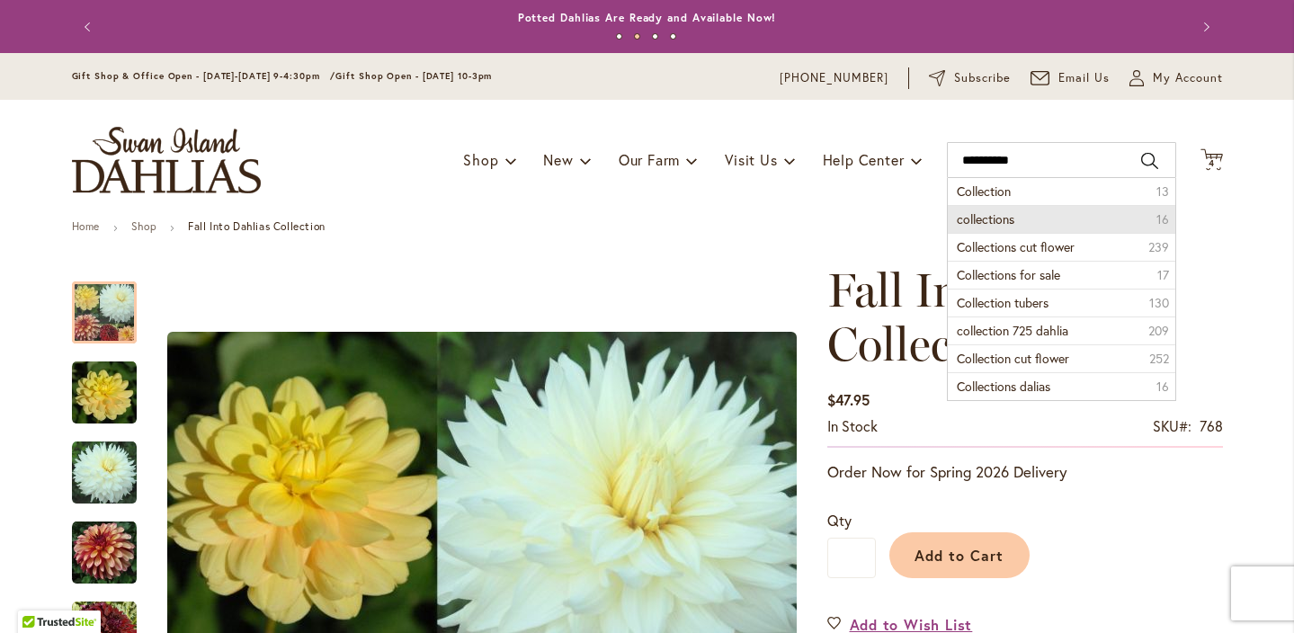
click at [1015, 222] on span "collections" at bounding box center [986, 218] width 58 height 17
type input "**********"
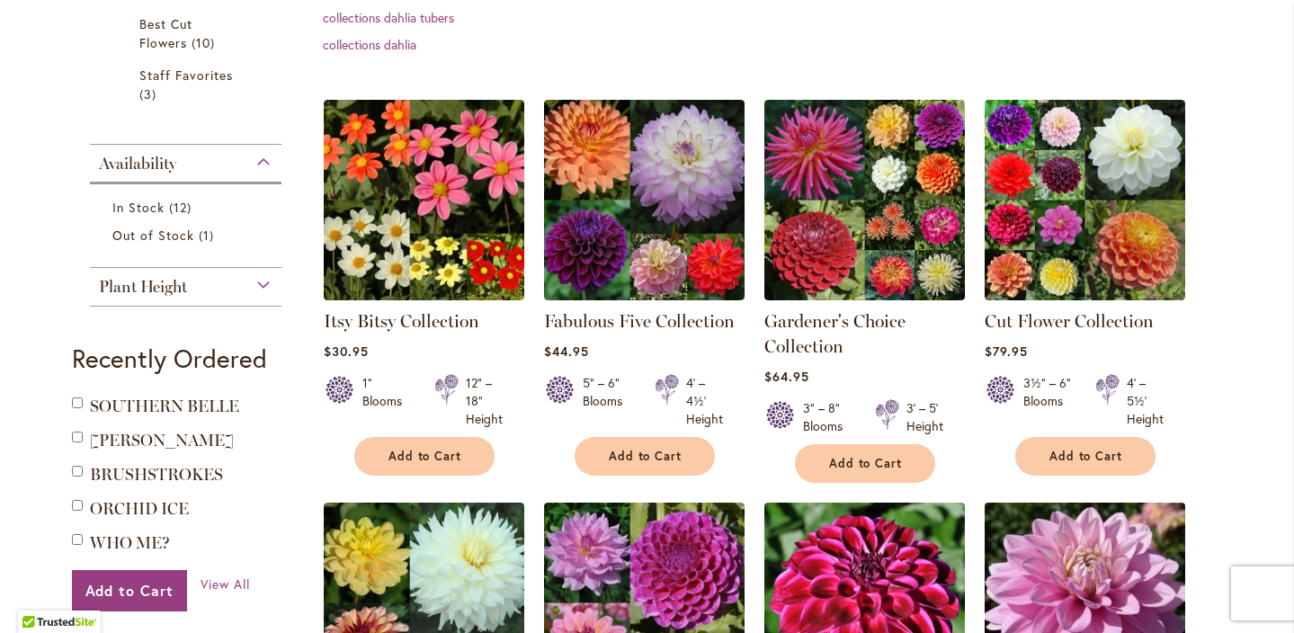
scroll to position [417, 0]
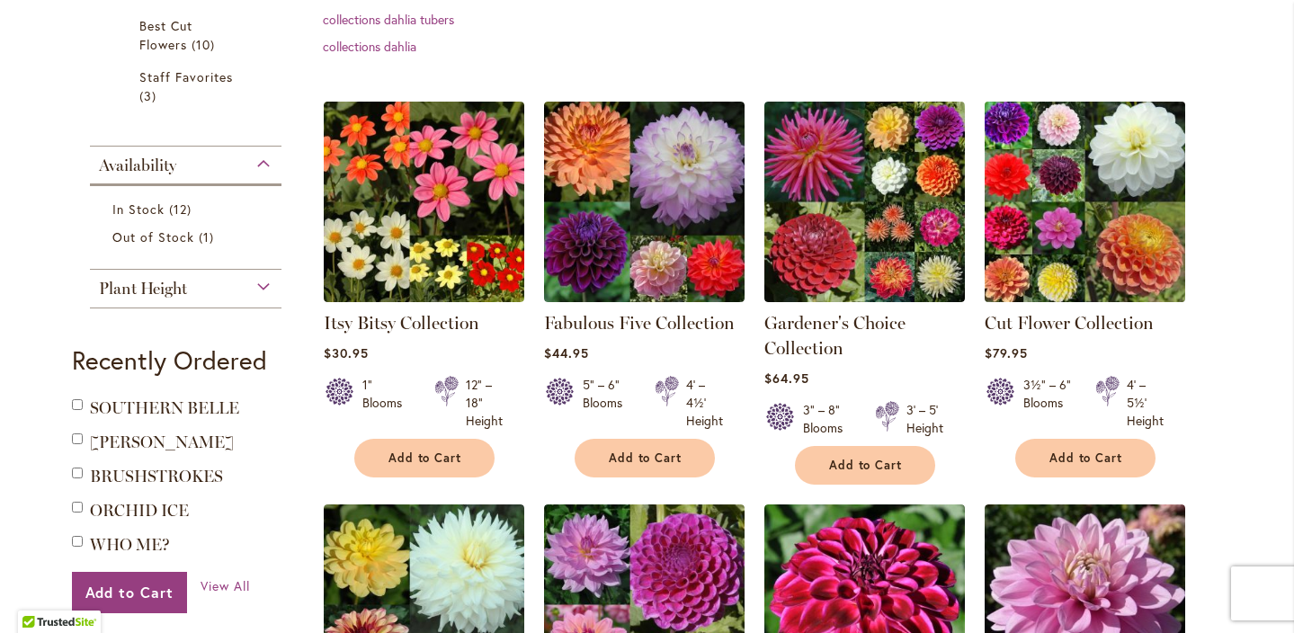
click at [1100, 231] on img at bounding box center [1085, 201] width 210 height 210
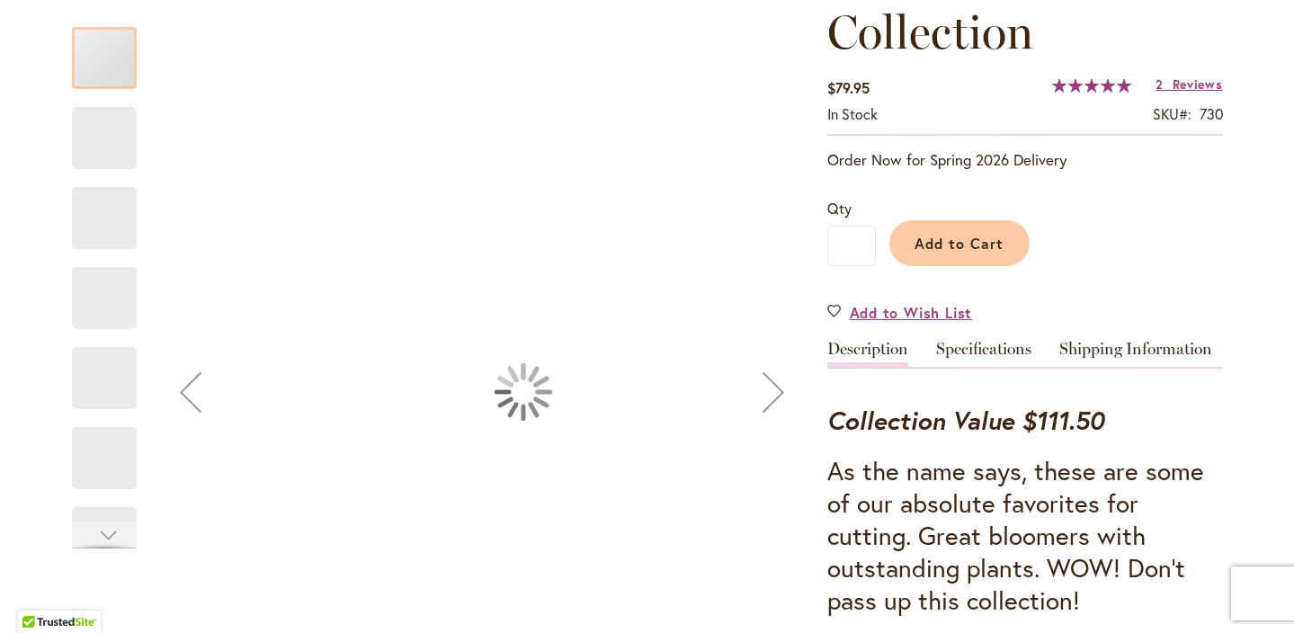
type input "****"
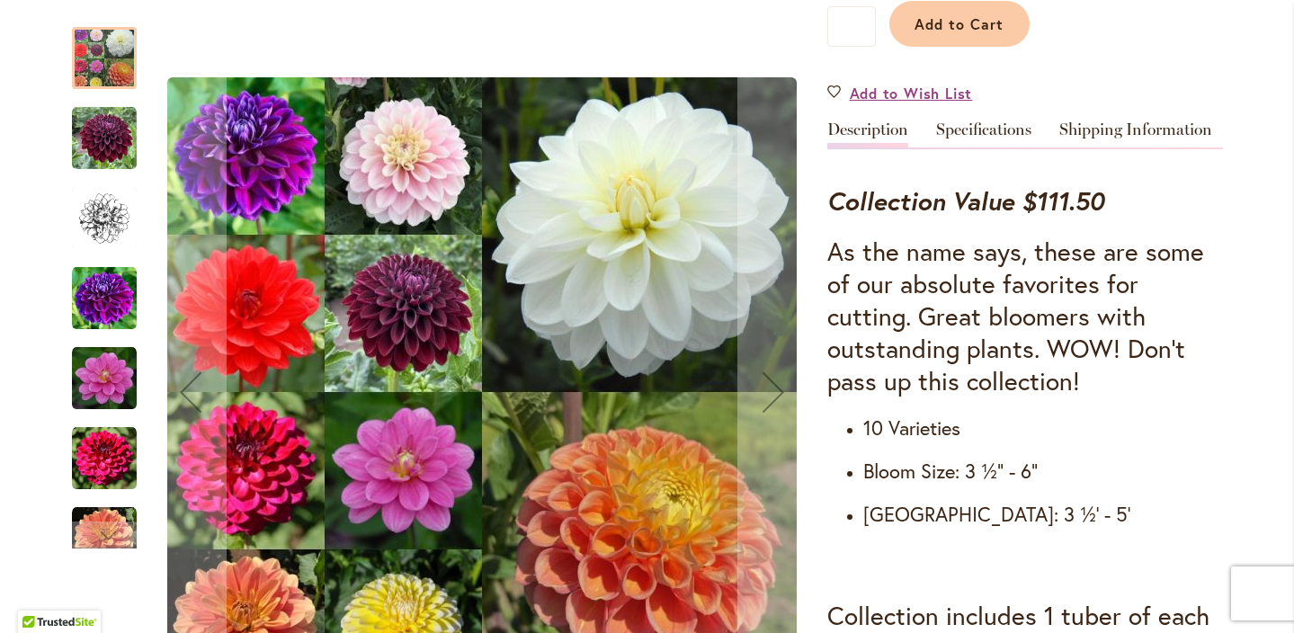
scroll to position [531, 0]
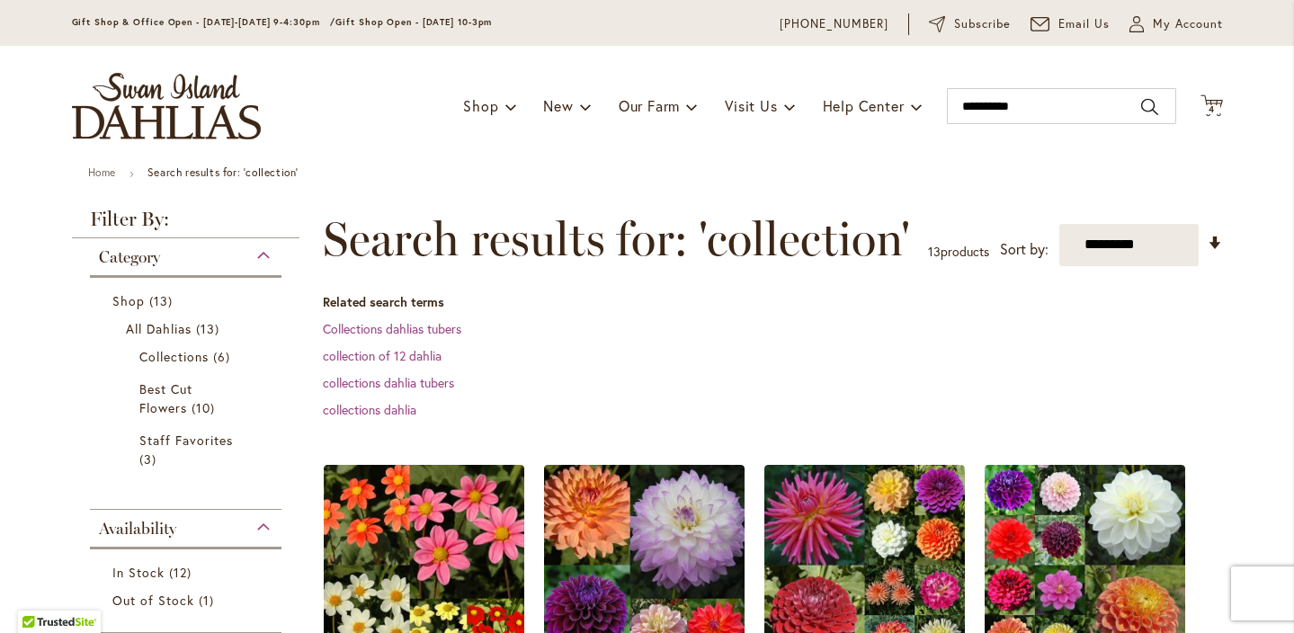
scroll to position [322, 0]
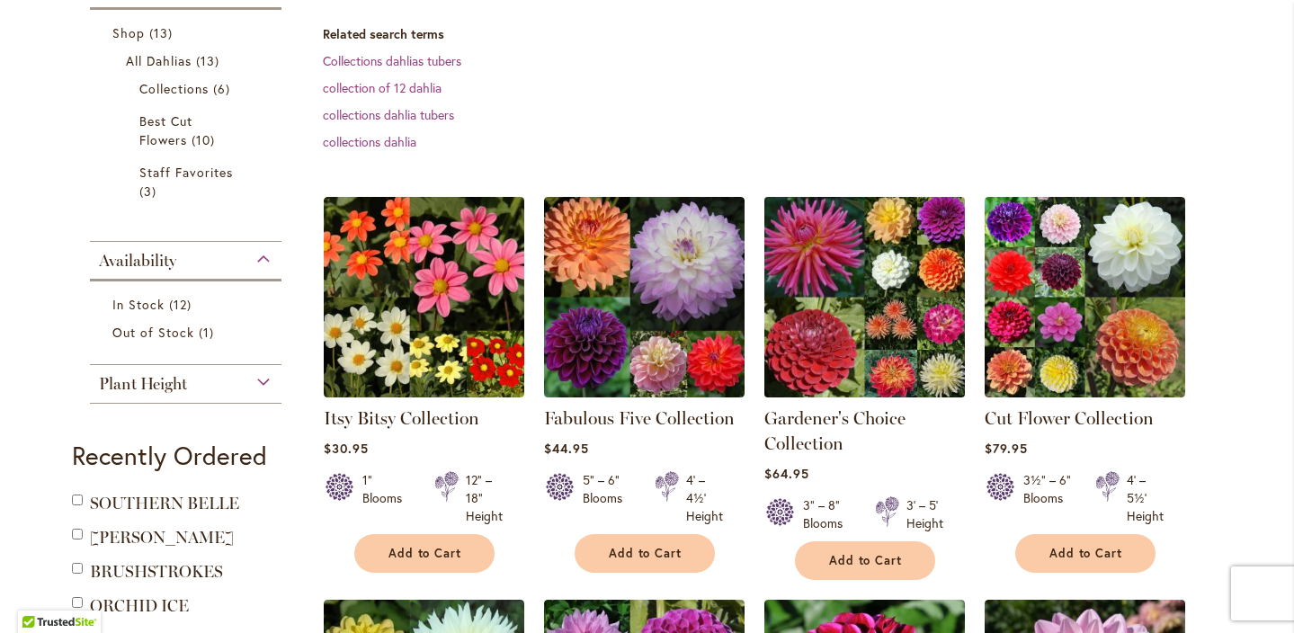
click at [877, 327] on img at bounding box center [864, 297] width 210 height 210
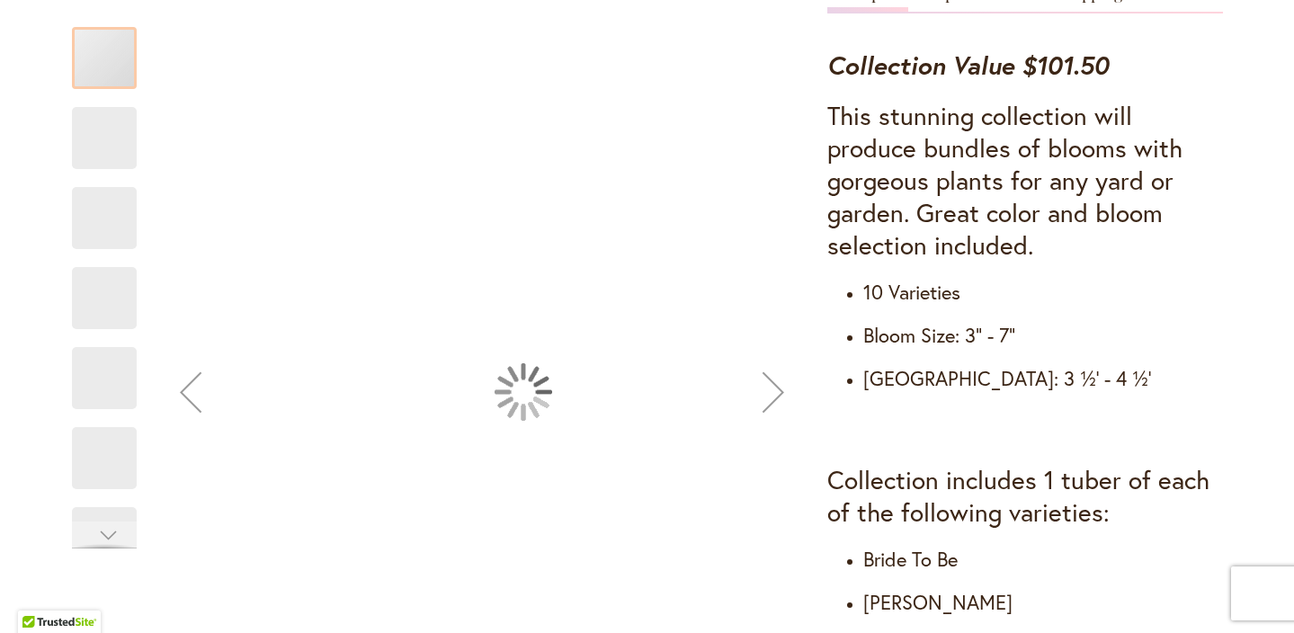
type input "****"
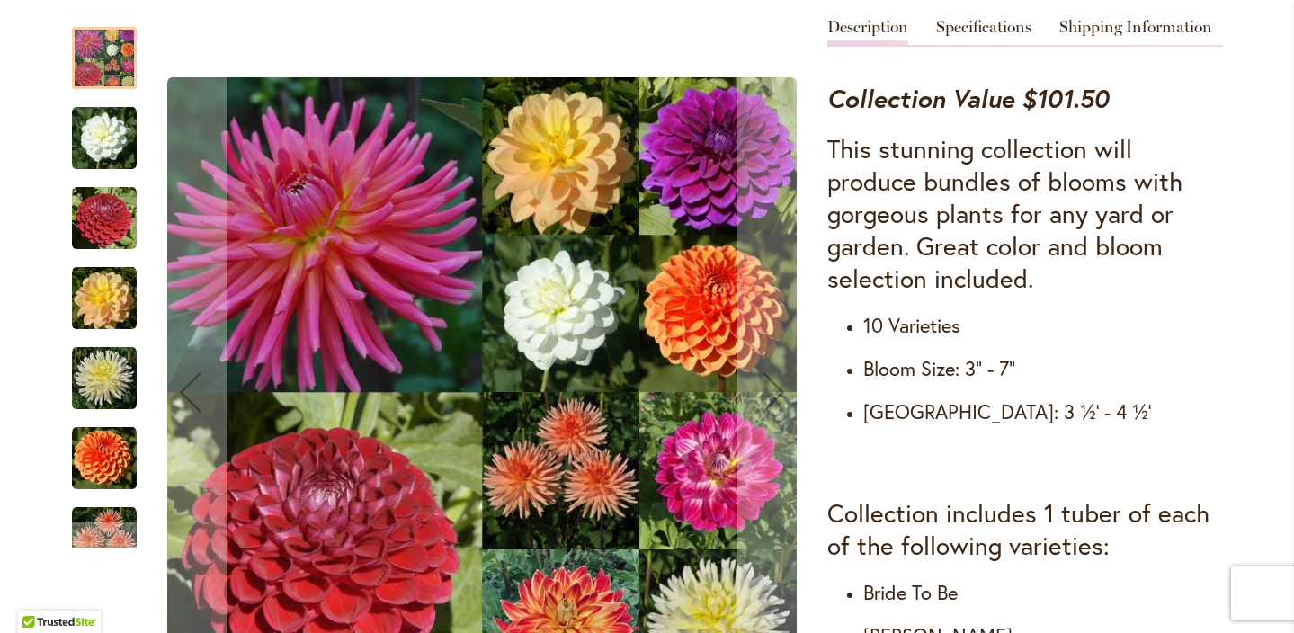
scroll to position [645, 0]
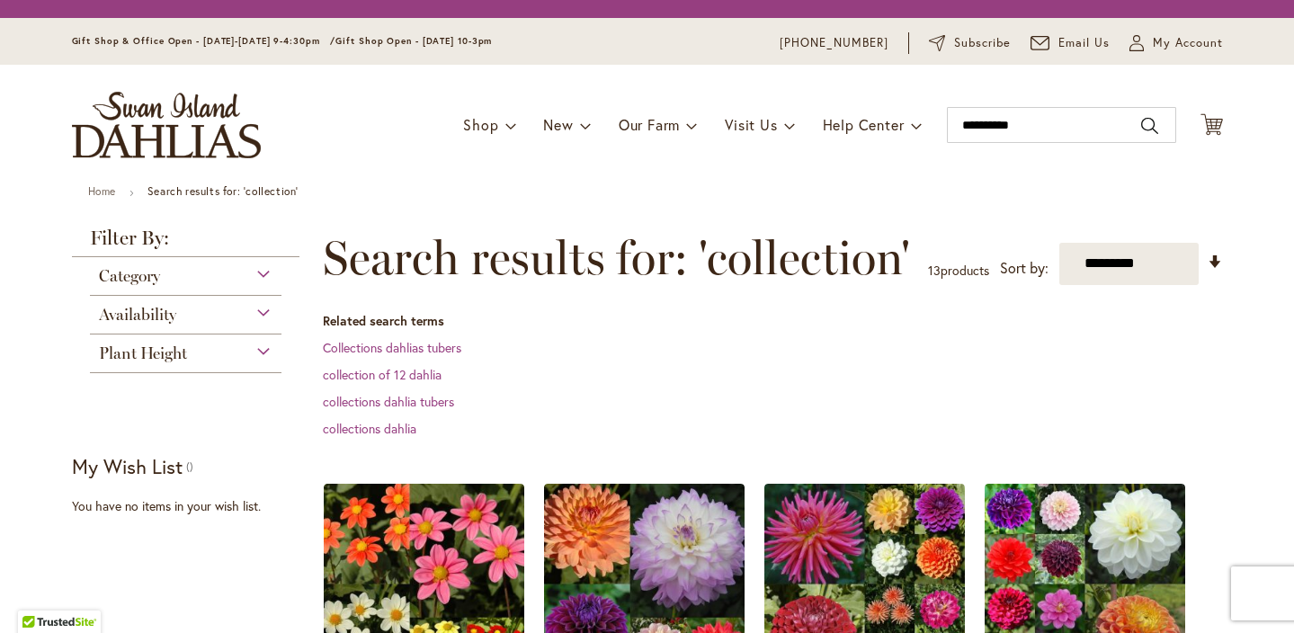
scroll to position [444, 0]
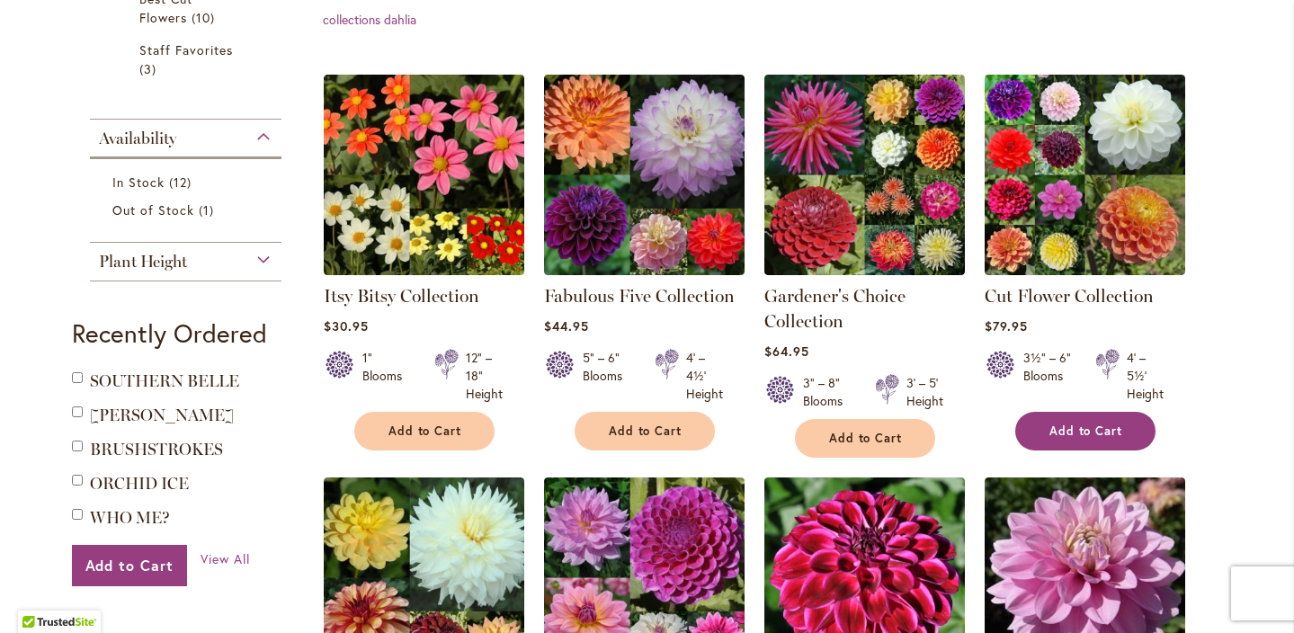
click at [1108, 427] on span "Add to Cart" at bounding box center [1087, 431] width 74 height 15
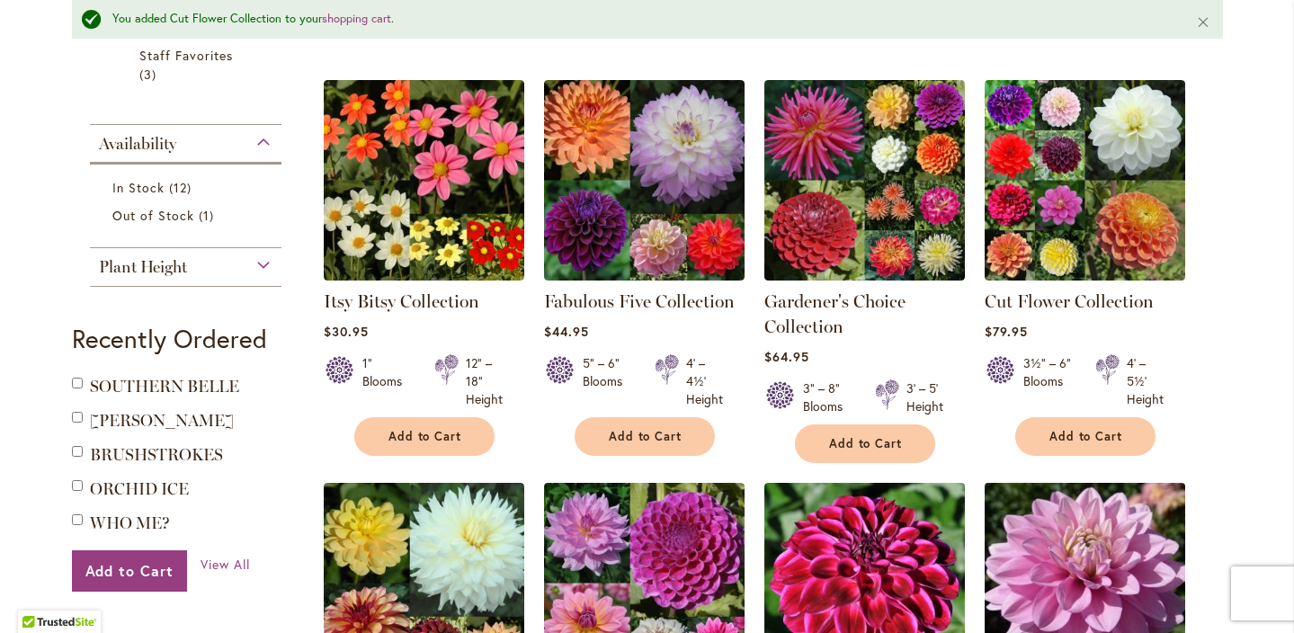
scroll to position [485, 0]
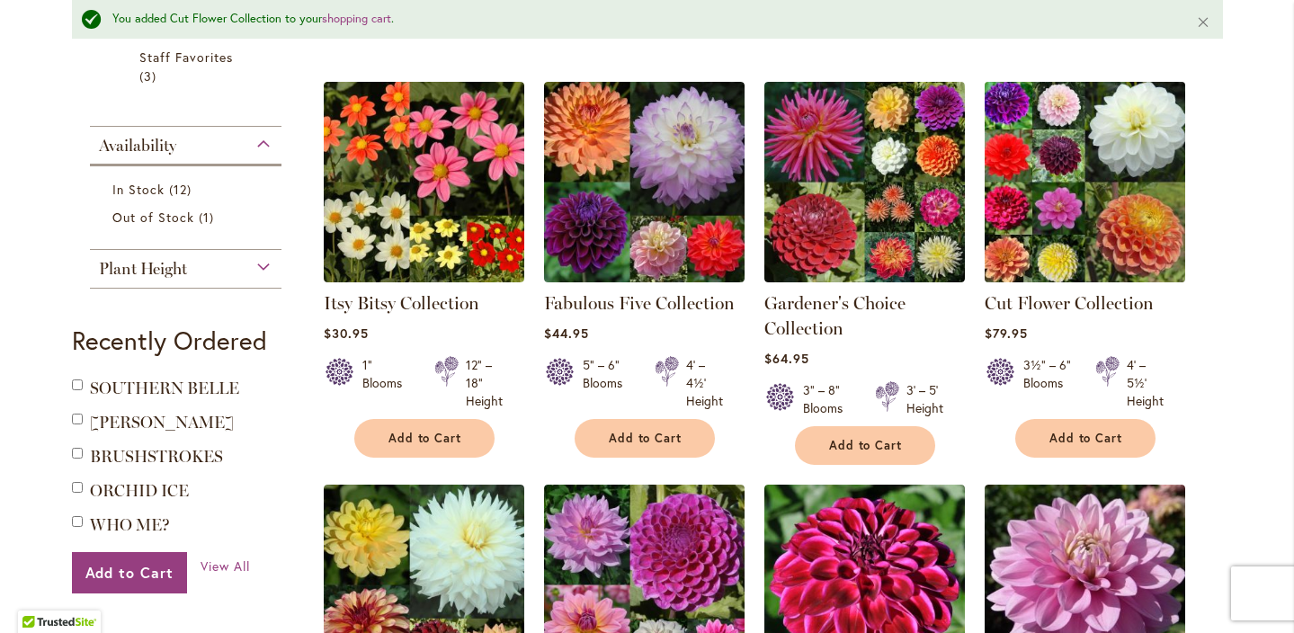
click at [1117, 192] on img at bounding box center [1085, 181] width 210 height 210
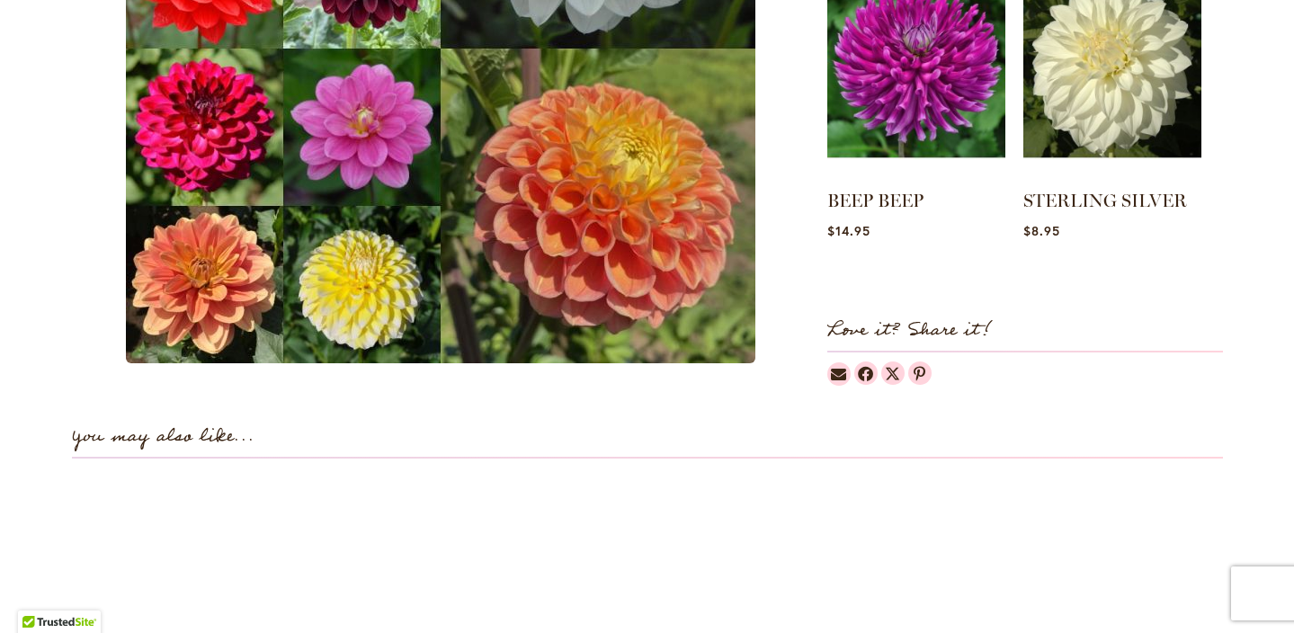
scroll to position [669, 0]
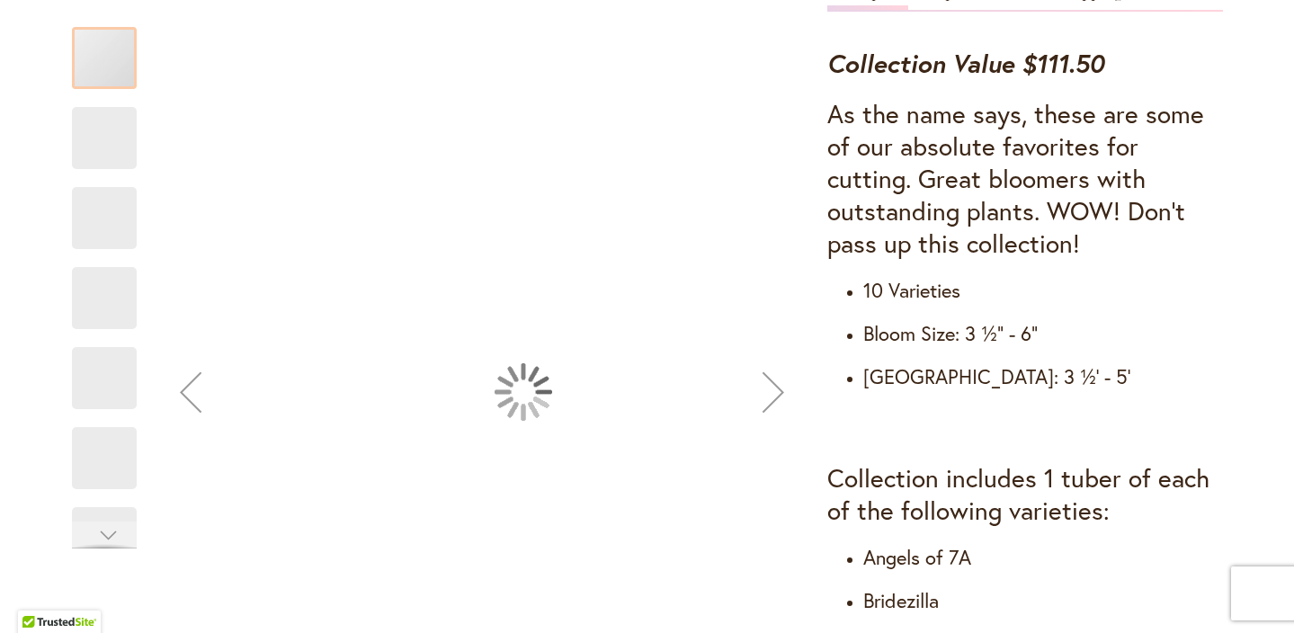
type input "****"
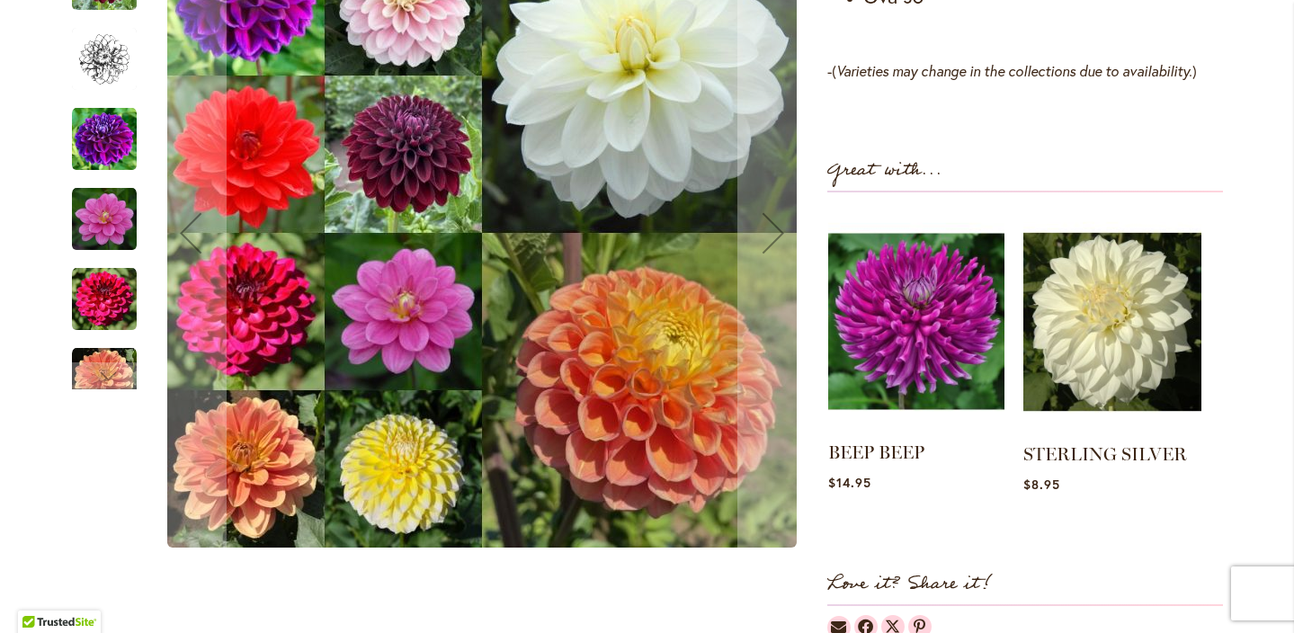
scroll to position [1720, 0]
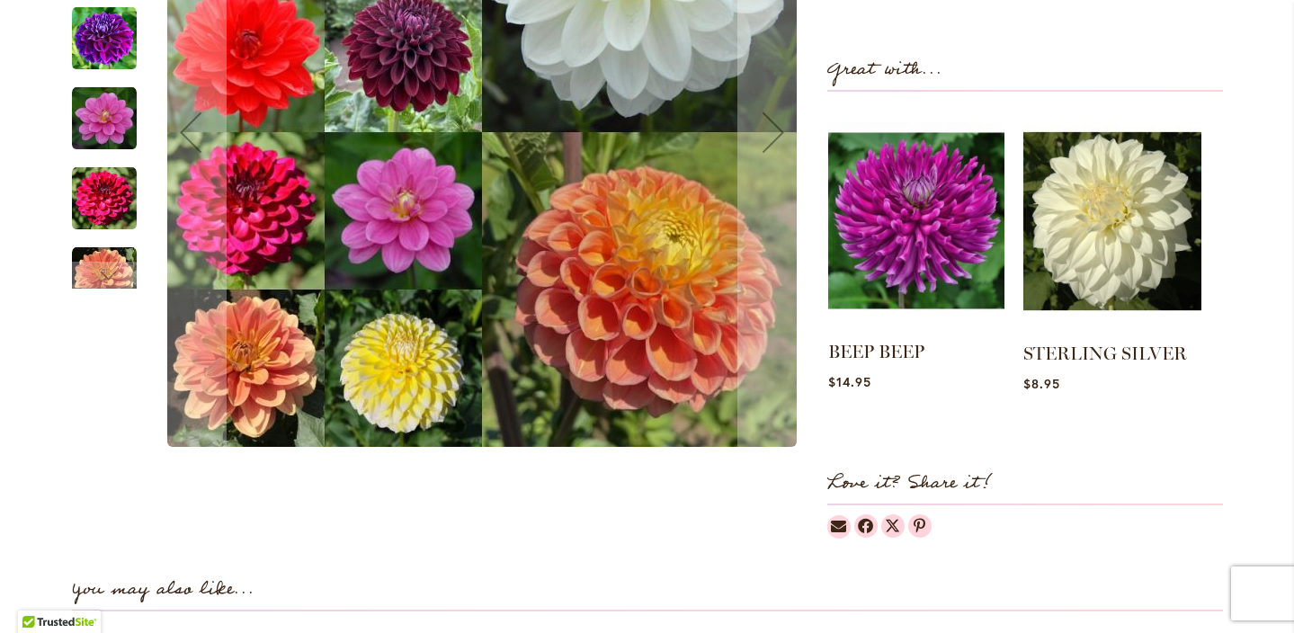
click at [908, 264] on img at bounding box center [916, 221] width 176 height 220
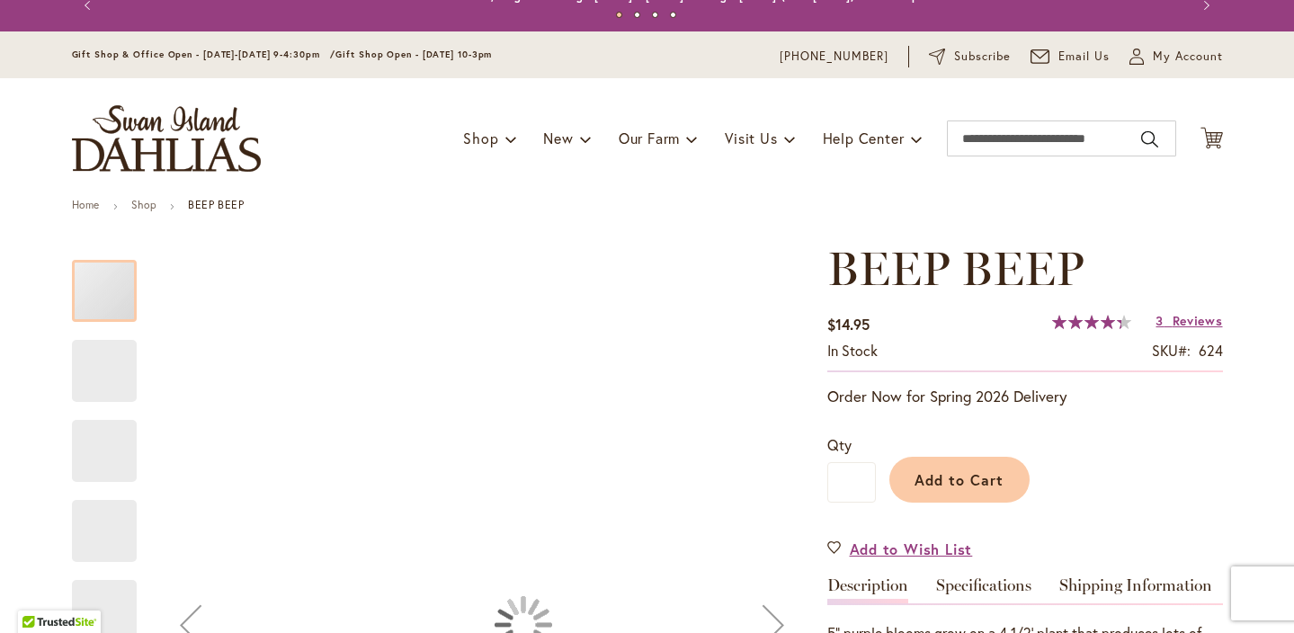
type input "****"
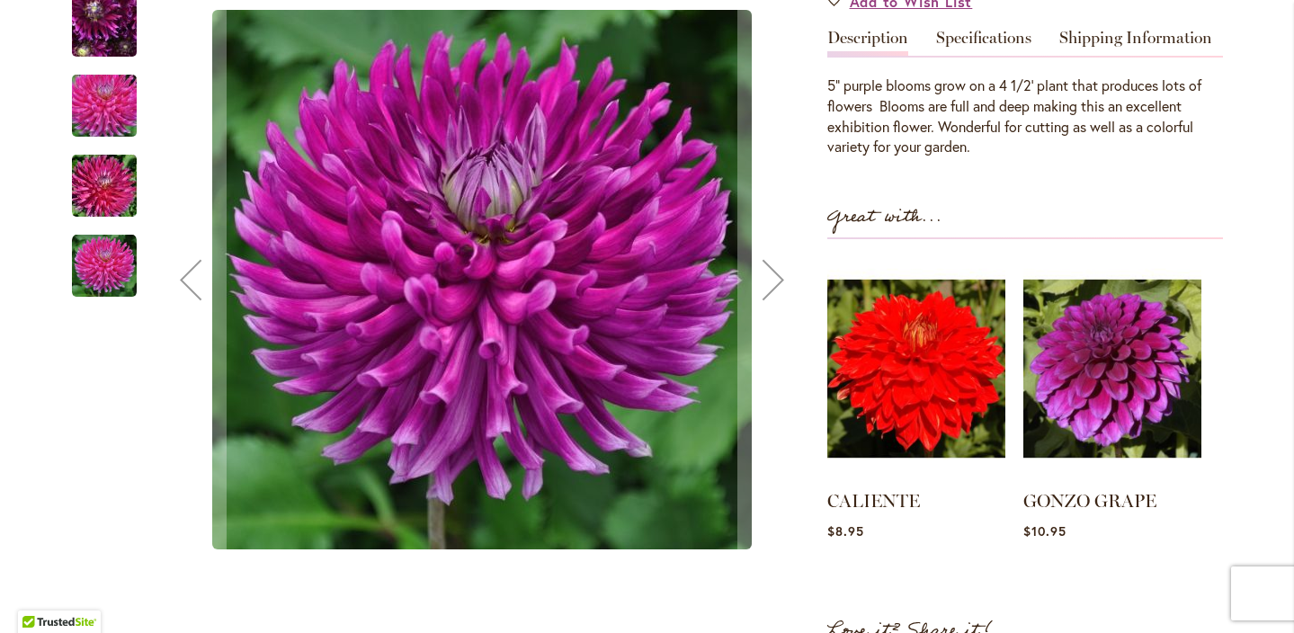
scroll to position [584, 0]
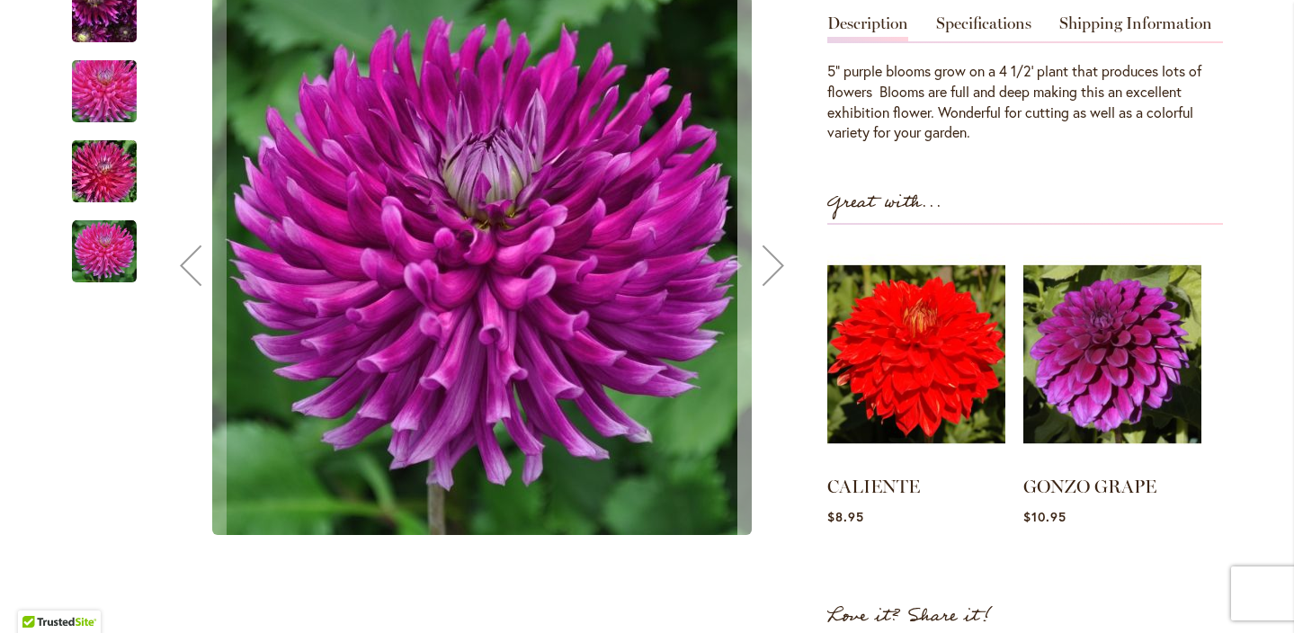
click at [779, 269] on div "Next" at bounding box center [774, 265] width 72 height 72
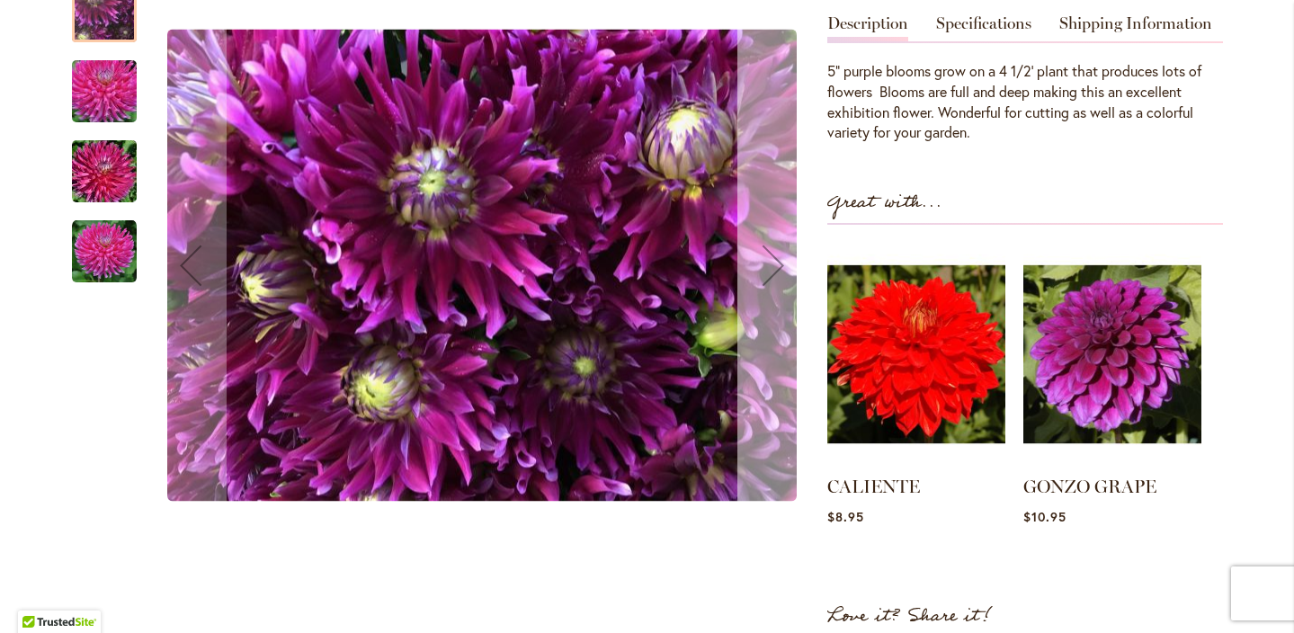
click at [779, 269] on div "Next" at bounding box center [774, 265] width 72 height 72
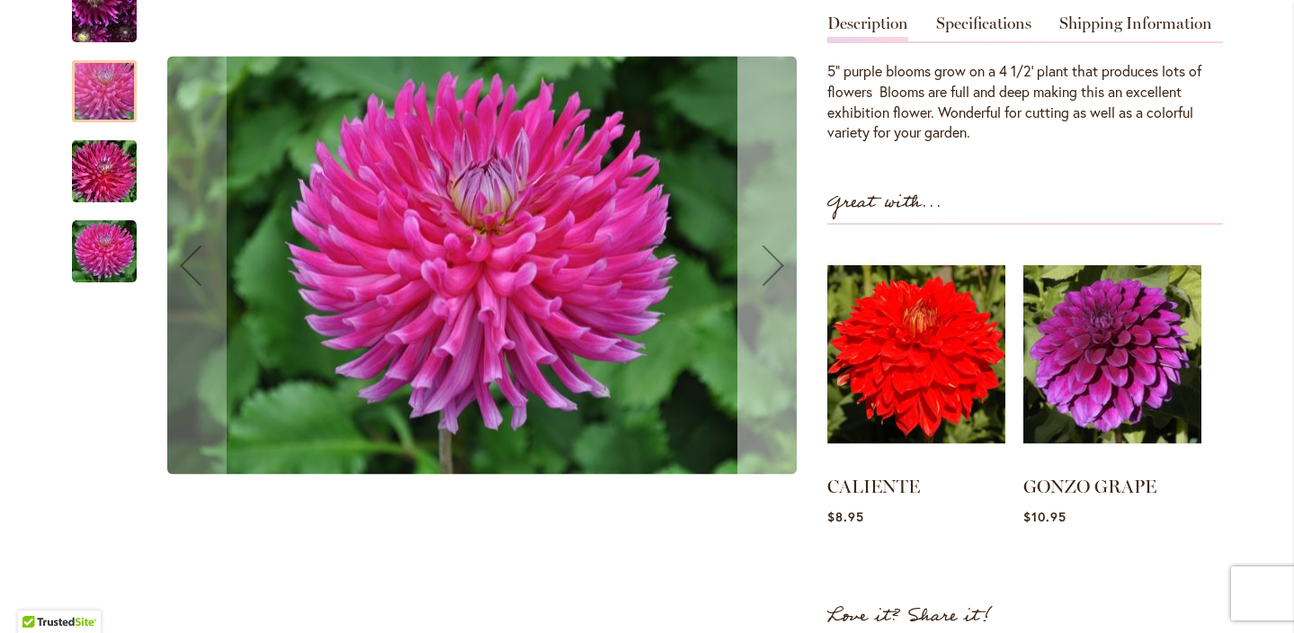
click at [779, 269] on div "Next" at bounding box center [774, 265] width 72 height 72
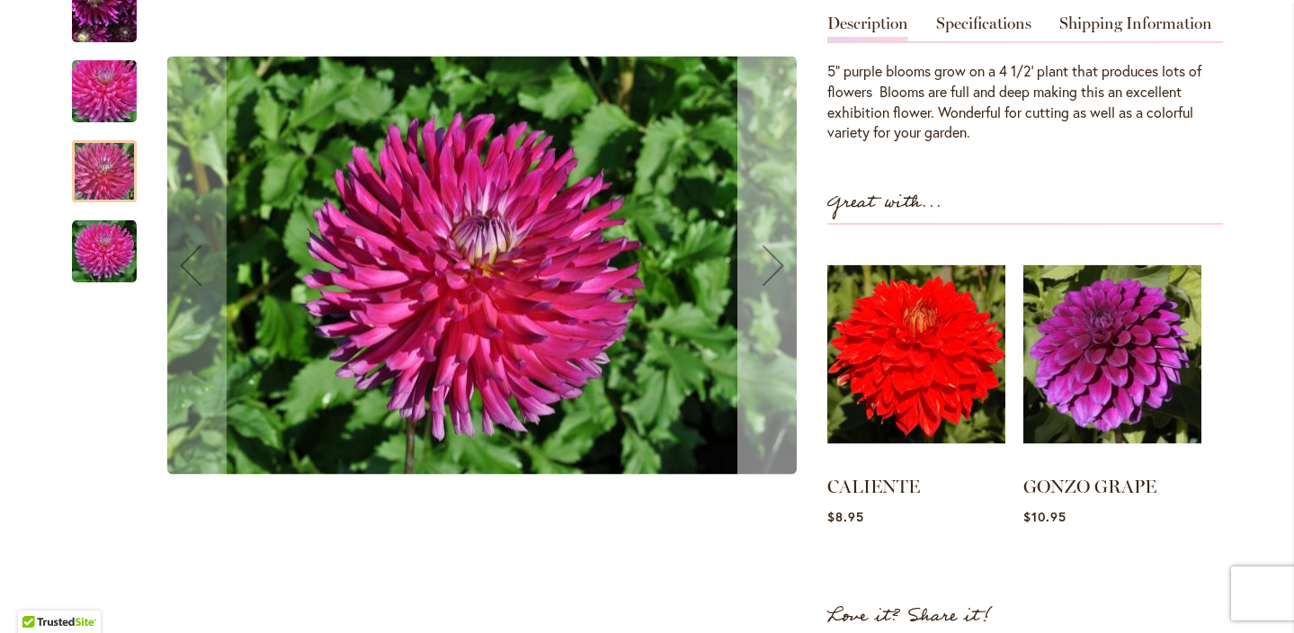
click at [779, 269] on div "Next" at bounding box center [774, 265] width 72 height 72
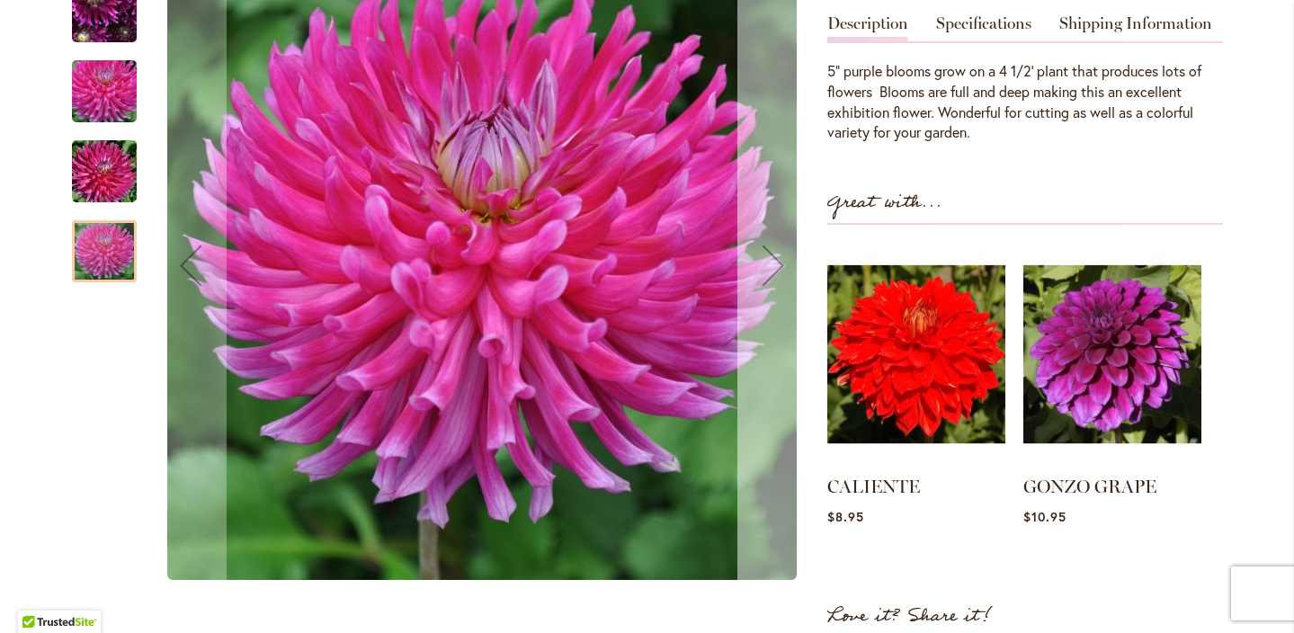
click at [781, 259] on div "Next" at bounding box center [774, 265] width 72 height 72
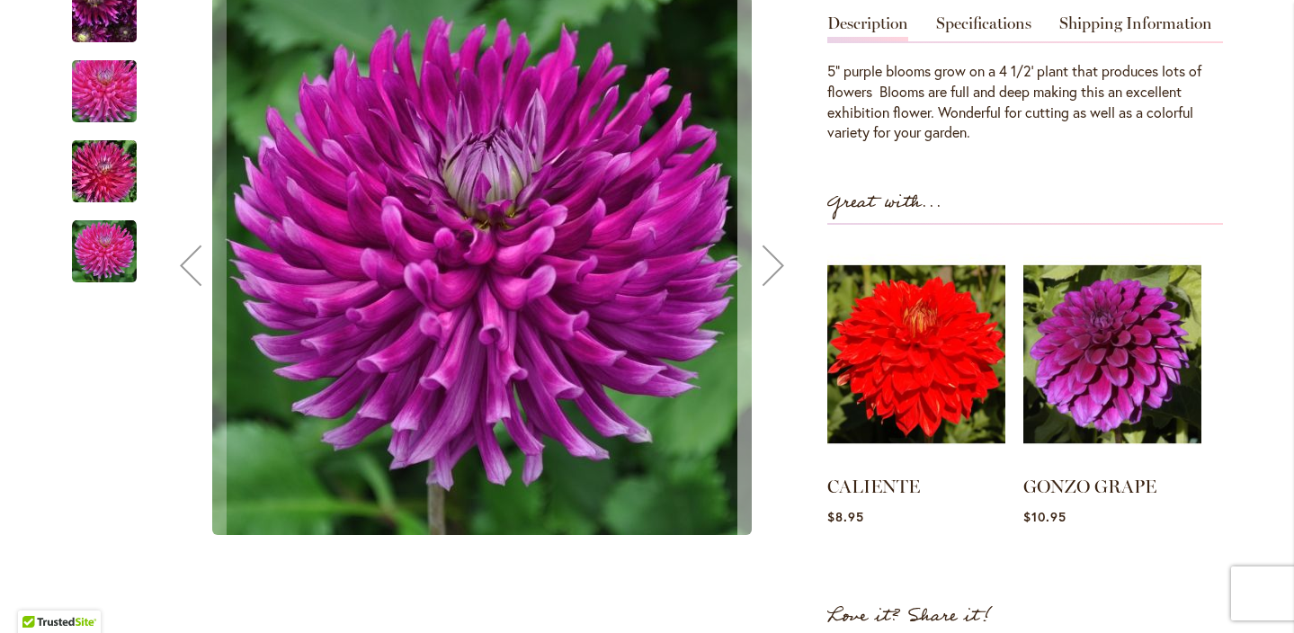
click at [781, 259] on div "Next" at bounding box center [774, 265] width 72 height 72
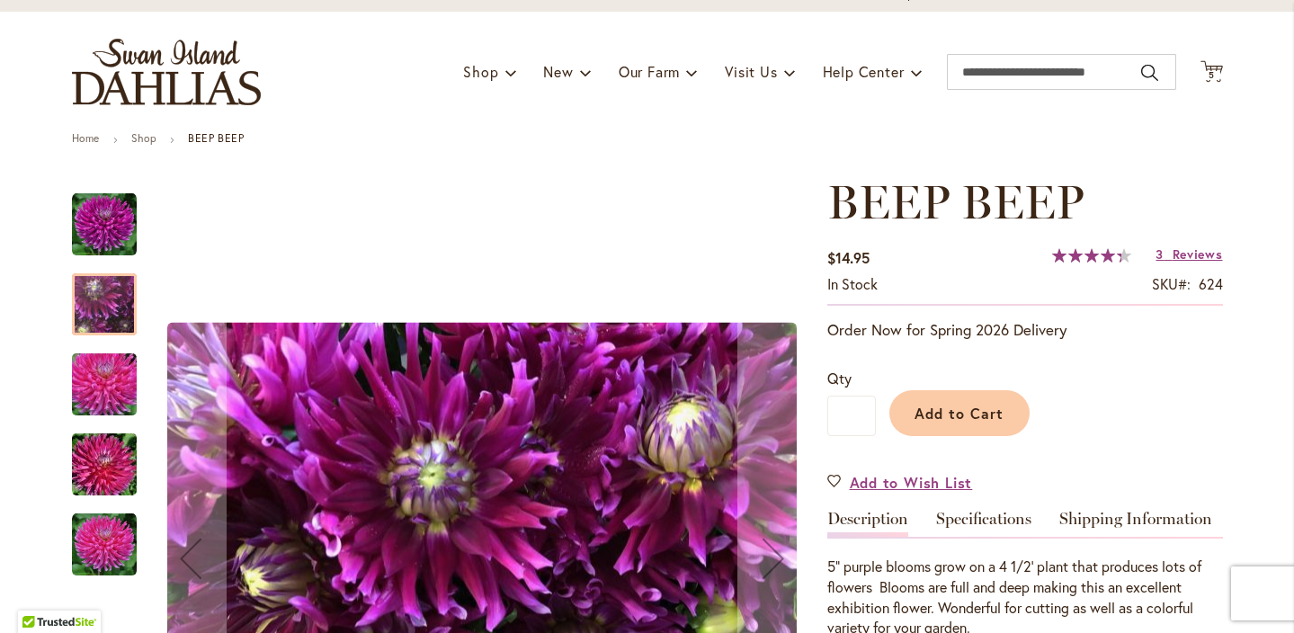
scroll to position [76, 0]
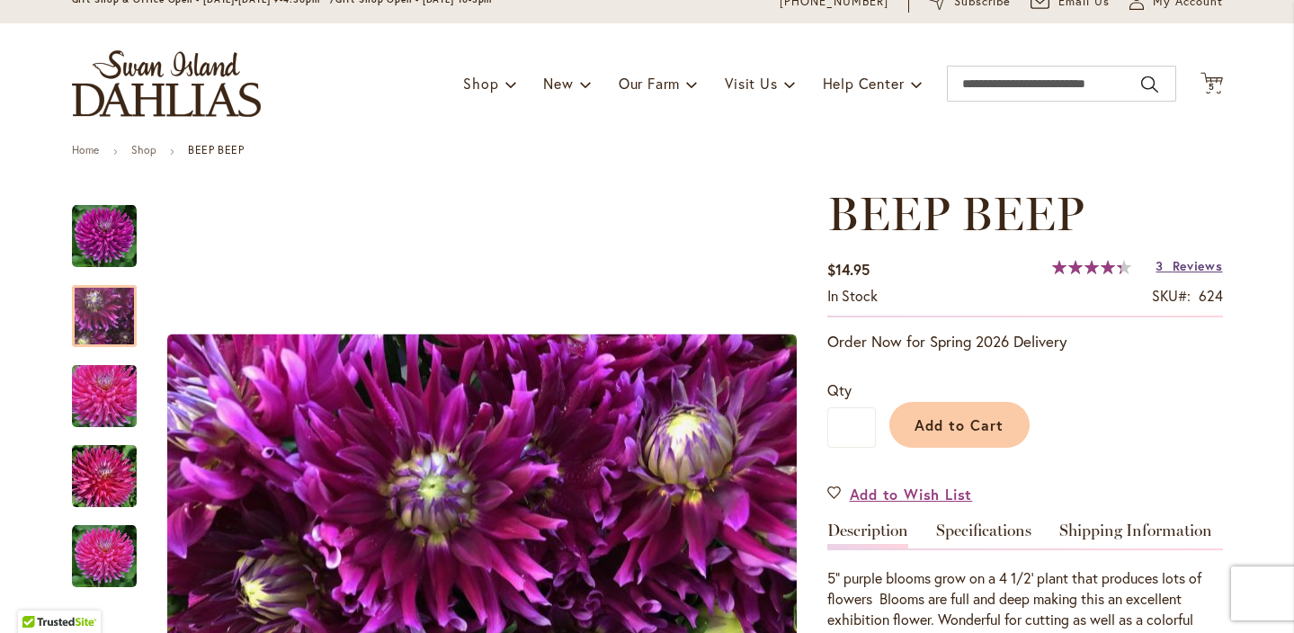
click at [1186, 262] on span "Reviews" at bounding box center [1198, 265] width 50 height 17
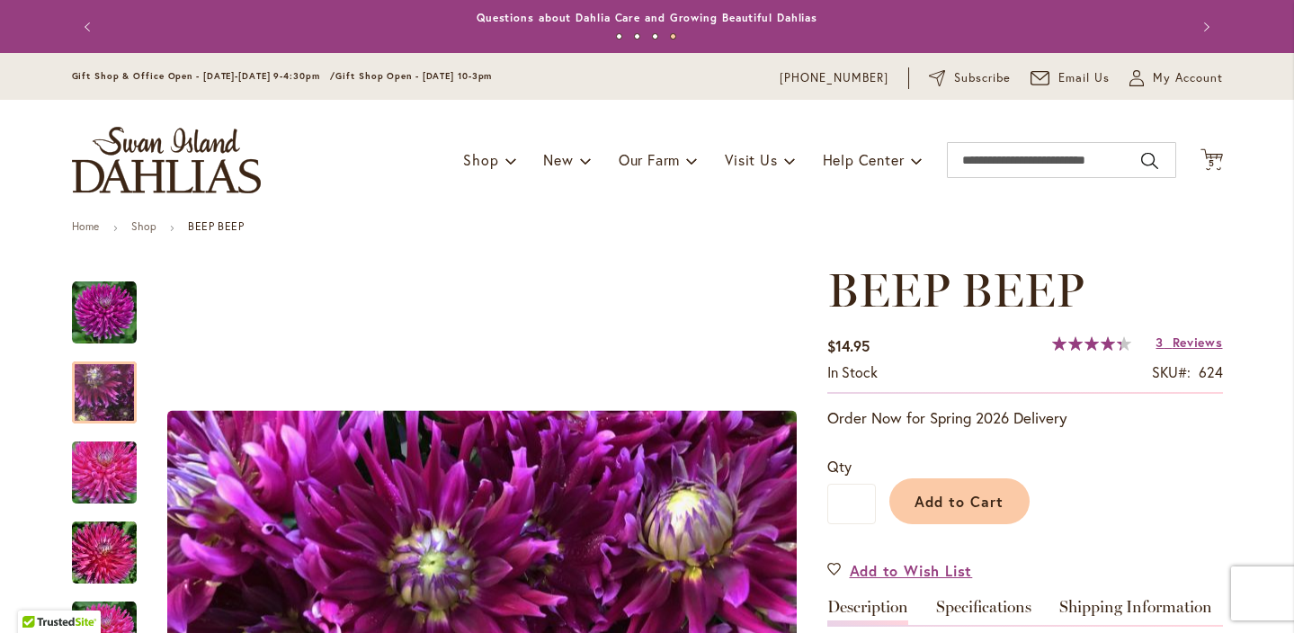
scroll to position [0, 0]
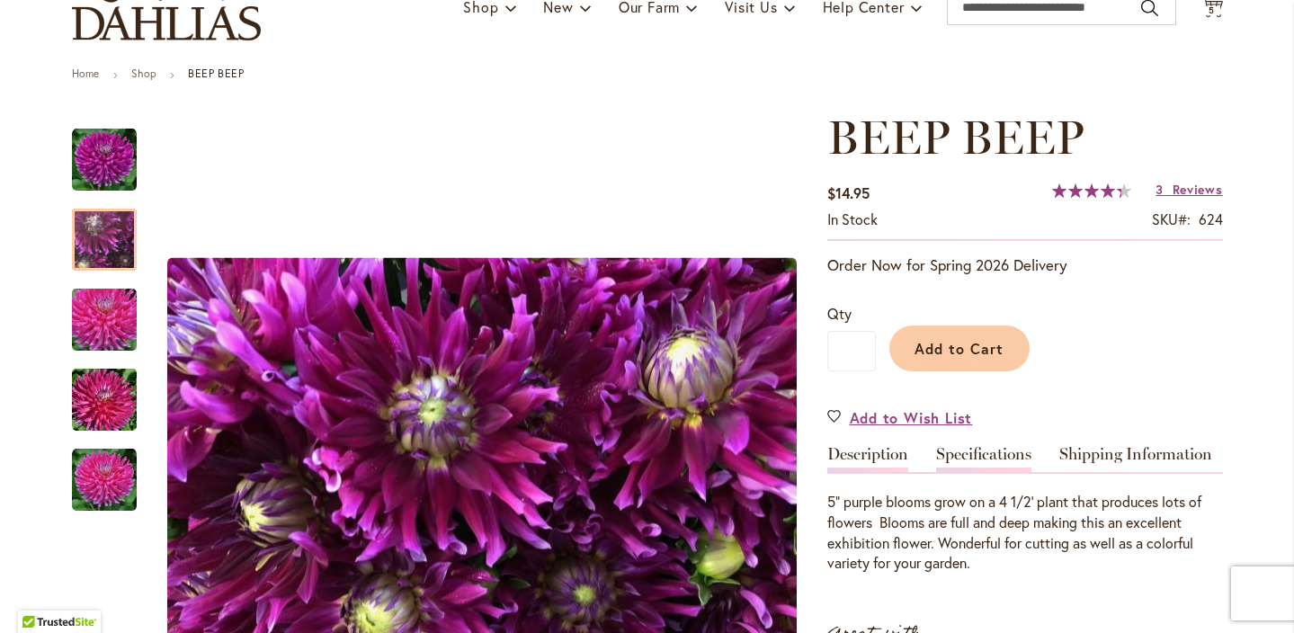
click at [967, 448] on link "Specifications" at bounding box center [983, 459] width 95 height 26
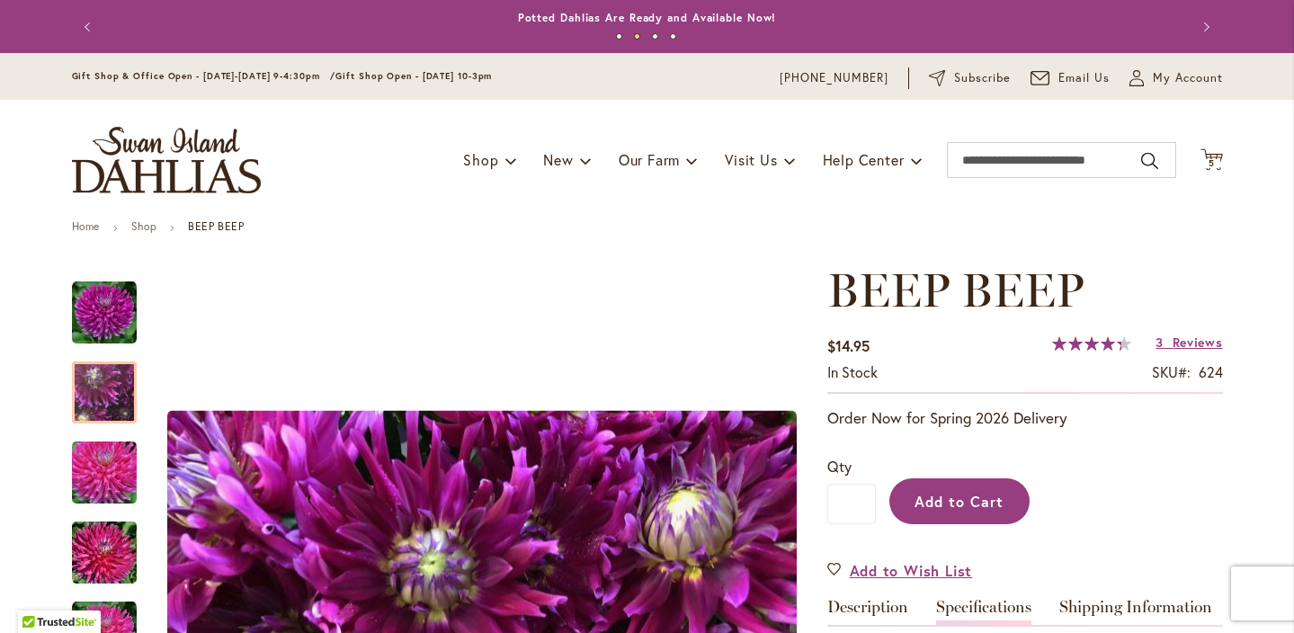
click at [966, 503] on span "Add to Cart" at bounding box center [959, 501] width 89 height 19
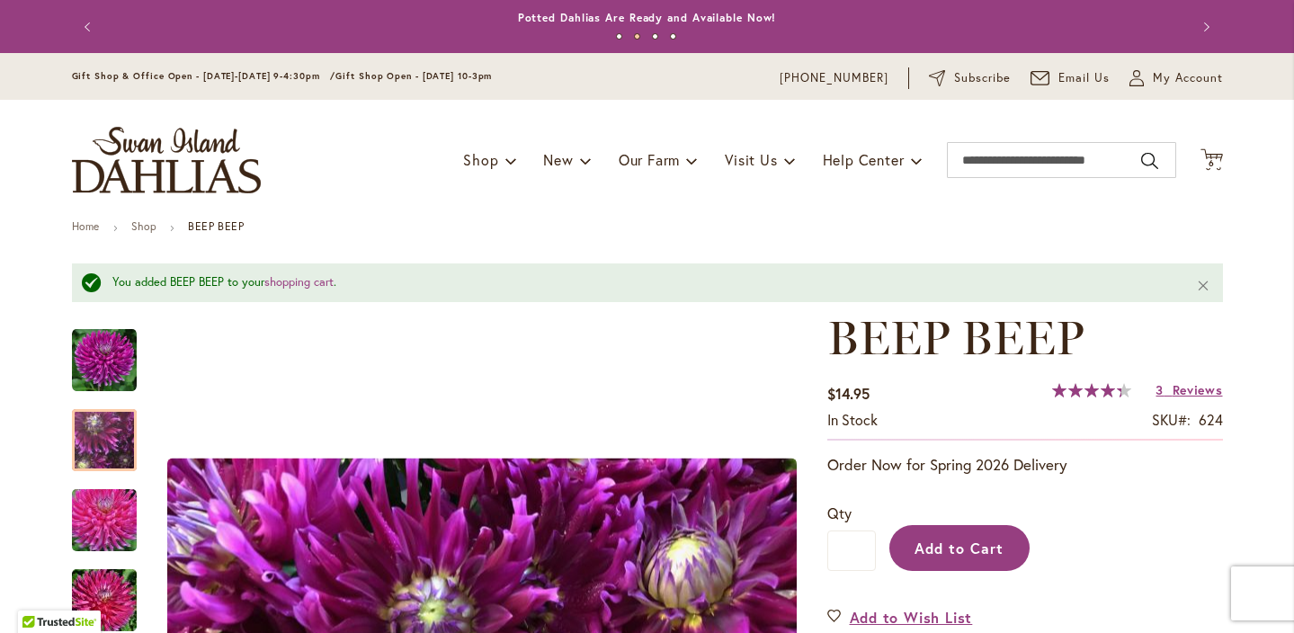
click at [966, 503] on div "Add to Cart" at bounding box center [1049, 544] width 347 height 82
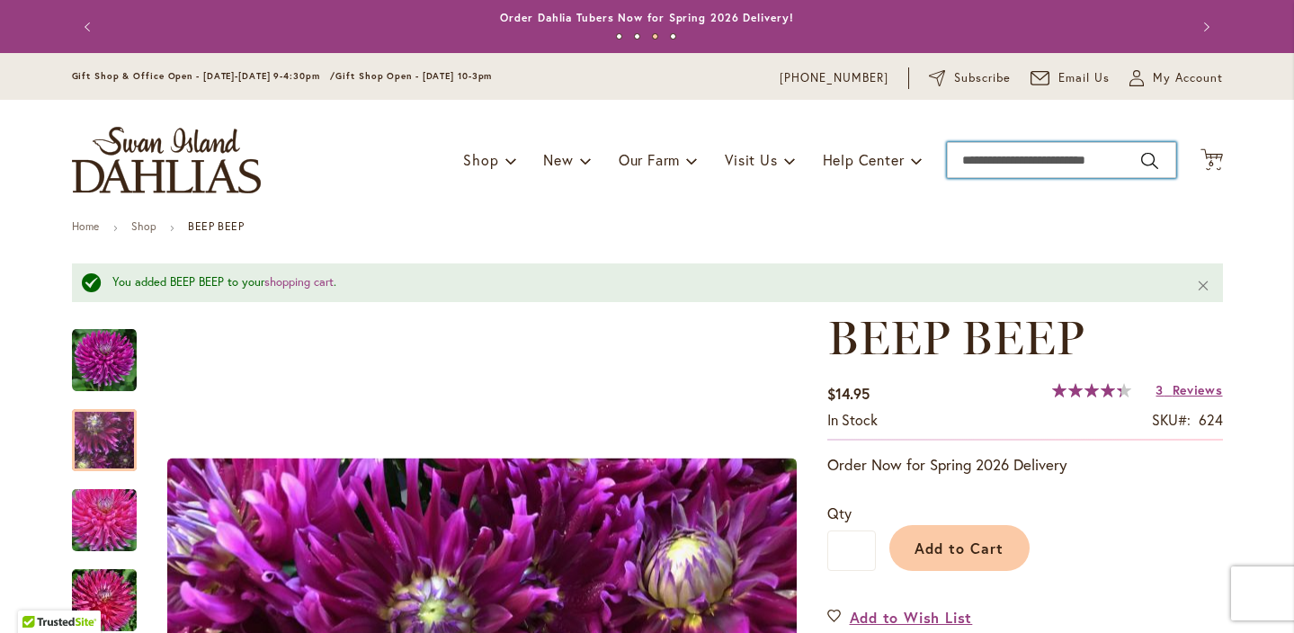
click at [1029, 152] on input "Search" at bounding box center [1061, 160] width 229 height 36
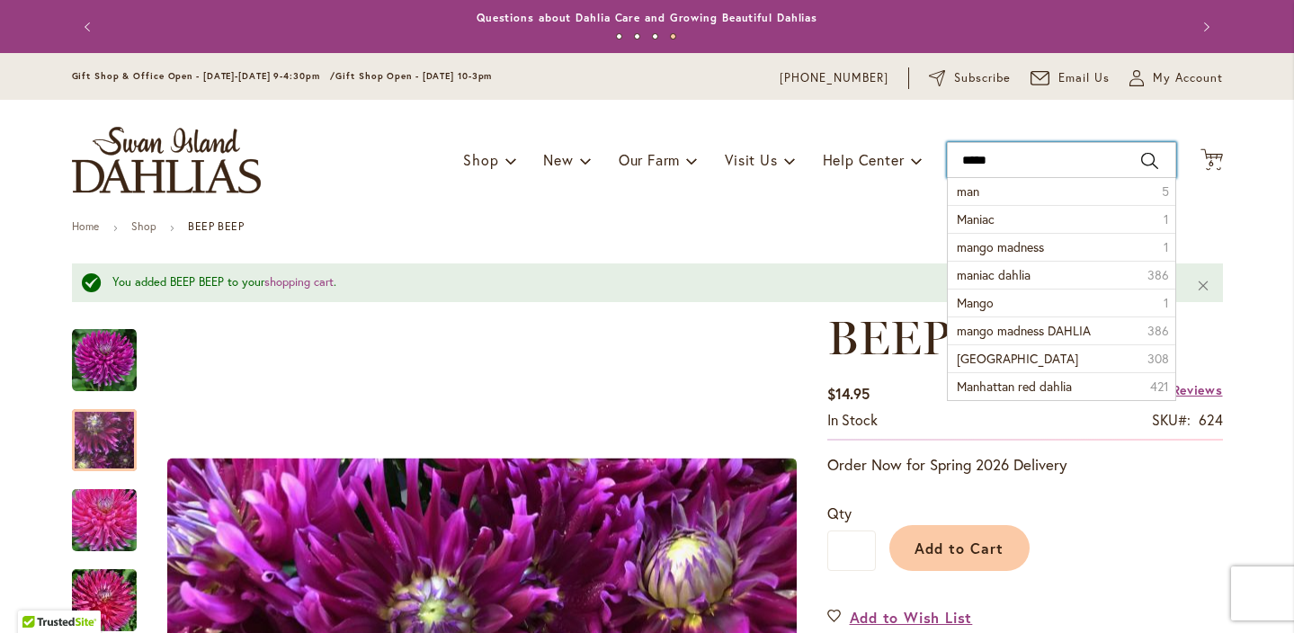
type input "******"
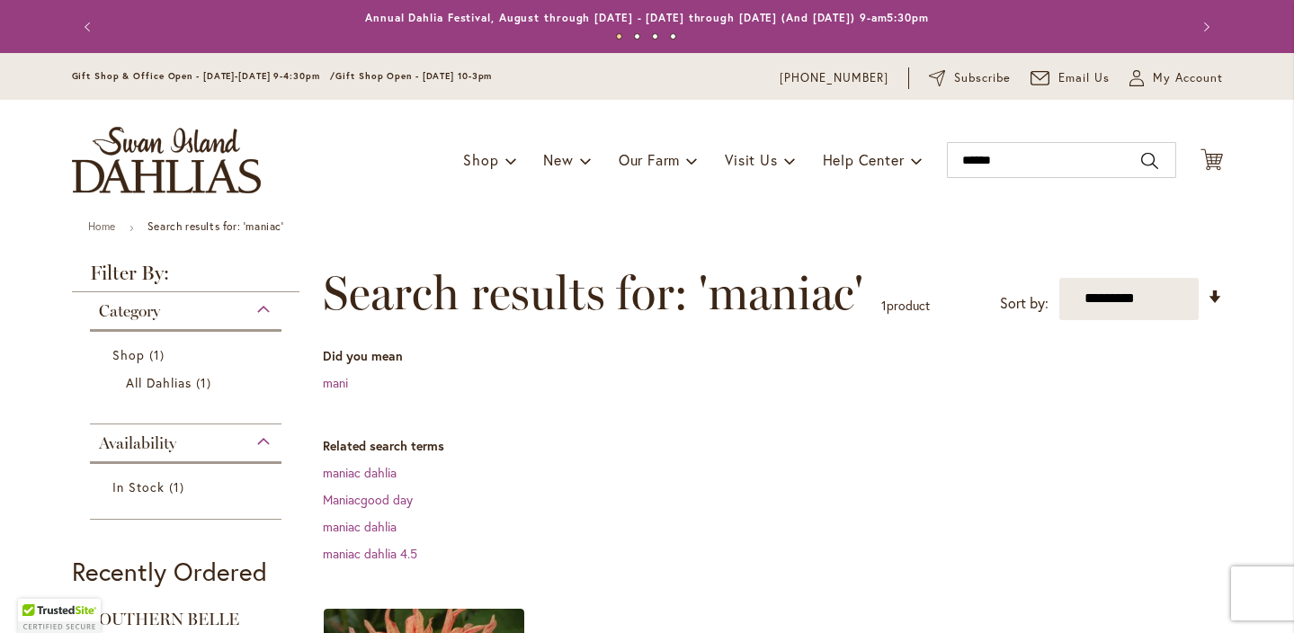
scroll to position [508, 0]
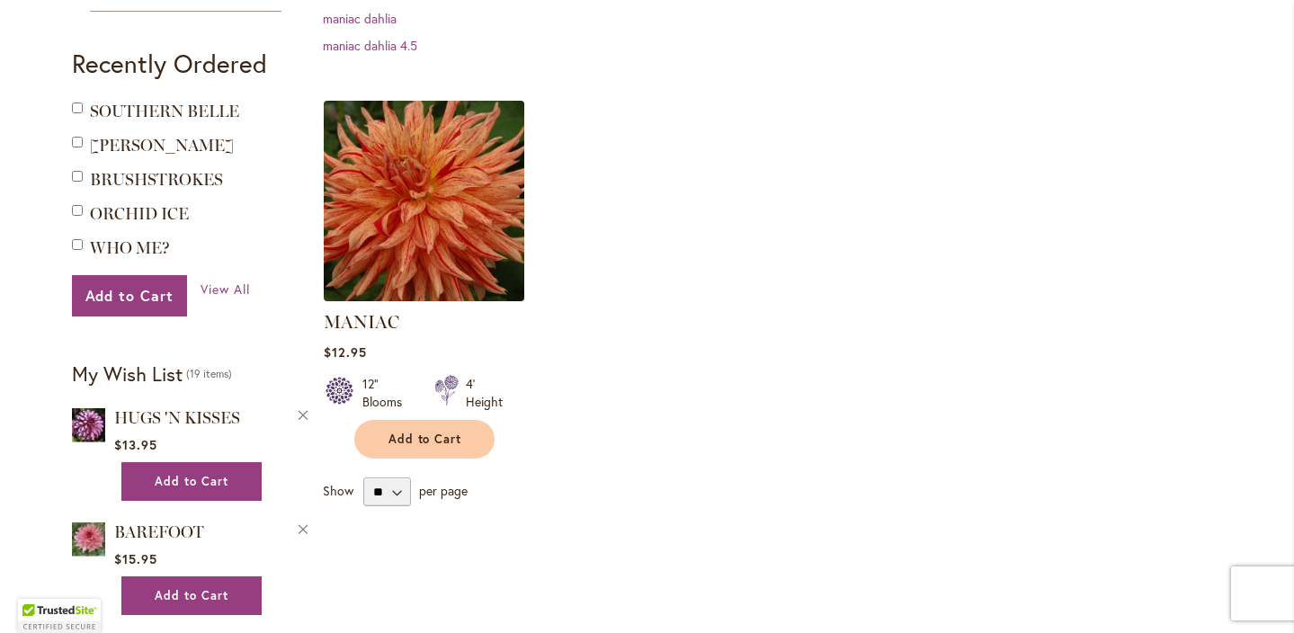
click at [448, 195] on img at bounding box center [423, 200] width 210 height 210
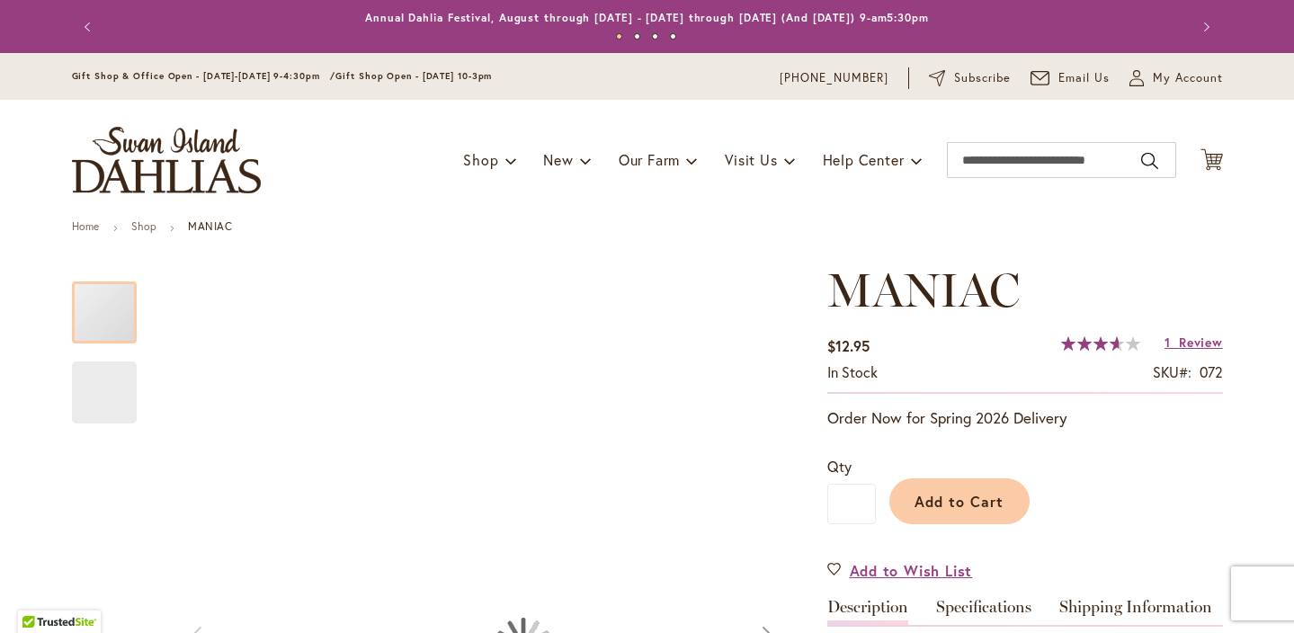
type input "****"
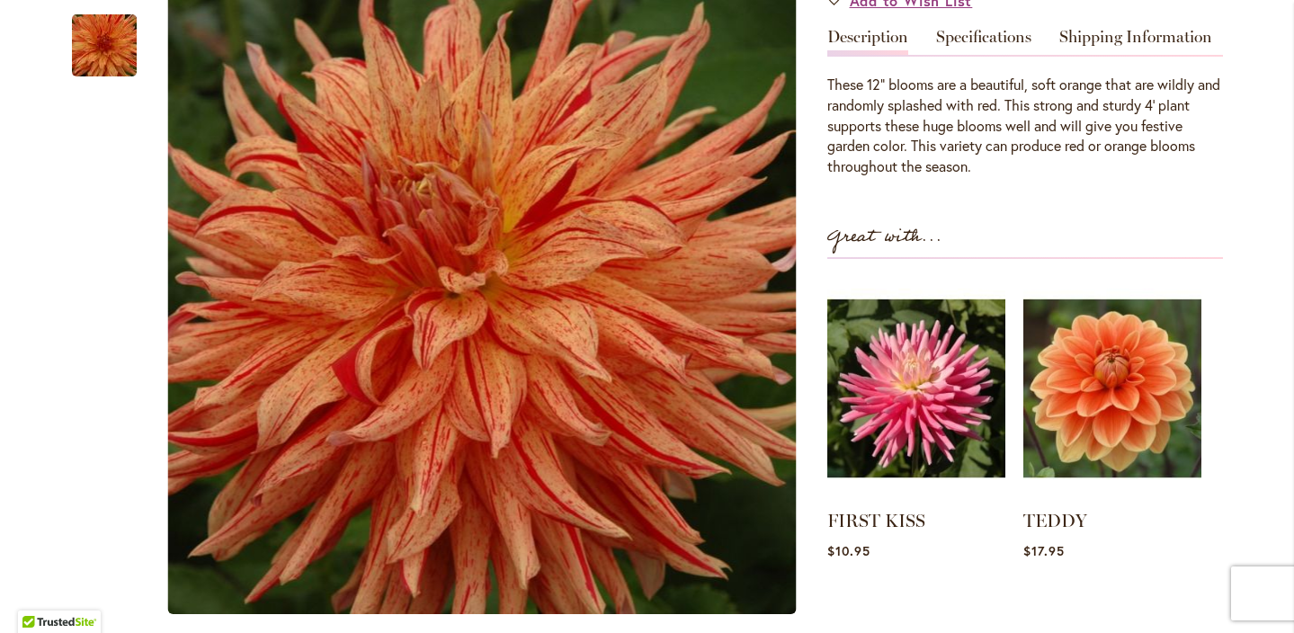
scroll to position [550, 0]
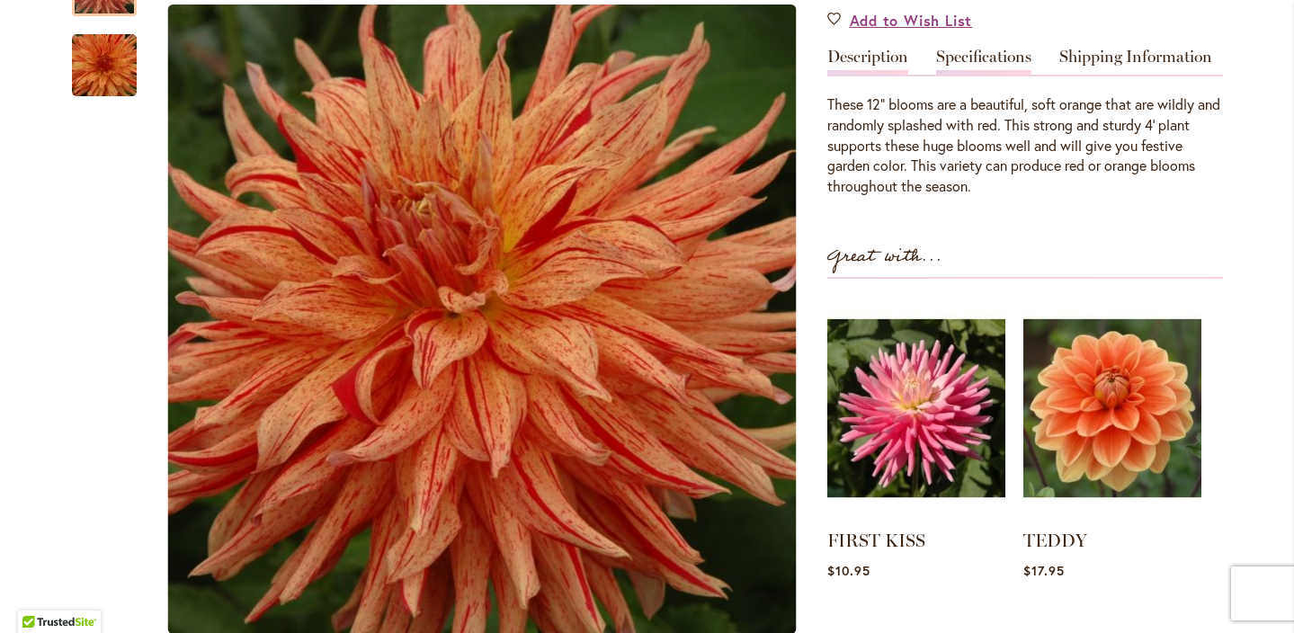
click at [1008, 49] on link "Specifications" at bounding box center [983, 62] width 95 height 26
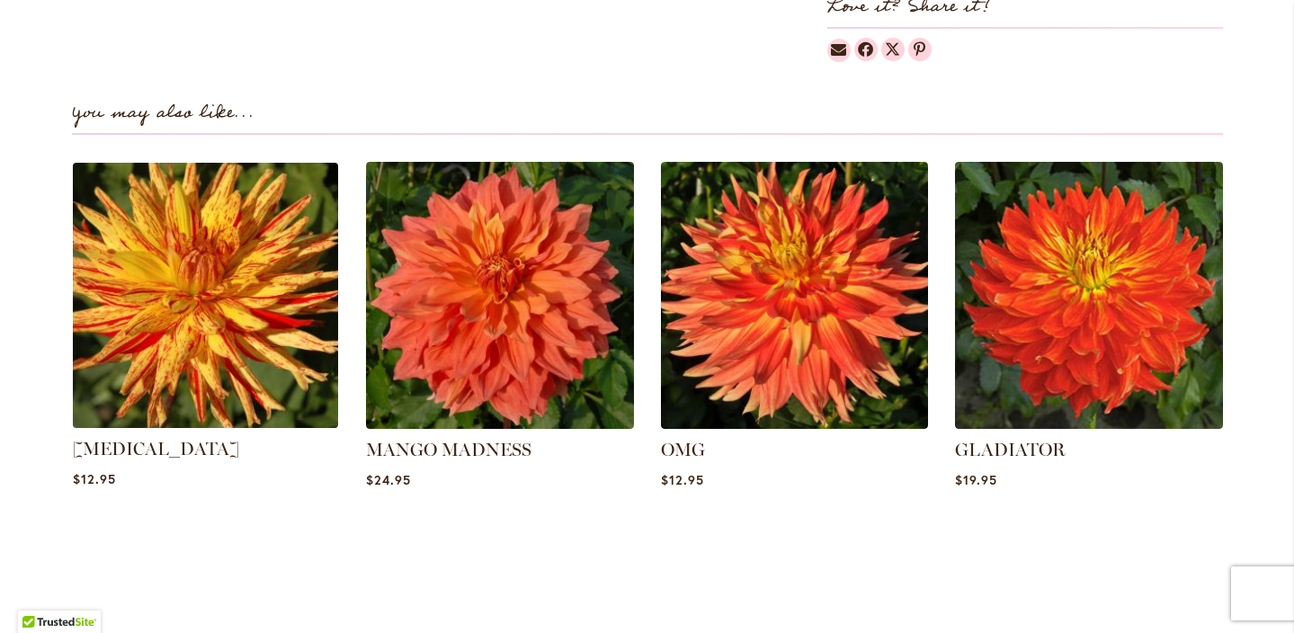
scroll to position [1481, 0]
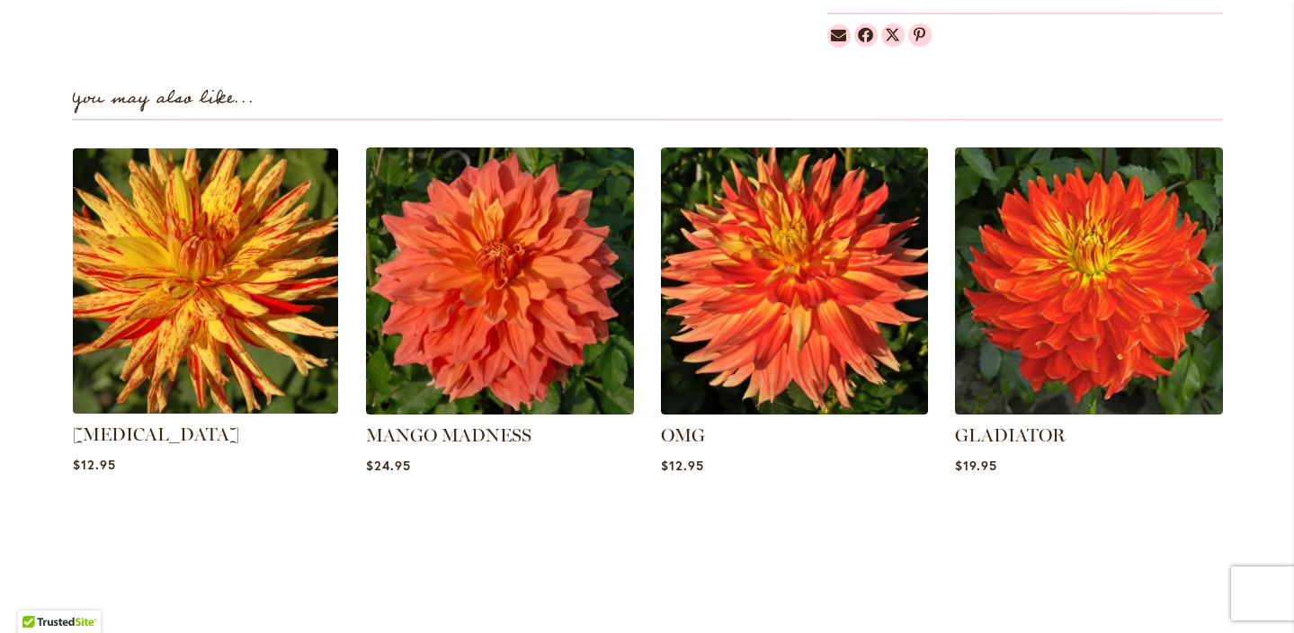
click at [274, 259] on img at bounding box center [205, 280] width 279 height 279
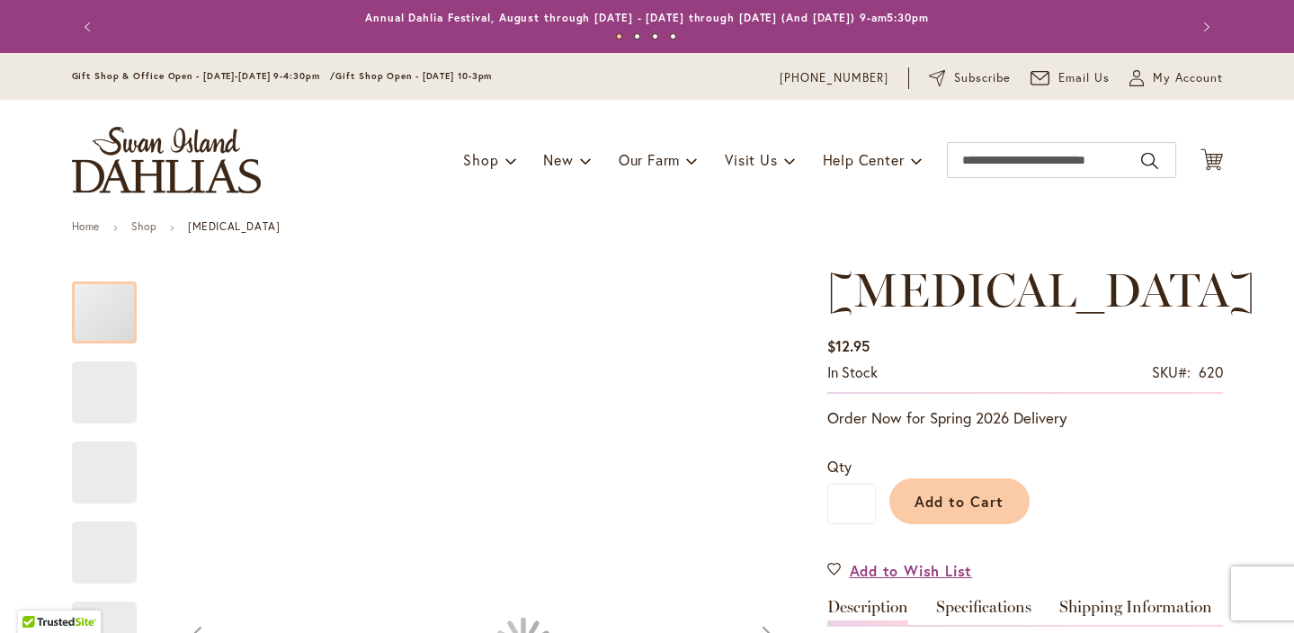
type input "****"
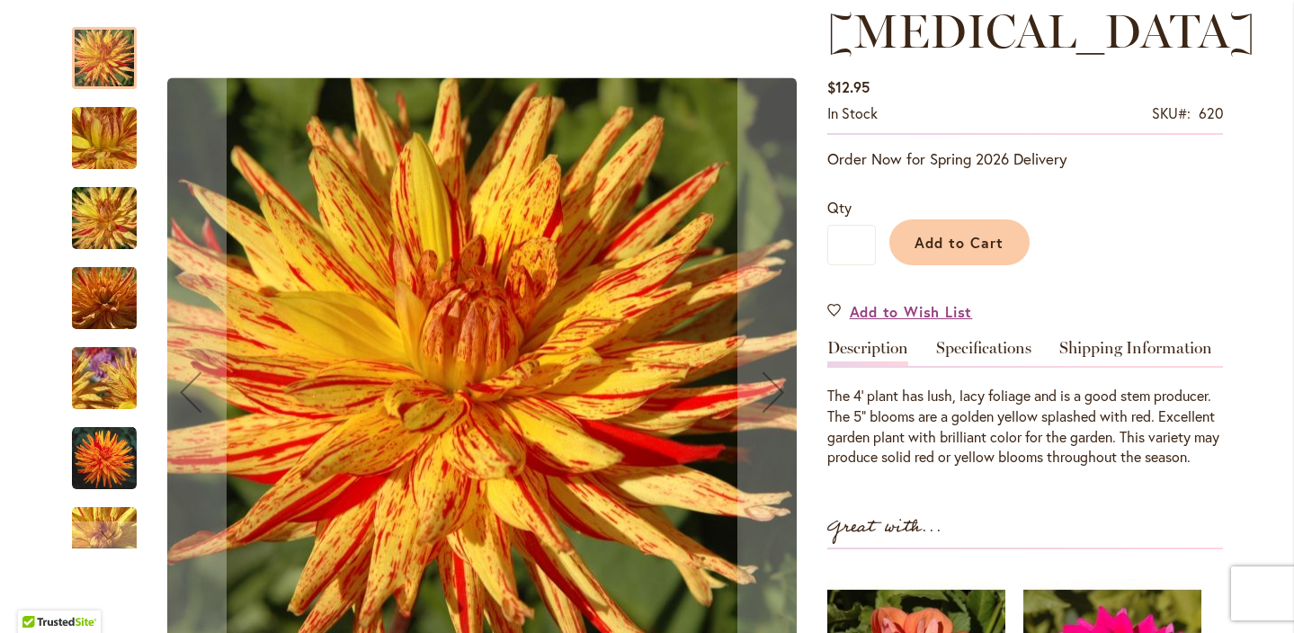
scroll to position [310, 0]
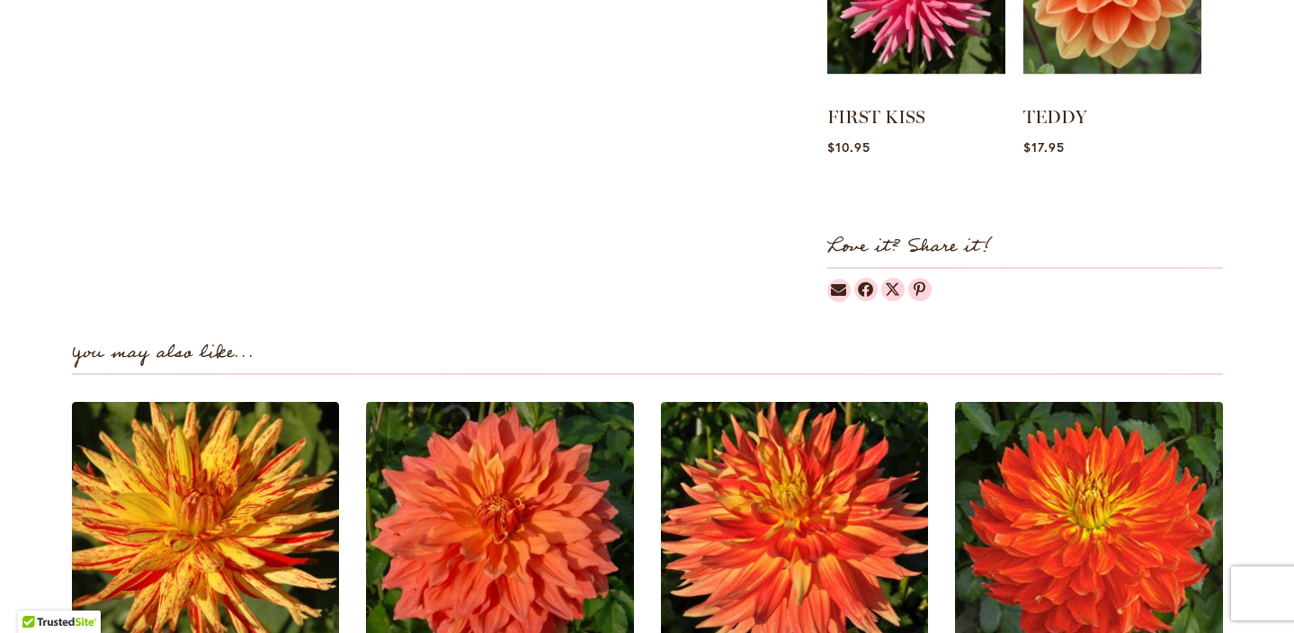
type input "****"
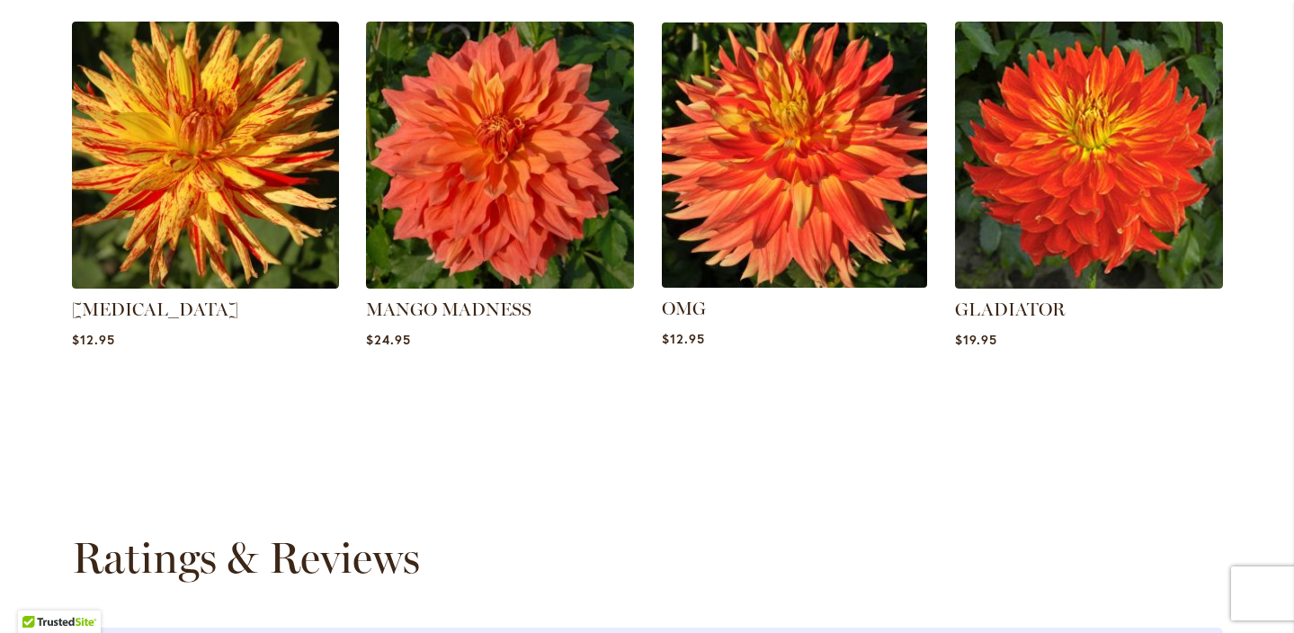
scroll to position [1380, 0]
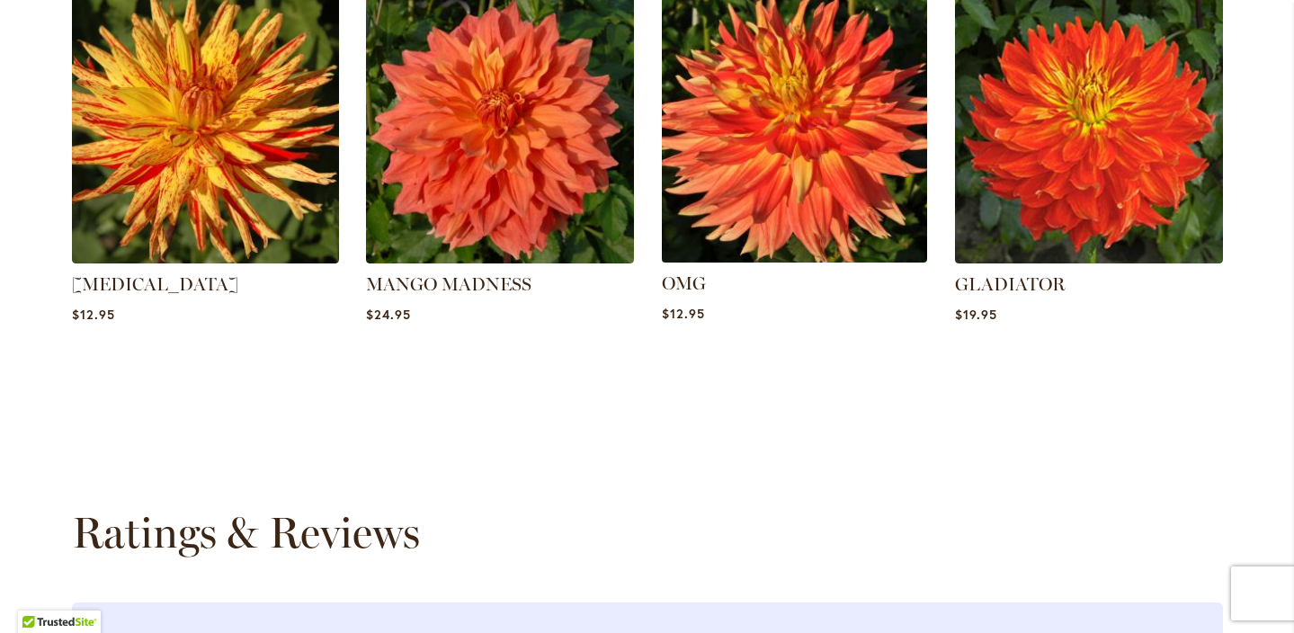
click at [801, 223] on img at bounding box center [794, 129] width 279 height 279
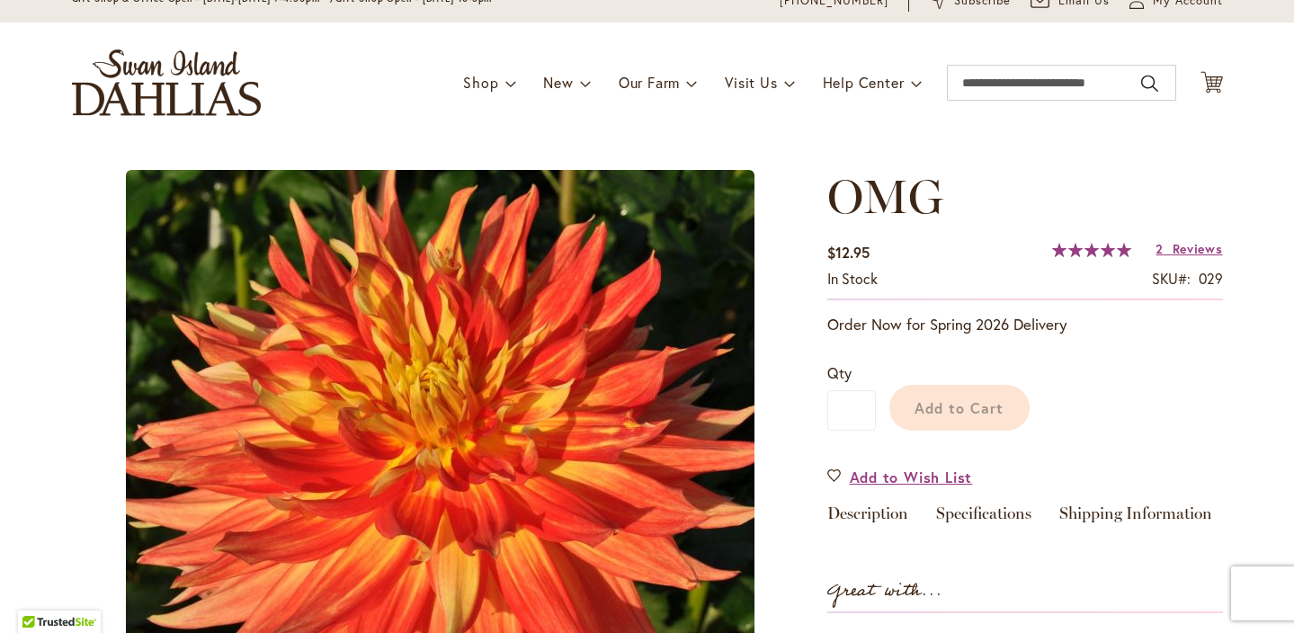
scroll to position [44, 0]
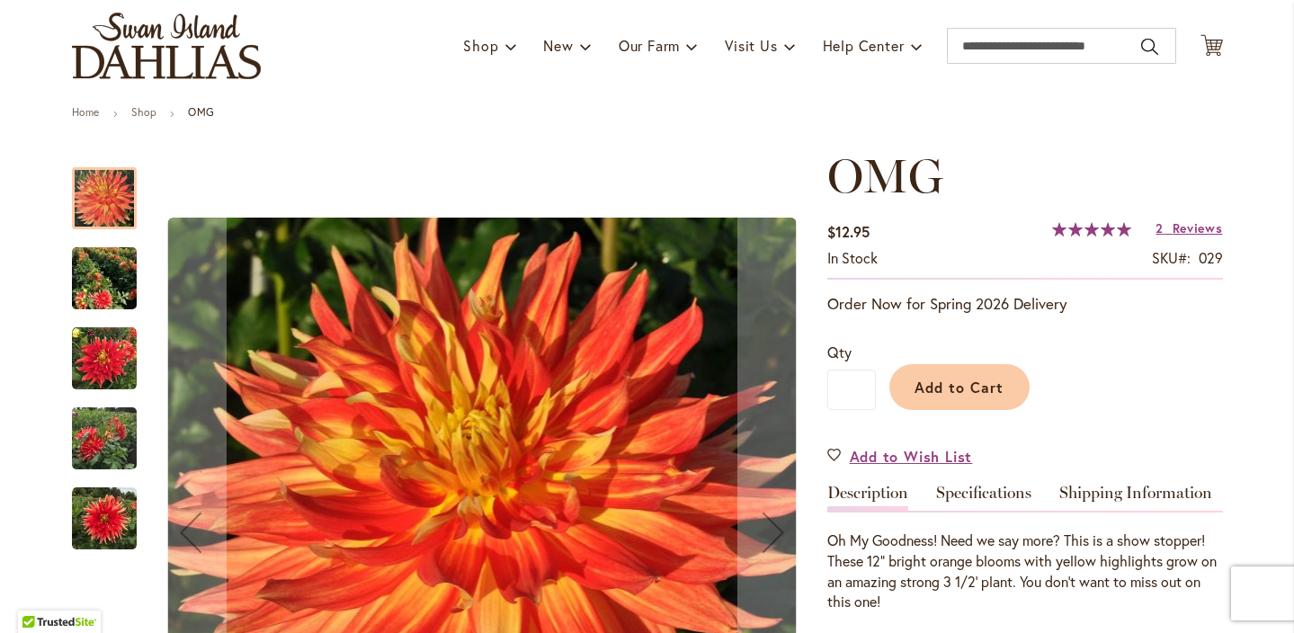
type input "****"
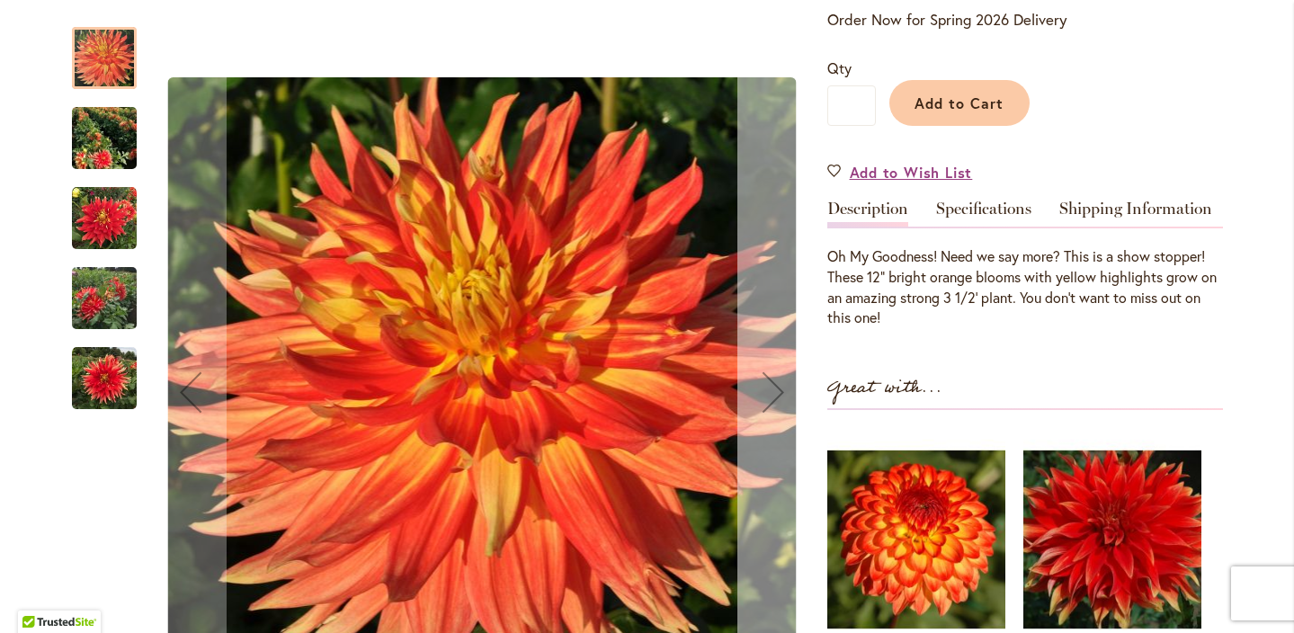
scroll to position [400, 0]
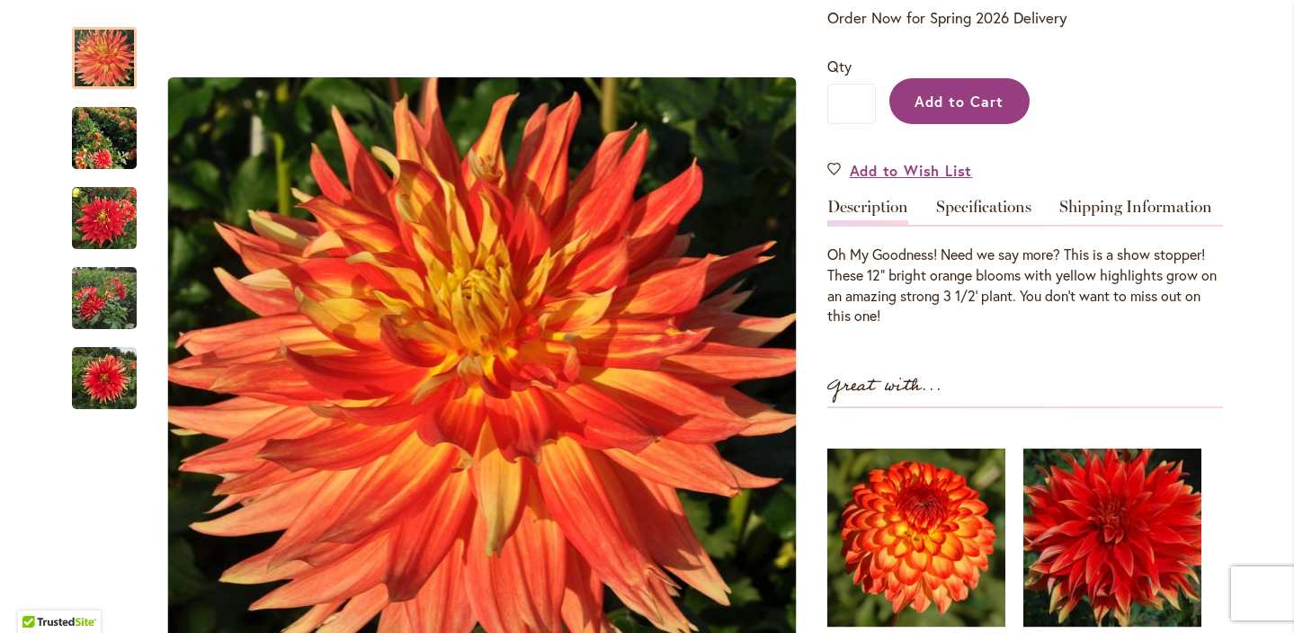
click at [953, 103] on span "Add to Cart" at bounding box center [959, 101] width 89 height 19
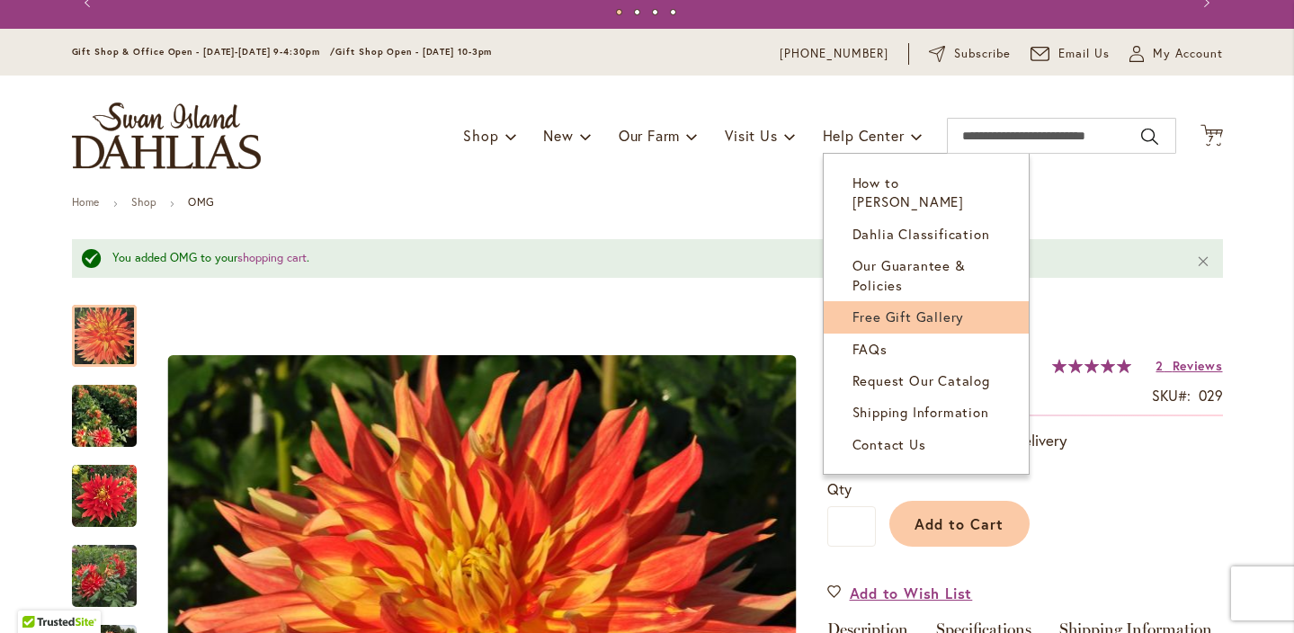
scroll to position [61, 0]
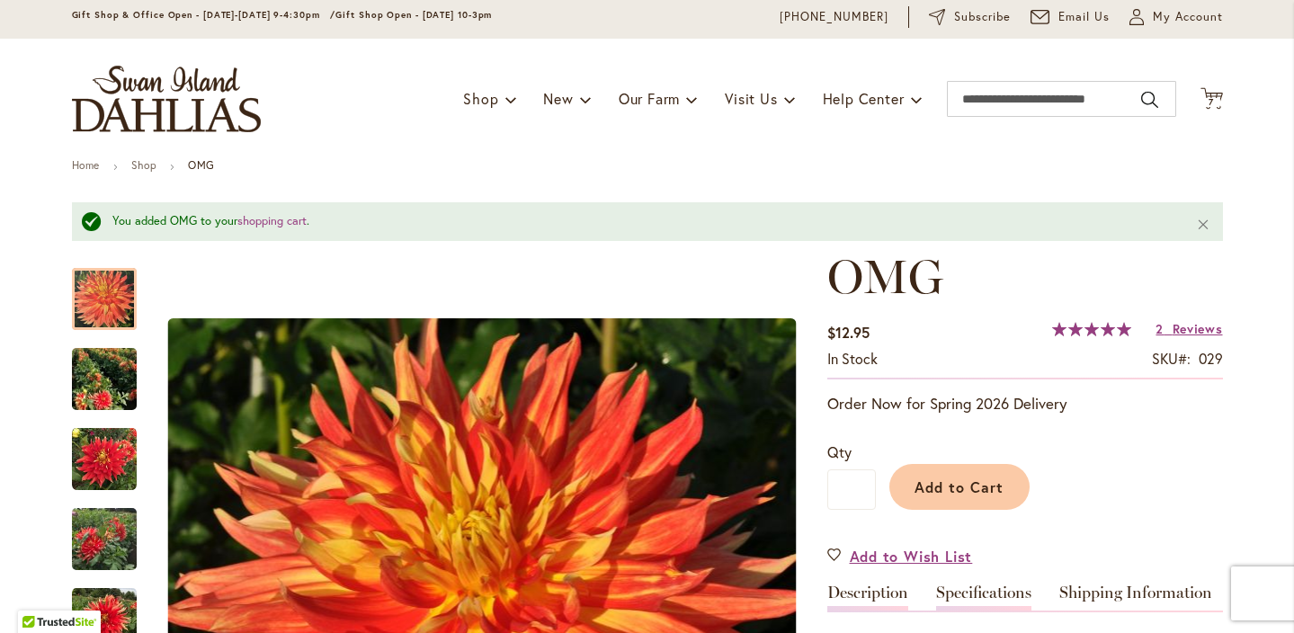
click at [986, 590] on link "Specifications" at bounding box center [983, 598] width 95 height 26
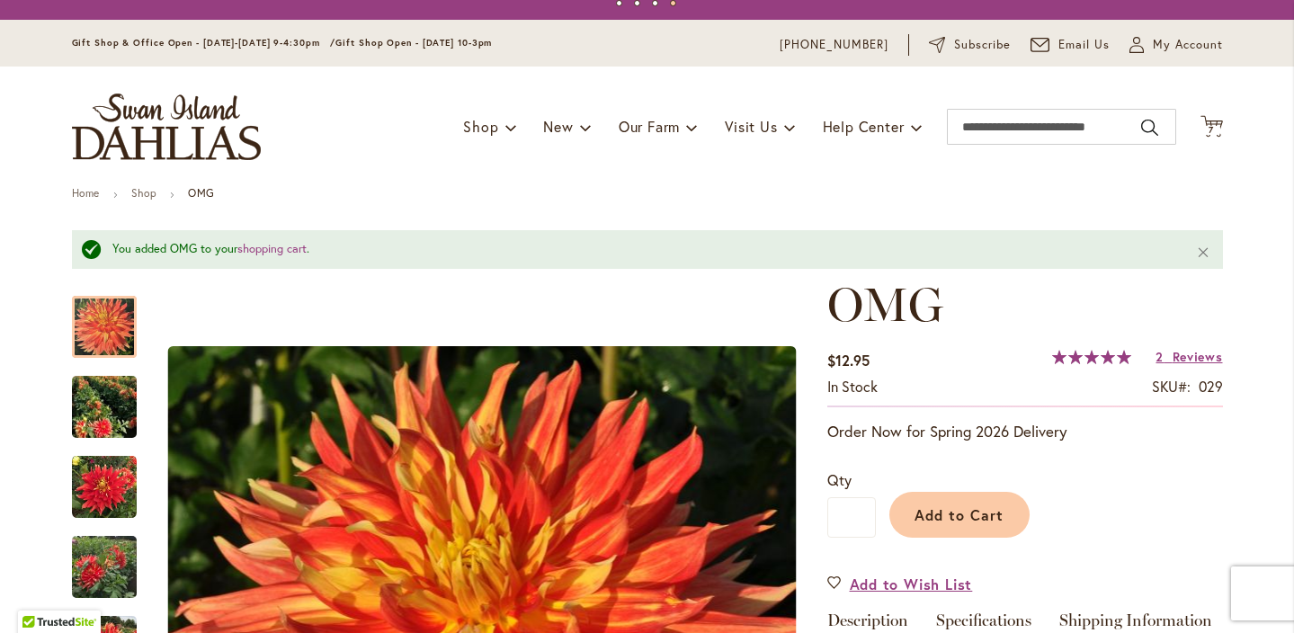
scroll to position [32, 0]
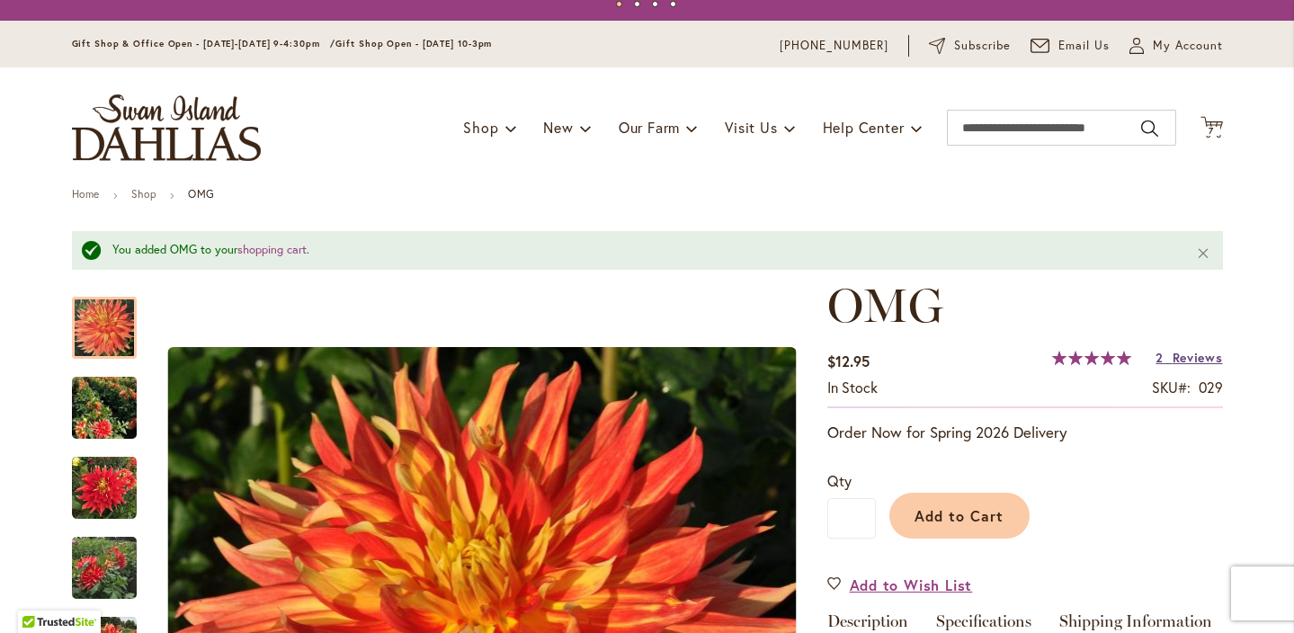
click at [1185, 362] on span "Reviews" at bounding box center [1198, 357] width 50 height 17
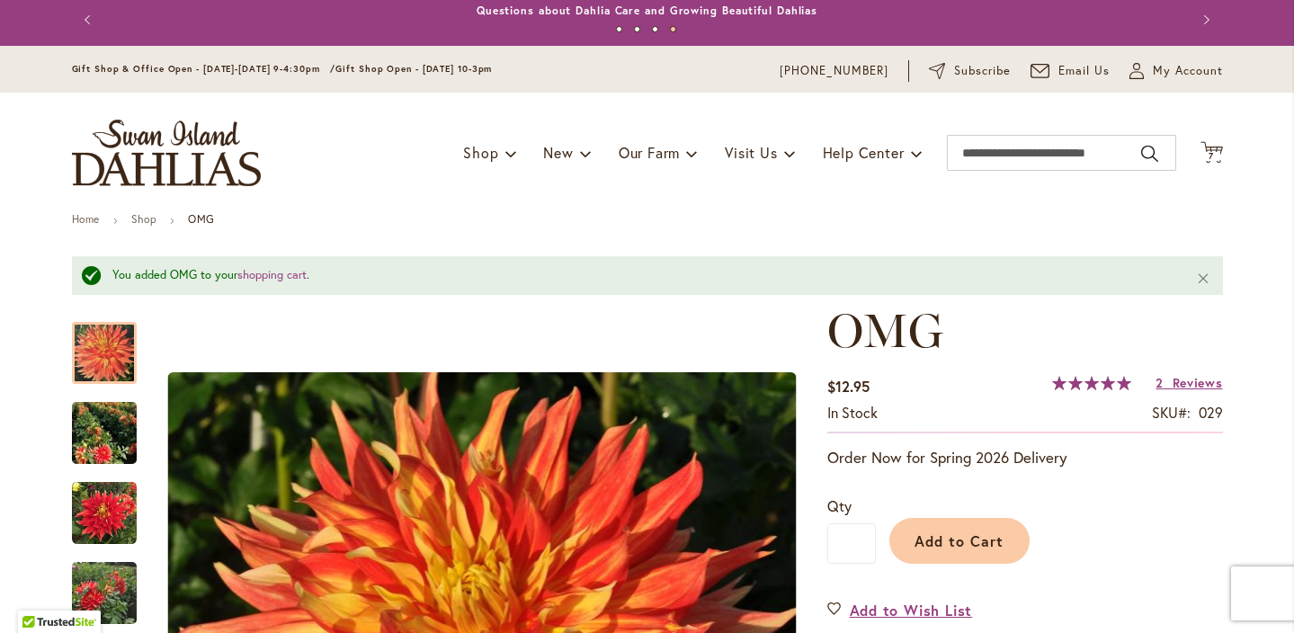
scroll to position [9, 0]
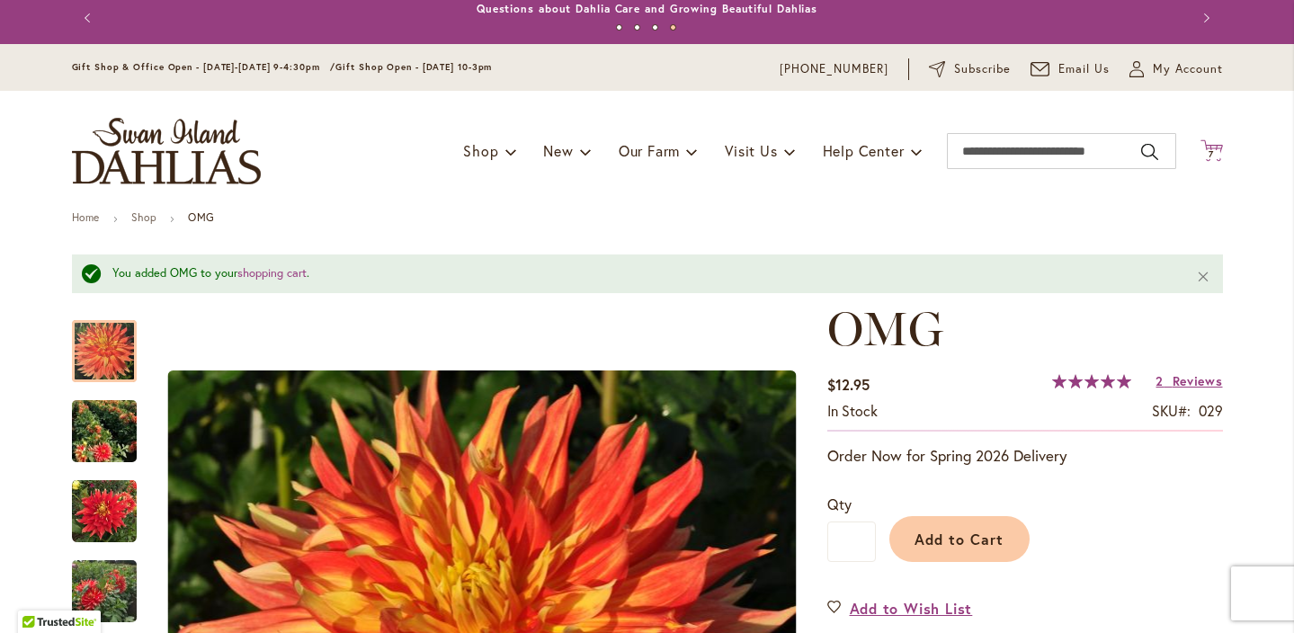
click at [1216, 159] on icon "Cart .cls-1 { fill: #231f20; }" at bounding box center [1212, 150] width 22 height 22
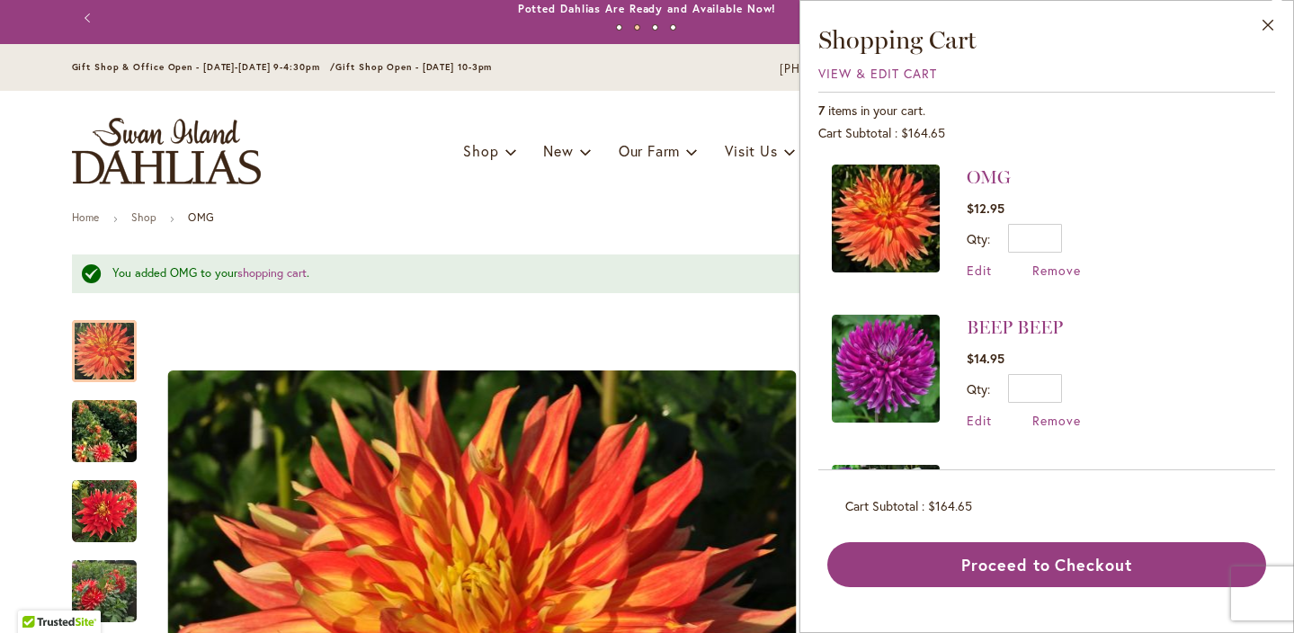
scroll to position [0, 0]
